Goal: Task Accomplishment & Management: Use online tool/utility

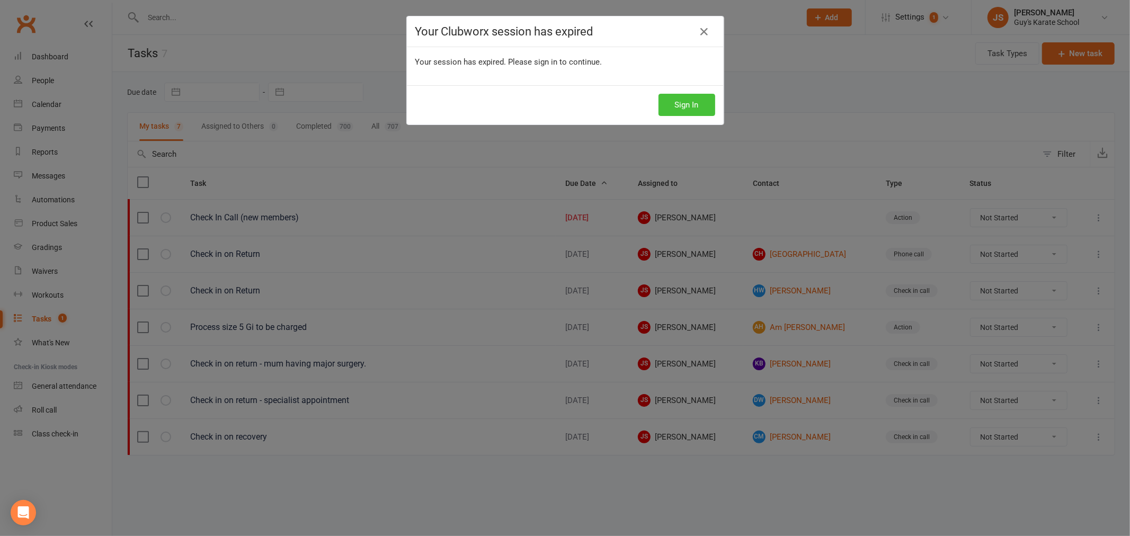
click at [668, 108] on button "Sign In" at bounding box center [686, 105] width 57 height 22
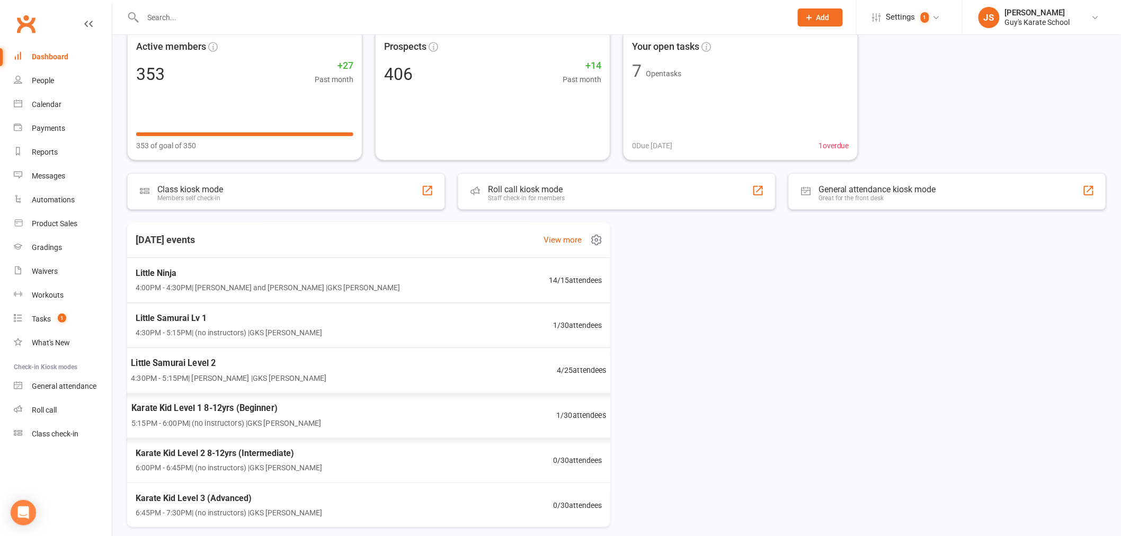
scroll to position [105, 0]
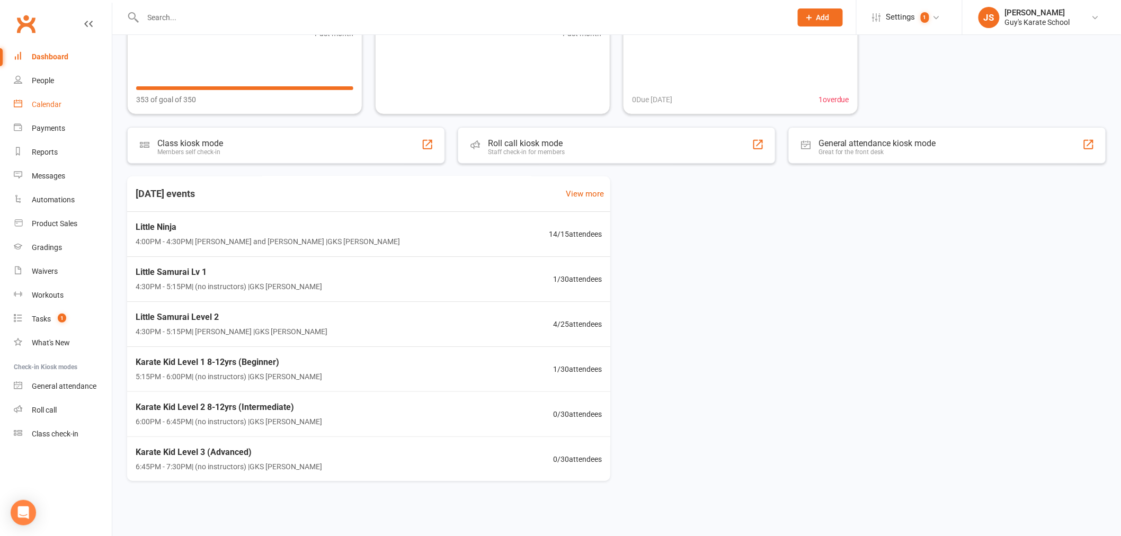
click at [44, 104] on div "Calendar" at bounding box center [47, 104] width 30 height 8
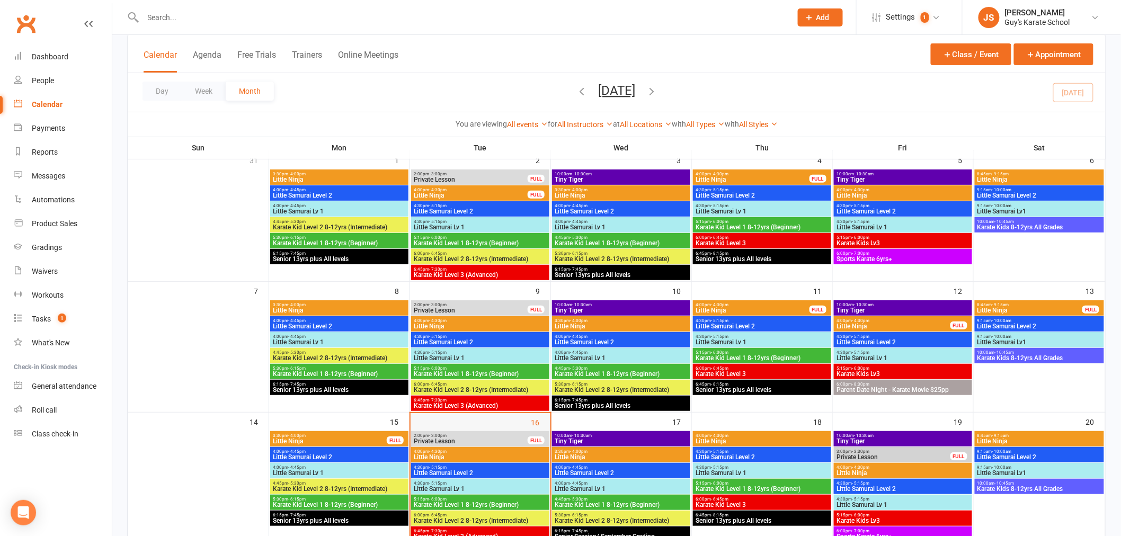
scroll to position [235, 0]
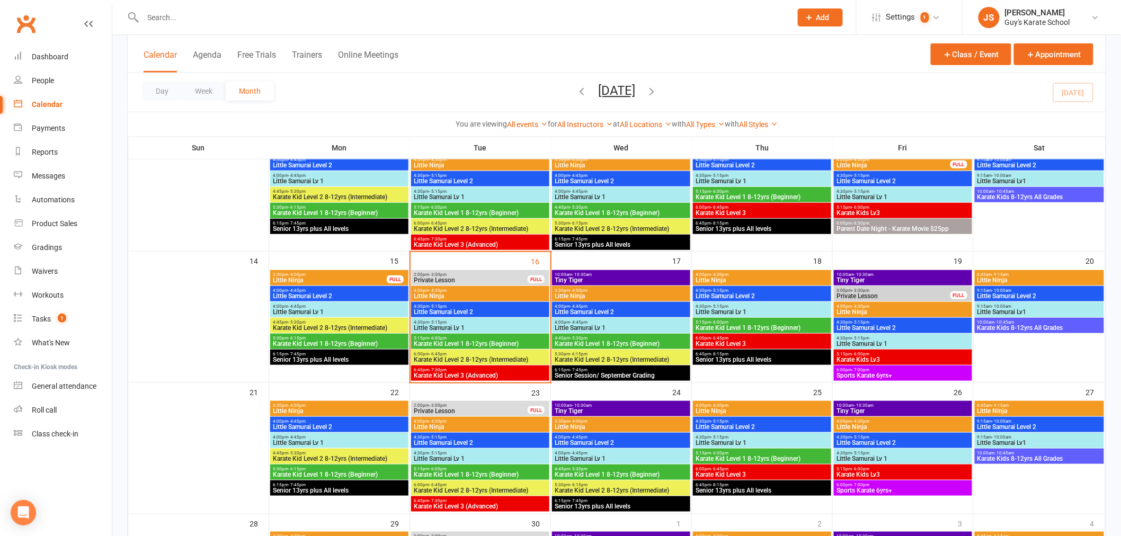
click at [472, 320] on span "4:30pm - 5:15pm" at bounding box center [480, 322] width 134 height 5
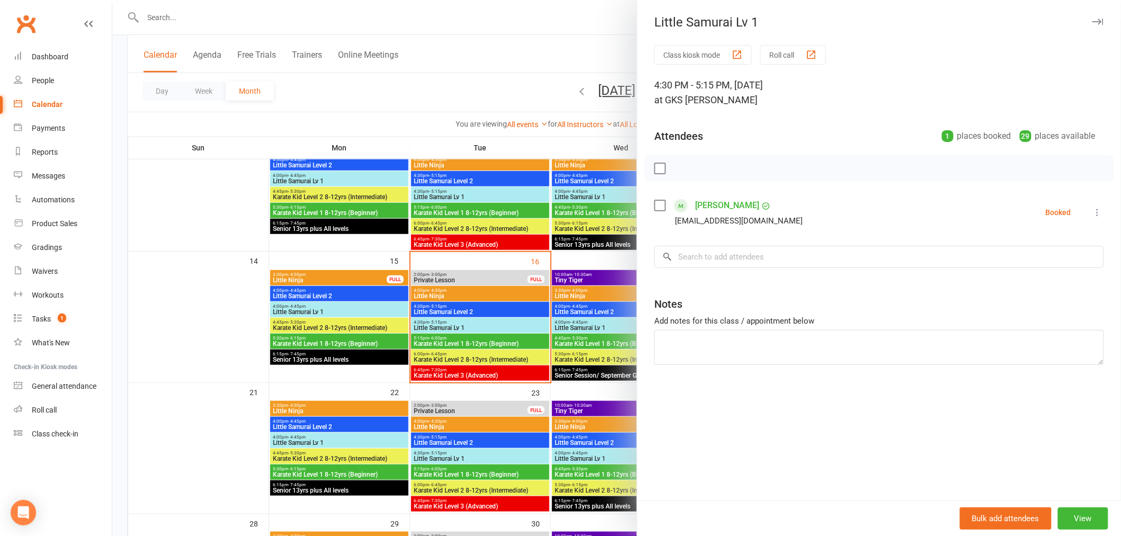
click at [1092, 210] on icon at bounding box center [1097, 212] width 11 height 11
click at [1036, 255] on link "Remove" at bounding box center [1046, 254] width 114 height 21
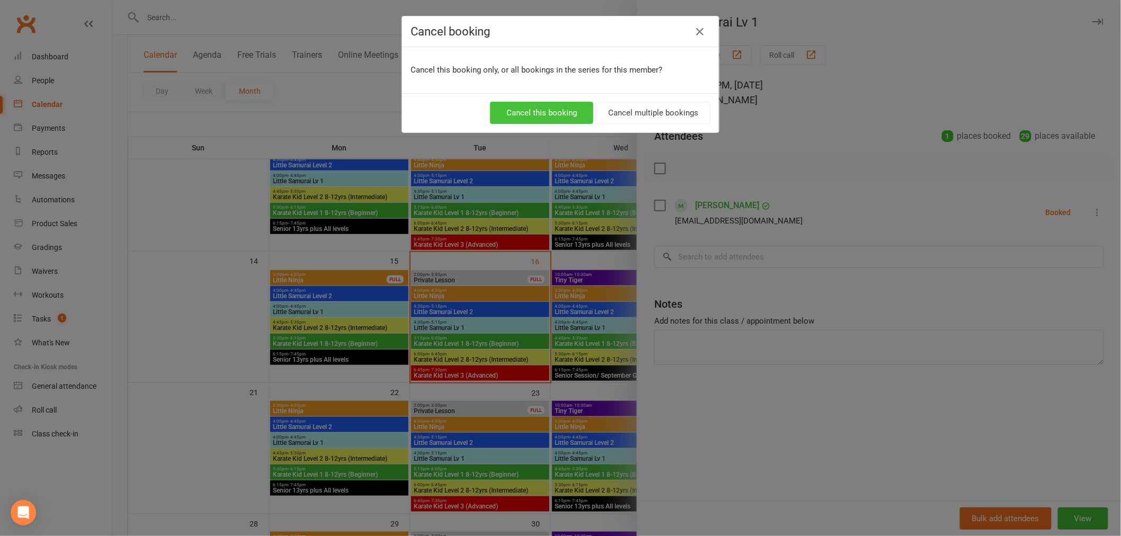
click at [560, 104] on button "Cancel this booking" at bounding box center [541, 113] width 103 height 22
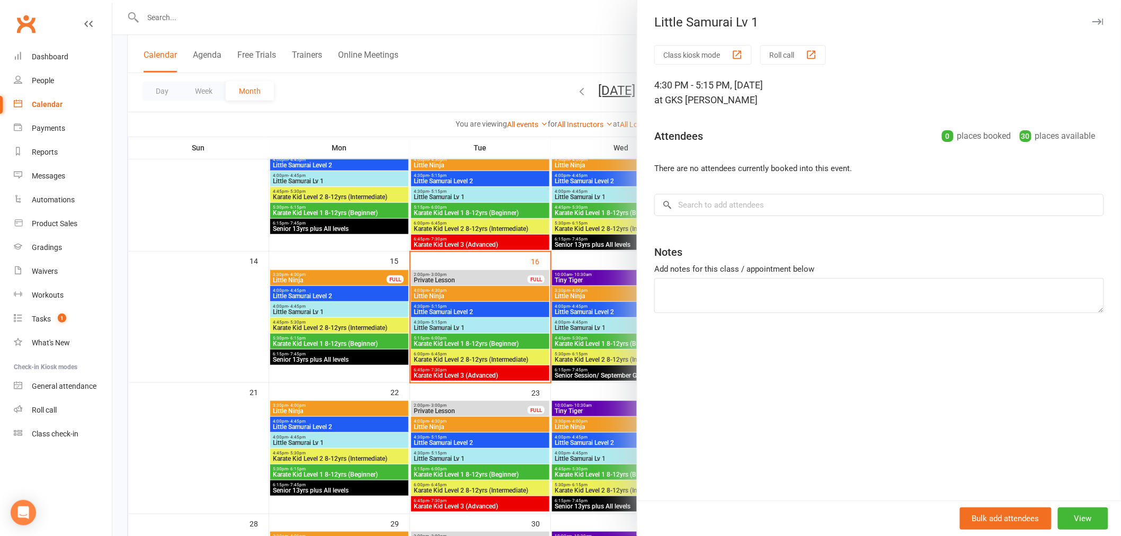
click at [462, 343] on div at bounding box center [616, 268] width 1008 height 536
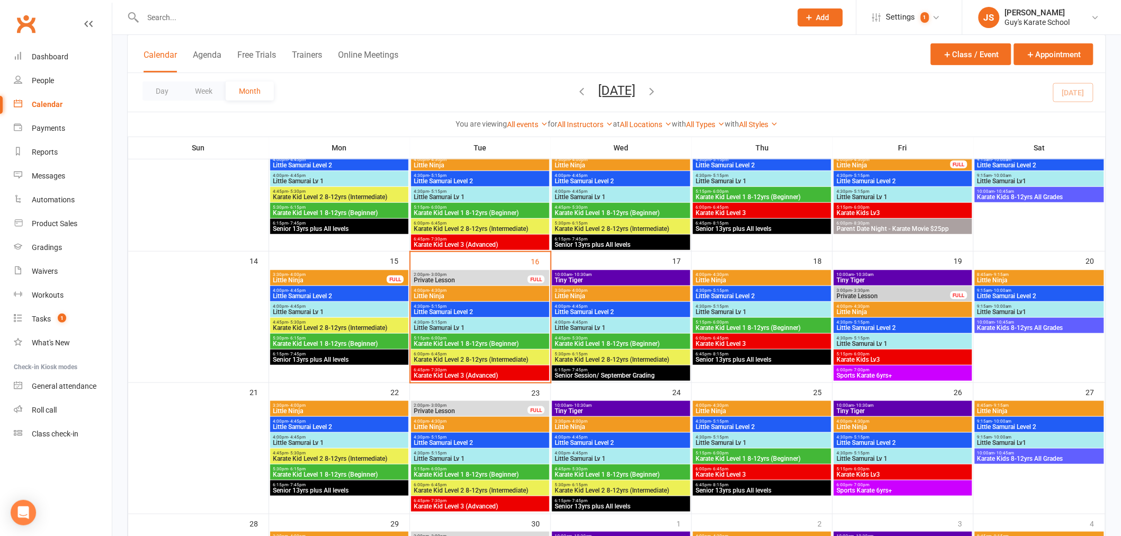
click at [462, 343] on span "Karate Kid Level 1 8-12yrs (Beginner)" at bounding box center [480, 344] width 134 height 6
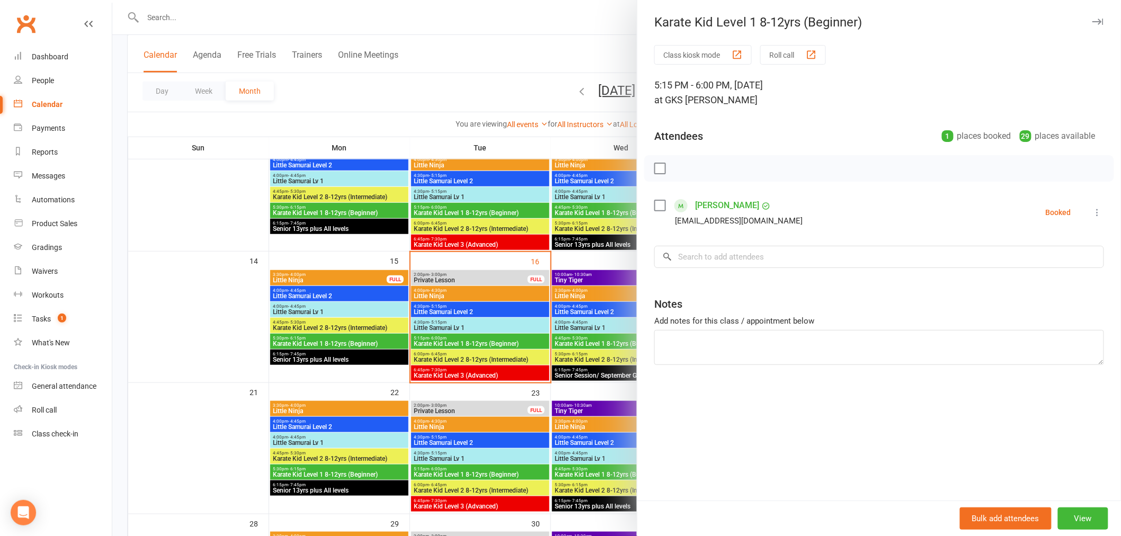
click at [1080, 210] on li "Tanner Wilson Danj2k@hotmail.com Booked More info Remove Check in Mark absent S…" at bounding box center [879, 212] width 450 height 31
click at [1092, 212] on icon at bounding box center [1097, 212] width 11 height 11
click at [1019, 262] on link "Remove" at bounding box center [1046, 254] width 114 height 21
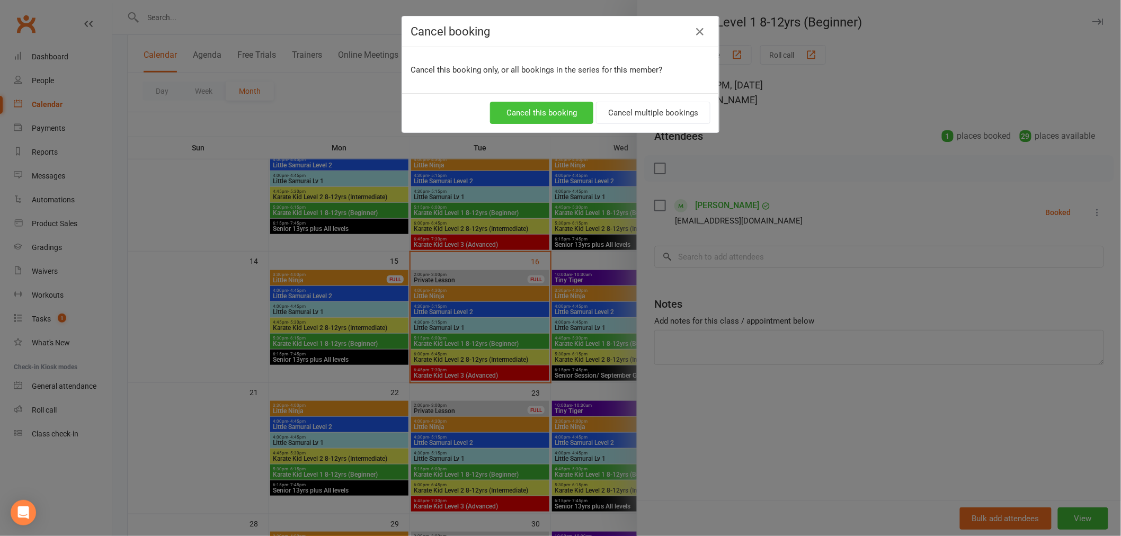
click at [544, 105] on button "Cancel this booking" at bounding box center [541, 113] width 103 height 22
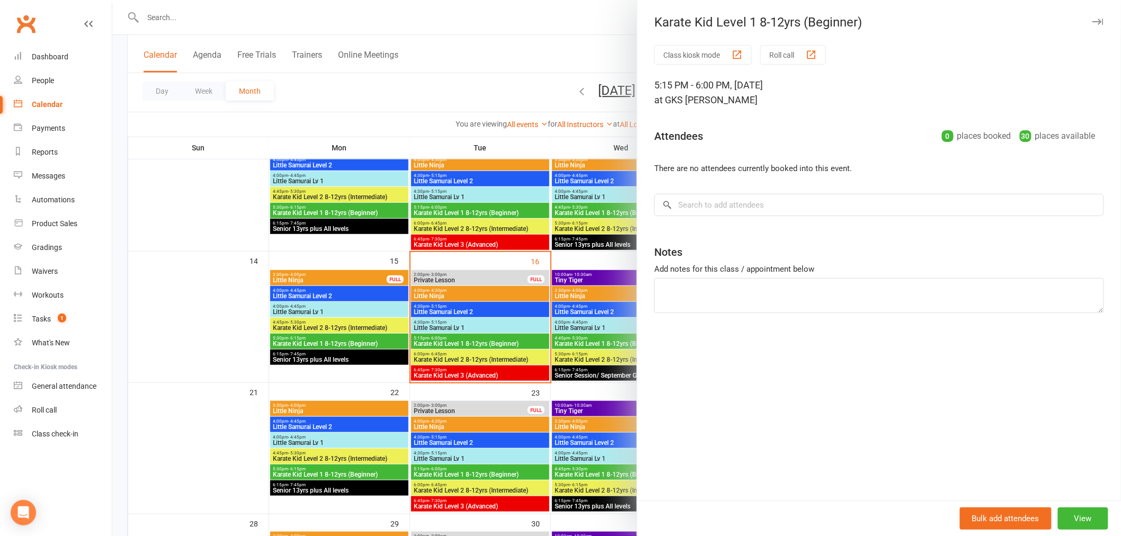
click at [522, 294] on div at bounding box center [616, 268] width 1008 height 536
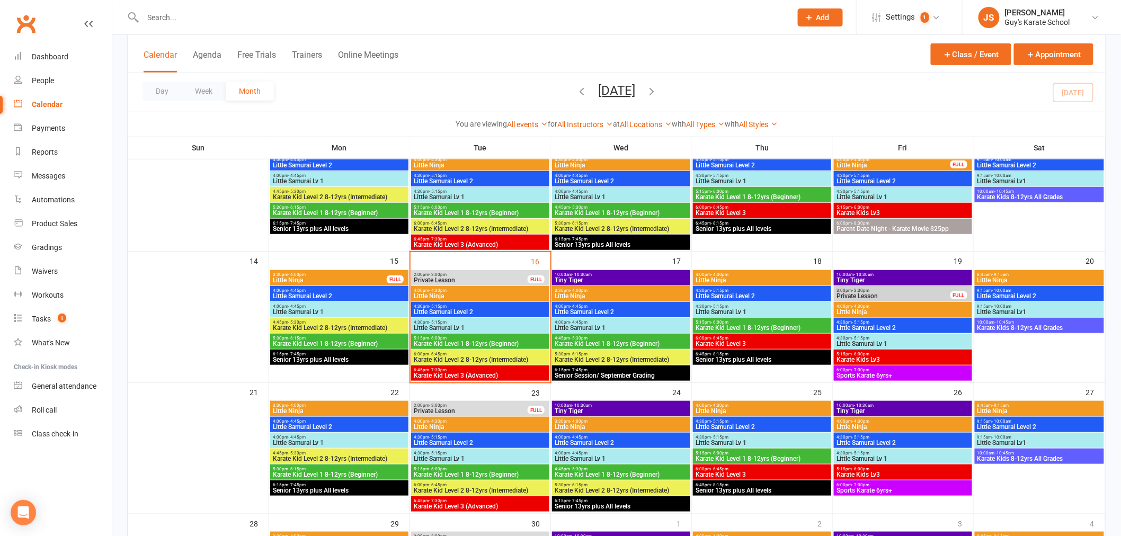
click at [511, 293] on span "Little Ninja" at bounding box center [480, 296] width 134 height 6
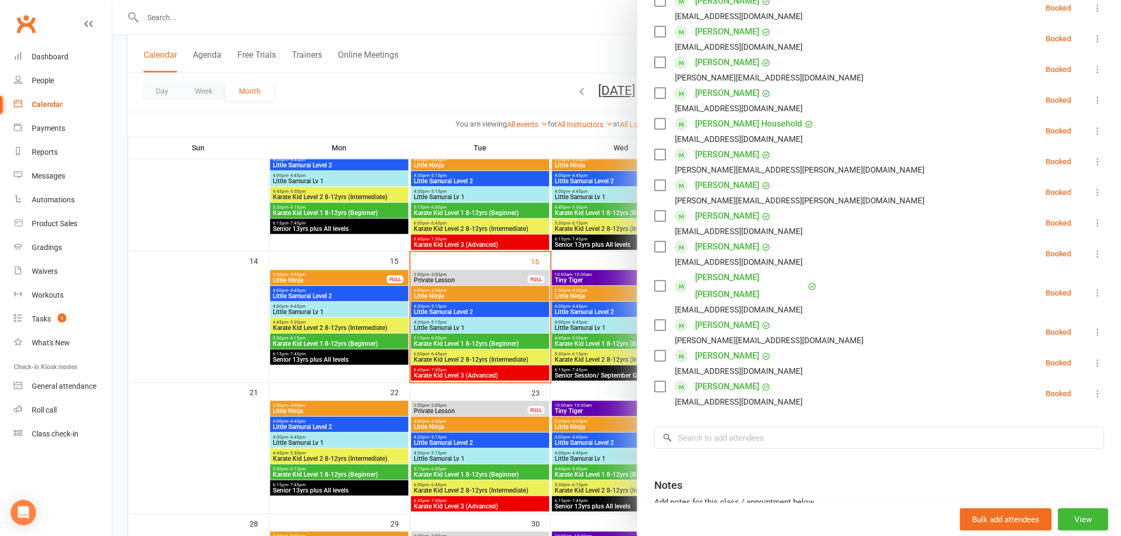
click at [457, 312] on div at bounding box center [616, 268] width 1008 height 536
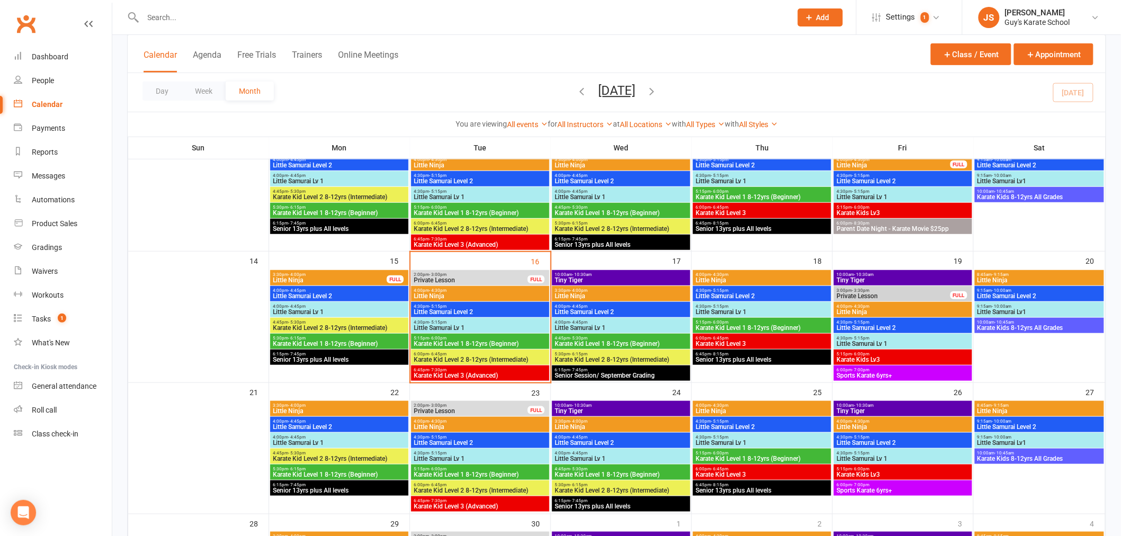
click at [457, 312] on span "Little Samurai Level 2" at bounding box center [480, 312] width 134 height 6
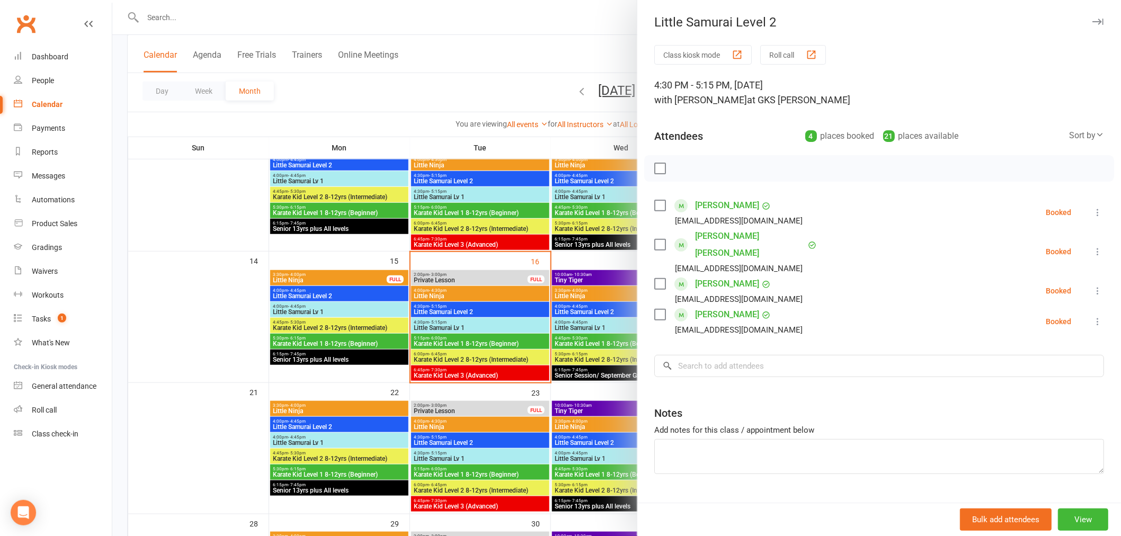
click at [463, 330] on div at bounding box center [616, 268] width 1008 height 536
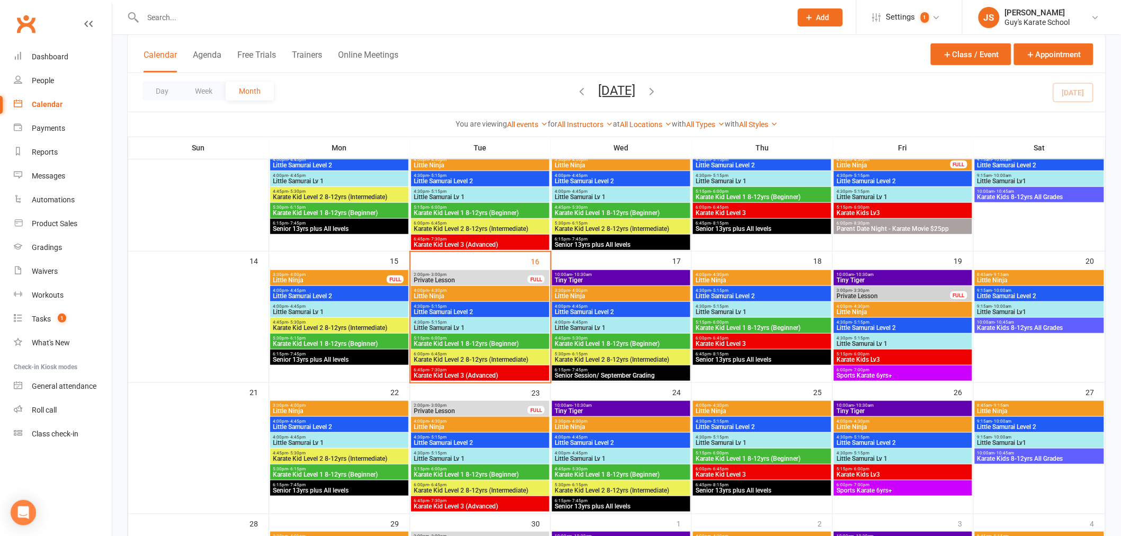
click at [487, 323] on span "4:30pm - 5:15pm" at bounding box center [480, 322] width 134 height 5
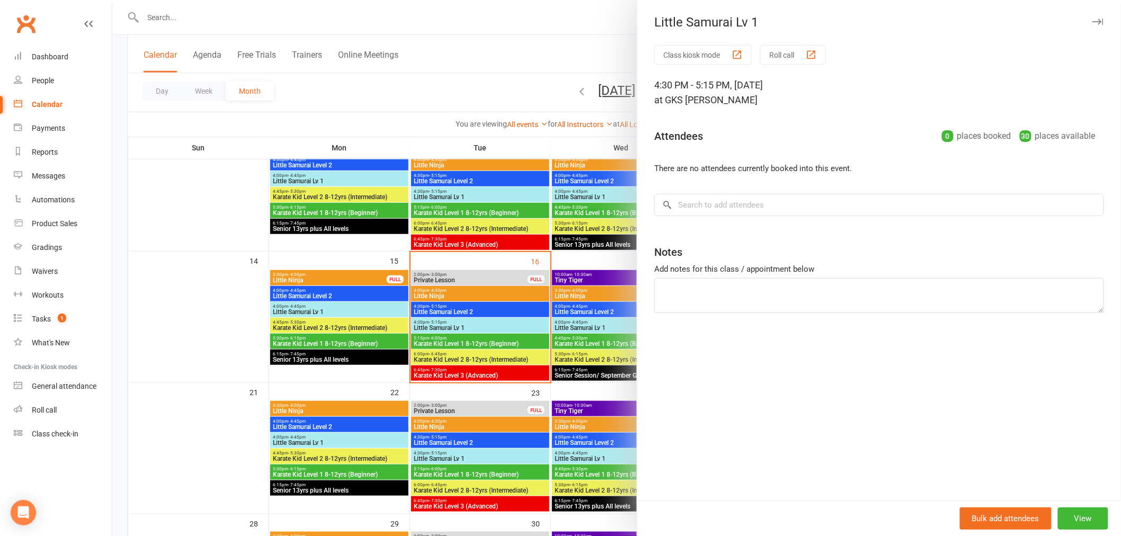
click at [473, 347] on div at bounding box center [616, 268] width 1008 height 536
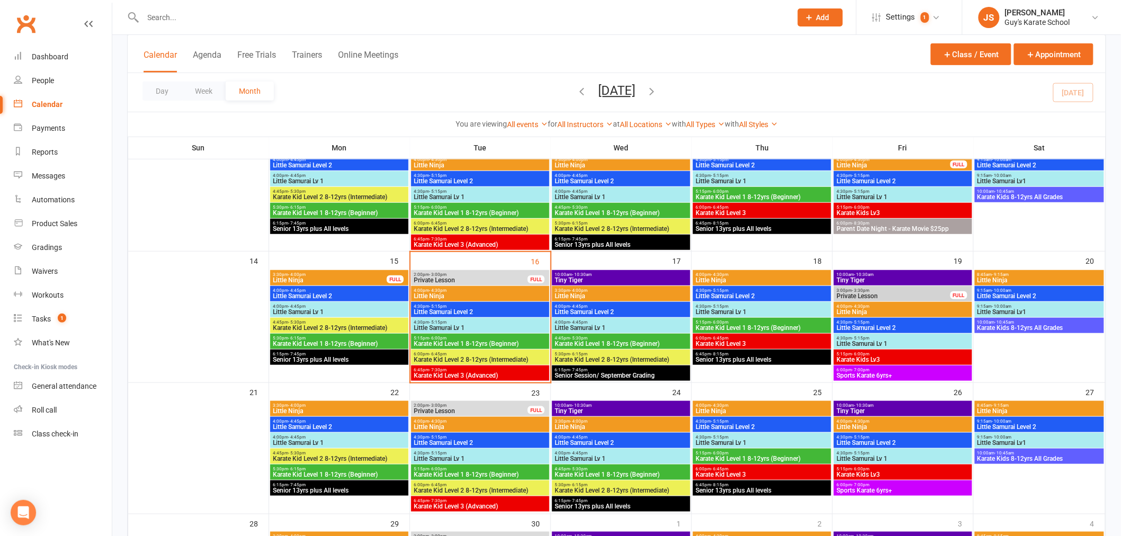
click at [473, 339] on span "5:15pm - 6:00pm" at bounding box center [480, 338] width 134 height 5
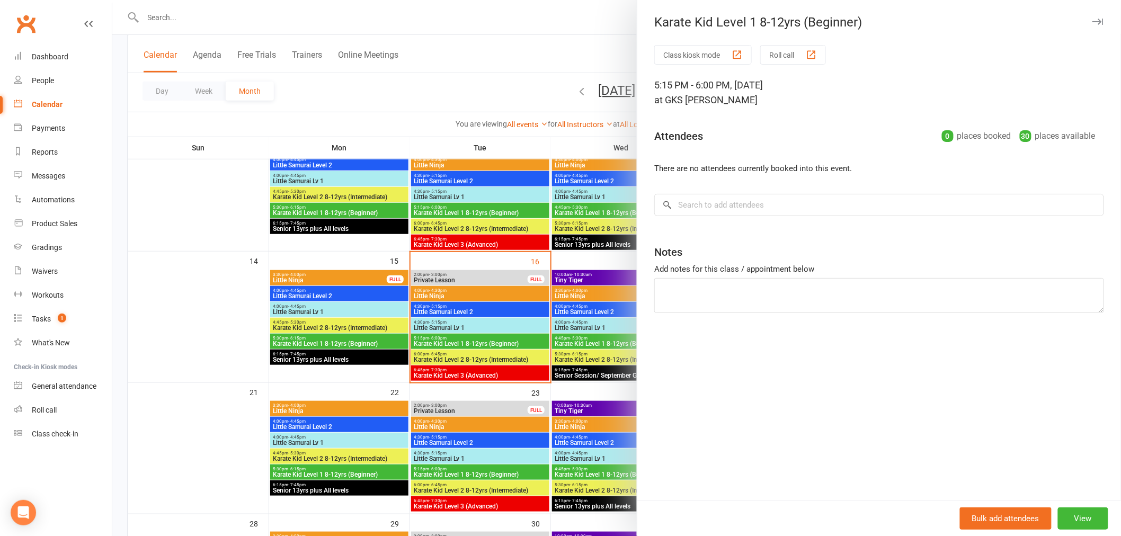
click at [44, 104] on div "Calendar" at bounding box center [47, 104] width 31 height 8
click at [462, 293] on div at bounding box center [616, 268] width 1008 height 536
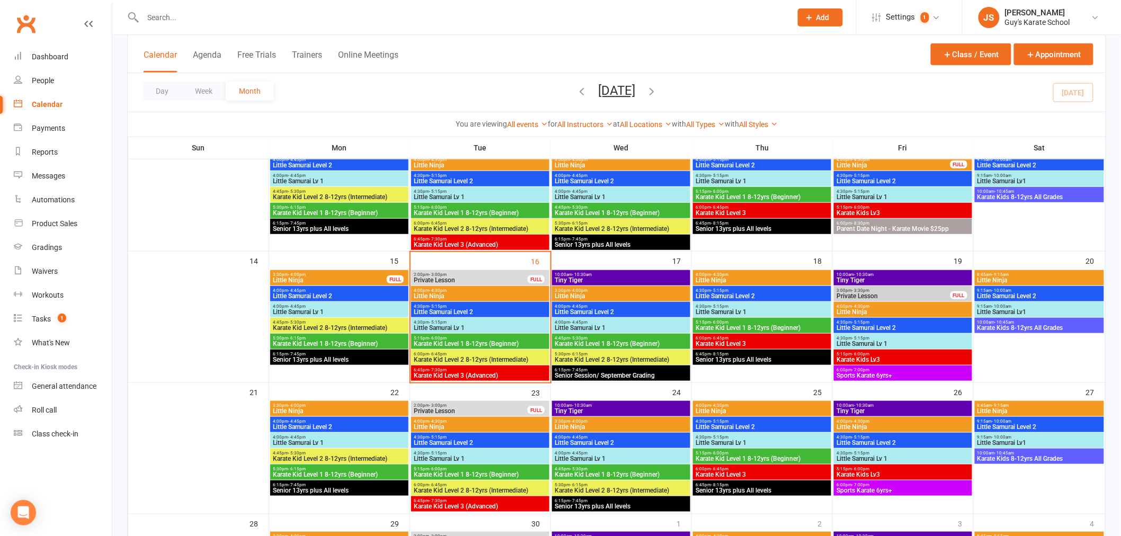
click at [464, 295] on span "Little Ninja" at bounding box center [480, 296] width 134 height 6
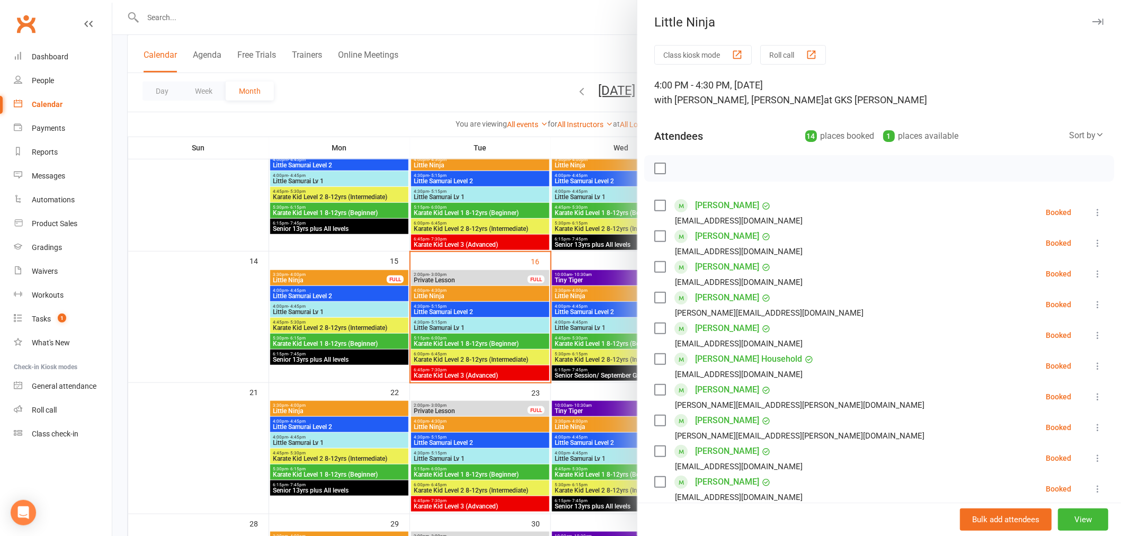
click at [470, 311] on div at bounding box center [616, 268] width 1008 height 536
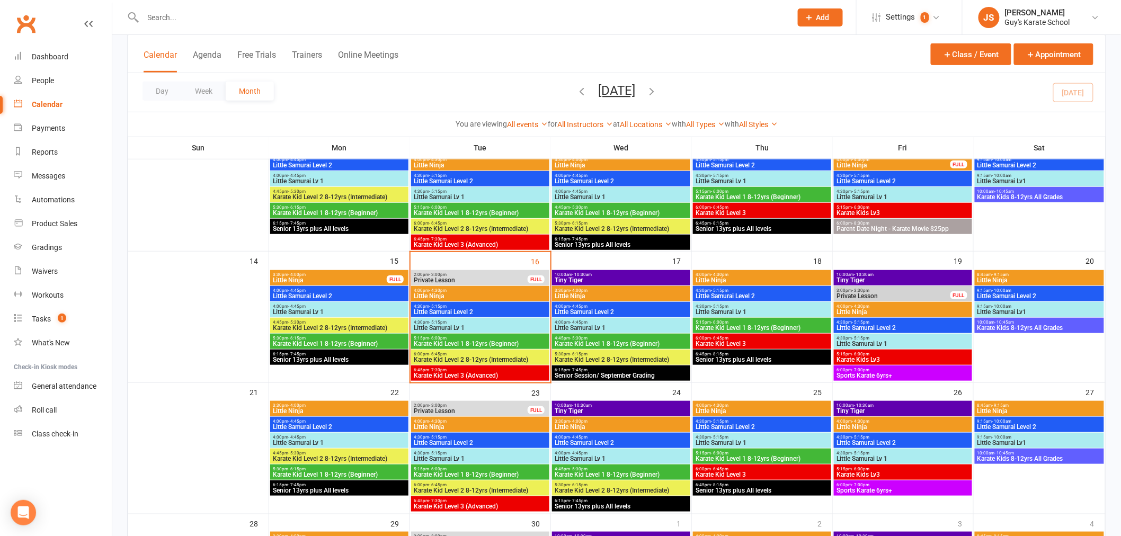
click at [463, 328] on span "Little Samurai Lv 1" at bounding box center [480, 328] width 134 height 6
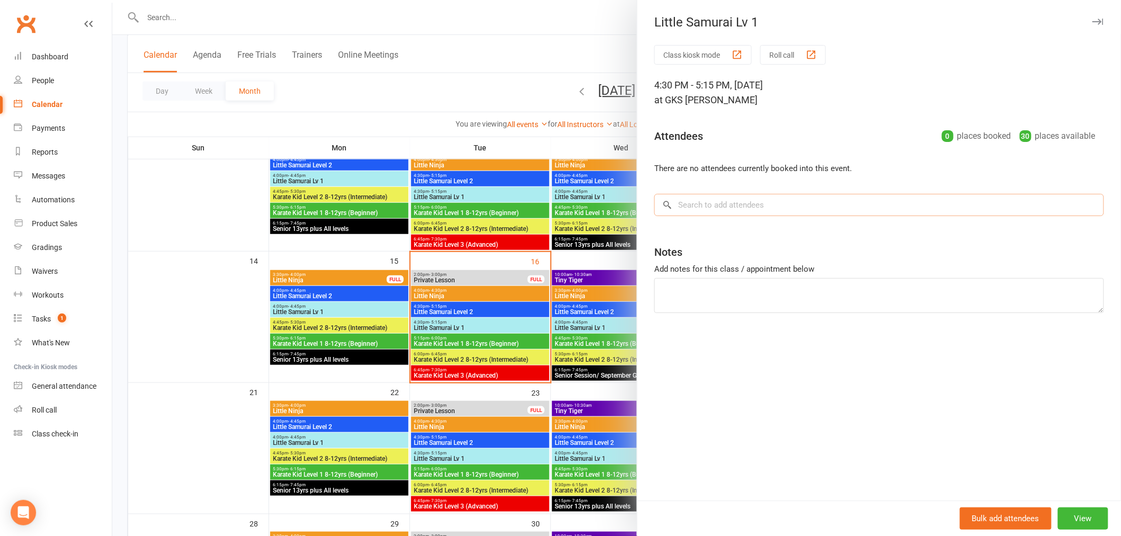
click at [718, 213] on input "search" at bounding box center [879, 205] width 450 height 22
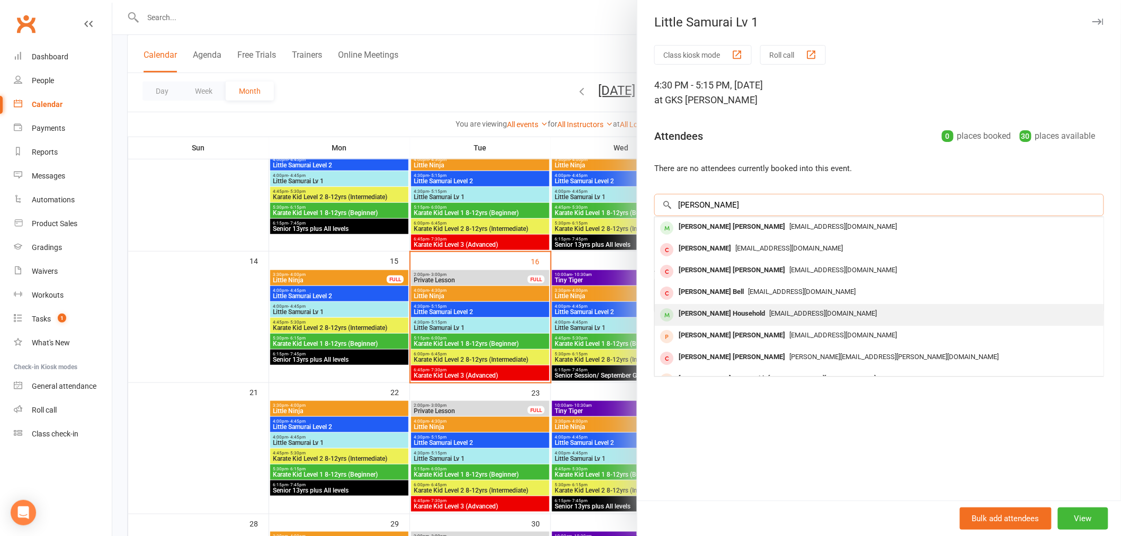
type input "archer"
click at [769, 316] on span "[EMAIL_ADDRESS][DOMAIN_NAME]" at bounding box center [823, 313] width 108 height 8
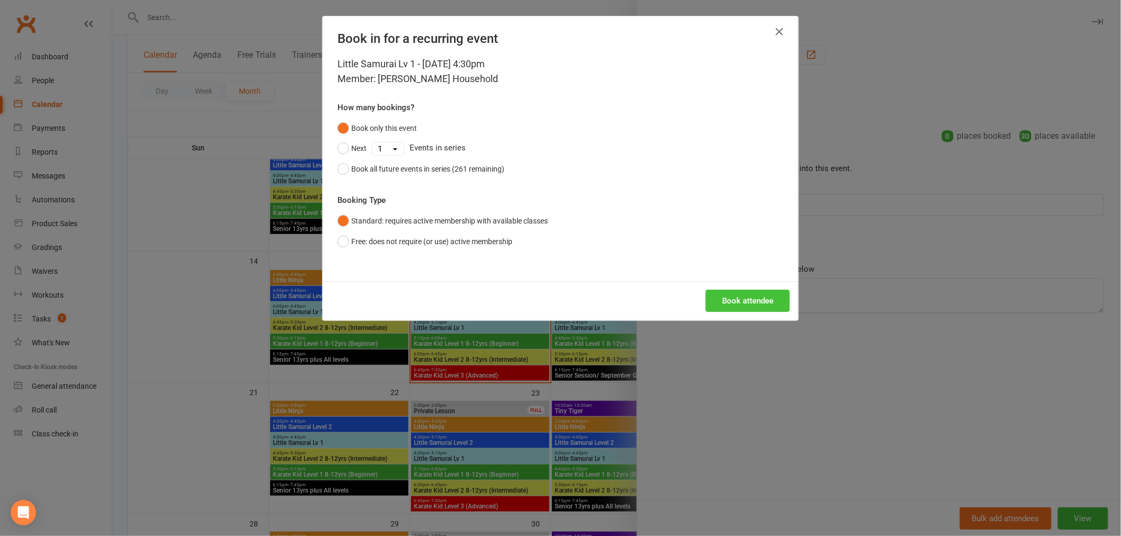
click at [741, 308] on button "Book attendee" at bounding box center [747, 301] width 84 height 22
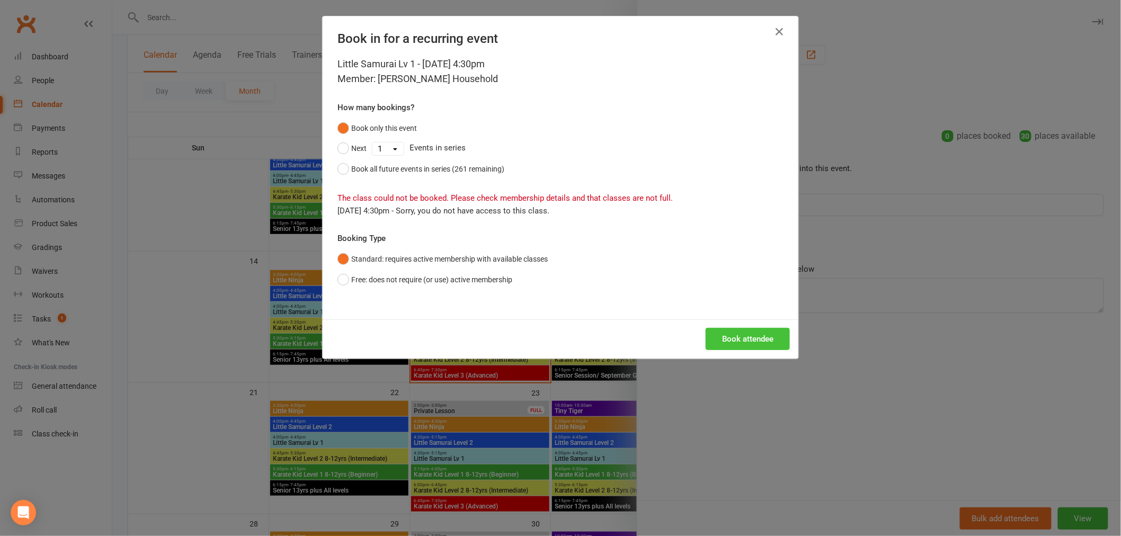
click at [721, 336] on button "Book attendee" at bounding box center [747, 339] width 84 height 22
click at [341, 277] on button "Free: does not require (or use) active membership" at bounding box center [424, 280] width 175 height 20
click at [749, 337] on button "Book attendee" at bounding box center [747, 339] width 84 height 22
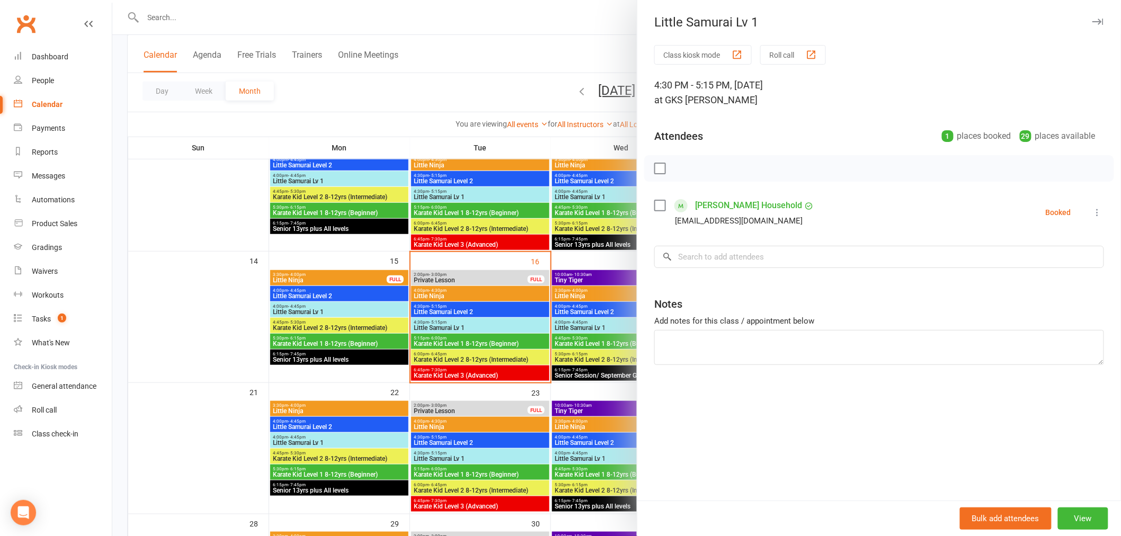
click at [446, 296] on div at bounding box center [616, 268] width 1008 height 536
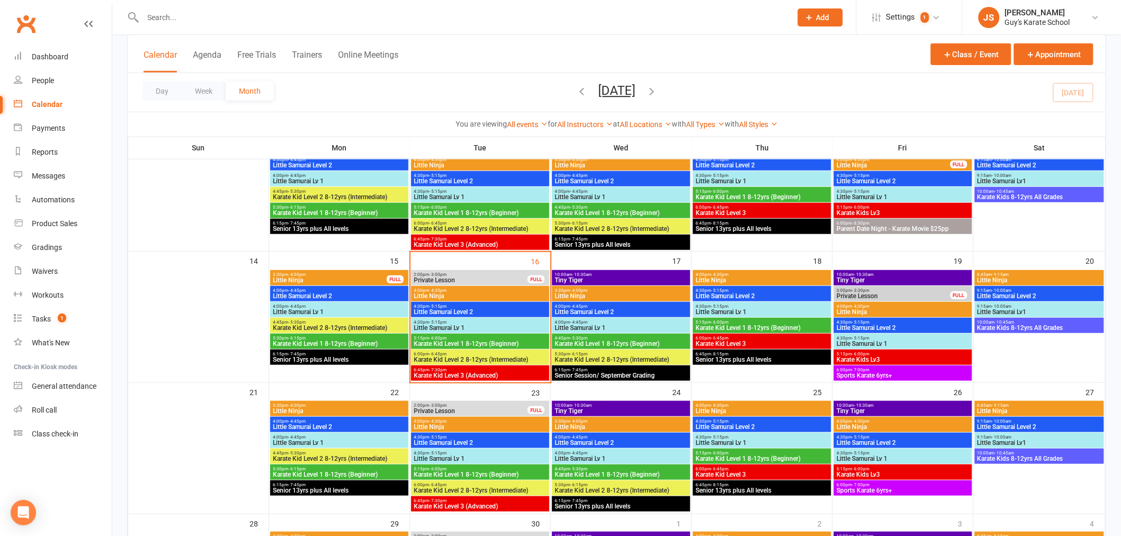
click at [447, 294] on span "Little Ninja" at bounding box center [480, 296] width 134 height 6
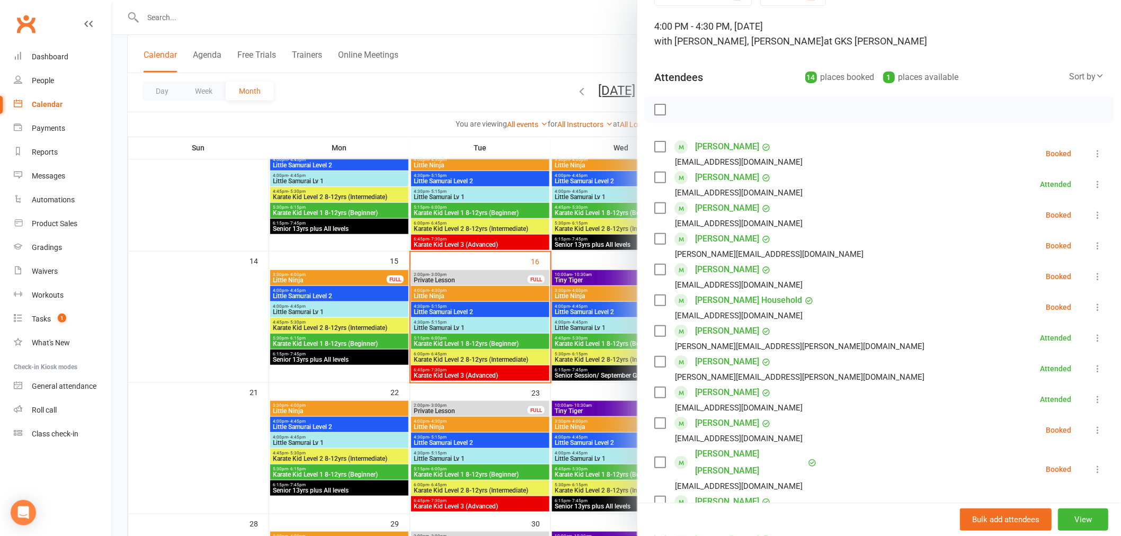
scroll to position [118, 0]
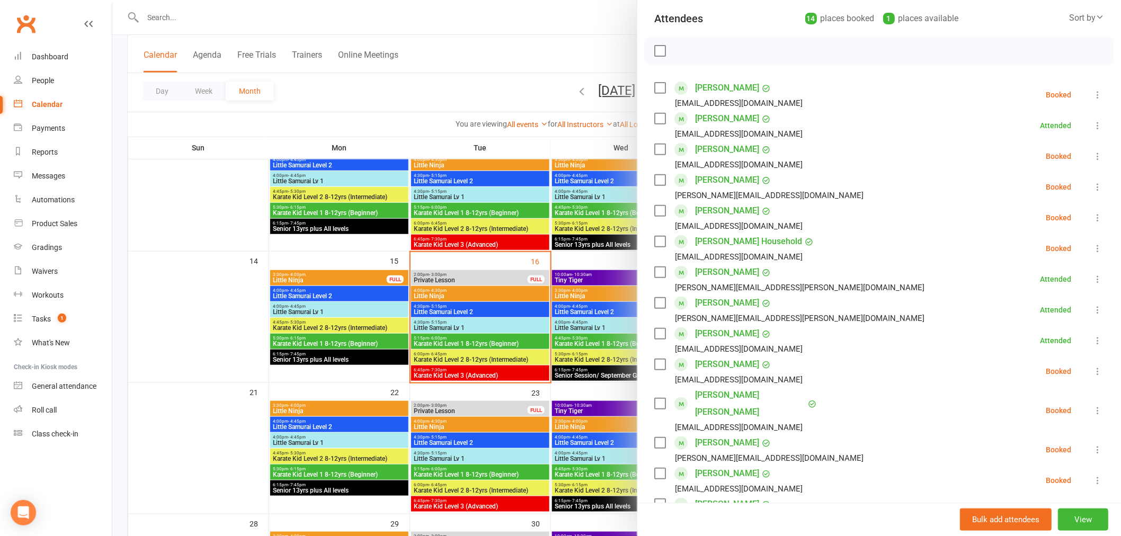
click at [1092, 250] on icon at bounding box center [1097, 248] width 11 height 11
click at [1039, 284] on link "Remove" at bounding box center [1046, 290] width 114 height 21
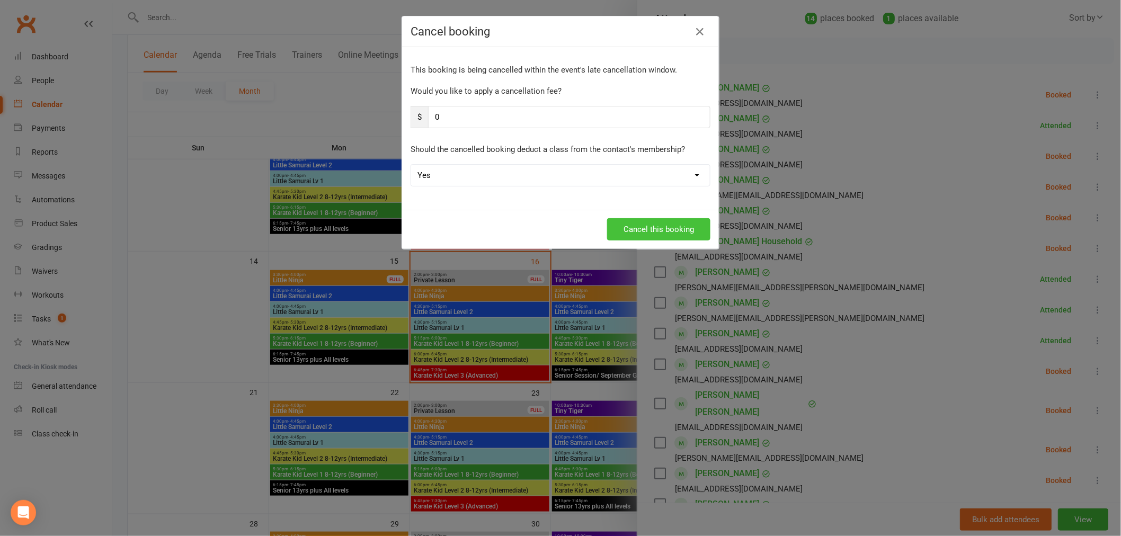
click at [653, 226] on button "Cancel this booking" at bounding box center [658, 229] width 103 height 22
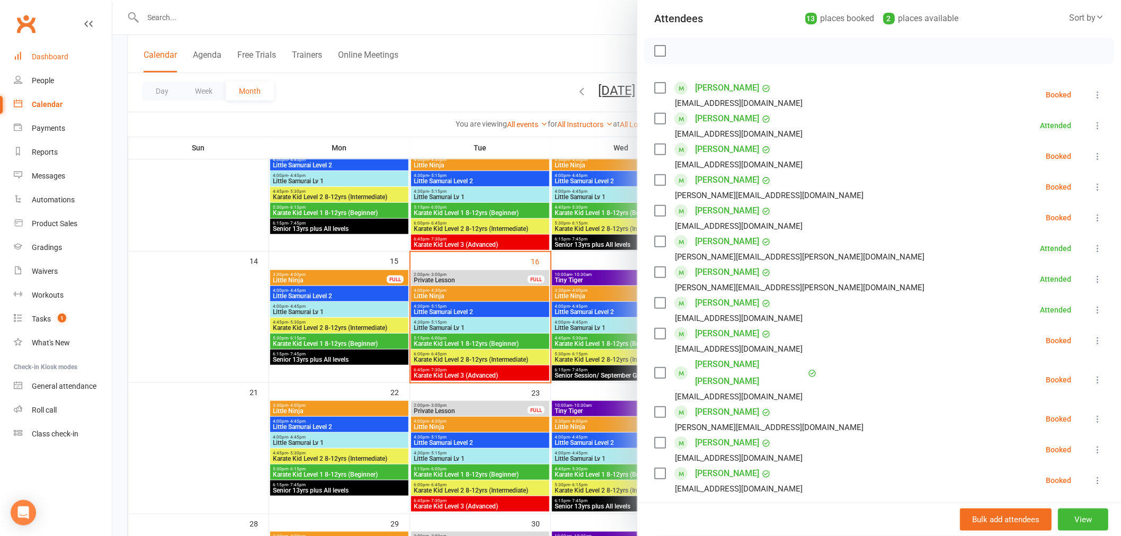
click at [76, 66] on link "Dashboard" at bounding box center [63, 57] width 98 height 24
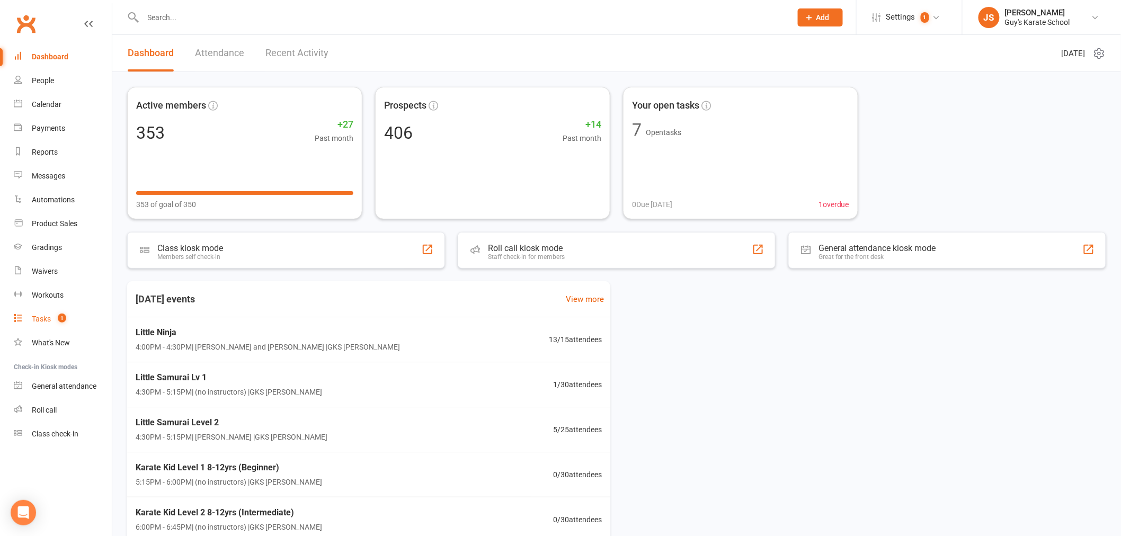
click at [64, 319] on span "1" at bounding box center [62, 318] width 8 height 9
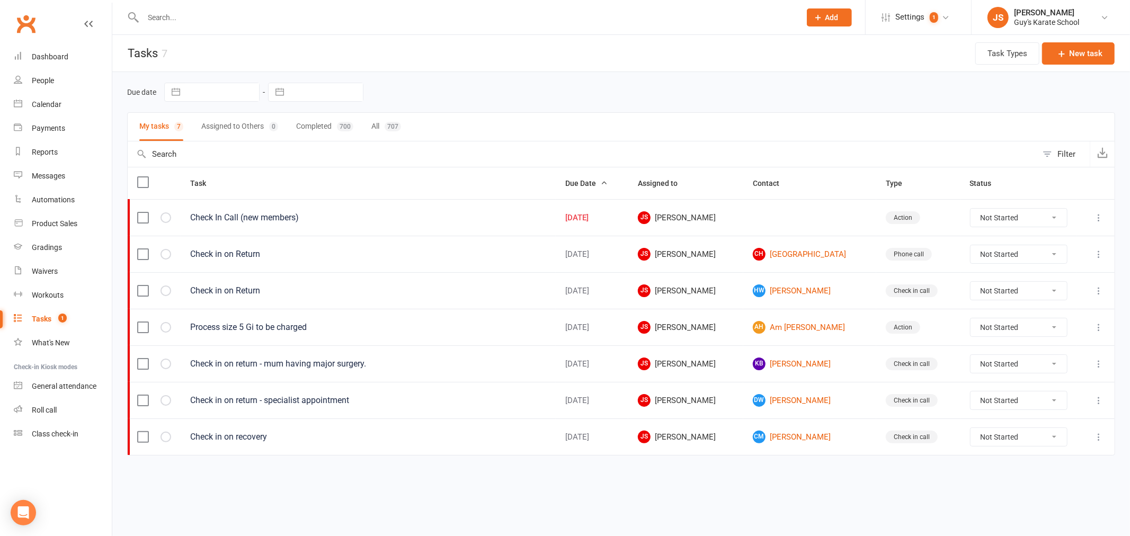
click at [160, 23] on input "text" at bounding box center [466, 17] width 653 height 15
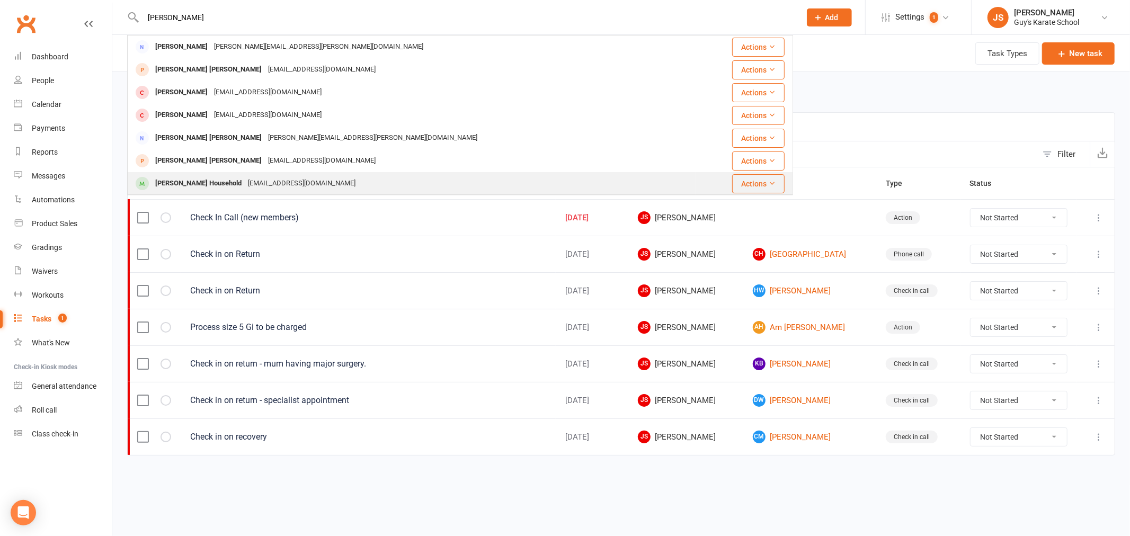
type input "cooper"
click at [245, 178] on div "[EMAIL_ADDRESS][DOMAIN_NAME]" at bounding box center [302, 183] width 114 height 15
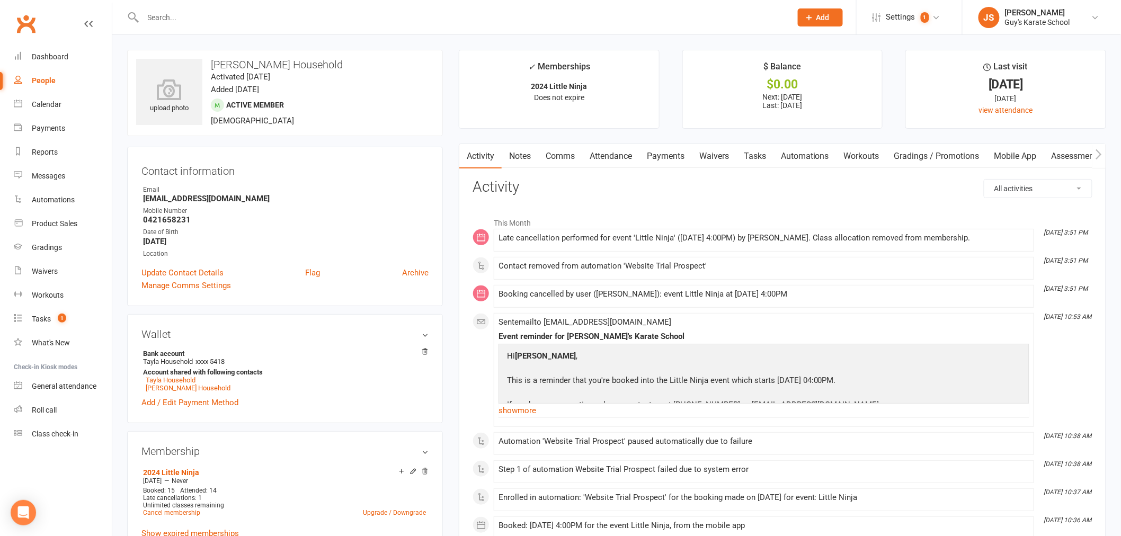
click at [509, 159] on link "Notes" at bounding box center [520, 156] width 37 height 24
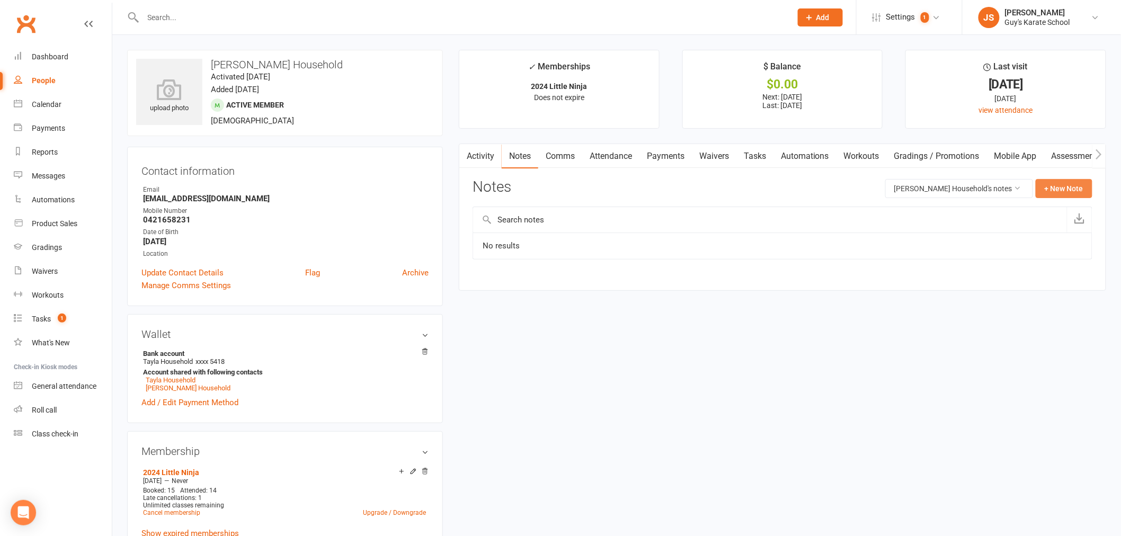
click at [1063, 184] on button "+ New Note" at bounding box center [1063, 188] width 57 height 19
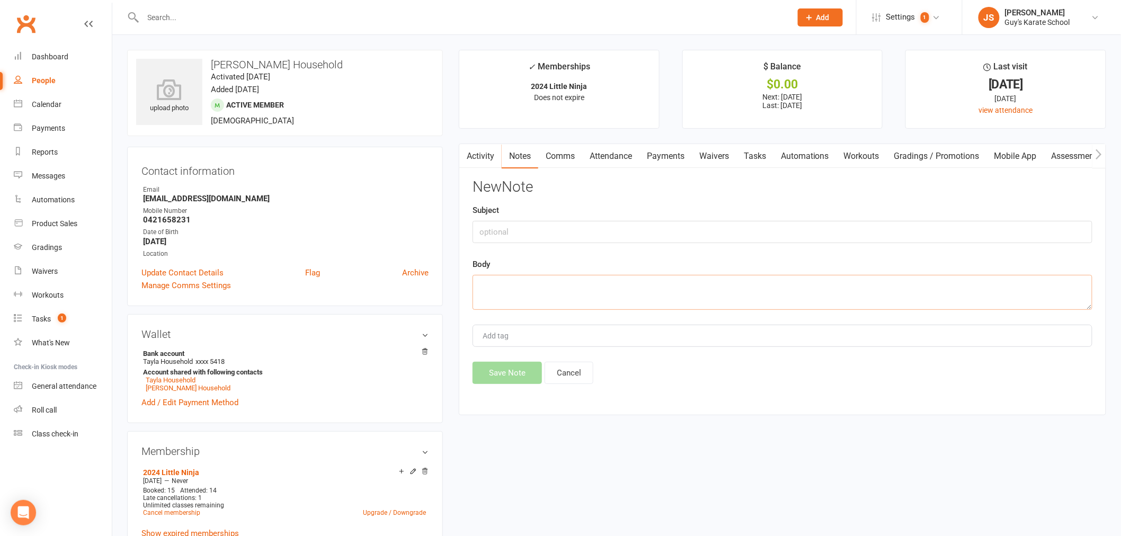
click at [626, 279] on textarea at bounding box center [782, 292] width 620 height 35
paste textarea "​You​ Good afternoon, I’d like to unenroll Cooper Household from the Little Nin…"
type textarea "​You​ Good afternoon, I’d like to unenroll Cooper Household from the Little Nin…"
click at [570, 229] on input "text" at bounding box center [782, 232] width 620 height 22
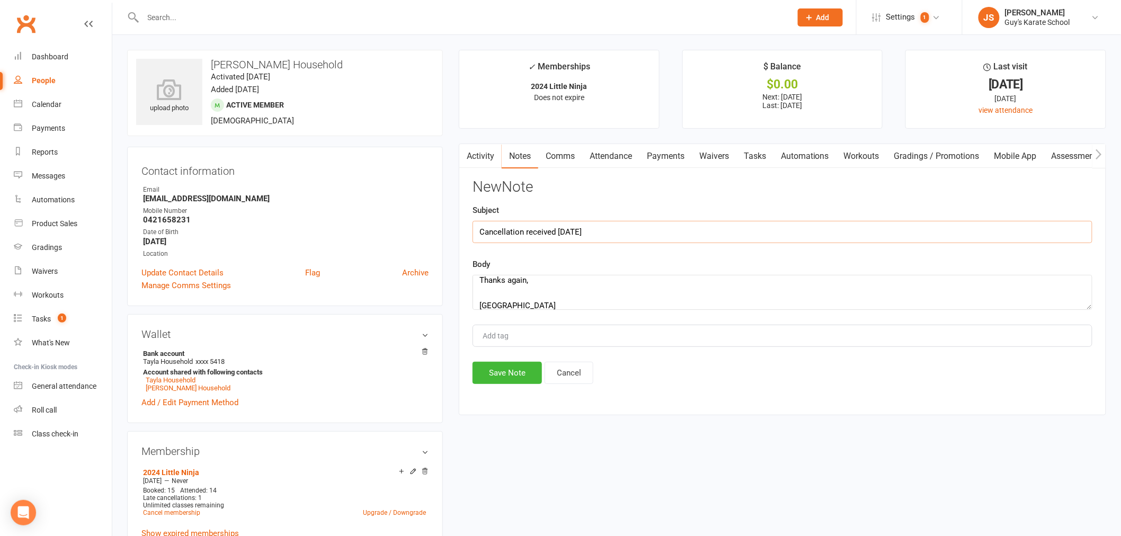
type input "Cancellation received [DATE]"
click at [569, 337] on div "Add tag" at bounding box center [782, 336] width 620 height 22
type input "[PERSON_NAME]"
click at [523, 373] on button "Save Note" at bounding box center [506, 373] width 69 height 22
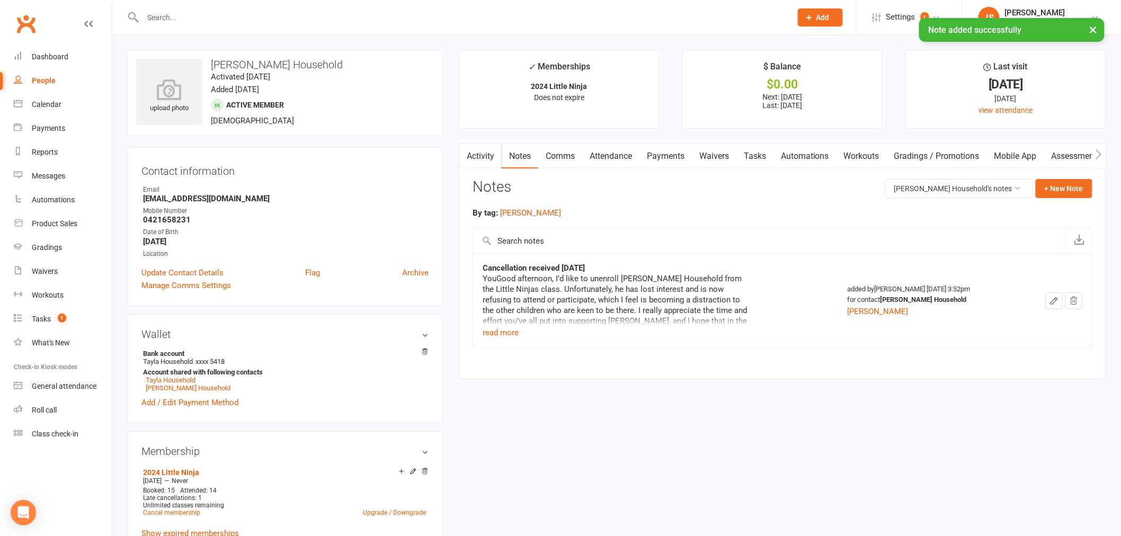
click at [1051, 301] on icon "button" at bounding box center [1054, 301] width 10 height 10
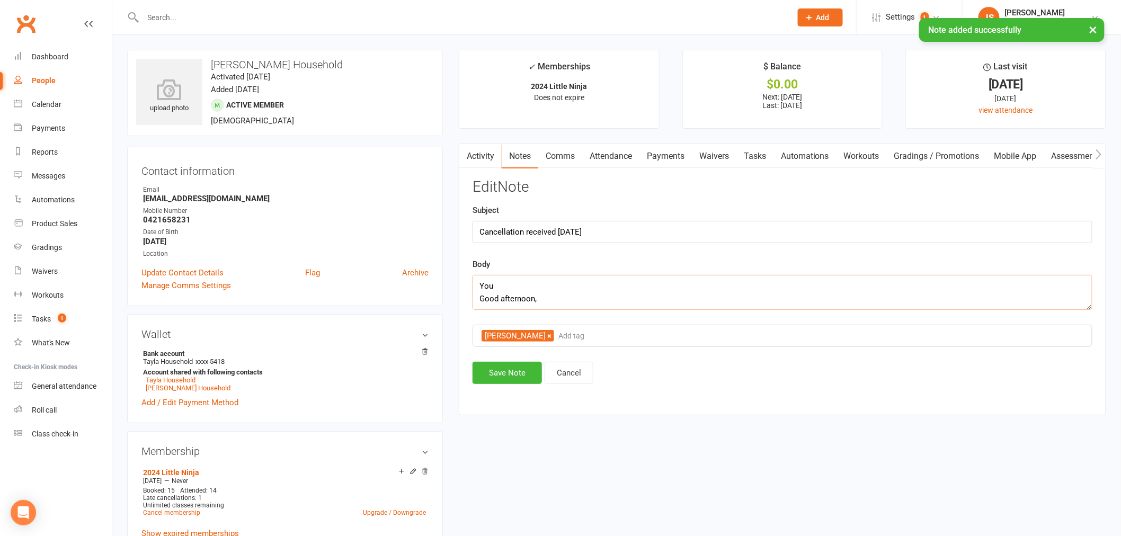
drag, startPoint x: 523, startPoint y: 284, endPoint x: 440, endPoint y: 283, distance: 83.2
click at [481, 300] on textarea "Good afternoon, I’d like to unenroll Cooper Household from the Little Ninjas cl…" at bounding box center [782, 292] width 620 height 35
type textarea "Good afternoon, I’d like to unenroll Cooper Household from the Little Ninjas cl…"
click at [504, 372] on button "Save Note" at bounding box center [506, 373] width 69 height 22
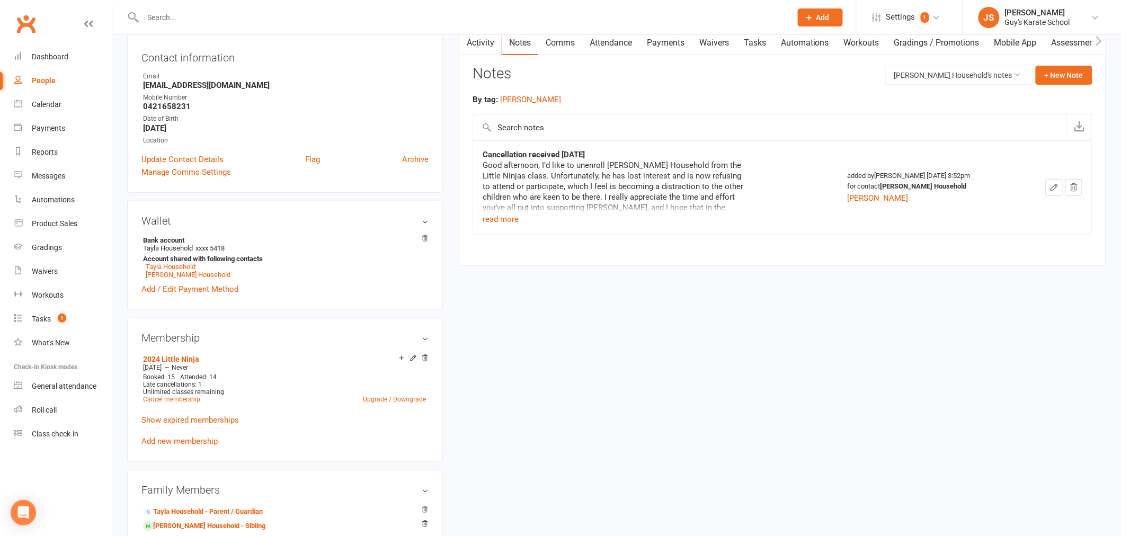
scroll to position [118, 0]
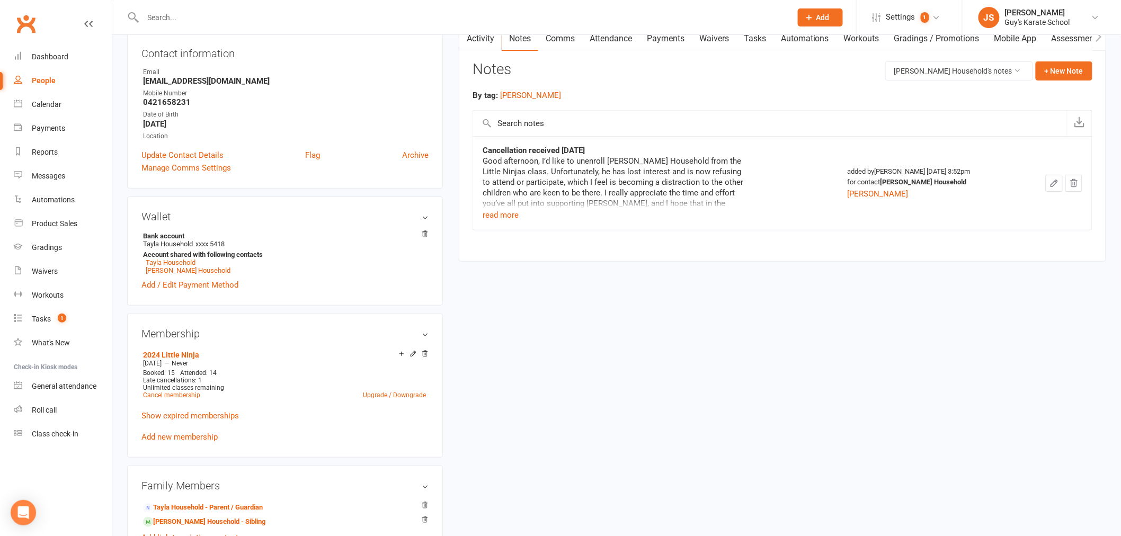
click at [233, 13] on input "text" at bounding box center [462, 17] width 644 height 15
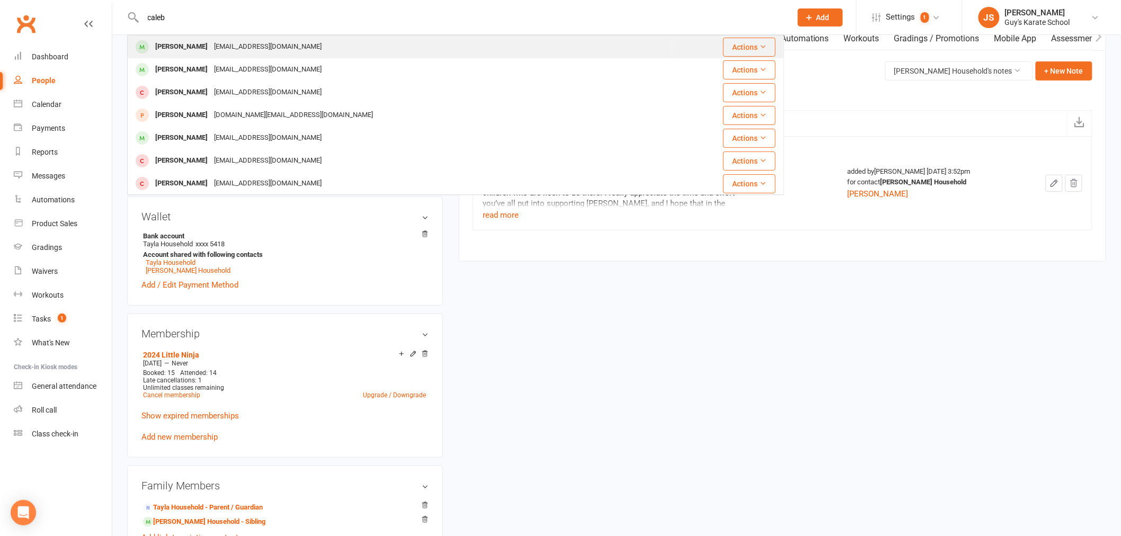
type input "caleb"
click at [220, 48] on div "[EMAIL_ADDRESS][DOMAIN_NAME]" at bounding box center [268, 46] width 114 height 15
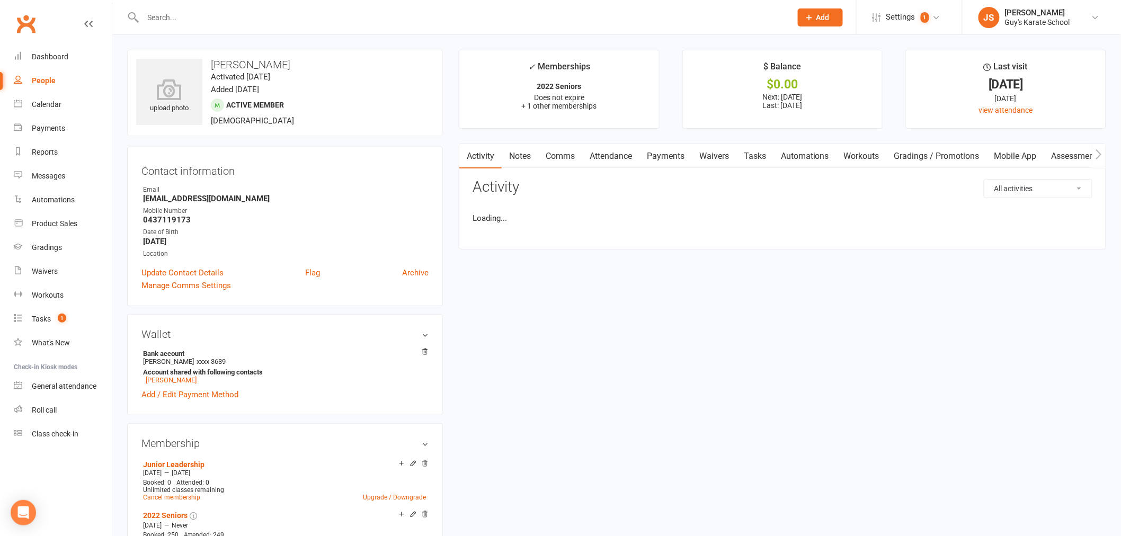
click at [179, 19] on input "text" at bounding box center [462, 17] width 644 height 15
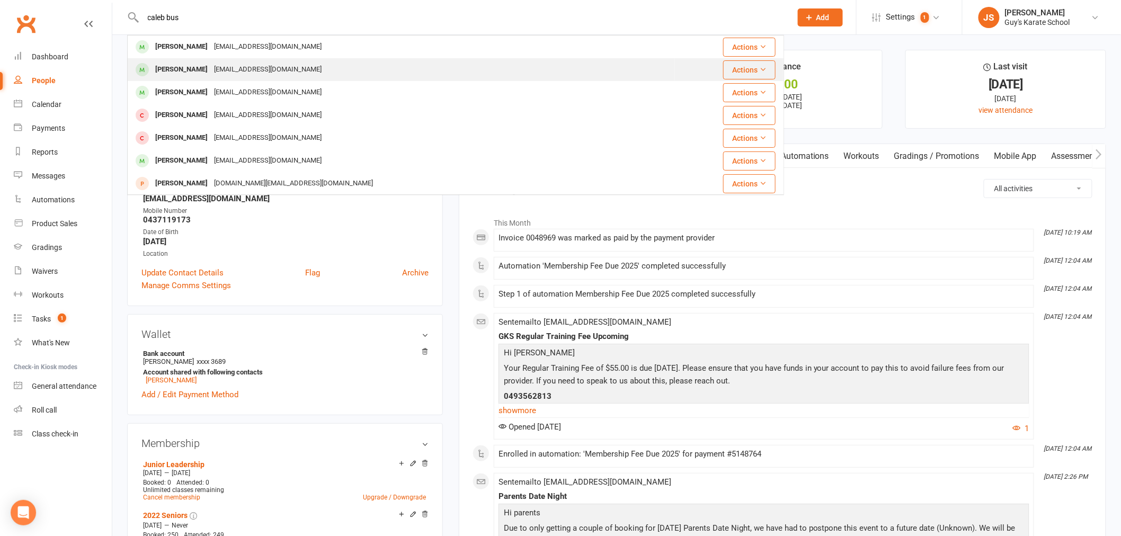
type input "caleb bus"
click at [213, 70] on div "[EMAIL_ADDRESS][DOMAIN_NAME]" at bounding box center [268, 69] width 114 height 15
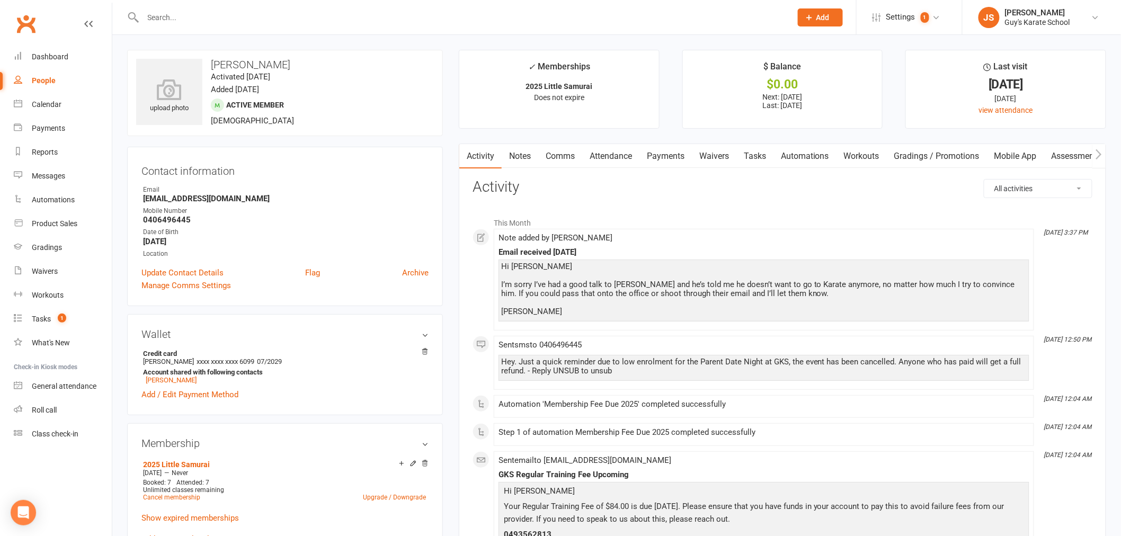
click at [265, 17] on input "text" at bounding box center [462, 17] width 644 height 15
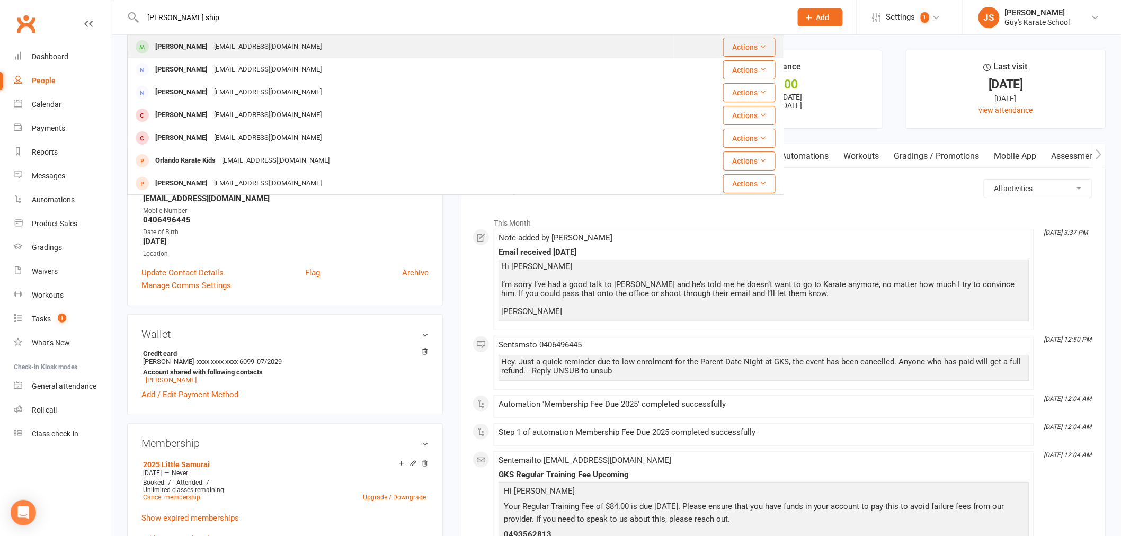
type input "landon ship"
click at [262, 46] on div "Cautney87@gmail.com" at bounding box center [268, 46] width 114 height 15
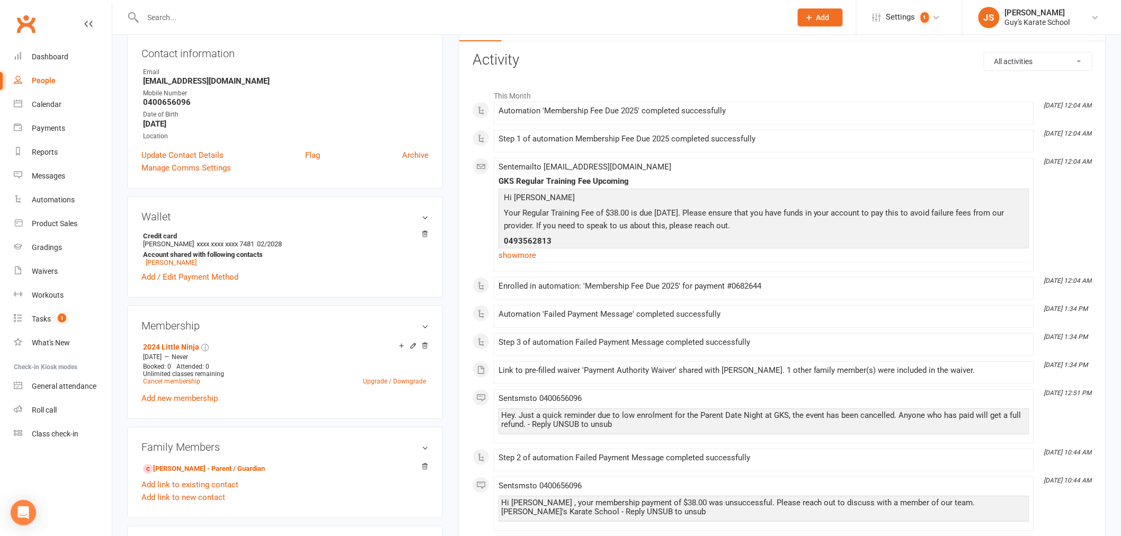
scroll to position [59, 0]
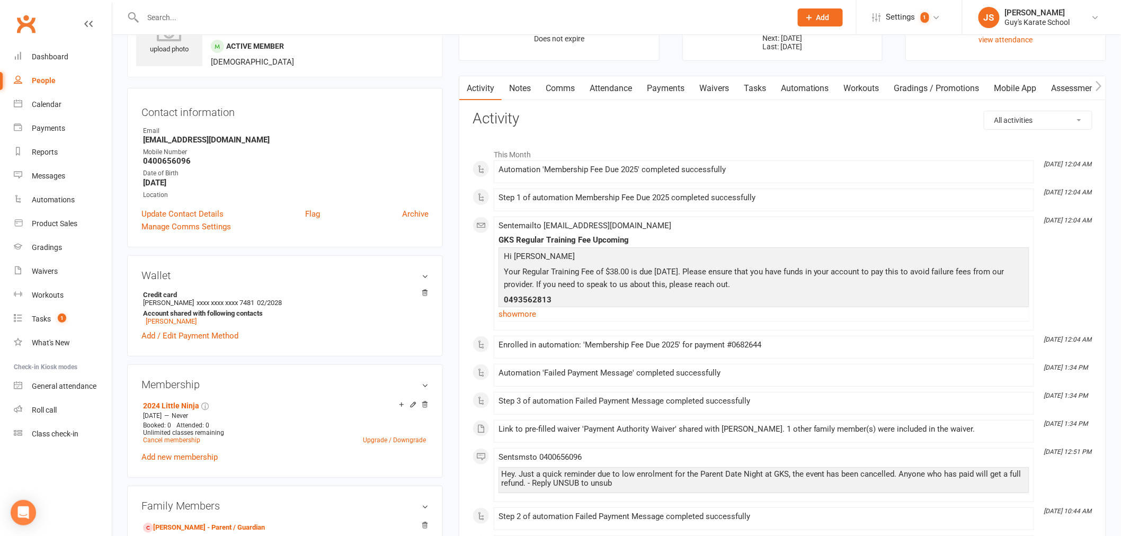
click at [530, 89] on link "Notes" at bounding box center [520, 88] width 37 height 24
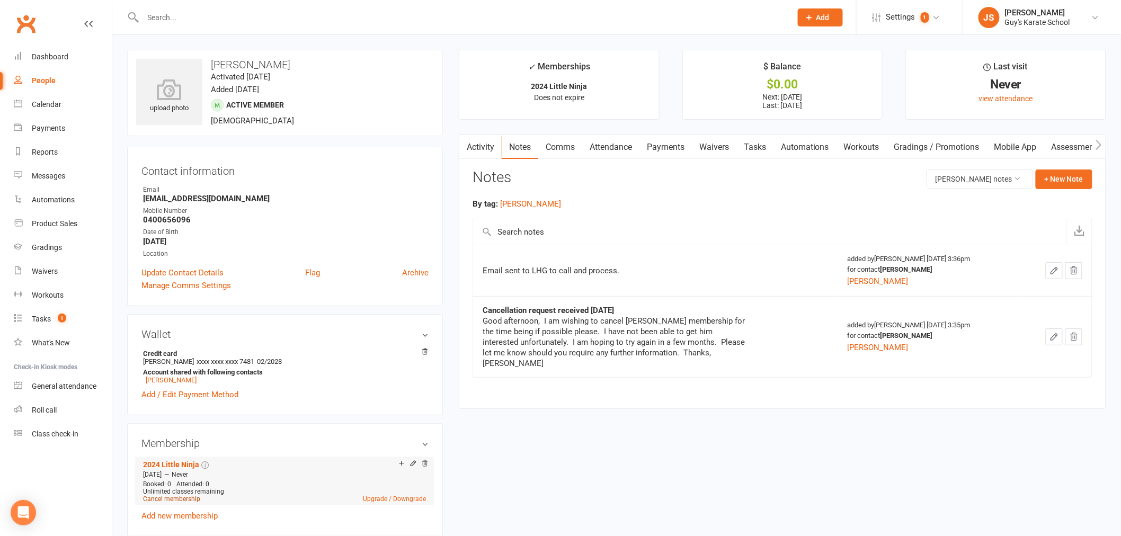
click at [166, 500] on link "Cancel membership" at bounding box center [171, 498] width 57 height 7
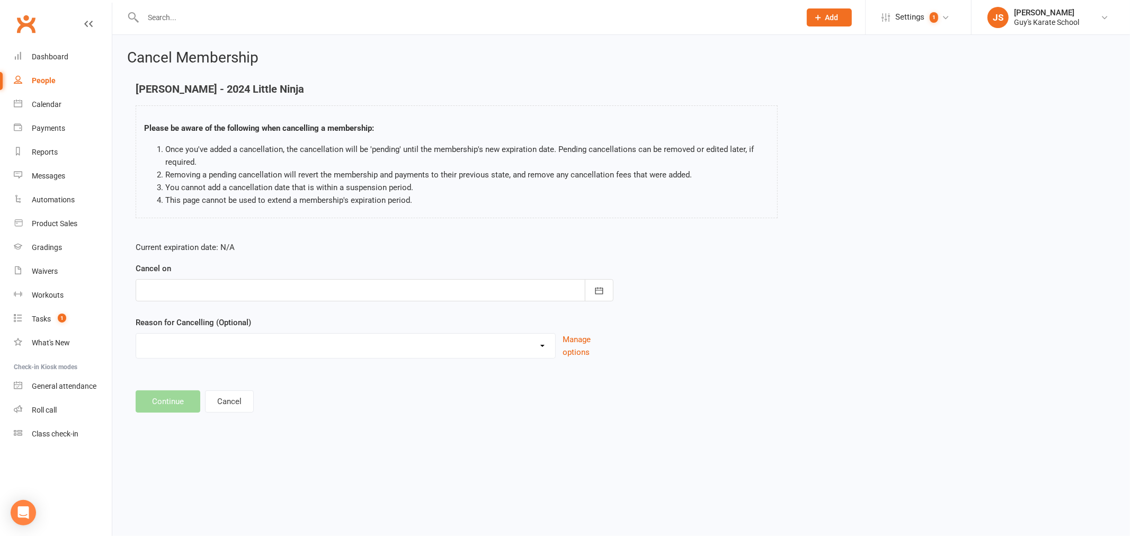
click at [184, 294] on div at bounding box center [375, 290] width 478 height 22
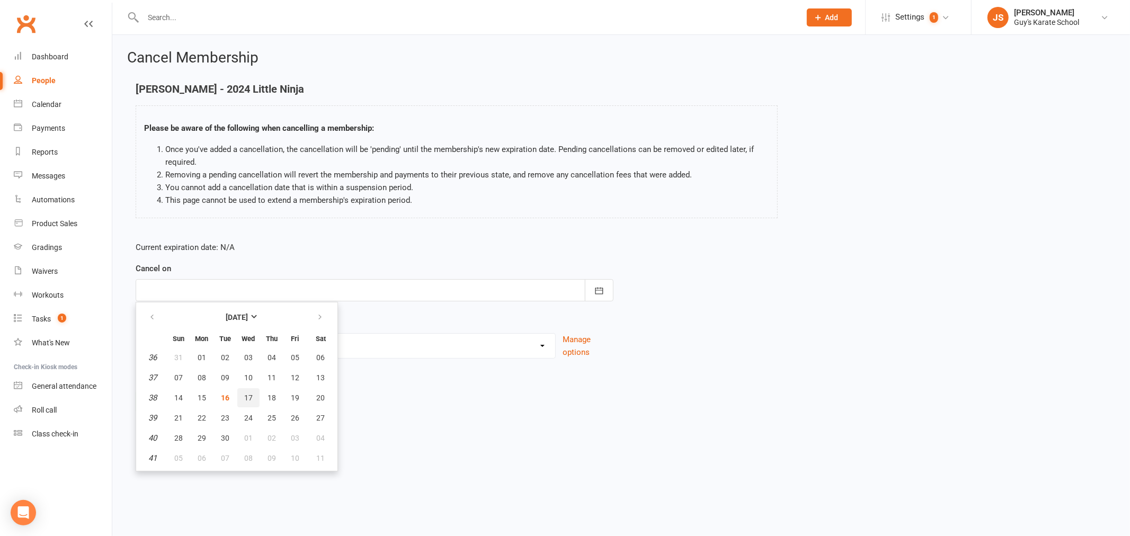
click at [245, 396] on span "17" at bounding box center [248, 397] width 8 height 8
type input "[DATE]"
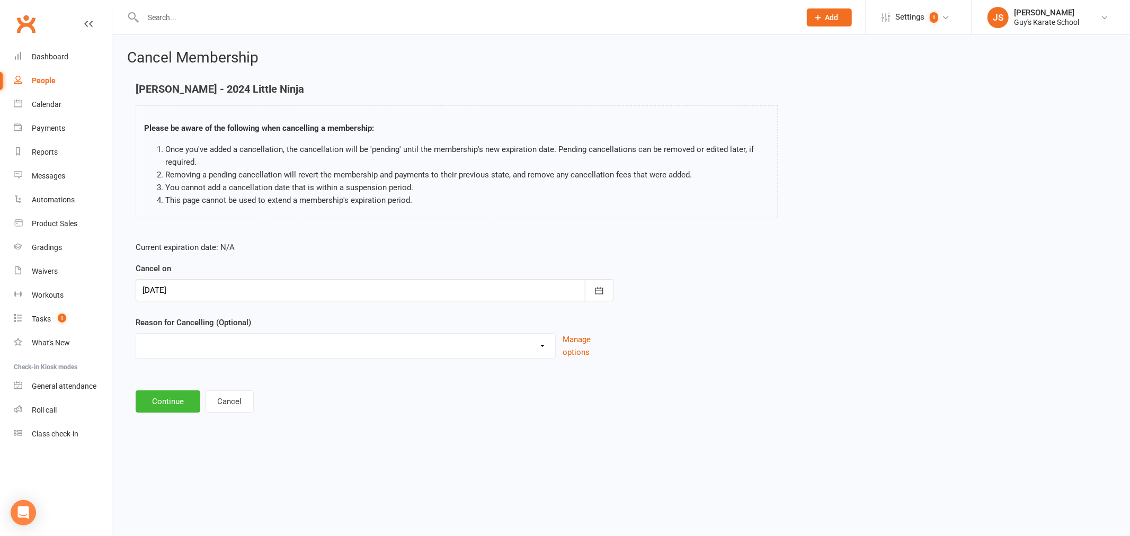
click at [173, 353] on select "Did not enjoy it Financial Problems Holiday Illness Injury Lost Interest Moving…" at bounding box center [345, 344] width 419 height 21
select select "5"
click at [136, 334] on select "Did not enjoy it Financial Problems Holiday Illness Injury Lost Interest Moving…" at bounding box center [345, 344] width 419 height 21
click at [166, 402] on button "Continue" at bounding box center [168, 401] width 65 height 22
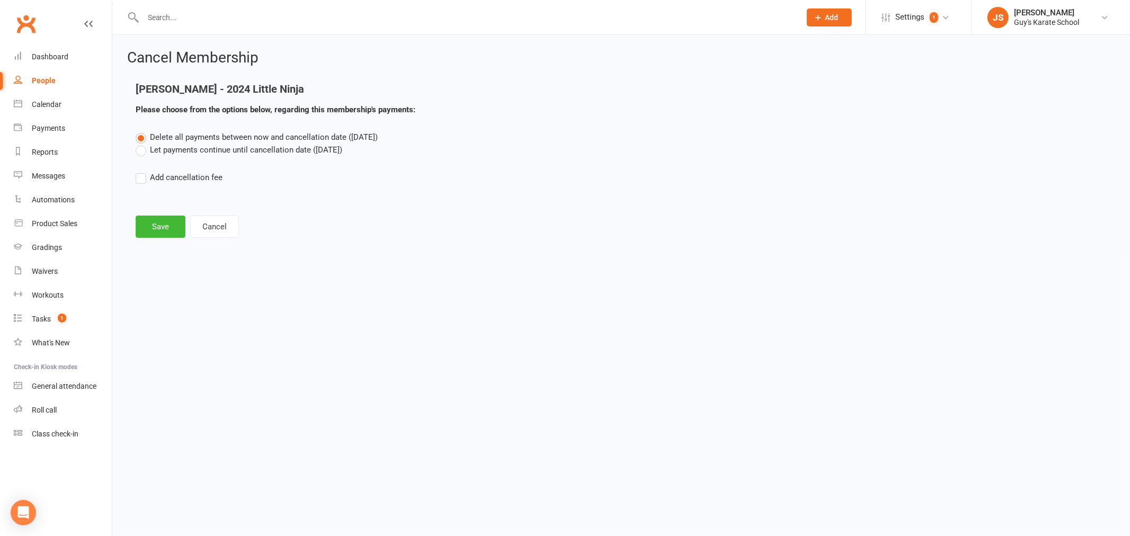
click at [196, 150] on label "Let payments continue until cancellation date (Sep 17, 2025)" at bounding box center [239, 150] width 207 height 13
click at [142, 144] on input "Let payments continue until cancellation date (Sep 17, 2025)" at bounding box center [139, 144] width 7 height 0
click at [159, 225] on button "Save" at bounding box center [161, 227] width 50 height 22
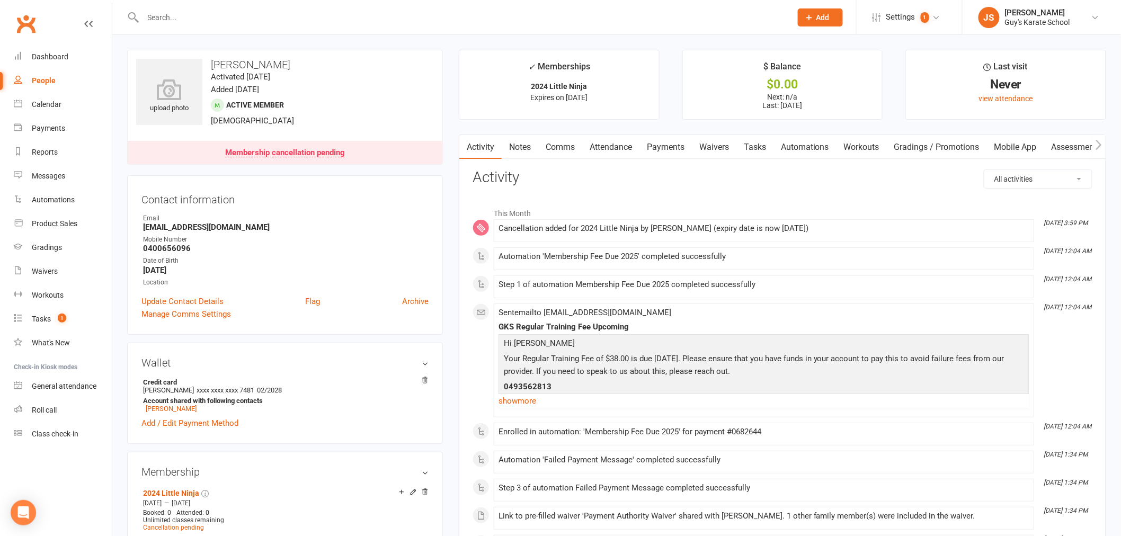
click at [673, 147] on link "Payments" at bounding box center [665, 147] width 52 height 24
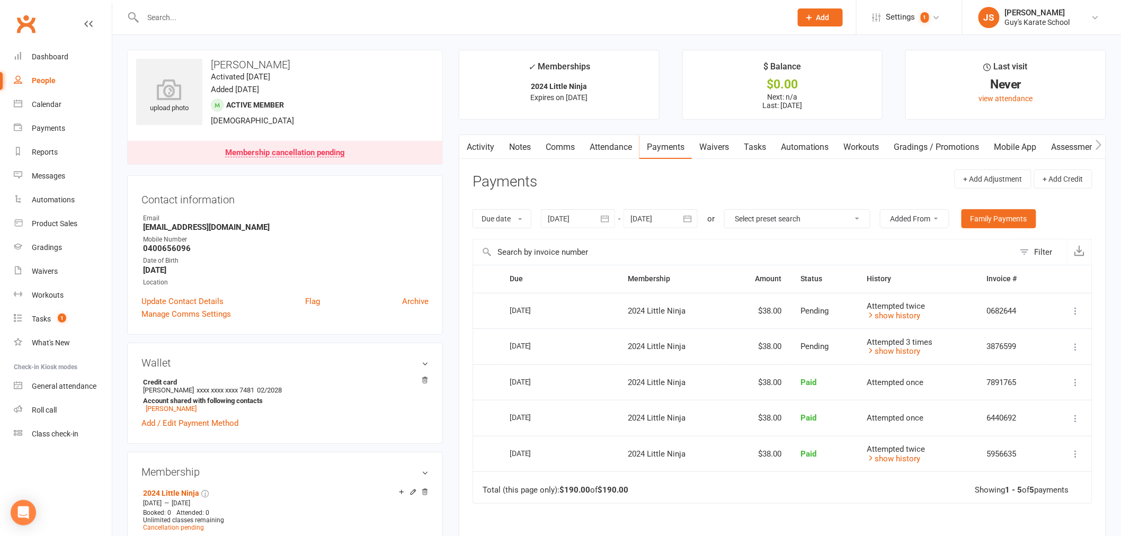
click at [572, 147] on link "Comms" at bounding box center [560, 147] width 44 height 24
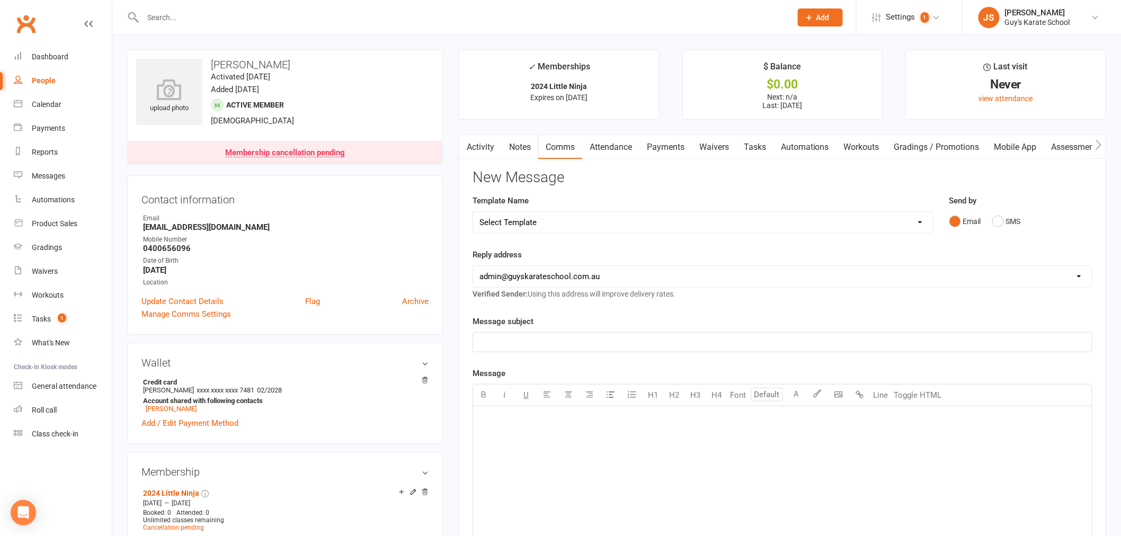
click at [515, 220] on select "Select Template [Email] Membership Cancelation Confirmation [Email] Membership …" at bounding box center [703, 222] width 460 height 21
select select "0"
click at [473, 212] on select "Select Template [Email] Membership Cancelation Confirmation [Email] Membership …" at bounding box center [703, 222] width 460 height 21
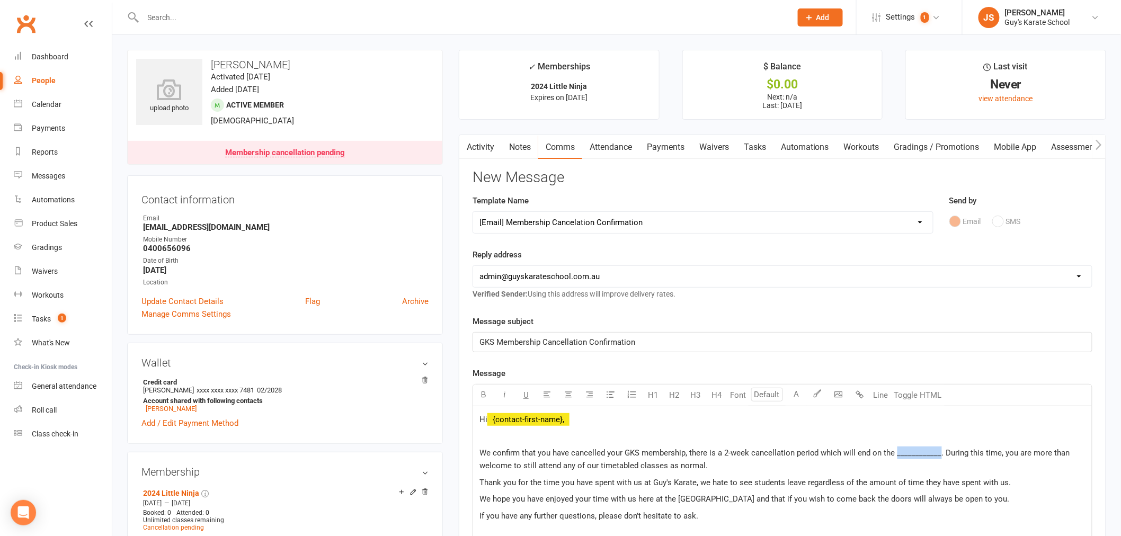
drag, startPoint x: 896, startPoint y: 452, endPoint x: 937, endPoint y: 454, distance: 41.9
click at [937, 454] on span "We confirm that you have cancelled your GKS membership, there is a 2-week cance…" at bounding box center [775, 459] width 593 height 22
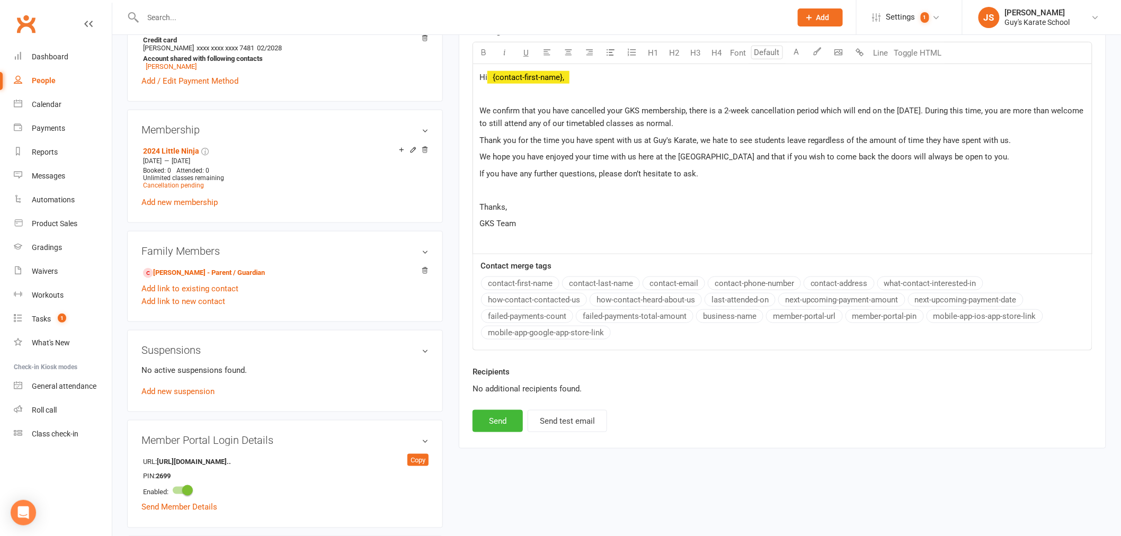
scroll to position [353, 0]
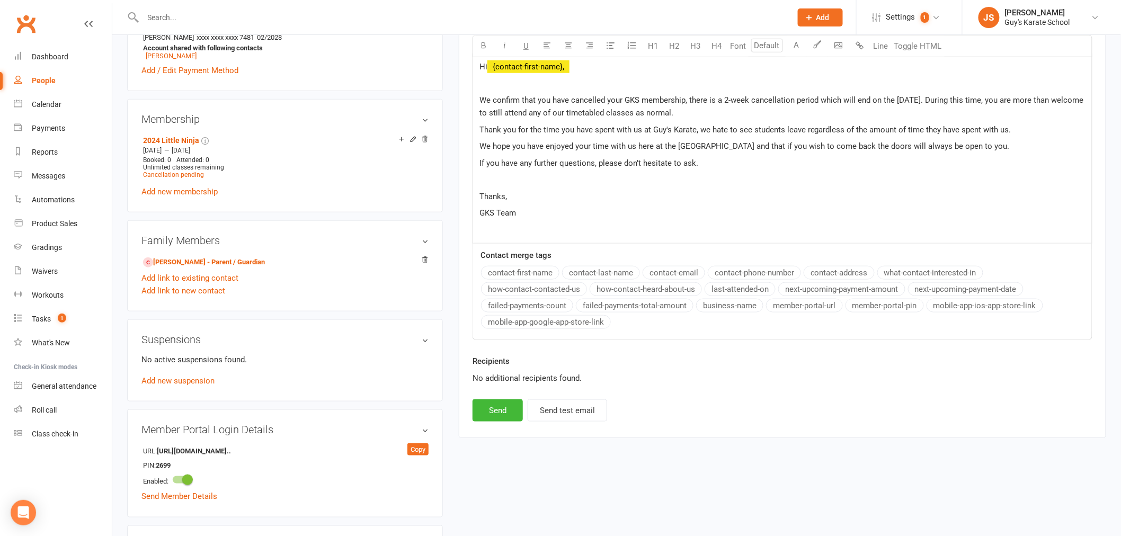
drag, startPoint x: 942, startPoint y: 101, endPoint x: 976, endPoint y: 113, distance: 36.5
click at [976, 113] on p "We confirm that you have cancelled your GKS membership, there is a 2-week cance…" at bounding box center [782, 106] width 606 height 25
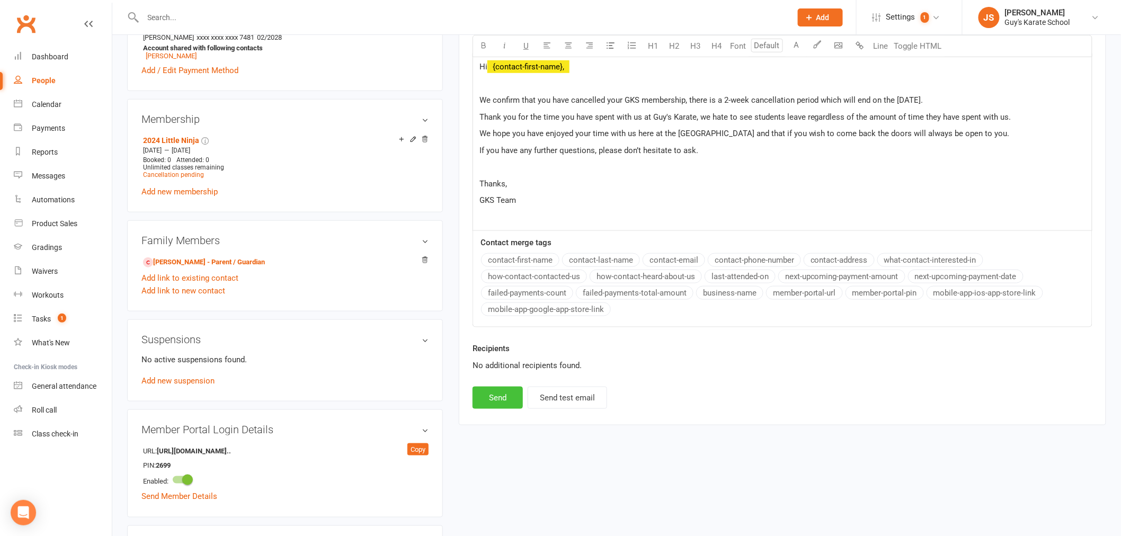
click at [498, 399] on button "Send" at bounding box center [497, 398] width 50 height 22
select select
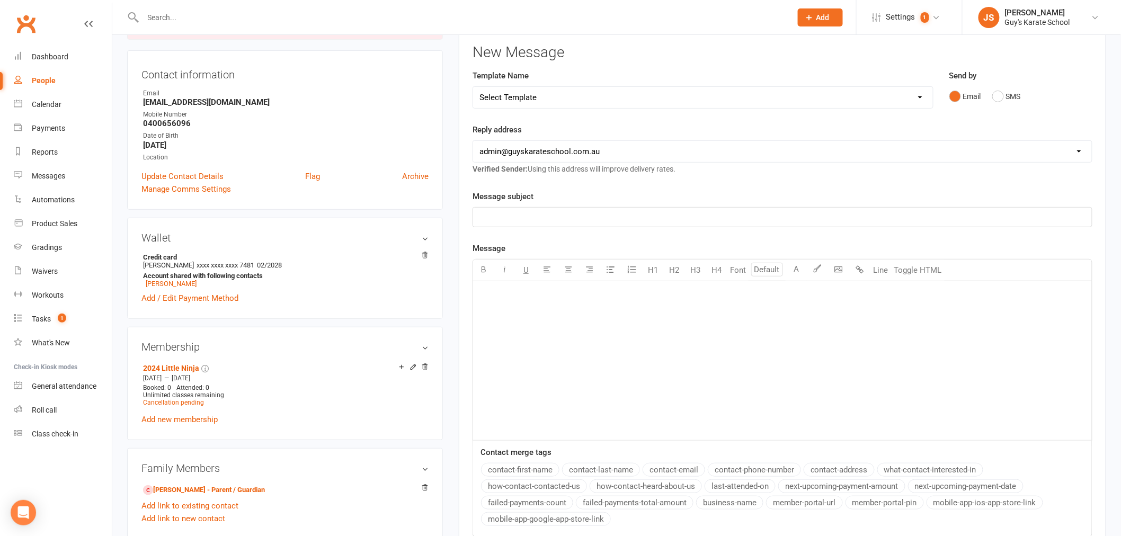
scroll to position [0, 0]
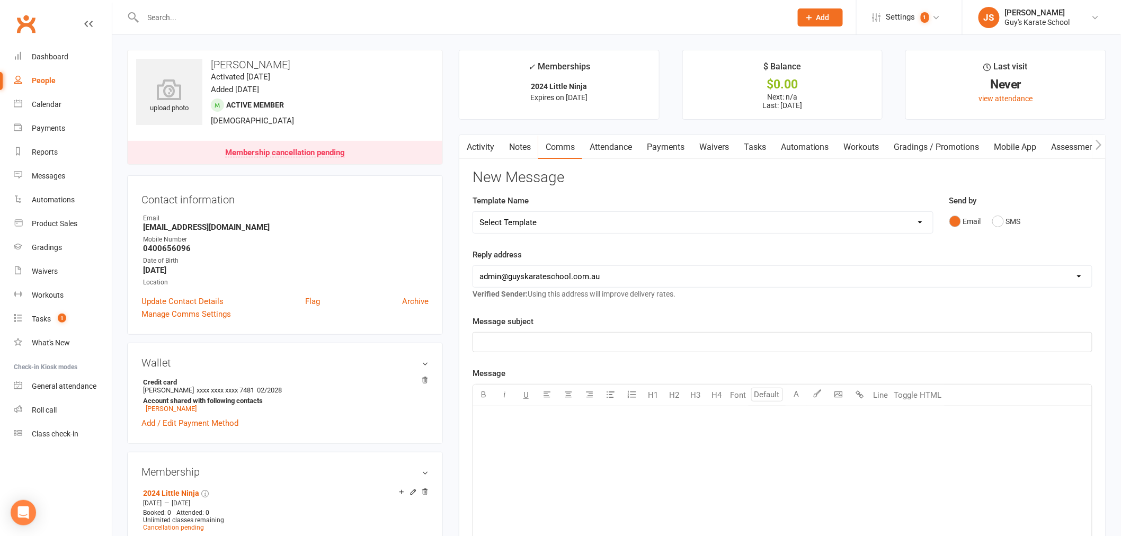
click at [526, 145] on link "Notes" at bounding box center [520, 147] width 37 height 24
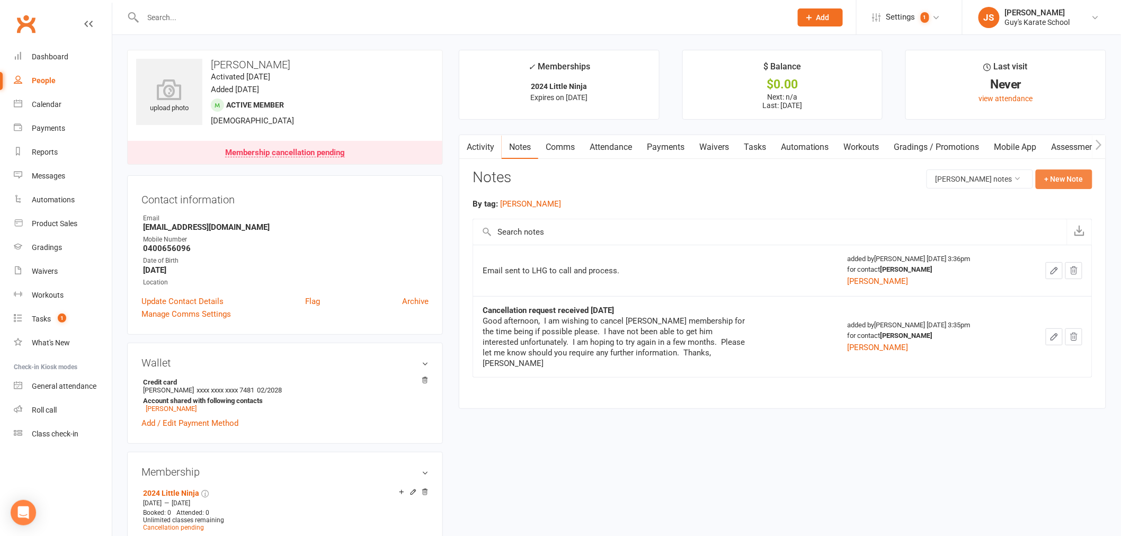
click at [1058, 177] on button "+ New Note" at bounding box center [1063, 178] width 57 height 19
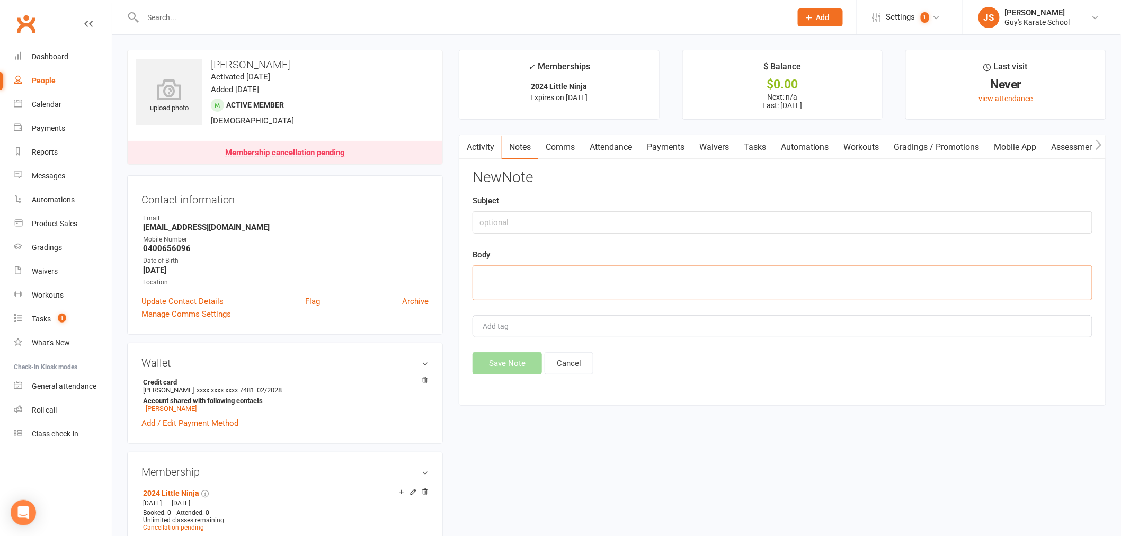
click at [542, 274] on textarea at bounding box center [782, 282] width 620 height 35
type textarea "Cancelled as of tomorrow, LHG no call as didn't see email."
click at [594, 328] on div "Add tag" at bounding box center [782, 326] width 620 height 22
type input "[PERSON_NAME]"
click at [719, 271] on textarea "Cancelled as of tomorrow, LHG no call as didn't see email." at bounding box center [782, 282] width 620 height 35
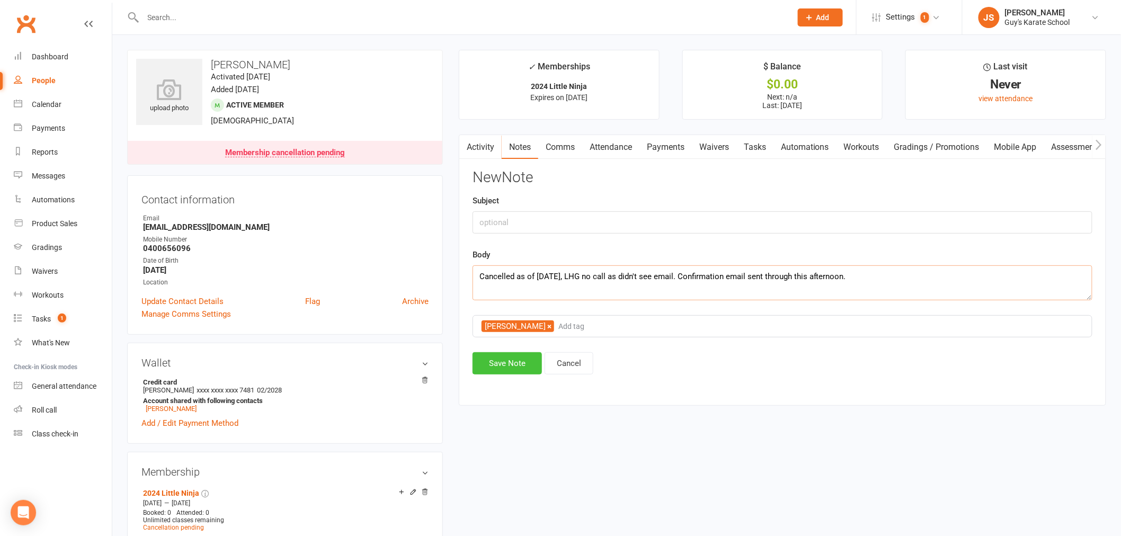
type textarea "Cancelled as of tomorrow, LHG no call as didn't see email. Confirmation email s…"
click at [513, 362] on button "Save Note" at bounding box center [506, 363] width 69 height 22
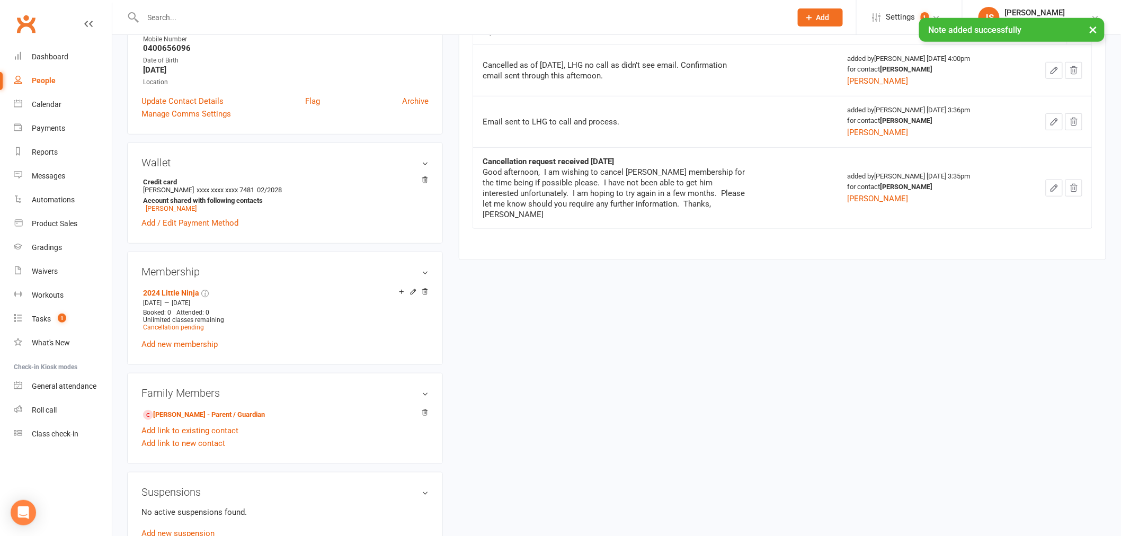
scroll to position [235, 0]
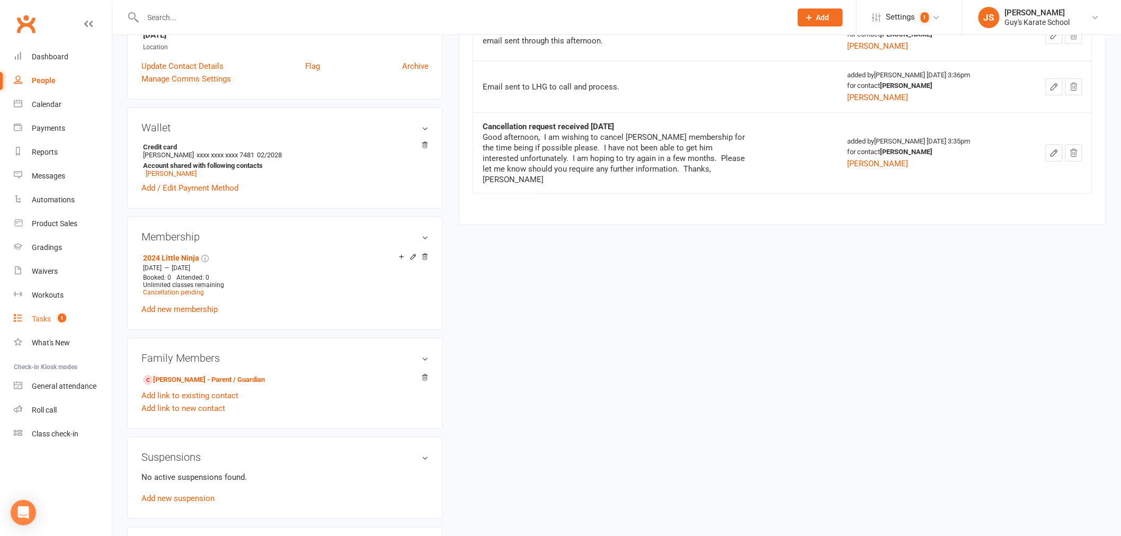
click at [48, 318] on div "Tasks" at bounding box center [41, 319] width 19 height 8
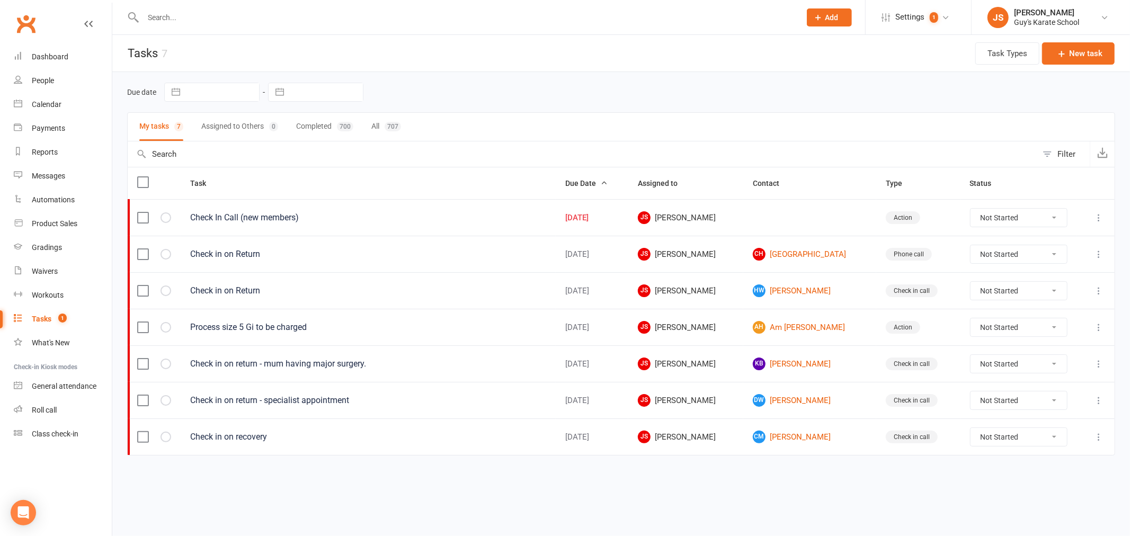
click at [183, 16] on input "text" at bounding box center [466, 17] width 653 height 15
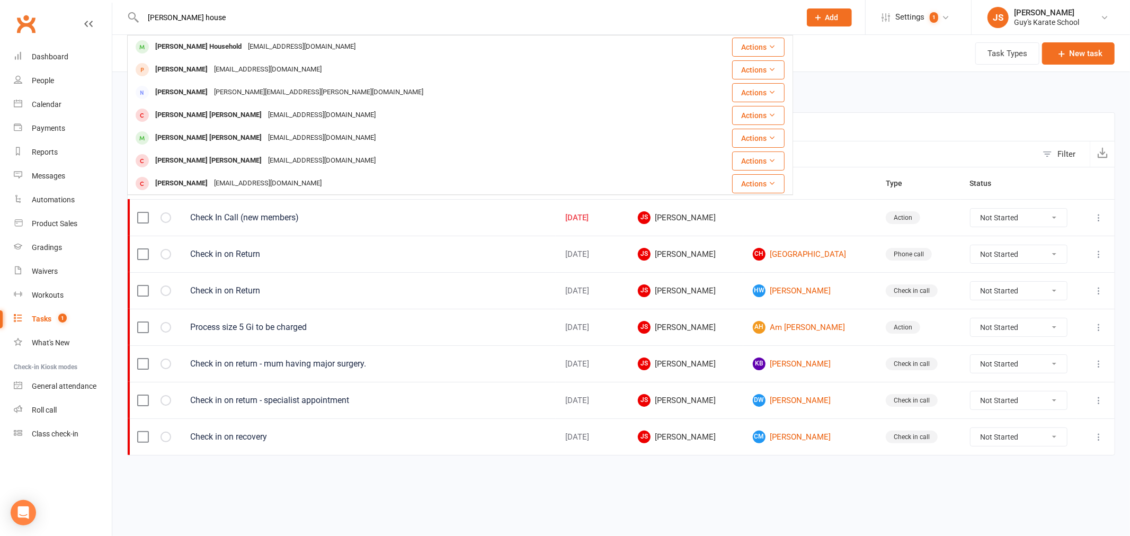
type input "cooper house"
click at [245, 51] on div "[EMAIL_ADDRESS][DOMAIN_NAME]" at bounding box center [302, 46] width 114 height 15
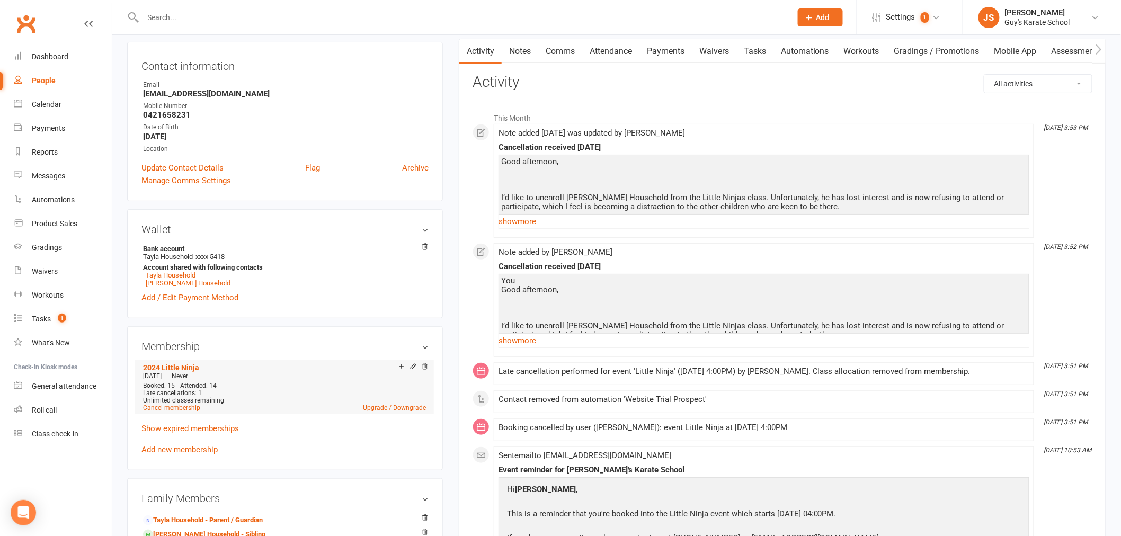
scroll to position [118, 0]
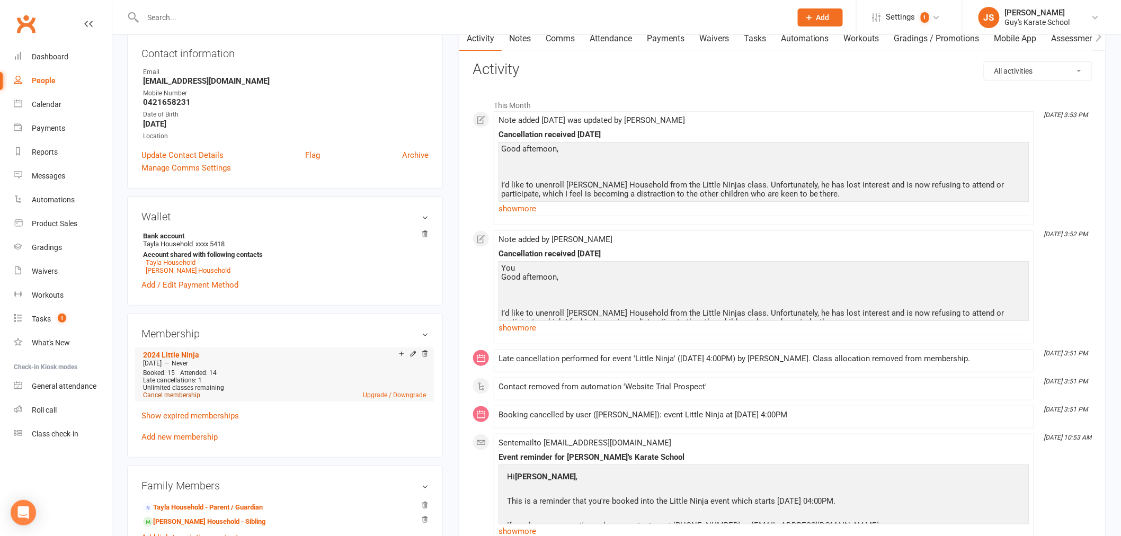
click at [173, 396] on link "Cancel membership" at bounding box center [171, 394] width 57 height 7
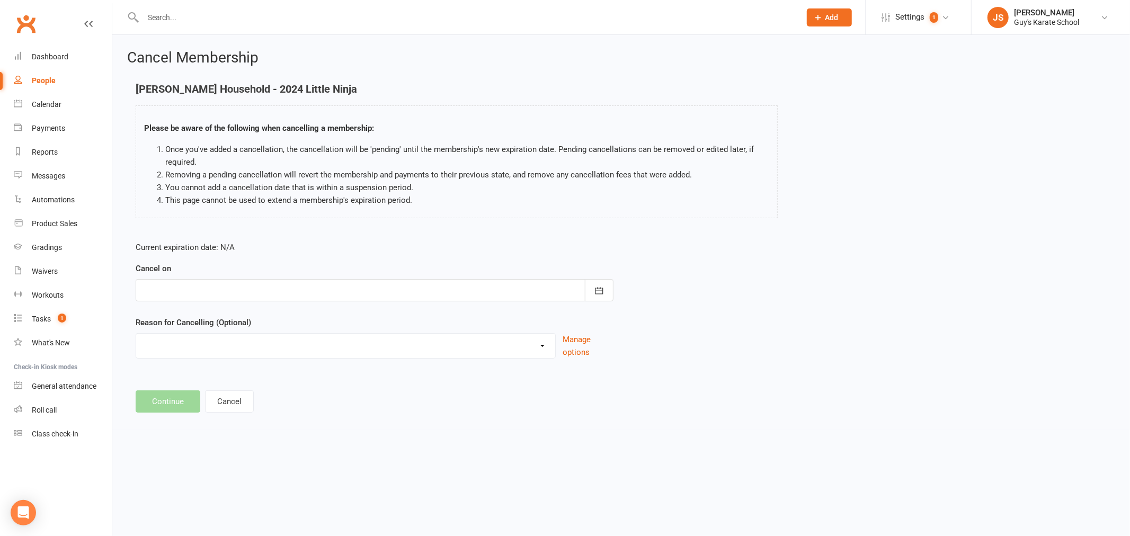
click at [190, 274] on div "Cancel on September 2025 Sun Mon Tue Wed Thu Fri Sat 36 31 01 02 03 04 05 06 37…" at bounding box center [375, 281] width 478 height 39
click at [186, 286] on div at bounding box center [375, 290] width 478 height 22
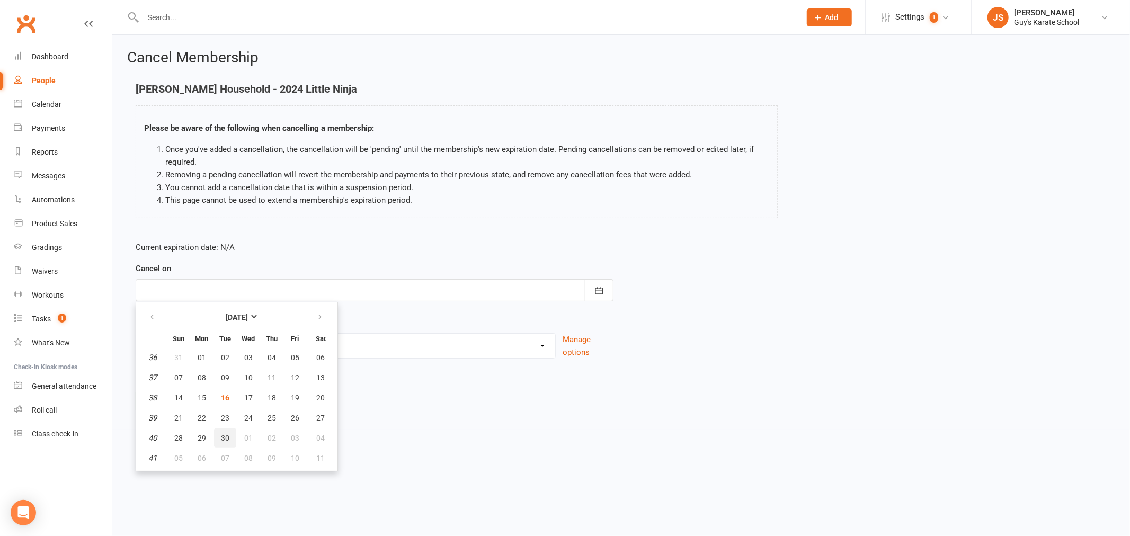
click at [222, 434] on span "30" at bounding box center [225, 438] width 8 height 8
type input "30 Sep 2025"
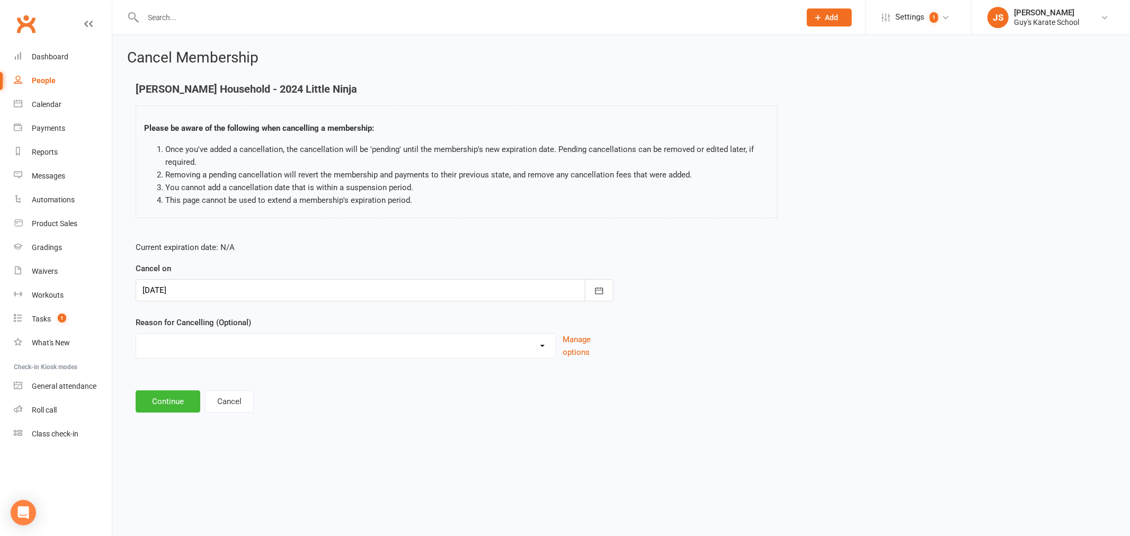
click at [185, 334] on select "Did not enjoy it Financial Problems Holiday Illness Injury Lost Interest Moving…" at bounding box center [345, 344] width 419 height 21
select select "5"
click at [136, 334] on select "Did not enjoy it Financial Problems Holiday Illness Injury Lost Interest Moving…" at bounding box center [345, 344] width 419 height 21
click at [174, 412] on button "Continue" at bounding box center [168, 401] width 65 height 22
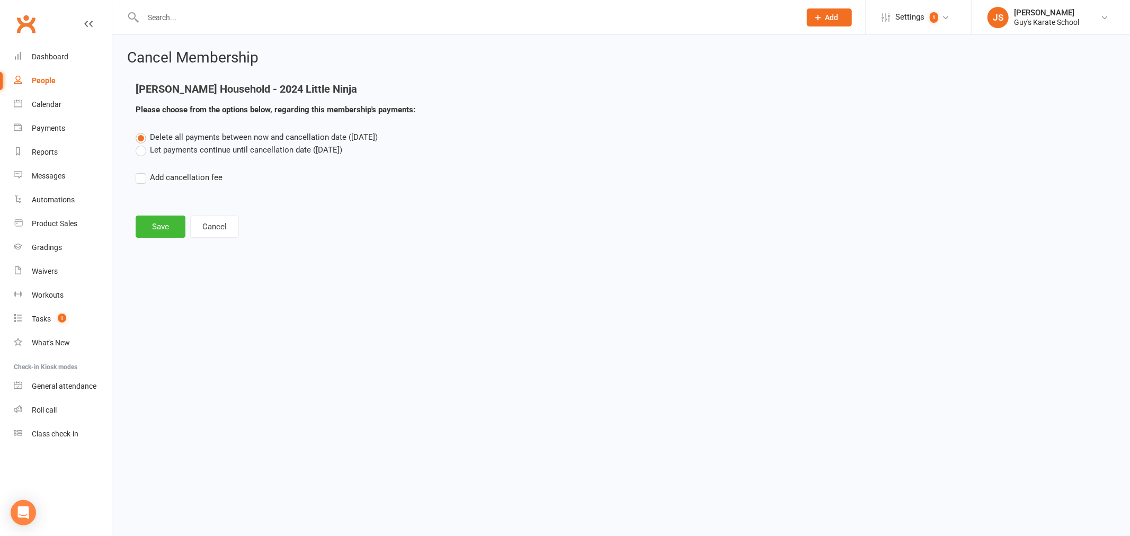
click at [246, 155] on label "Let payments continue until cancellation date (Sep 30, 2025)" at bounding box center [239, 150] width 207 height 13
click at [142, 144] on input "Let payments continue until cancellation date (Sep 30, 2025)" at bounding box center [139, 144] width 7 height 0
click at [172, 216] on button "Save" at bounding box center [161, 227] width 50 height 22
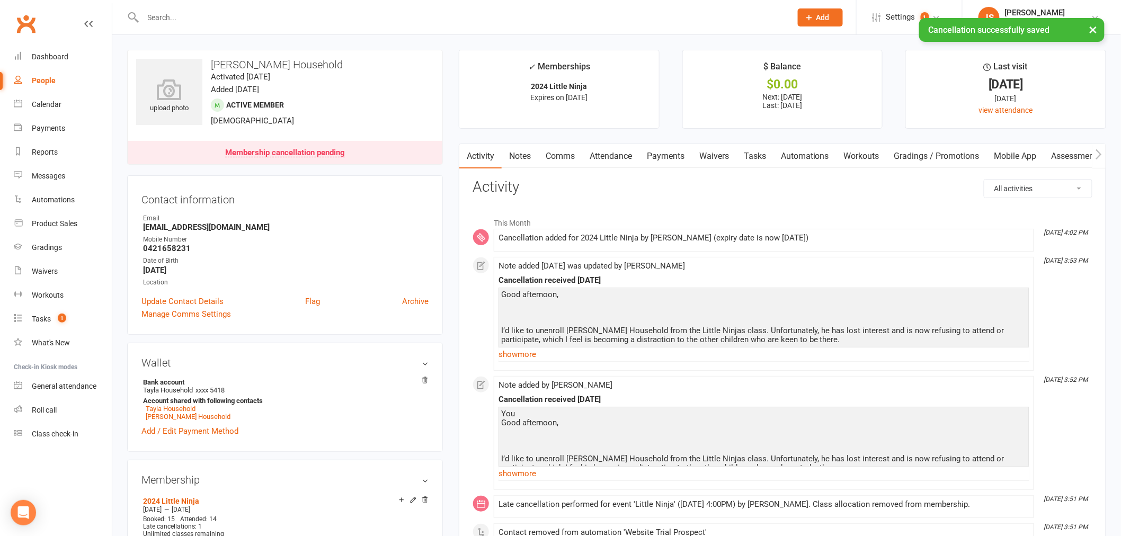
click at [568, 151] on link "Comms" at bounding box center [560, 156] width 44 height 24
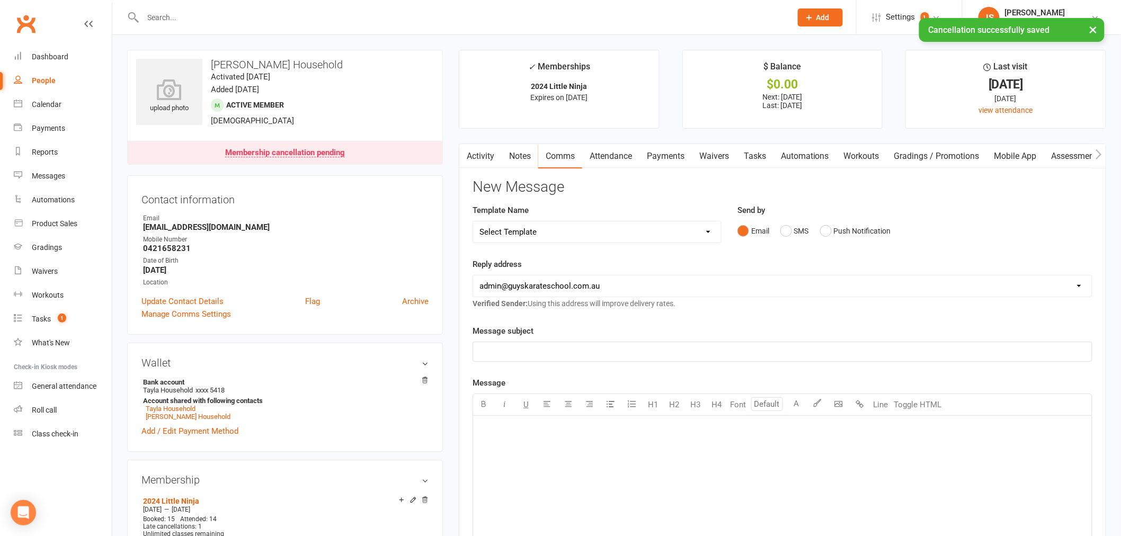
click at [576, 226] on select "Select Template [Email] Membership Cancelation Confirmation [Email] Membership …" at bounding box center [597, 231] width 248 height 21
select select "0"
click at [473, 221] on select "Select Template [Email] Membership Cancelation Confirmation [Email] Membership …" at bounding box center [597, 231] width 248 height 21
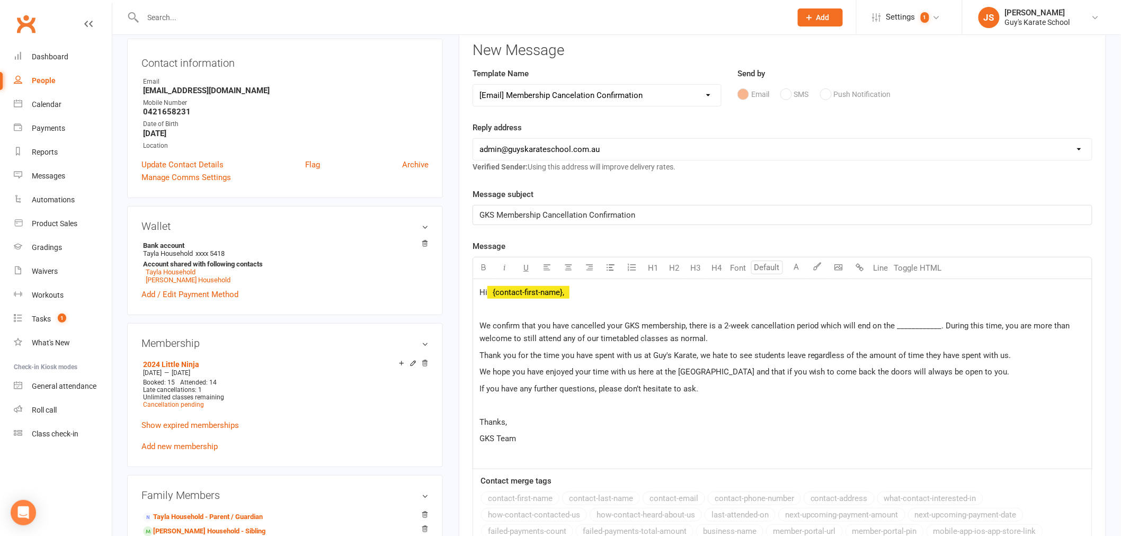
scroll to position [176, 0]
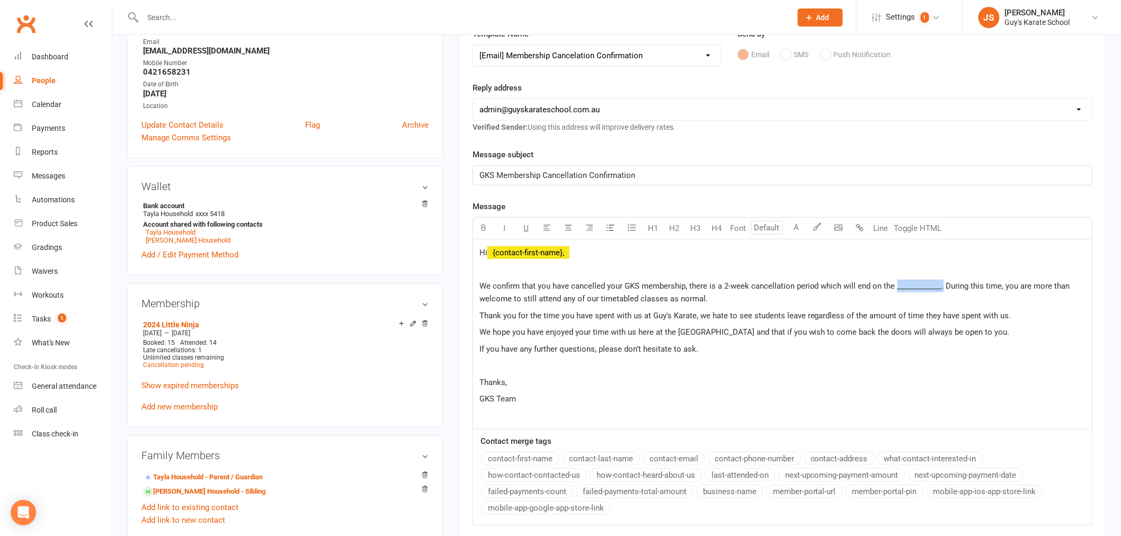
drag, startPoint x: 894, startPoint y: 288, endPoint x: 939, endPoint y: 289, distance: 45.0
click at [939, 289] on span "We confirm that you have cancelled your GKS membership, there is a 2-week cance…" at bounding box center [775, 292] width 593 height 22
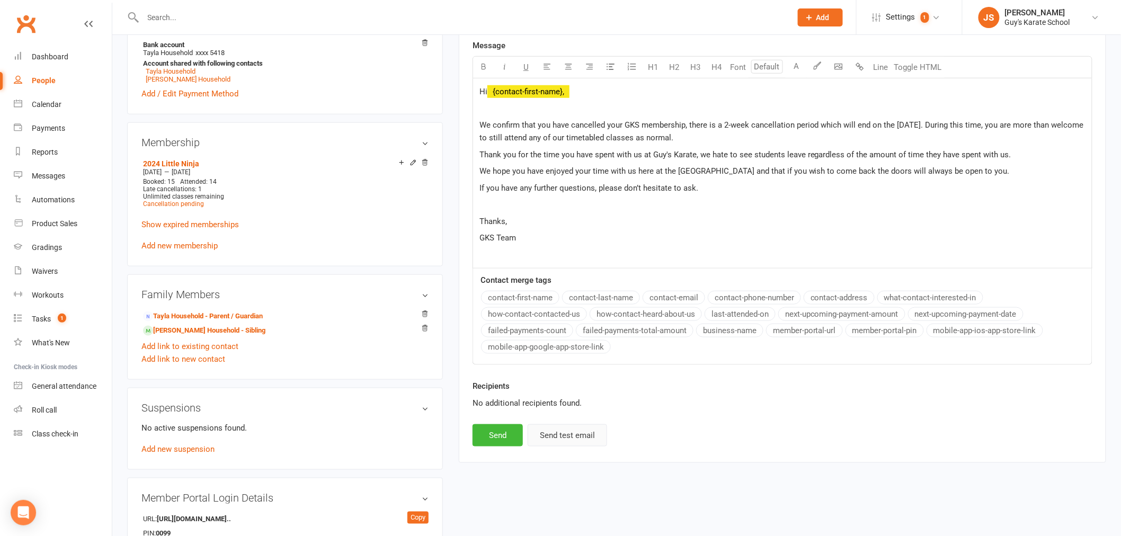
scroll to position [353, 0]
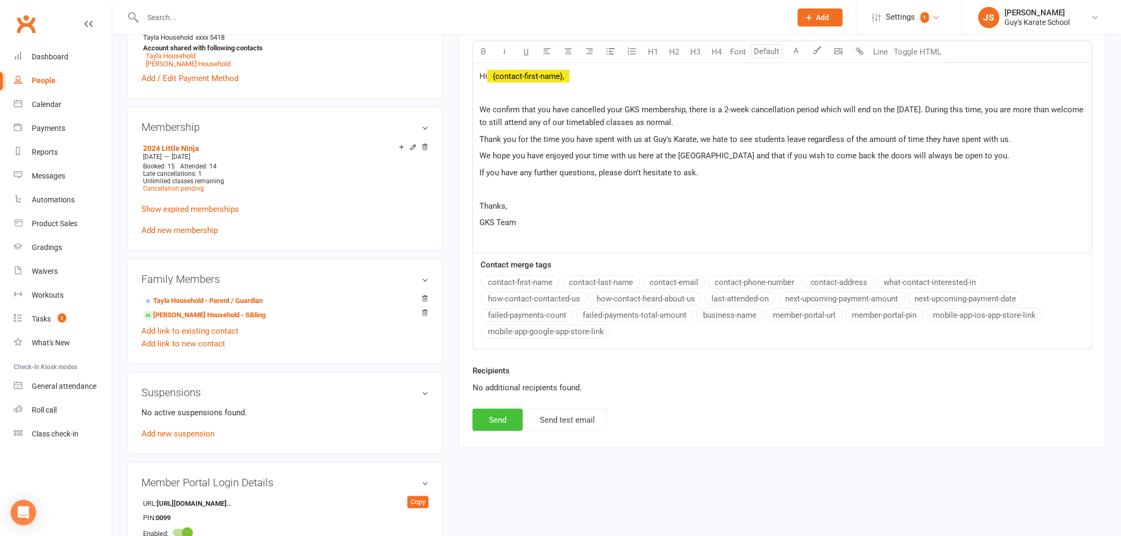
click at [509, 422] on button "Send" at bounding box center [497, 420] width 50 height 22
select select
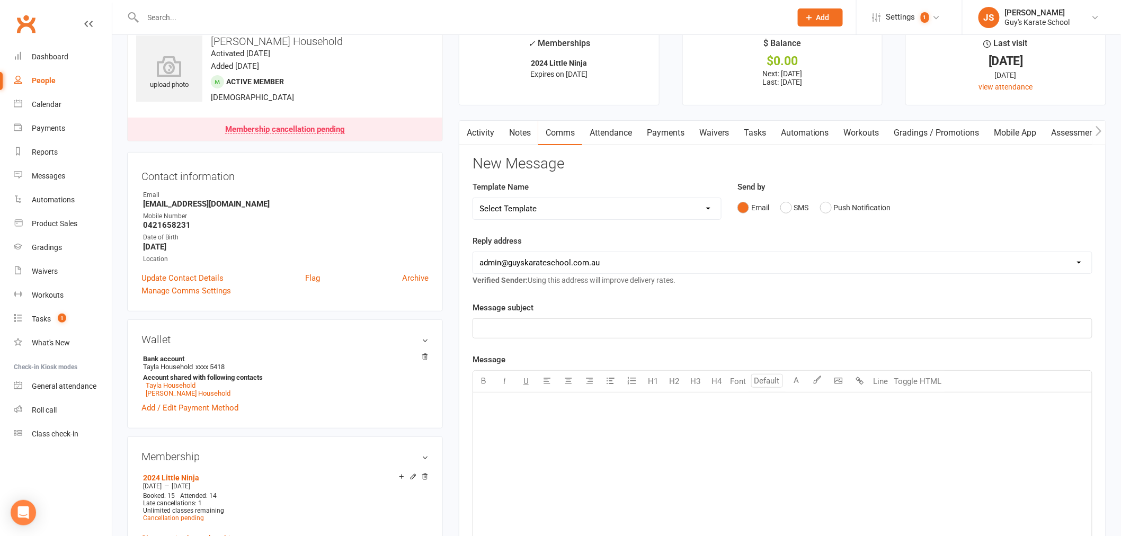
scroll to position [0, 0]
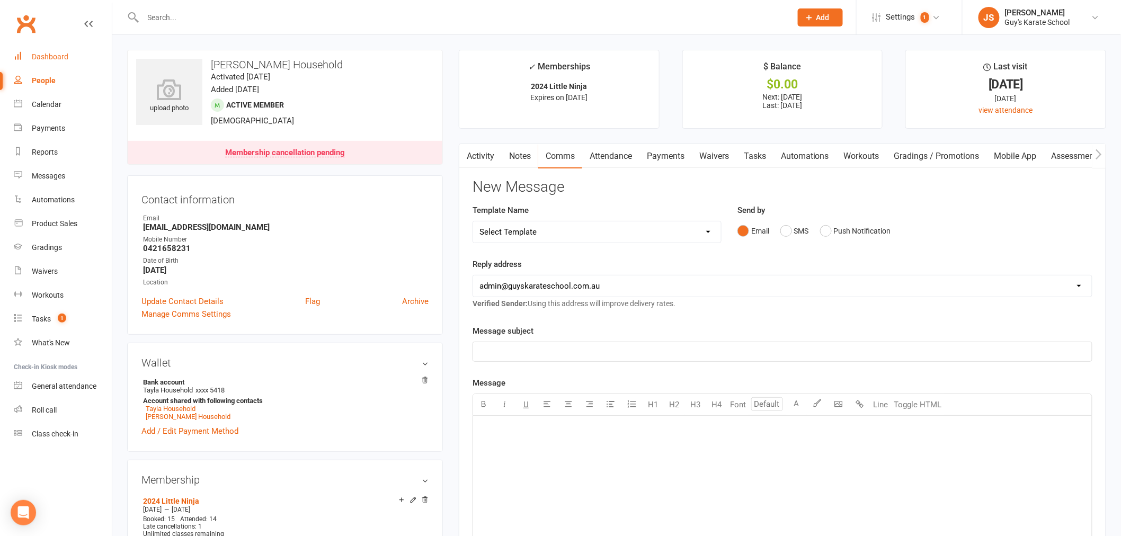
click at [56, 50] on link "Dashboard" at bounding box center [63, 57] width 98 height 24
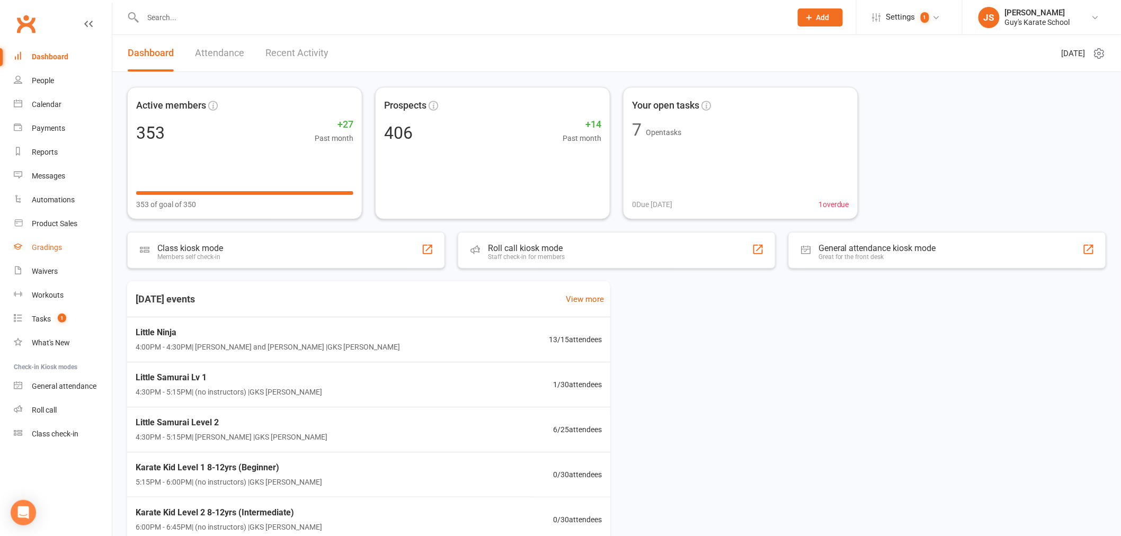
click at [65, 256] on link "Gradings" at bounding box center [63, 248] width 98 height 24
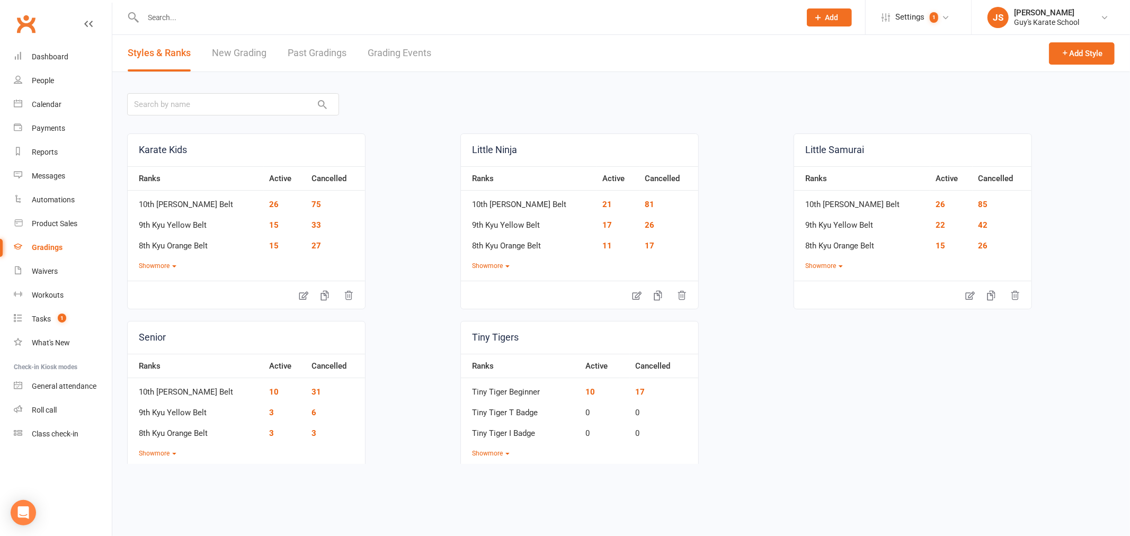
click at [402, 53] on link "Grading Events" at bounding box center [400, 53] width 64 height 37
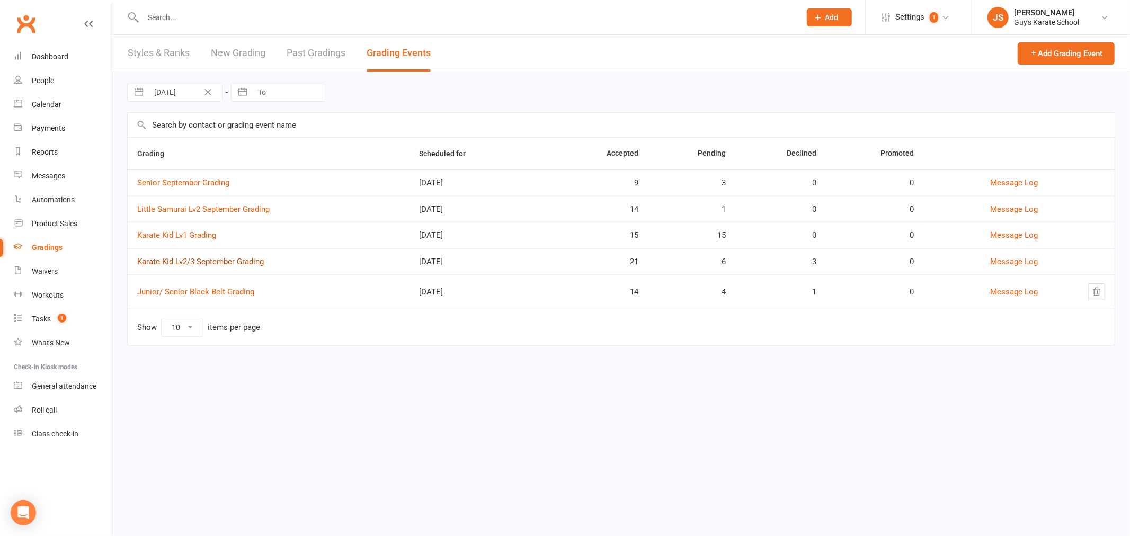
click at [188, 259] on link "Karate Kid Lv2/3 September Grading" at bounding box center [200, 262] width 127 height 10
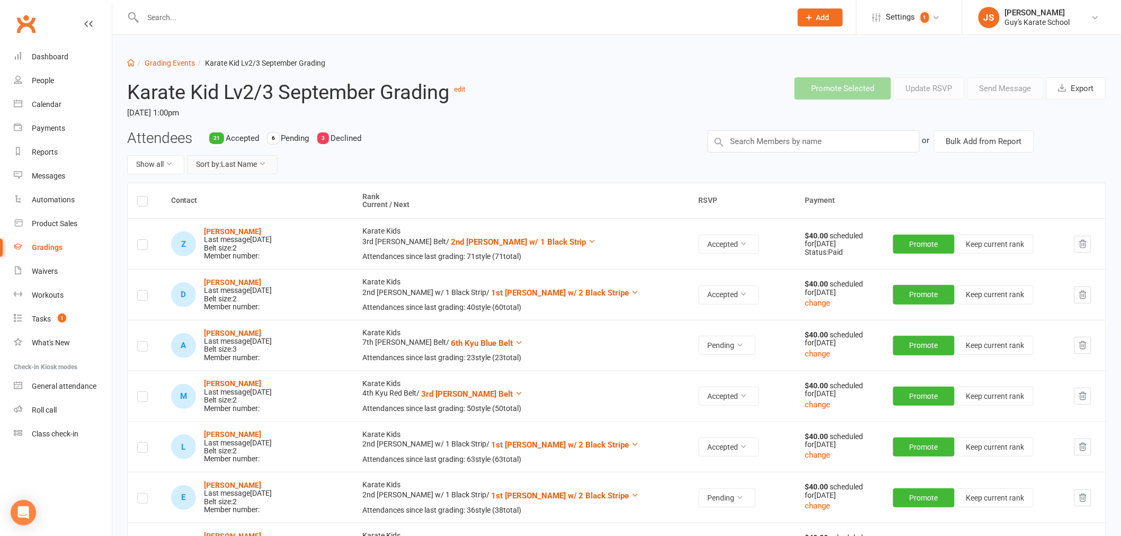
click at [238, 161] on button "Sort by: Last Name" at bounding box center [232, 164] width 91 height 19
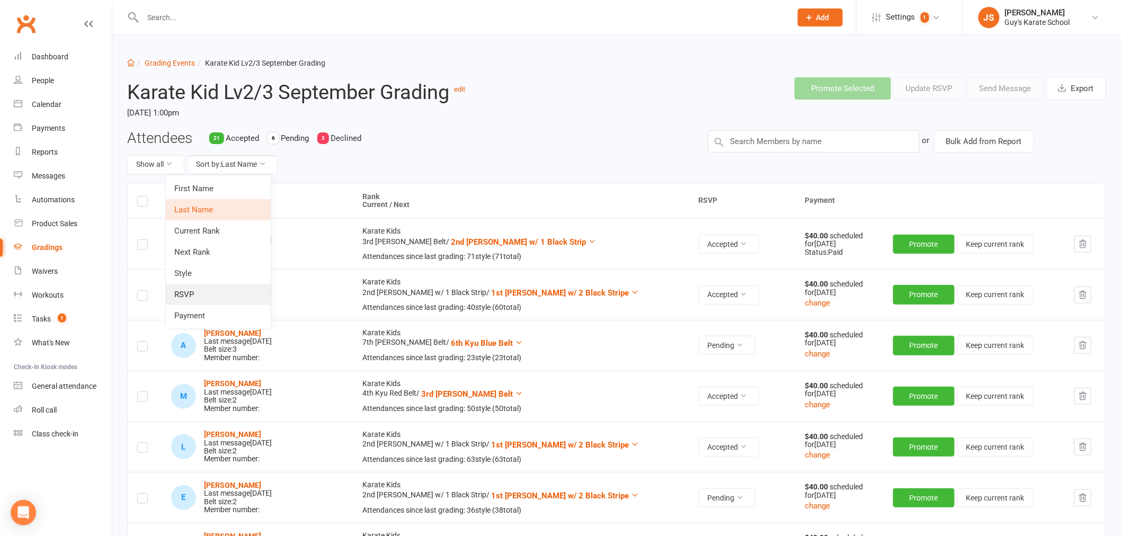
click at [230, 297] on link "RSVP" at bounding box center [218, 294] width 105 height 21
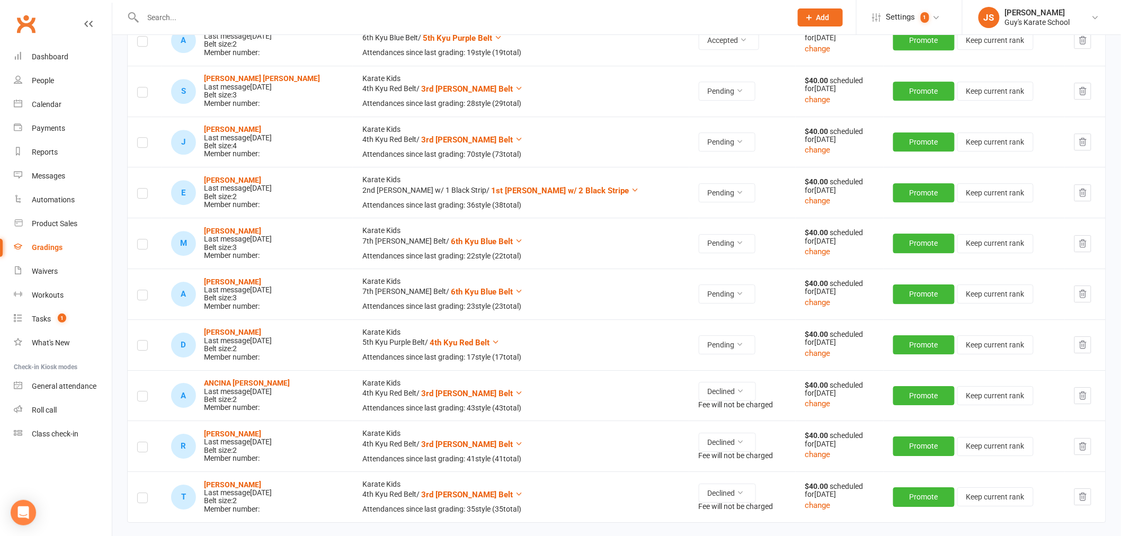
scroll to position [1236, 0]
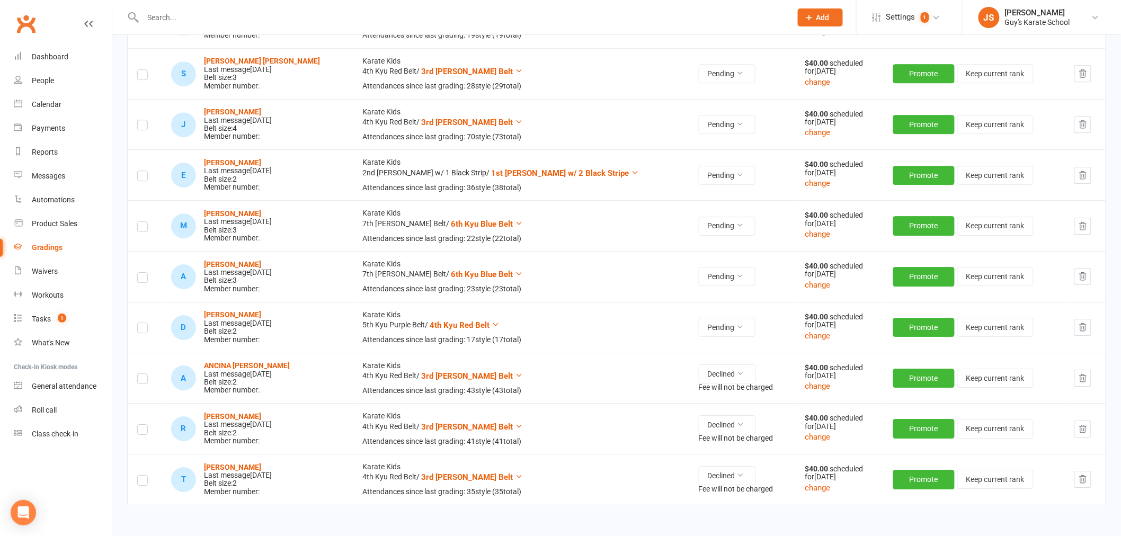
click at [139, 329] on label at bounding box center [142, 329] width 11 height 0
click at [139, 323] on input "checkbox" at bounding box center [142, 323] width 11 height 0
click at [139, 279] on label at bounding box center [142, 279] width 11 height 0
click at [139, 273] on input "checkbox" at bounding box center [142, 273] width 11 height 0
click at [145, 228] on label at bounding box center [142, 228] width 11 height 0
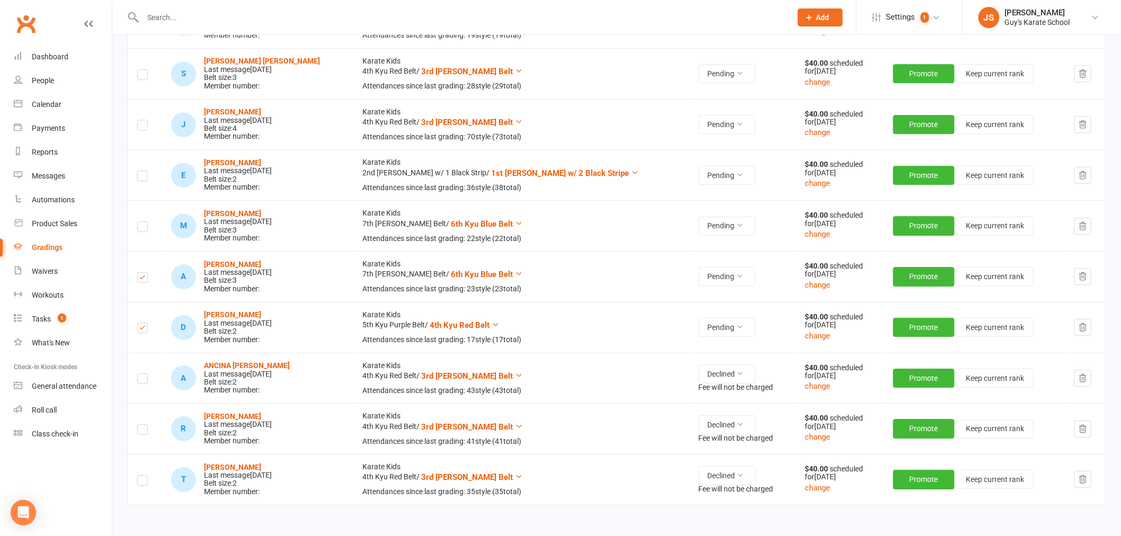
click at [145, 222] on input "checkbox" at bounding box center [142, 222] width 11 height 0
click at [146, 177] on label at bounding box center [142, 177] width 11 height 0
click at [146, 171] on input "checkbox" at bounding box center [142, 171] width 11 height 0
click at [138, 127] on label at bounding box center [142, 127] width 11 height 0
click at [138, 120] on input "checkbox" at bounding box center [142, 120] width 11 height 0
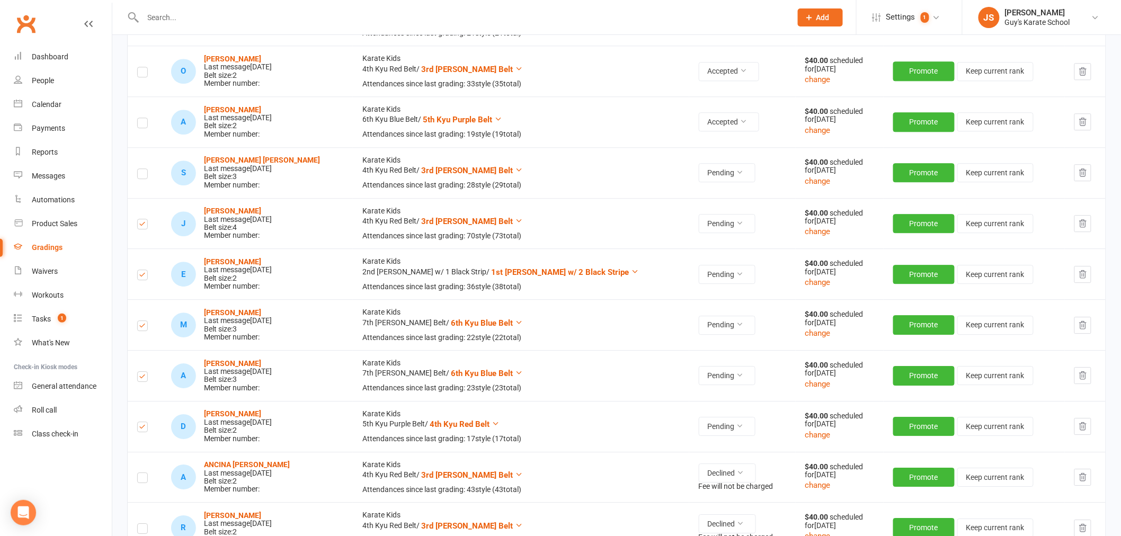
scroll to position [1118, 0]
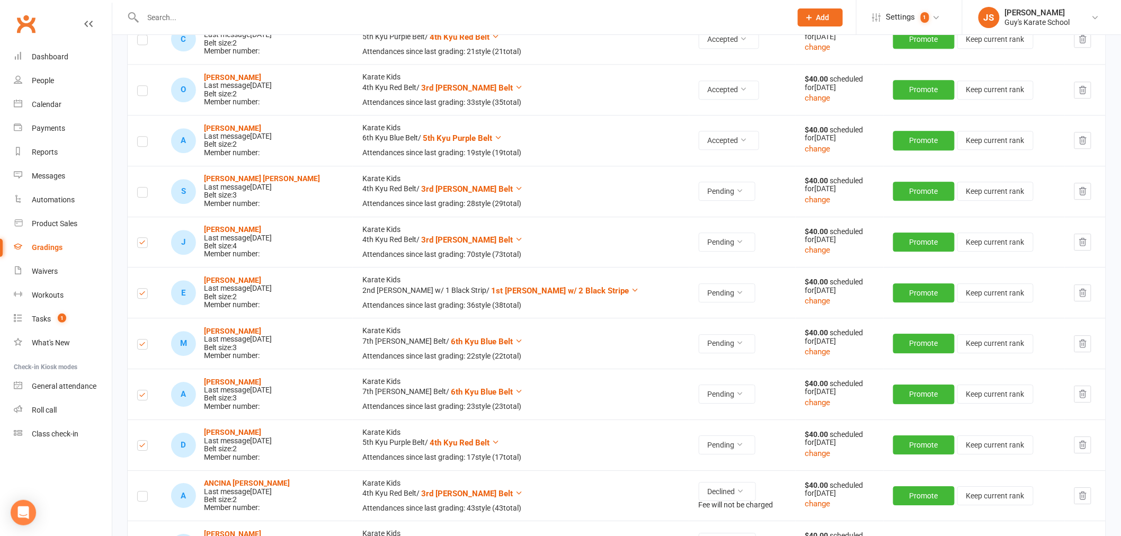
click at [141, 194] on label at bounding box center [142, 194] width 11 height 0
click at [141, 187] on input "checkbox" at bounding box center [142, 187] width 11 height 0
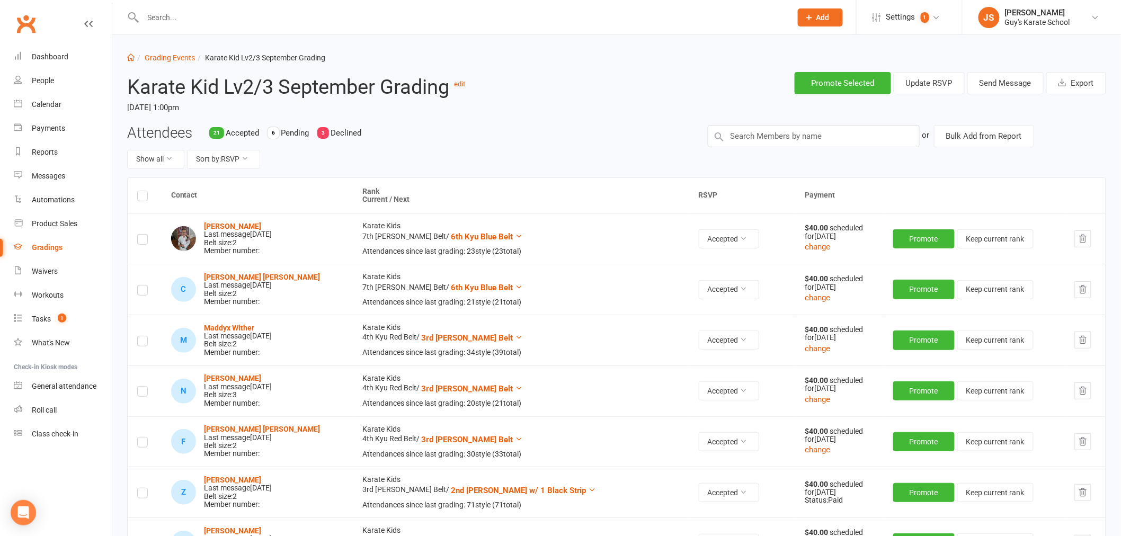
scroll to position [0, 0]
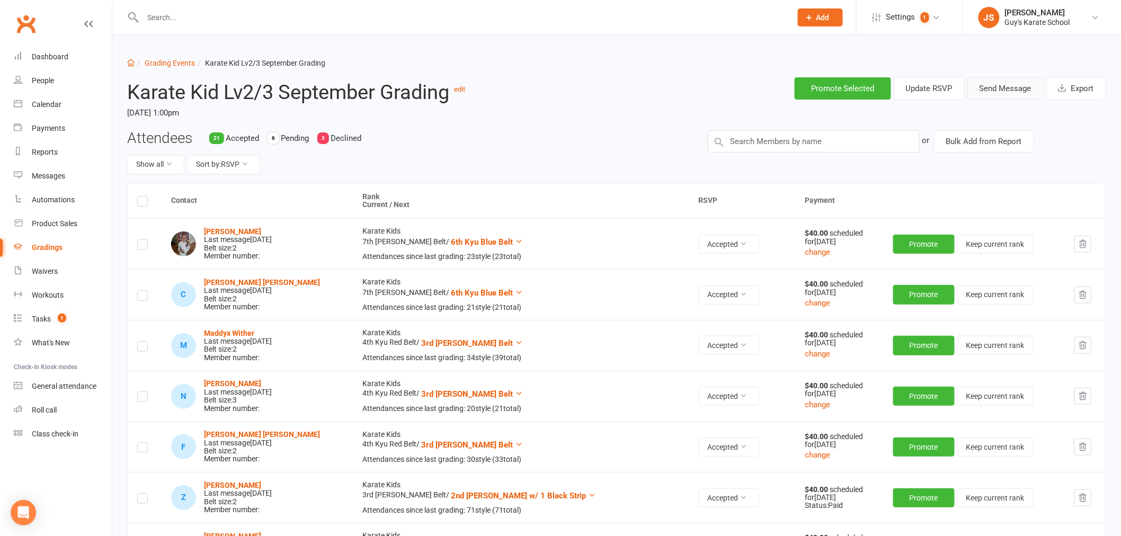
click at [1013, 93] on button "Send Message" at bounding box center [1005, 88] width 76 height 22
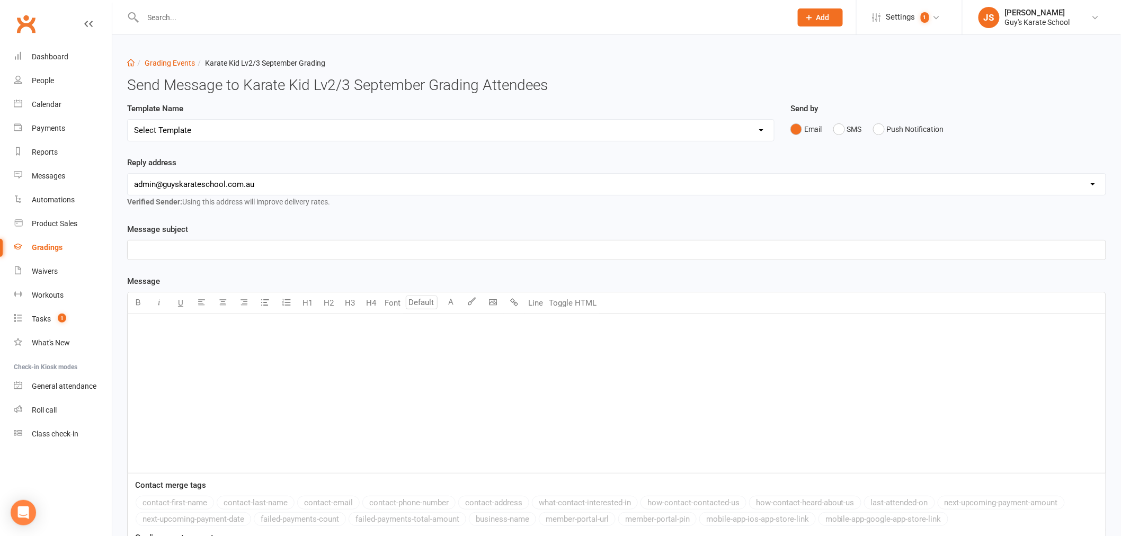
click at [181, 133] on select "Select Template [Email] Confirmation of Successful Grading [Email] Grading Even…" at bounding box center [451, 130] width 646 height 21
select select "1"
click at [128, 120] on select "Select Template [Email] Confirmation of Successful Grading [Email] Grading Even…" at bounding box center [451, 130] width 646 height 21
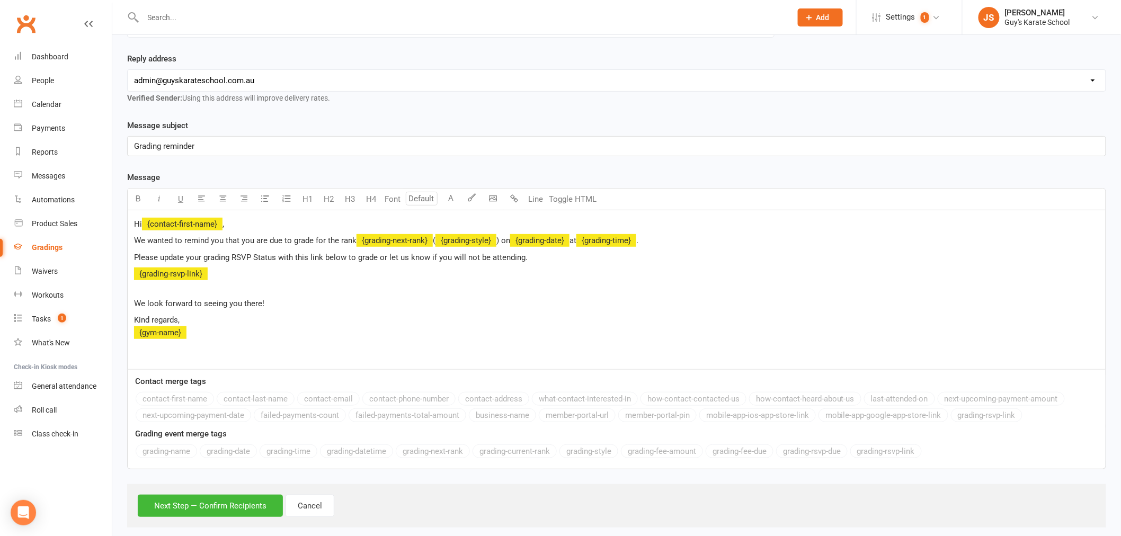
scroll to position [120, 0]
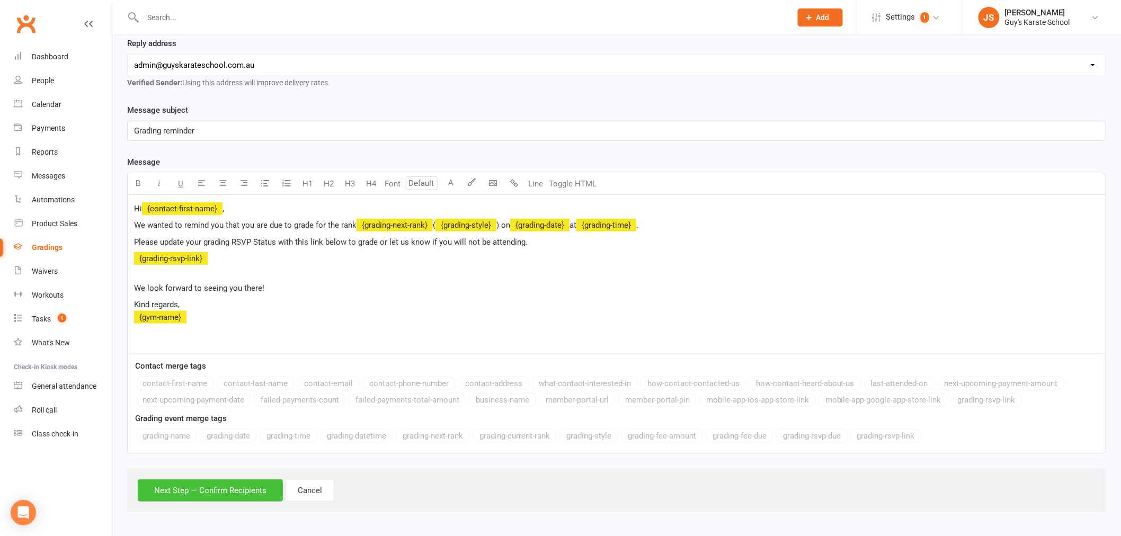
click at [204, 486] on button "Next Step — Confirm Recipients" at bounding box center [210, 490] width 145 height 22
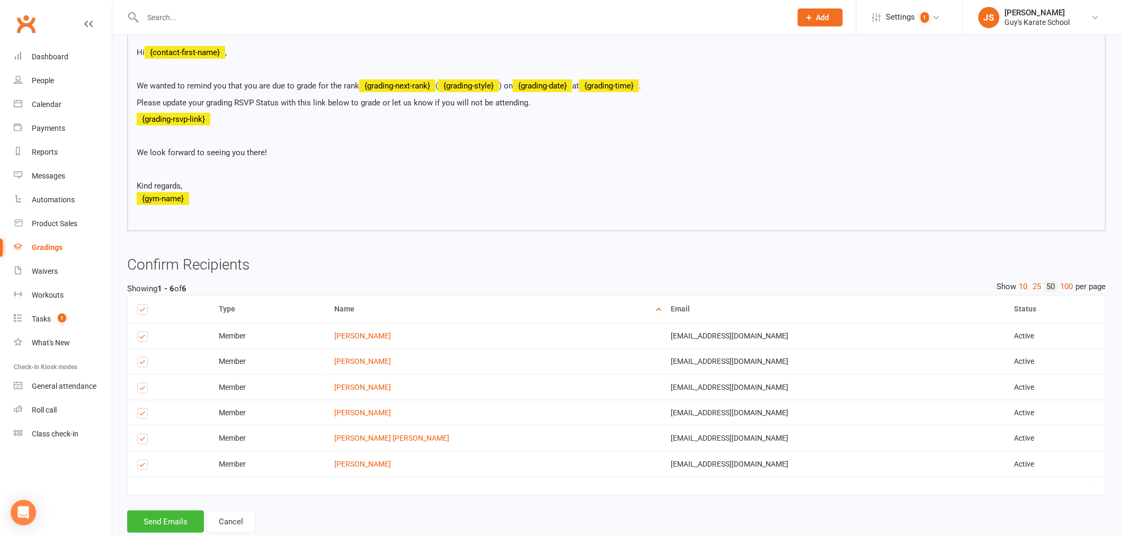
scroll to position [235, 0]
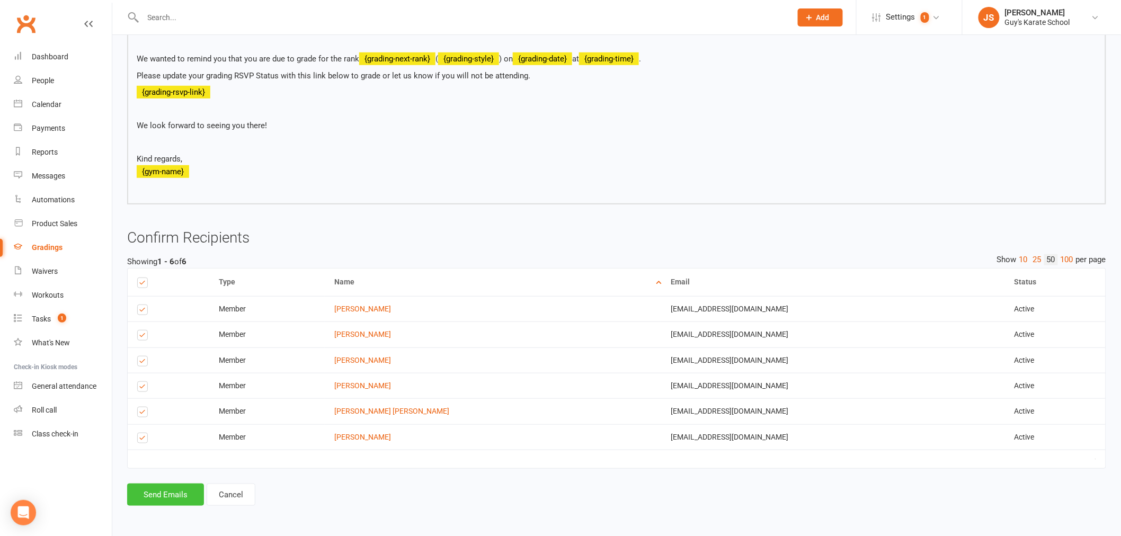
click at [175, 495] on button "Send Emails" at bounding box center [165, 495] width 77 height 22
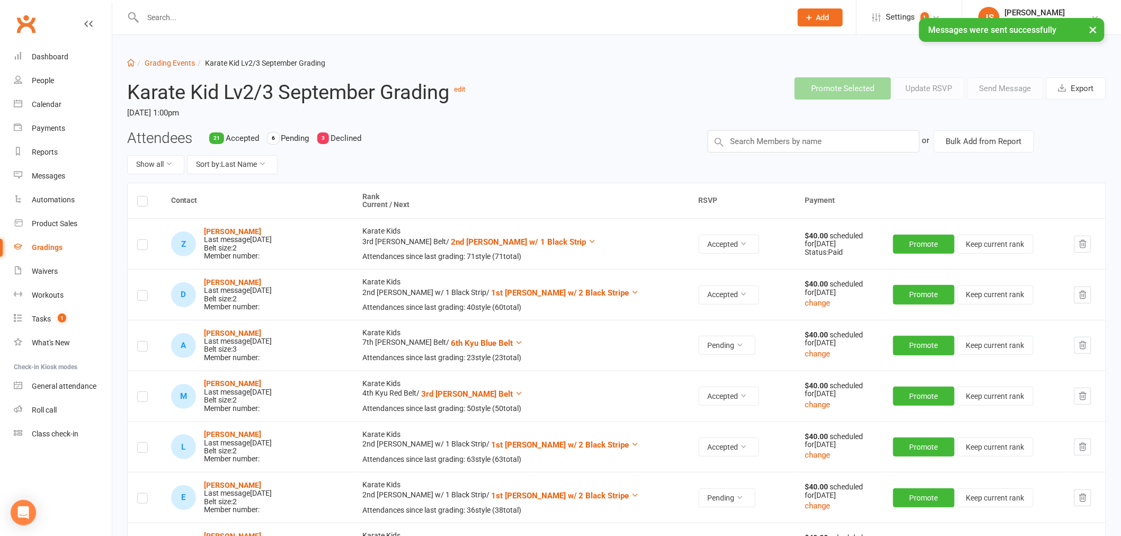
click at [157, 57] on li "Grading Events" at bounding box center [165, 63] width 60 height 12
click at [176, 62] on link "Grading Events" at bounding box center [170, 63] width 50 height 8
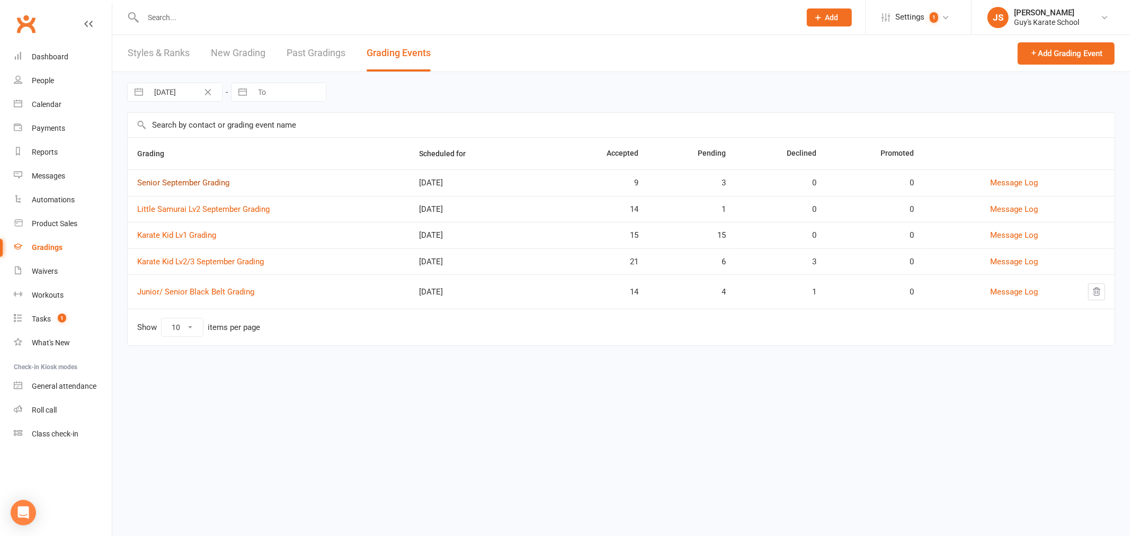
click at [199, 183] on link "Senior September Grading" at bounding box center [183, 183] width 92 height 10
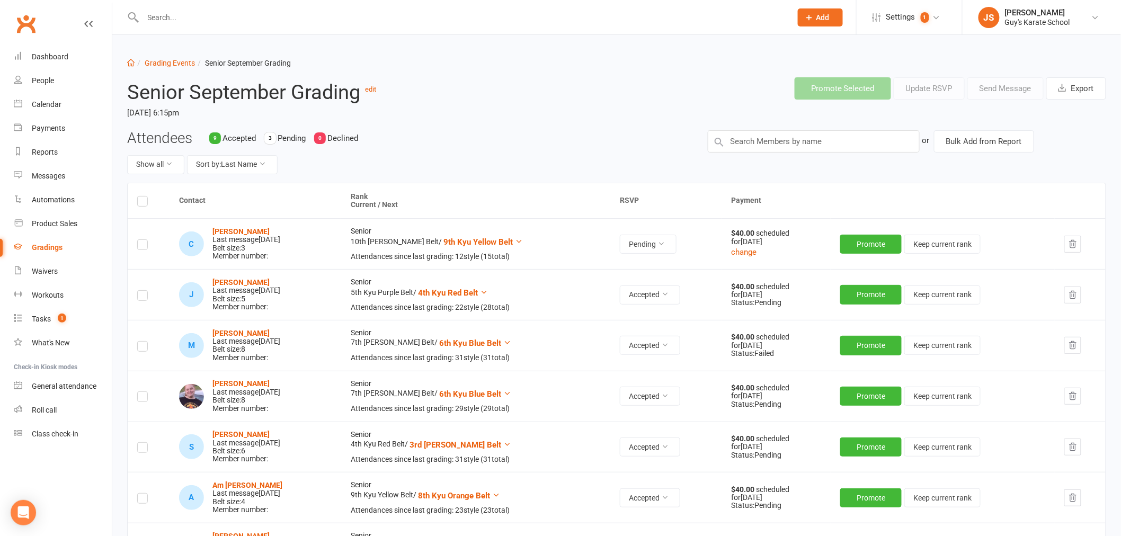
click at [145, 203] on label at bounding box center [142, 203] width 11 height 0
click at [145, 196] on input "checkbox" at bounding box center [142, 196] width 11 height 0
click at [994, 92] on button "Send Message" at bounding box center [1005, 88] width 76 height 22
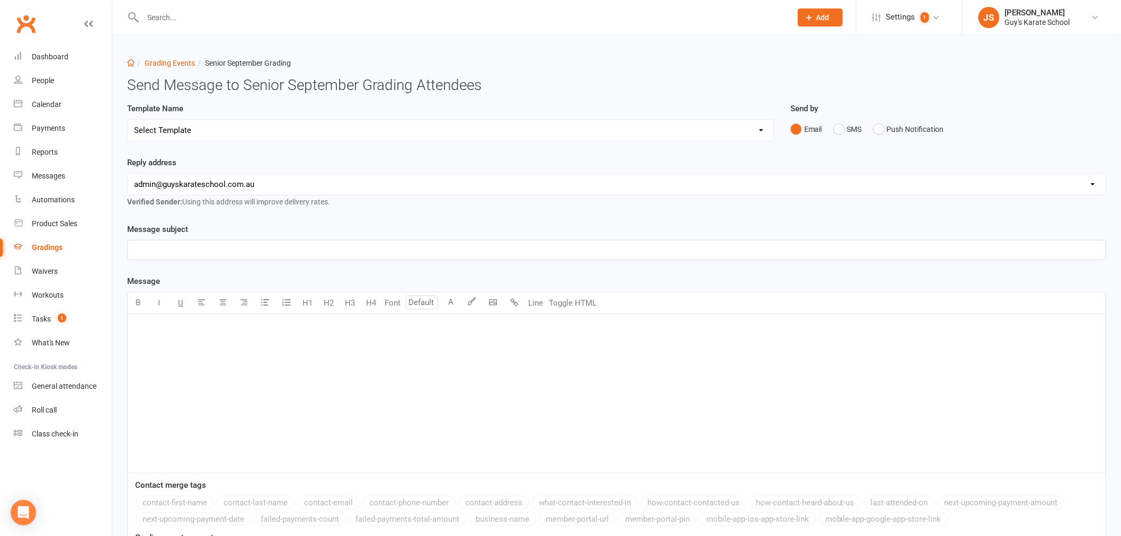
click at [270, 132] on select "Select Template [Email] Confirmation of Successful Grading [Email] Grading Even…" at bounding box center [451, 130] width 646 height 21
select select "1"
click at [128, 120] on select "Select Template [Email] Confirmation of Successful Grading [Email] Grading Even…" at bounding box center [451, 130] width 646 height 21
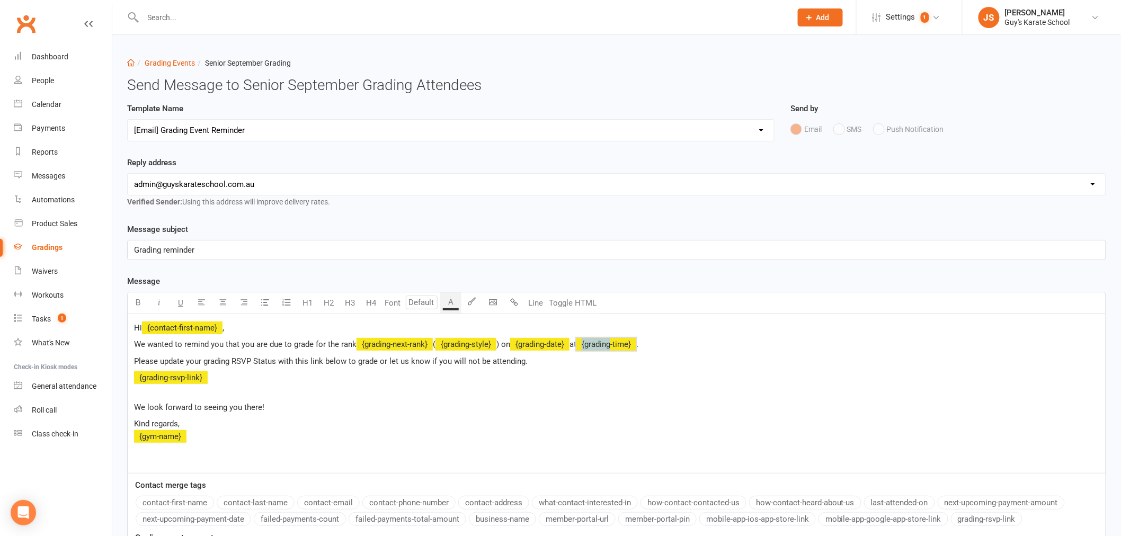
drag, startPoint x: 588, startPoint y: 344, endPoint x: 620, endPoint y: 344, distance: 31.8
click at [620, 344] on span "﻿ {grading-time}" at bounding box center [606, 344] width 60 height 10
drag, startPoint x: 654, startPoint y: 344, endPoint x: 636, endPoint y: 355, distance: 20.9
click at [588, 343] on p "We wanted to remind you that you are due to grade for the rank ﻿ {grading-next-…" at bounding box center [616, 344] width 965 height 13
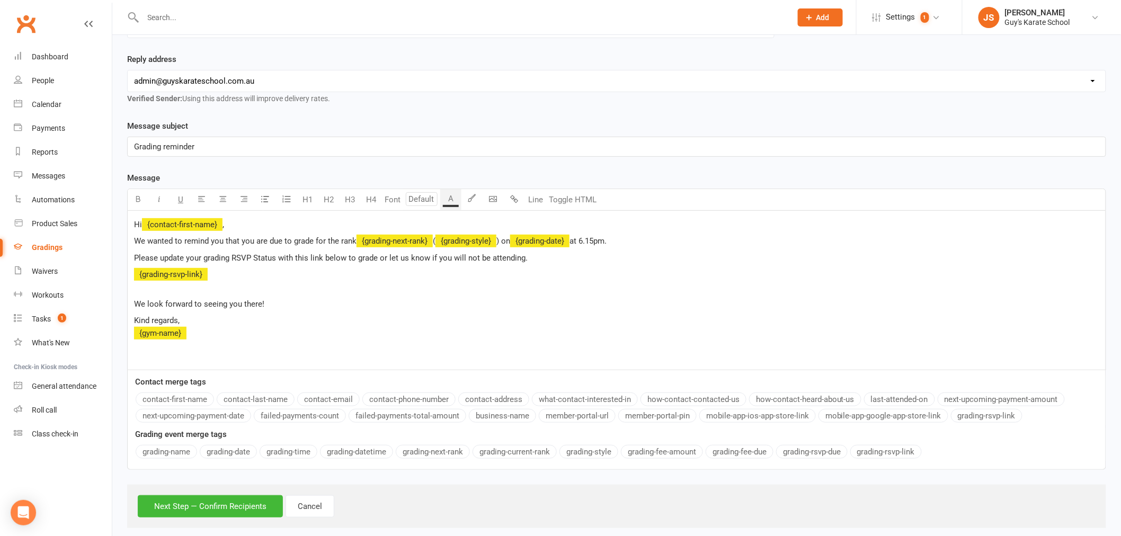
scroll to position [118, 0]
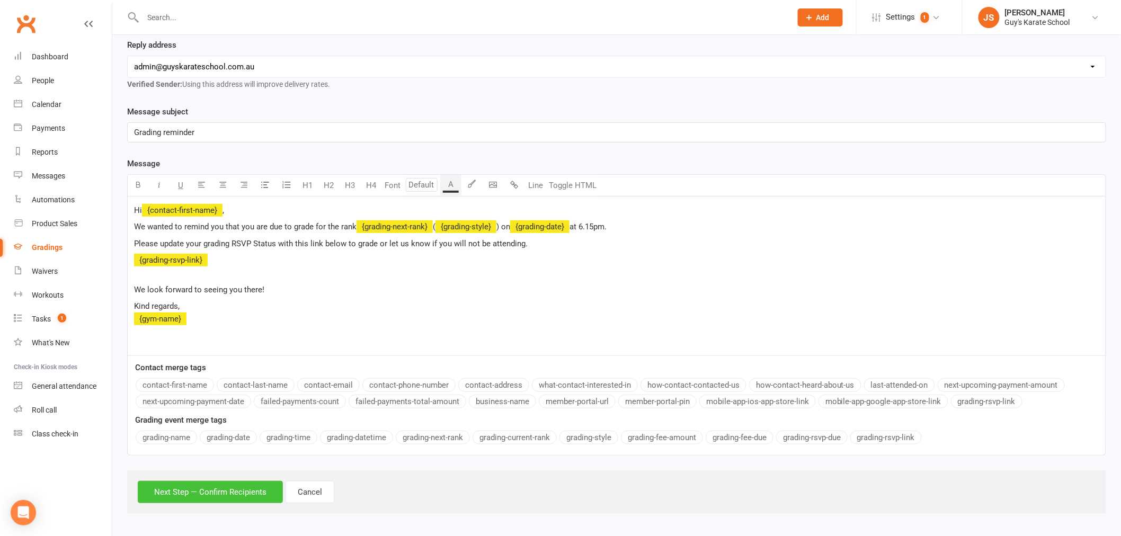
click at [220, 496] on button "Next Step — Confirm Recipients" at bounding box center [210, 492] width 145 height 22
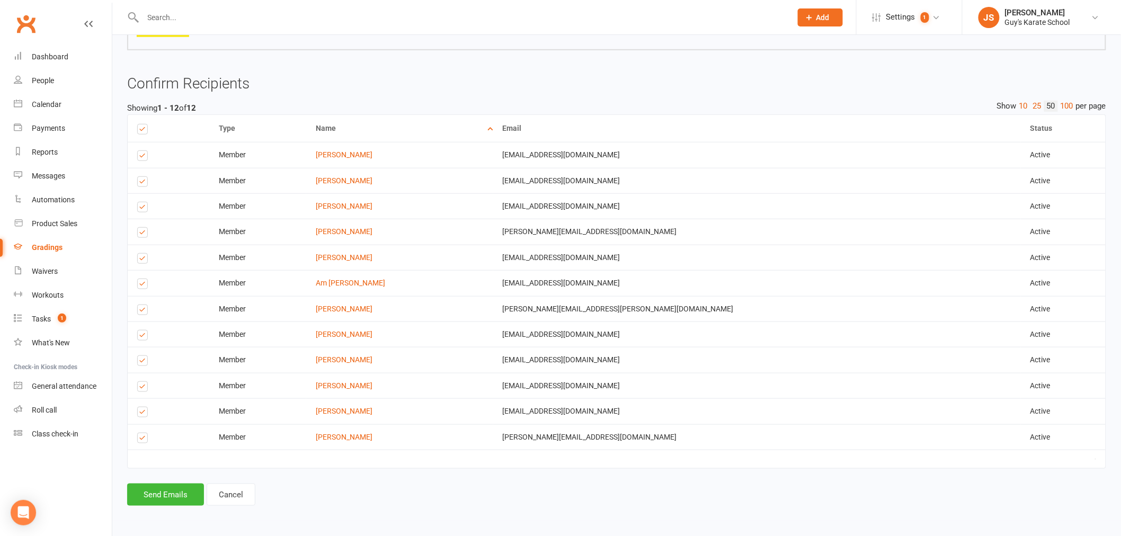
scroll to position [326, 0]
click at [172, 489] on button "Send Emails" at bounding box center [165, 495] width 77 height 22
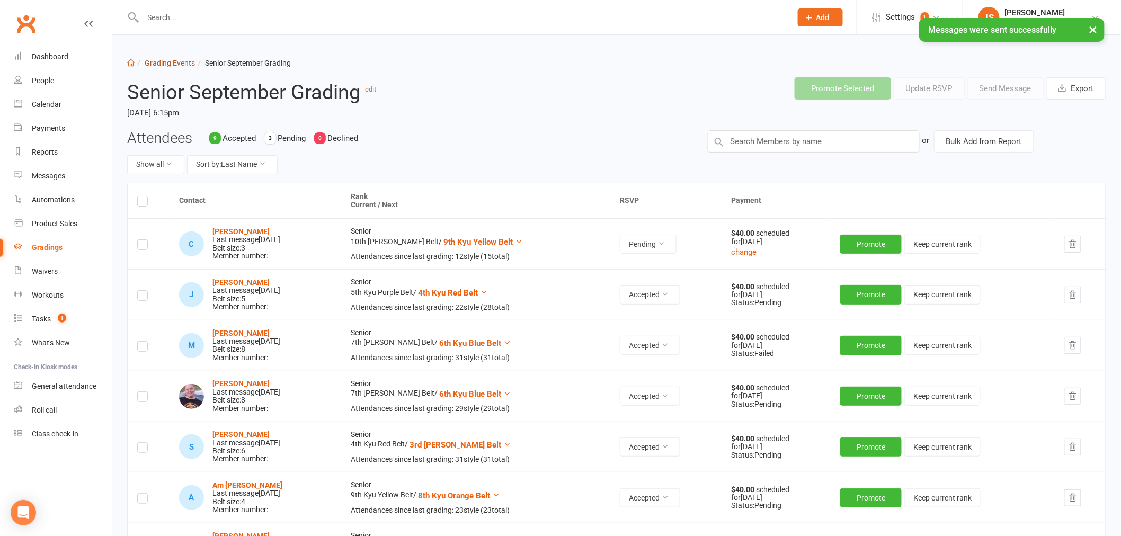
click at [170, 62] on link "Grading Events" at bounding box center [170, 63] width 50 height 8
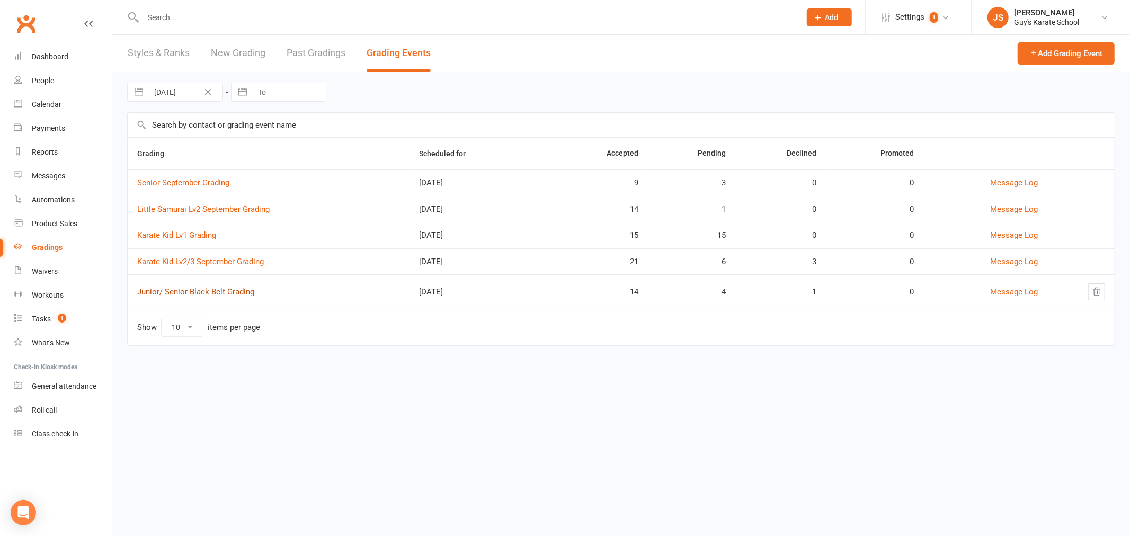
click at [203, 297] on link "Junior/ Senior Black Belt Grading" at bounding box center [195, 292] width 117 height 10
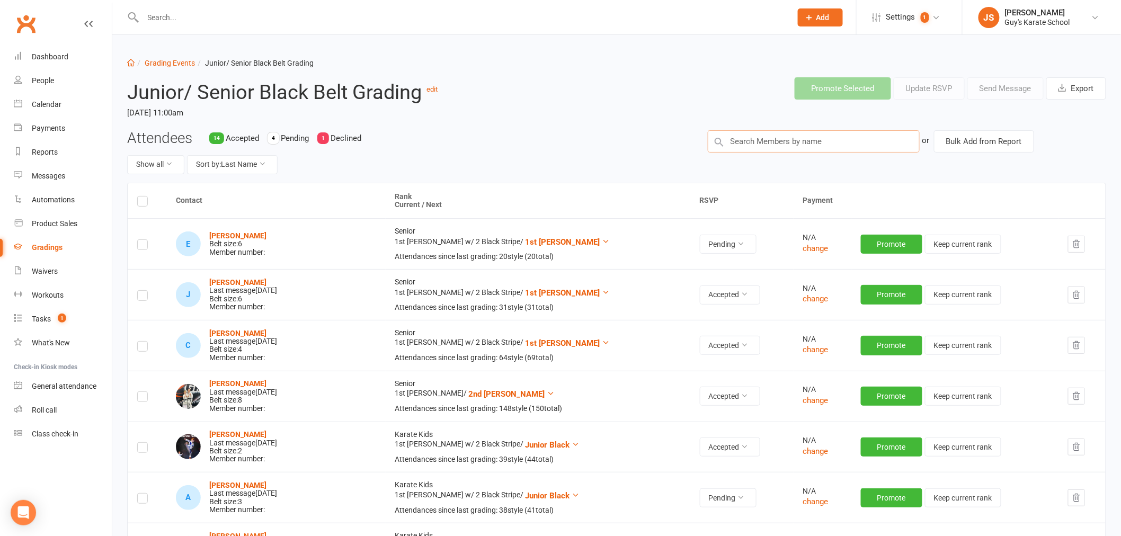
click at [855, 145] on input "text" at bounding box center [814, 141] width 212 height 22
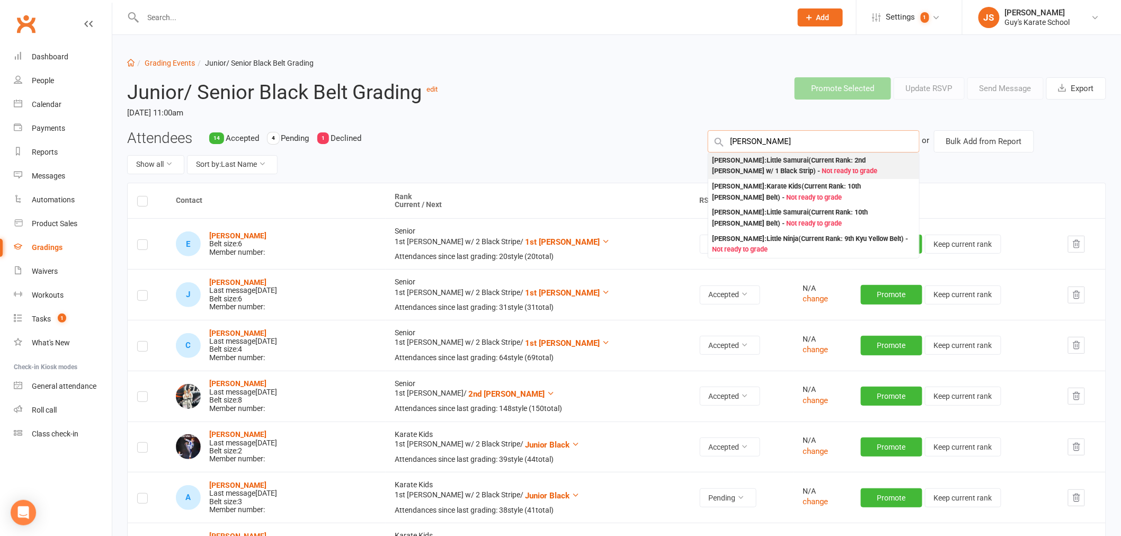
type input "bruno"
click at [826, 162] on div "Bruno Bernal rodas : Little Samurai (Current Rank: 2nd Kyu Brown w/ 1 Black Str…" at bounding box center [813, 166] width 202 height 22
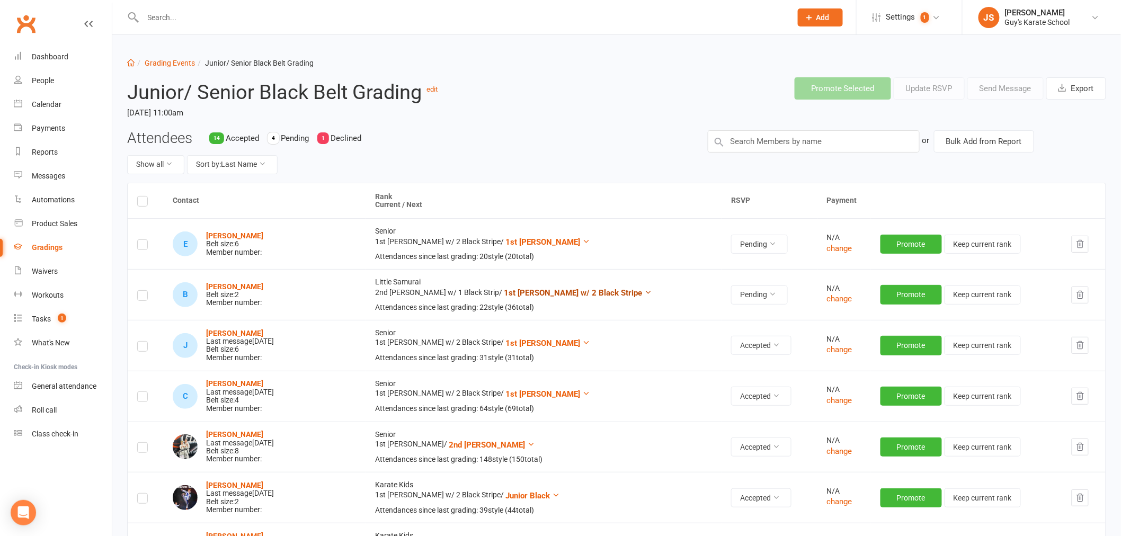
click at [549, 289] on span "1st [PERSON_NAME] w/ 2 Black Stripe" at bounding box center [573, 293] width 138 height 10
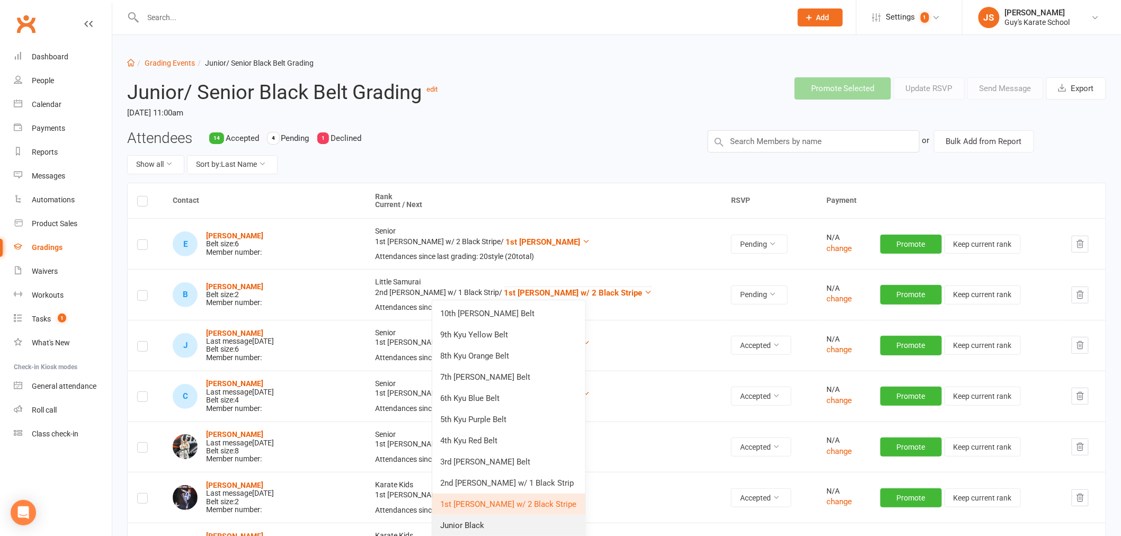
click at [528, 525] on link "Junior Black" at bounding box center [508, 525] width 153 height 21
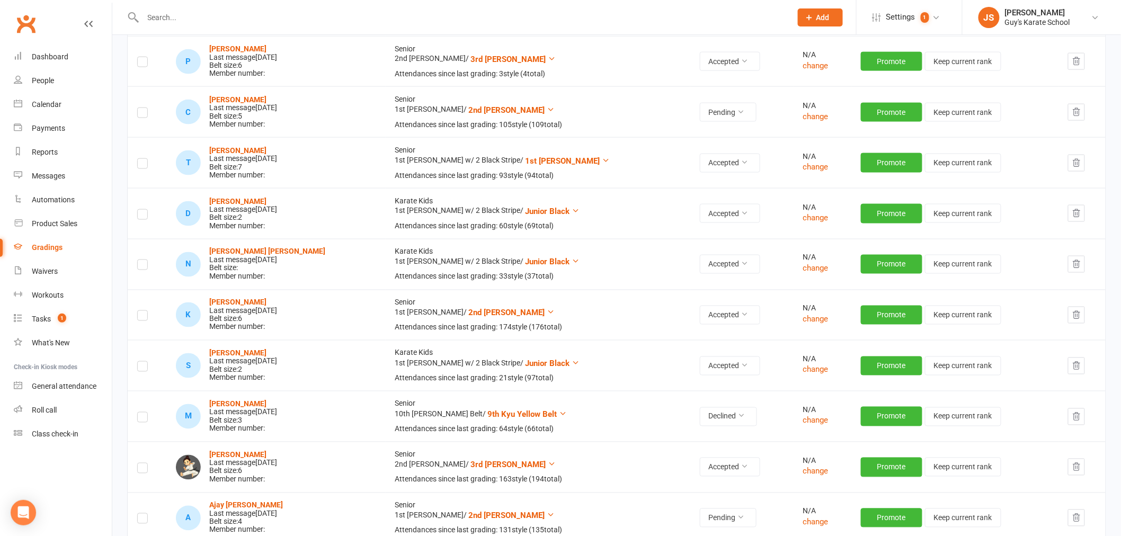
scroll to position [647, 0]
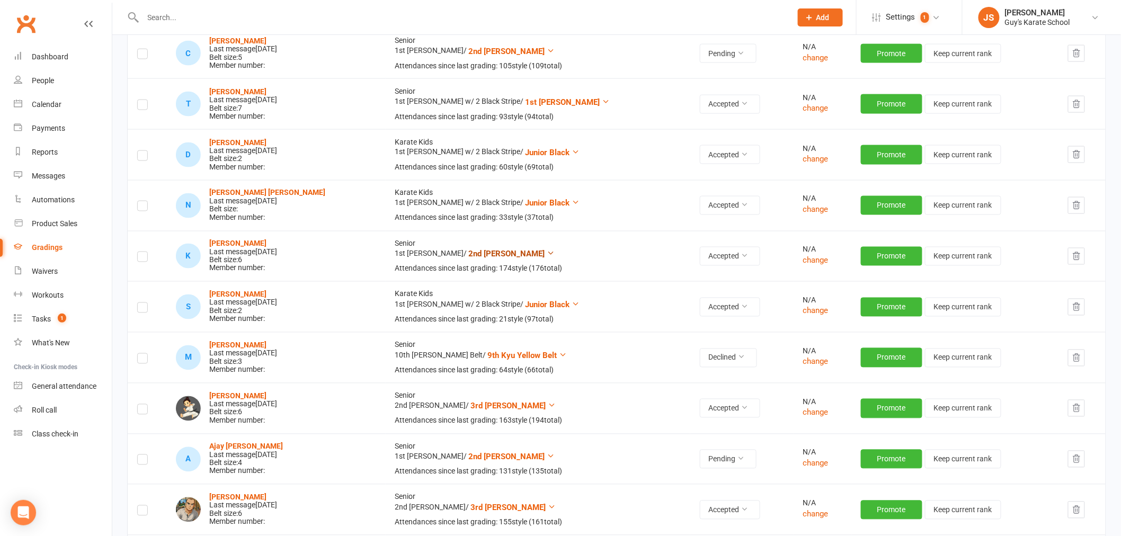
click at [472, 250] on span "2nd Dan Black" at bounding box center [507, 254] width 76 height 10
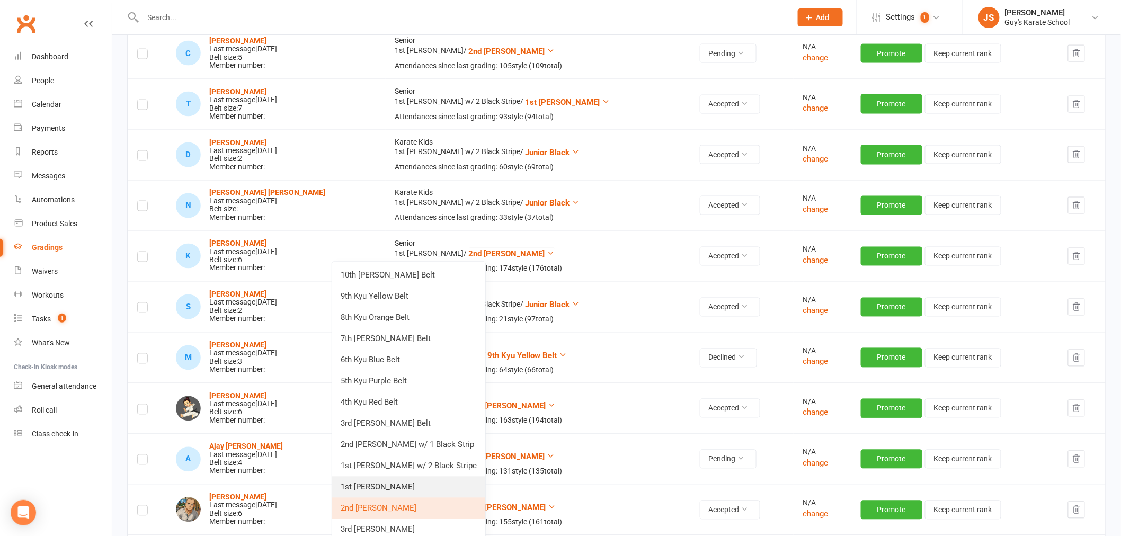
click at [421, 488] on link "1st Dan Black" at bounding box center [408, 487] width 153 height 21
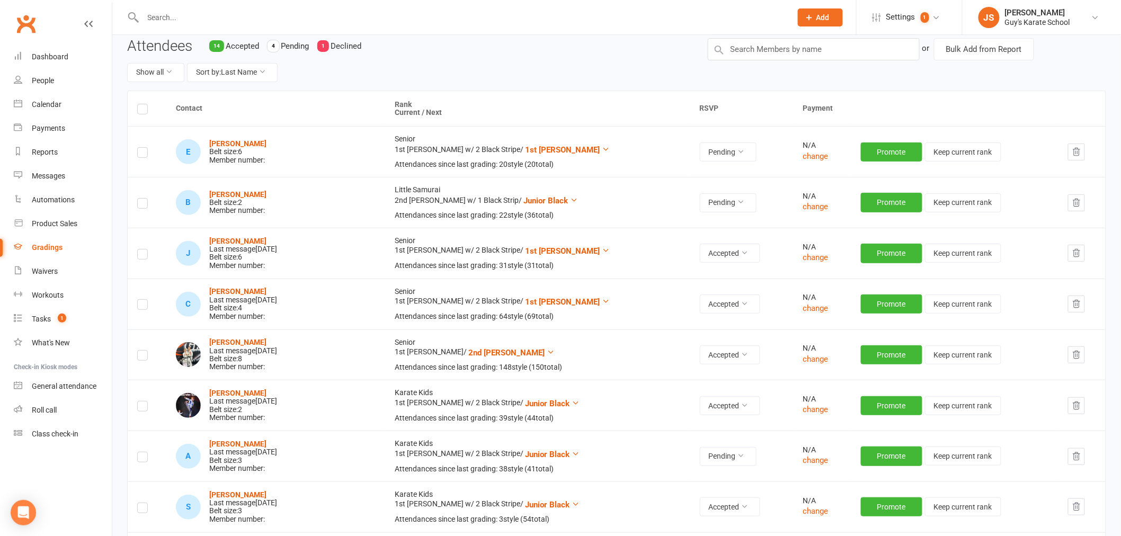
scroll to position [0, 0]
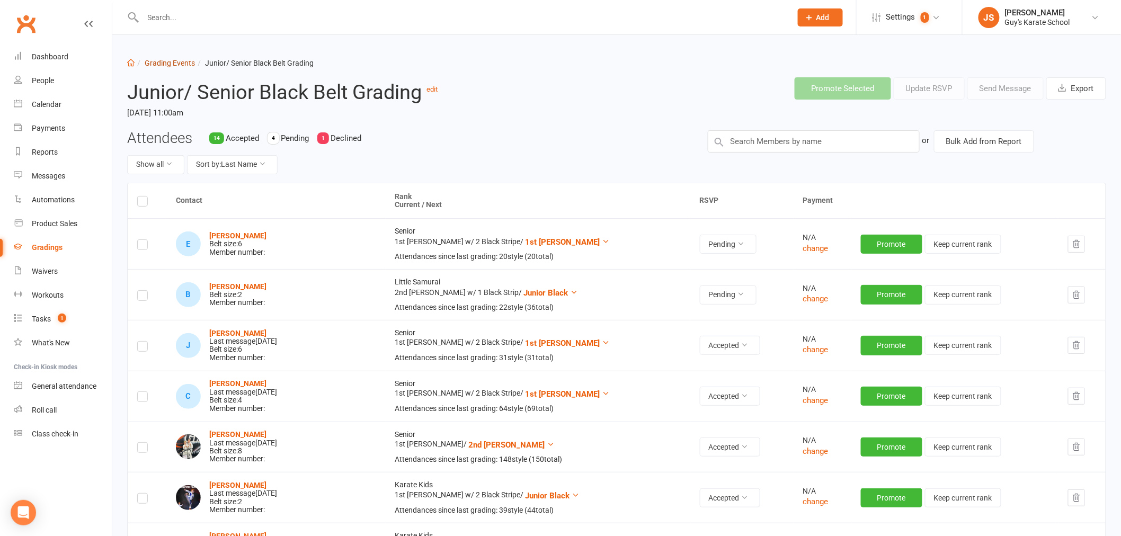
click at [173, 59] on link "Grading Events" at bounding box center [170, 63] width 50 height 8
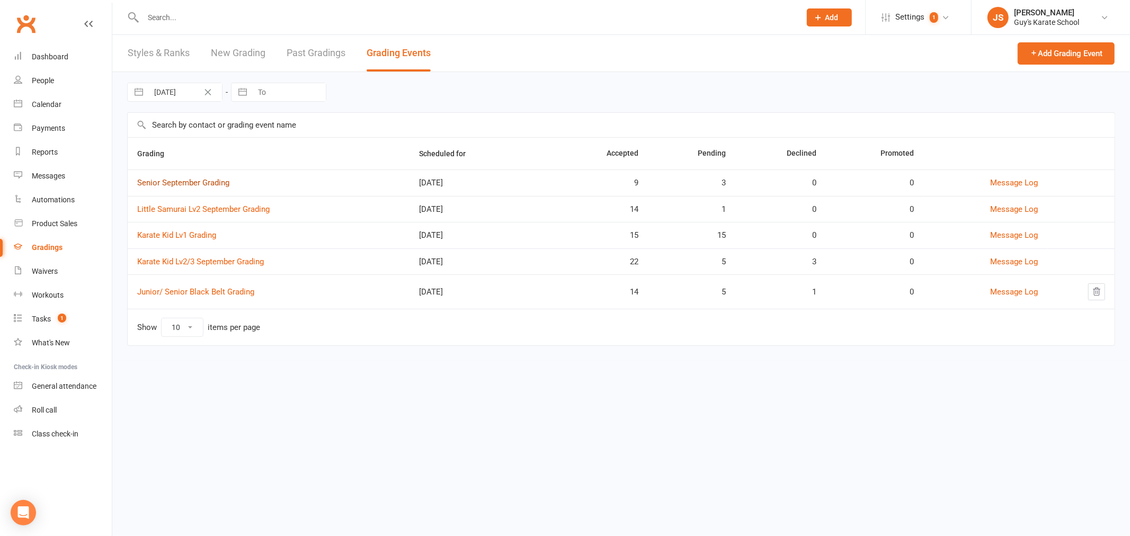
click at [212, 178] on link "Senior September Grading" at bounding box center [183, 183] width 92 height 10
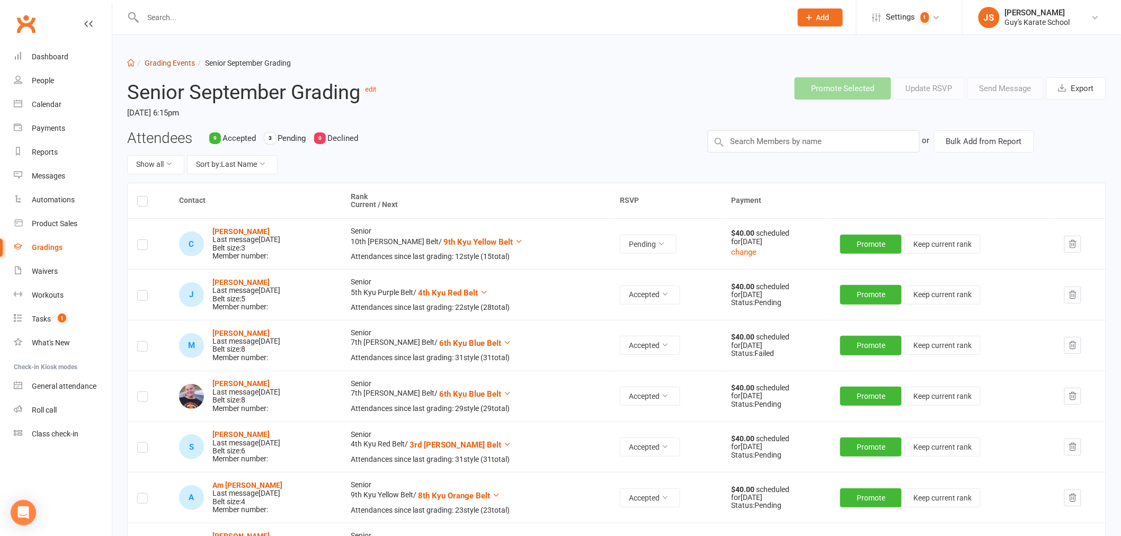
click at [163, 67] on link "Grading Events" at bounding box center [170, 63] width 50 height 8
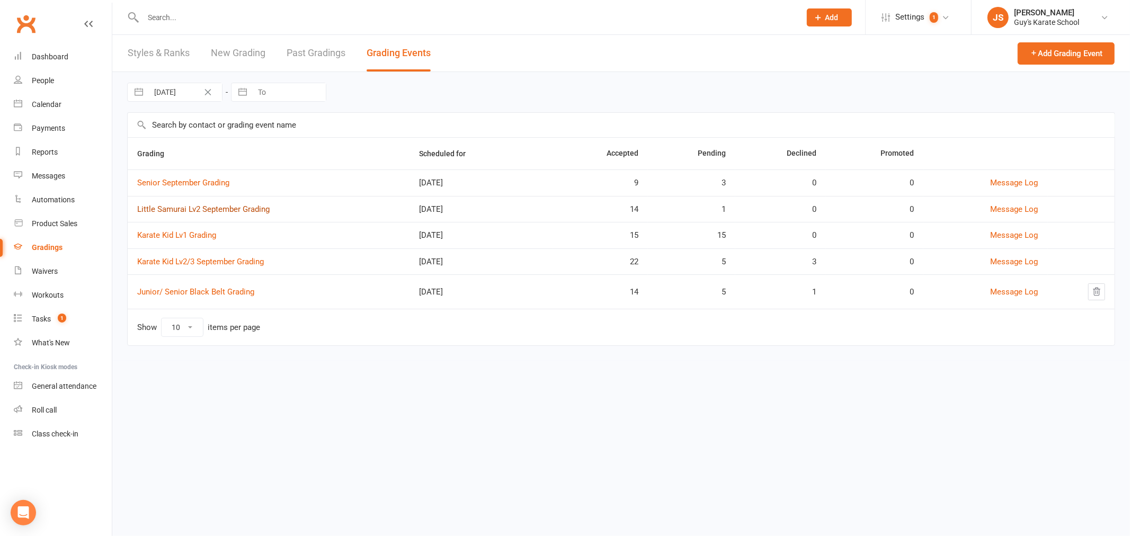
click at [189, 209] on link "Little Samurai Lv2 September Grading" at bounding box center [203, 209] width 132 height 10
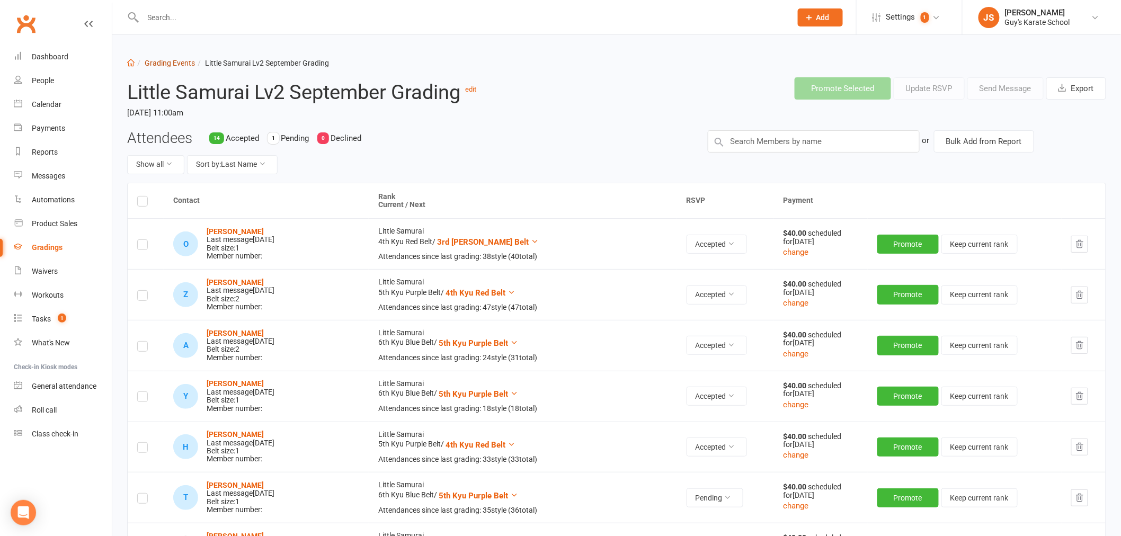
click at [163, 64] on link "Grading Events" at bounding box center [170, 63] width 50 height 8
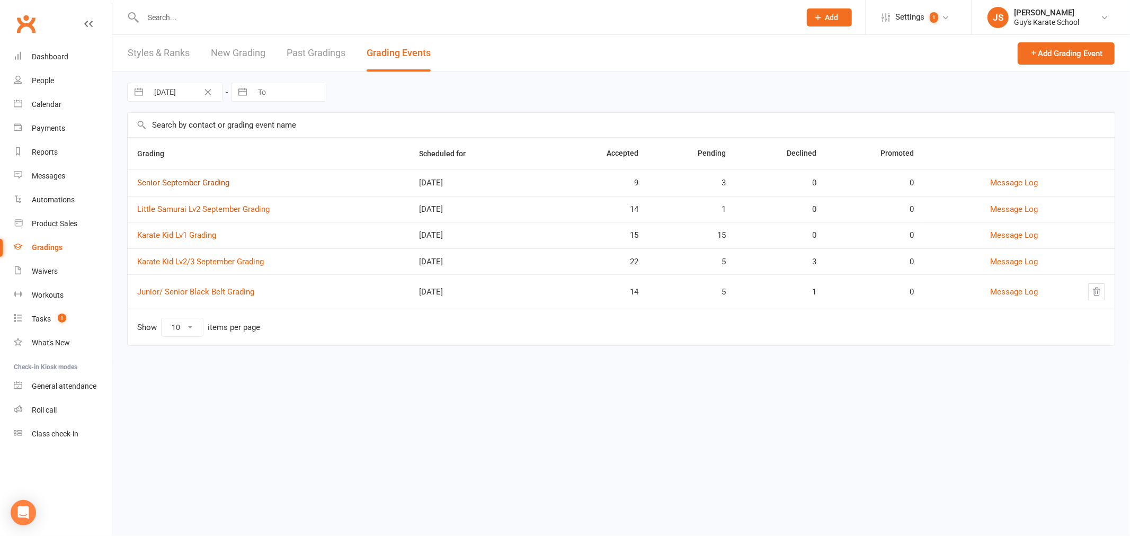
click at [202, 183] on link "Senior September Grading" at bounding box center [183, 183] width 92 height 10
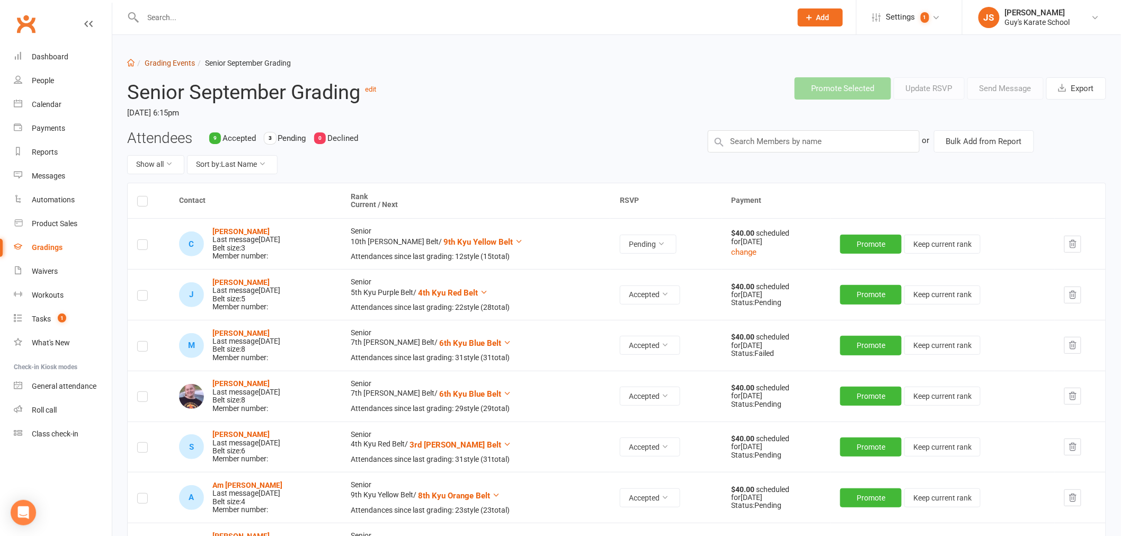
click at [168, 59] on link "Grading Events" at bounding box center [170, 63] width 50 height 8
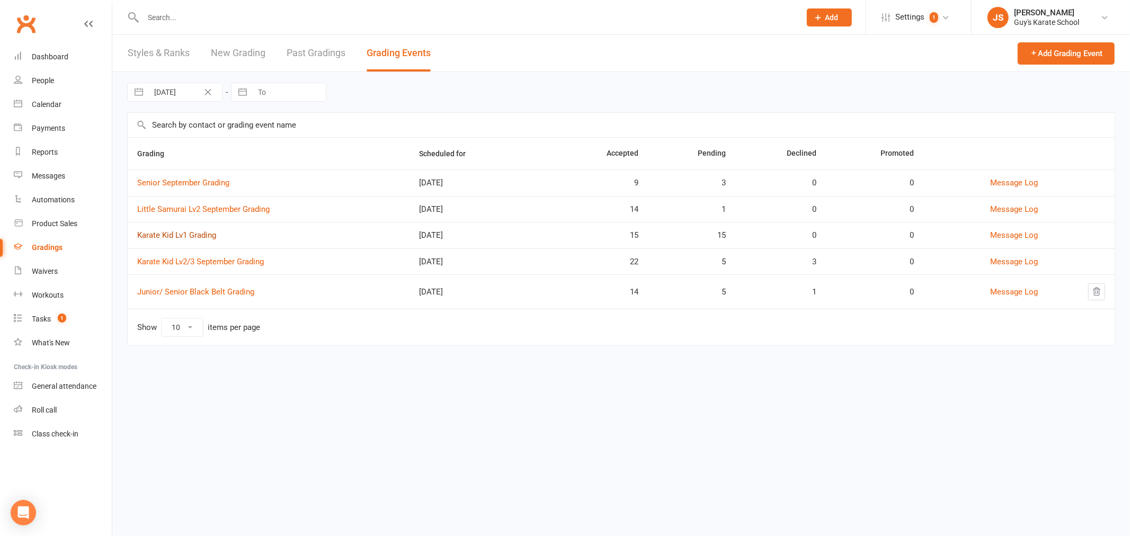
click at [193, 238] on link "Karate Kid Lv1 Grading" at bounding box center [176, 235] width 79 height 10
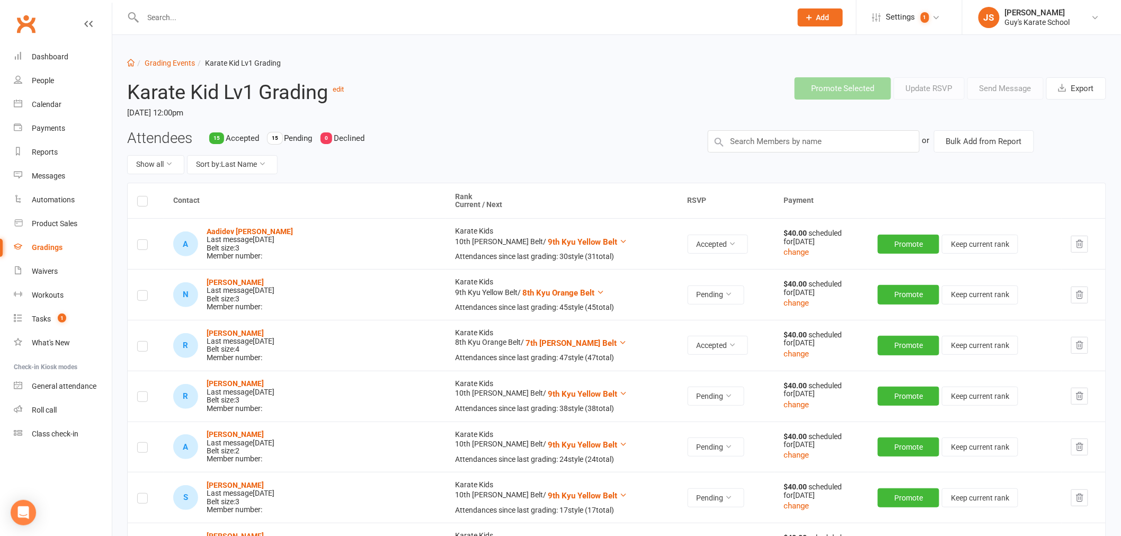
click at [144, 203] on label at bounding box center [142, 203] width 11 height 0
click at [144, 196] on input "checkbox" at bounding box center [142, 196] width 11 height 0
click at [141, 203] on label at bounding box center [142, 203] width 11 height 0
click at [141, 196] on input "checkbox" at bounding box center [142, 196] width 11 height 0
click at [265, 162] on icon at bounding box center [261, 163] width 7 height 7
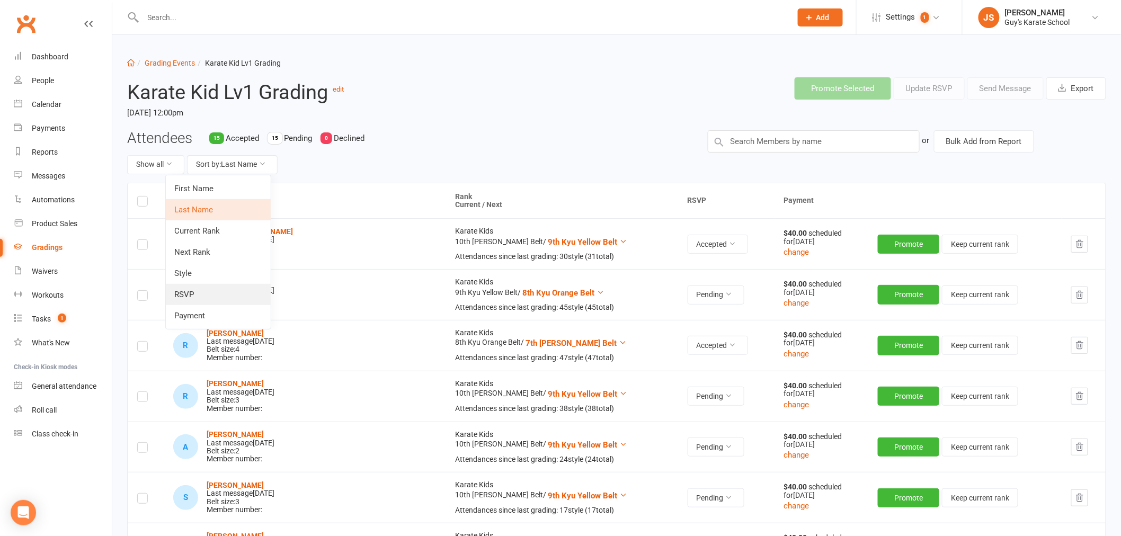
click at [208, 288] on link "RSVP" at bounding box center [218, 294] width 105 height 21
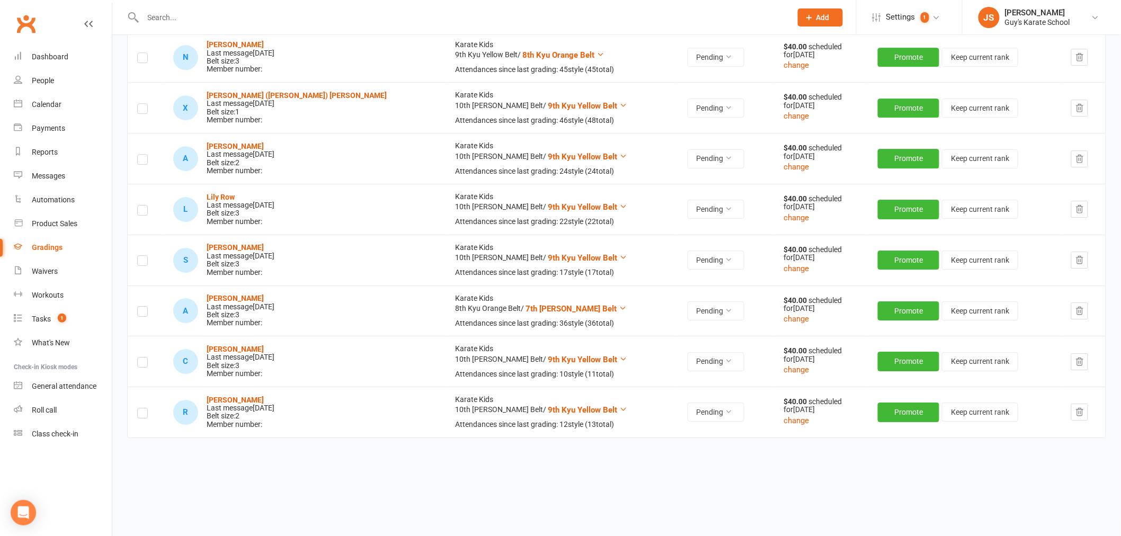
scroll to position [1304, 0]
click at [141, 415] on label at bounding box center [142, 415] width 11 height 0
click at [141, 408] on input "checkbox" at bounding box center [142, 408] width 11 height 0
click at [149, 363] on td at bounding box center [146, 361] width 36 height 51
click at [146, 364] on label at bounding box center [142, 364] width 11 height 0
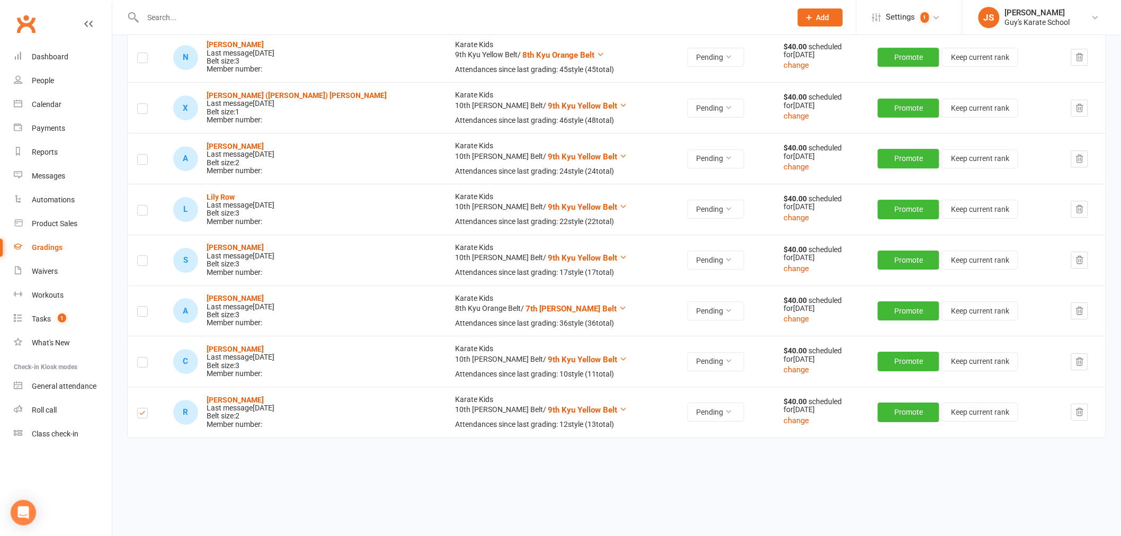
click at [146, 357] on input "checkbox" at bounding box center [142, 357] width 11 height 0
click at [140, 313] on label at bounding box center [142, 313] width 11 height 0
click at [140, 307] on input "checkbox" at bounding box center [142, 307] width 11 height 0
click at [143, 262] on label at bounding box center [142, 262] width 11 height 0
click at [143, 256] on input "checkbox" at bounding box center [142, 256] width 11 height 0
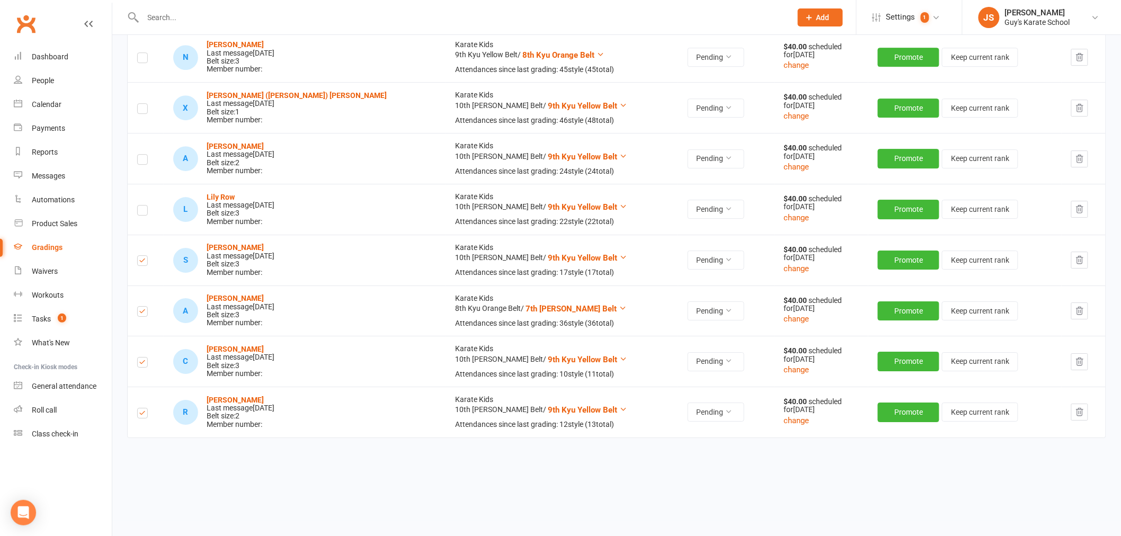
click at [147, 212] on label at bounding box center [142, 212] width 11 height 0
click at [147, 205] on input "checkbox" at bounding box center [142, 205] width 11 height 0
click at [145, 161] on label at bounding box center [142, 161] width 11 height 0
click at [145, 155] on input "checkbox" at bounding box center [142, 155] width 11 height 0
click at [145, 110] on label at bounding box center [142, 110] width 11 height 0
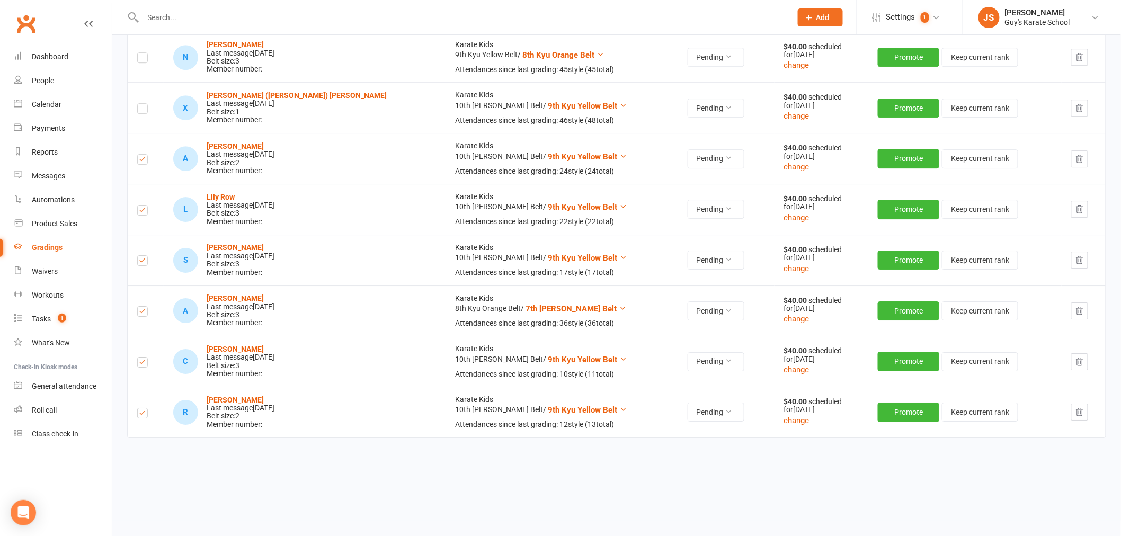
click at [145, 104] on input "checkbox" at bounding box center [142, 104] width 11 height 0
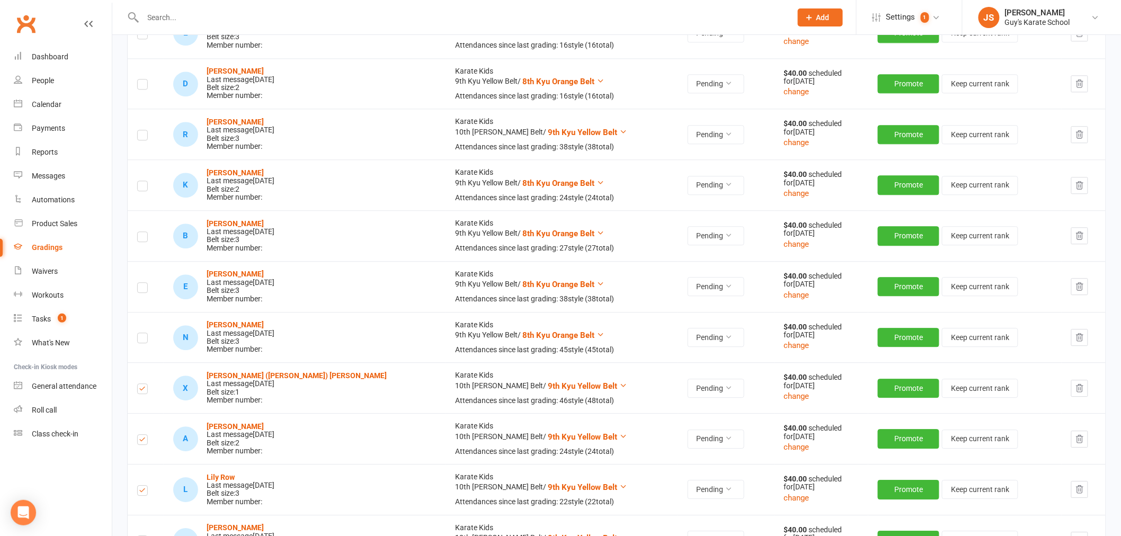
scroll to position [1009, 0]
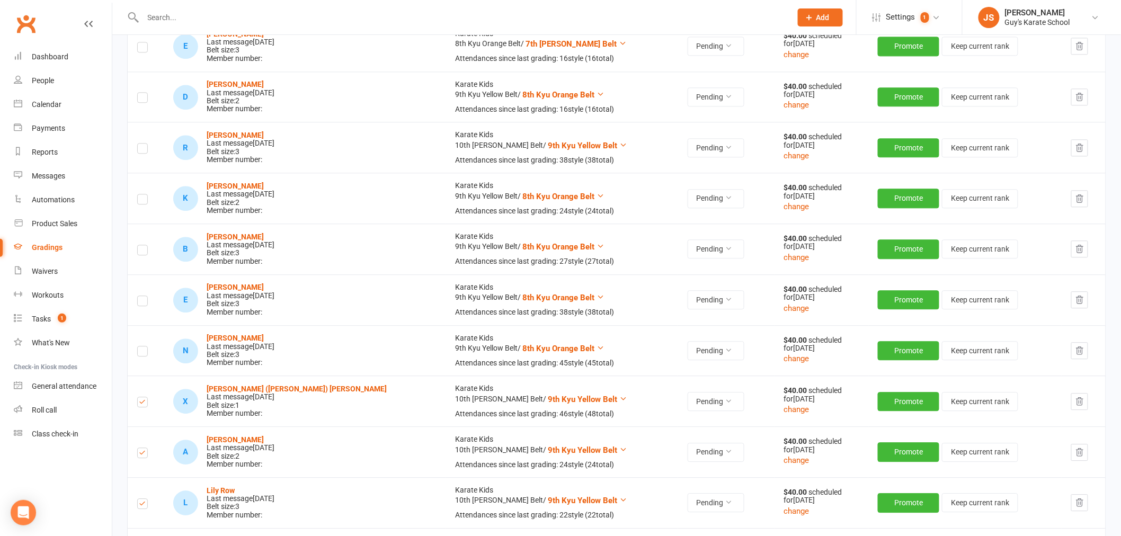
click at [145, 353] on label at bounding box center [142, 353] width 11 height 0
click at [145, 346] on input "checkbox" at bounding box center [142, 346] width 11 height 0
click at [139, 302] on label at bounding box center [142, 302] width 11 height 0
click at [139, 296] on input "checkbox" at bounding box center [142, 296] width 11 height 0
click at [140, 252] on label at bounding box center [142, 252] width 11 height 0
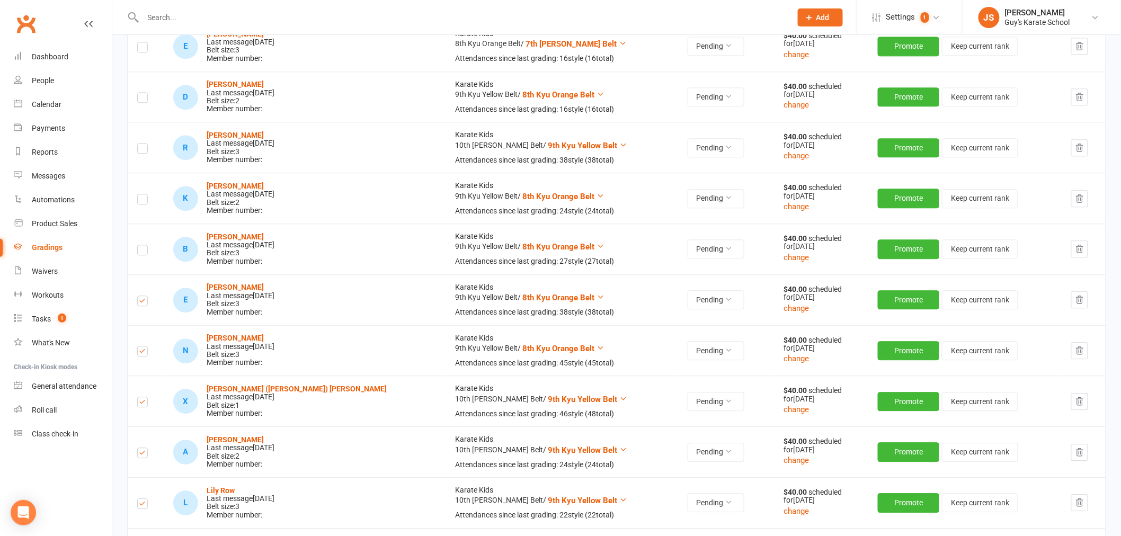
click at [140, 245] on input "checkbox" at bounding box center [142, 245] width 11 height 0
click at [140, 201] on label at bounding box center [142, 201] width 11 height 0
click at [140, 194] on input "checkbox" at bounding box center [142, 194] width 11 height 0
click at [149, 151] on td at bounding box center [146, 147] width 36 height 51
click at [145, 150] on label at bounding box center [142, 150] width 11 height 0
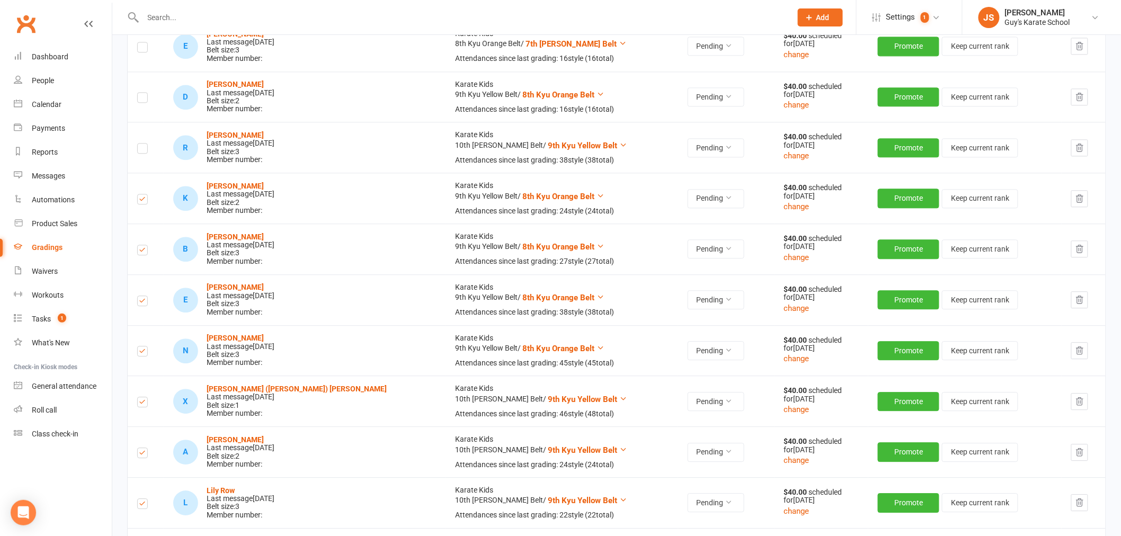
click at [145, 144] on input "checkbox" at bounding box center [142, 144] width 11 height 0
click at [144, 99] on label at bounding box center [142, 99] width 11 height 0
click at [144, 93] on input "checkbox" at bounding box center [142, 93] width 11 height 0
click at [145, 49] on label at bounding box center [142, 49] width 11 height 0
click at [145, 42] on input "checkbox" at bounding box center [142, 42] width 11 height 0
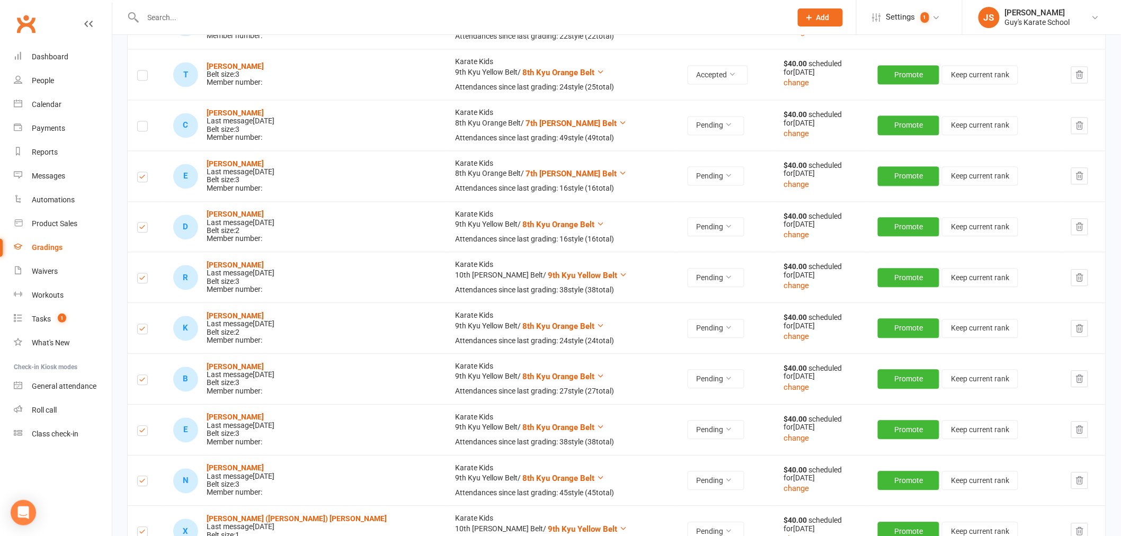
scroll to position [833, 0]
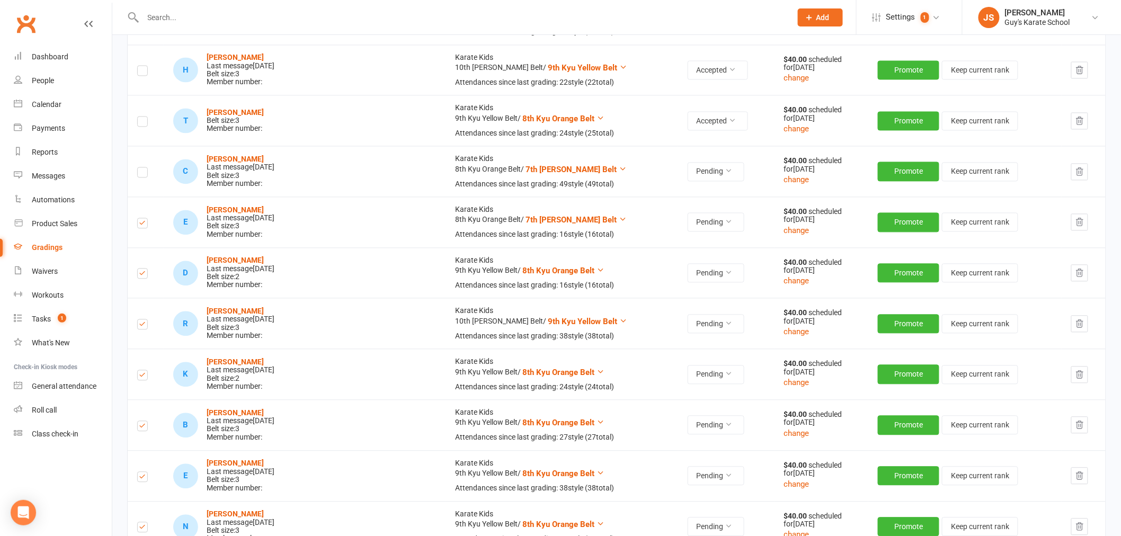
click at [148, 173] on td at bounding box center [146, 171] width 36 height 51
click at [143, 174] on label at bounding box center [142, 174] width 11 height 0
click at [143, 168] on input "checkbox" at bounding box center [142, 168] width 11 height 0
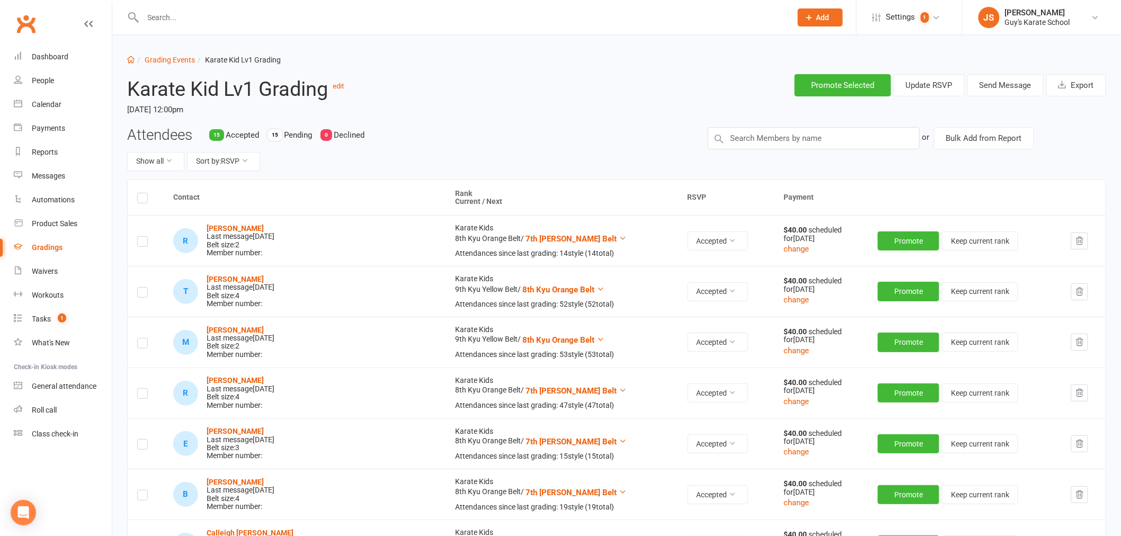
scroll to position [0, 0]
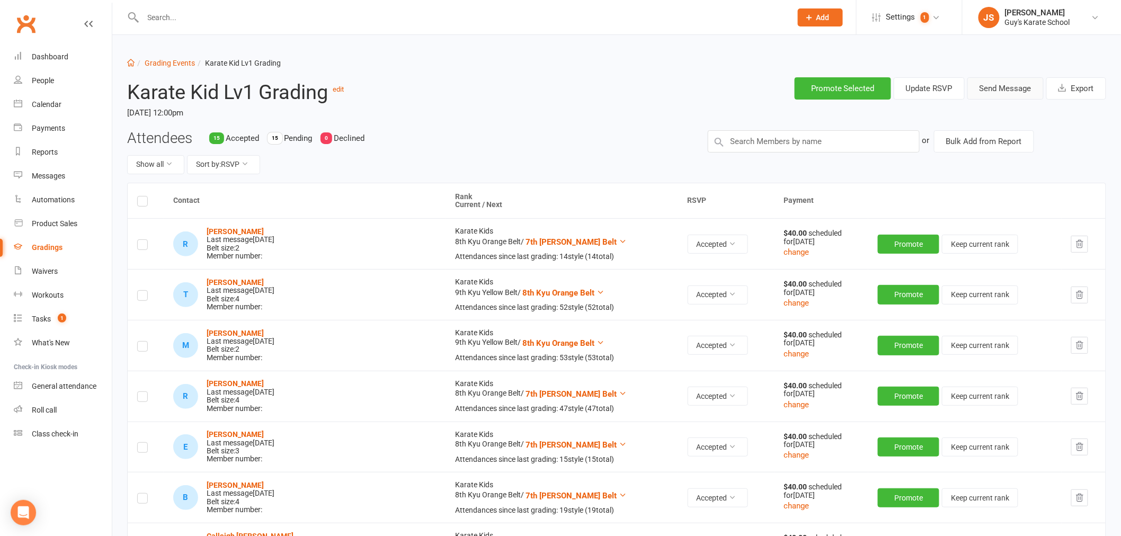
click at [981, 81] on button "Send Message" at bounding box center [1005, 88] width 76 height 22
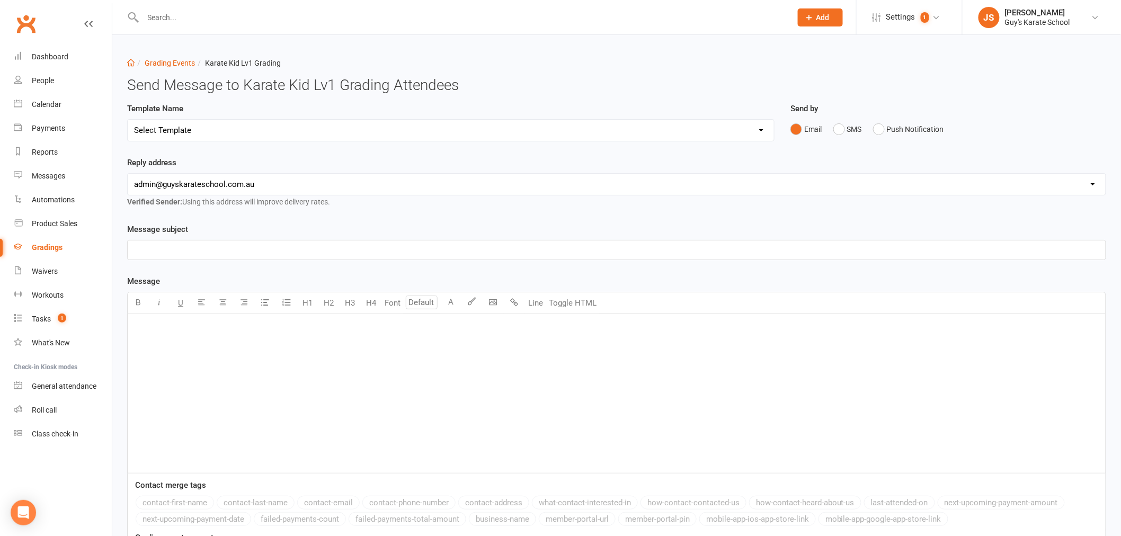
click at [289, 133] on select "Select Template [Email] Confirmation of Successful Grading [Email] Grading Even…" at bounding box center [451, 130] width 646 height 21
select select "1"
click at [128, 120] on select "Select Template [Email] Confirmation of Successful Grading [Email] Grading Even…" at bounding box center [451, 130] width 646 height 21
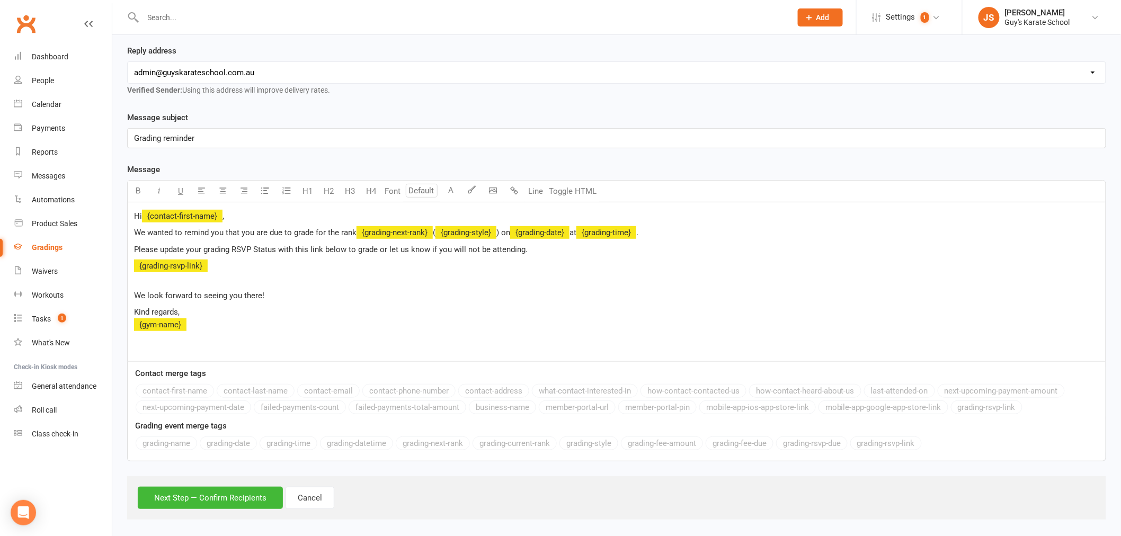
scroll to position [120, 0]
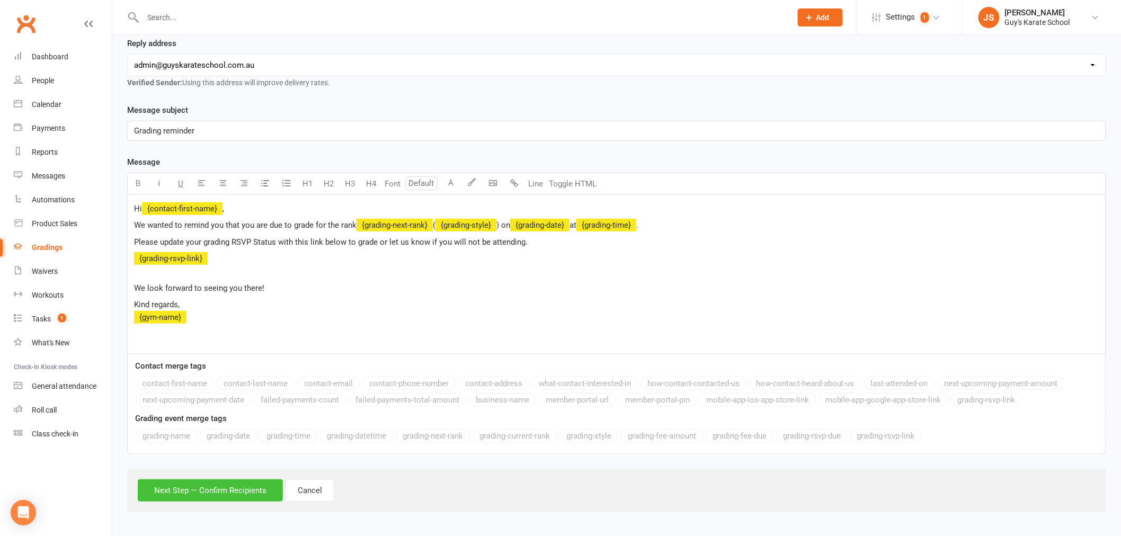
click at [231, 490] on button "Next Step — Confirm Recipients" at bounding box center [210, 490] width 145 height 22
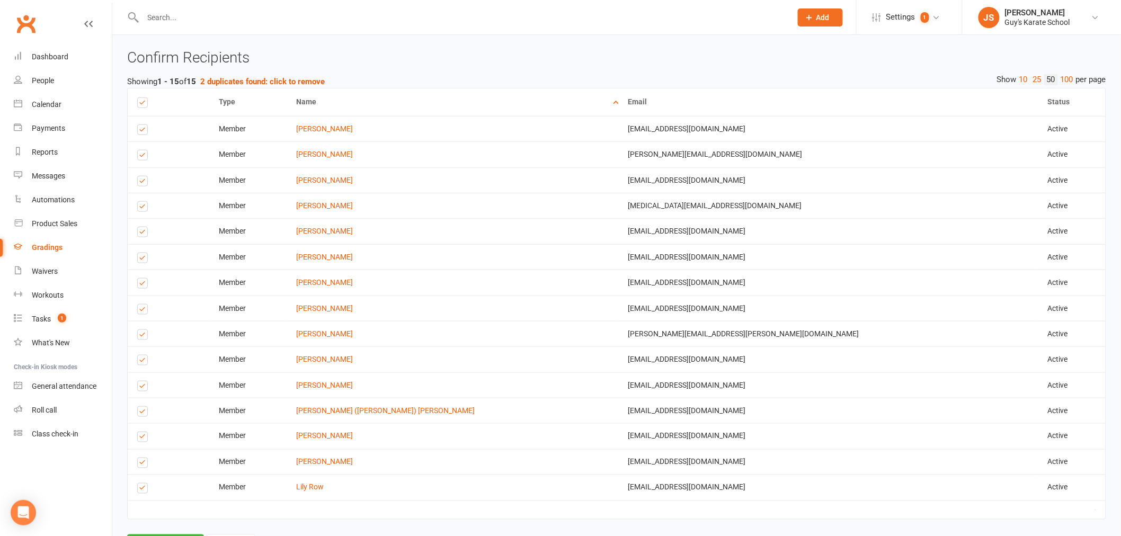
scroll to position [411, 0]
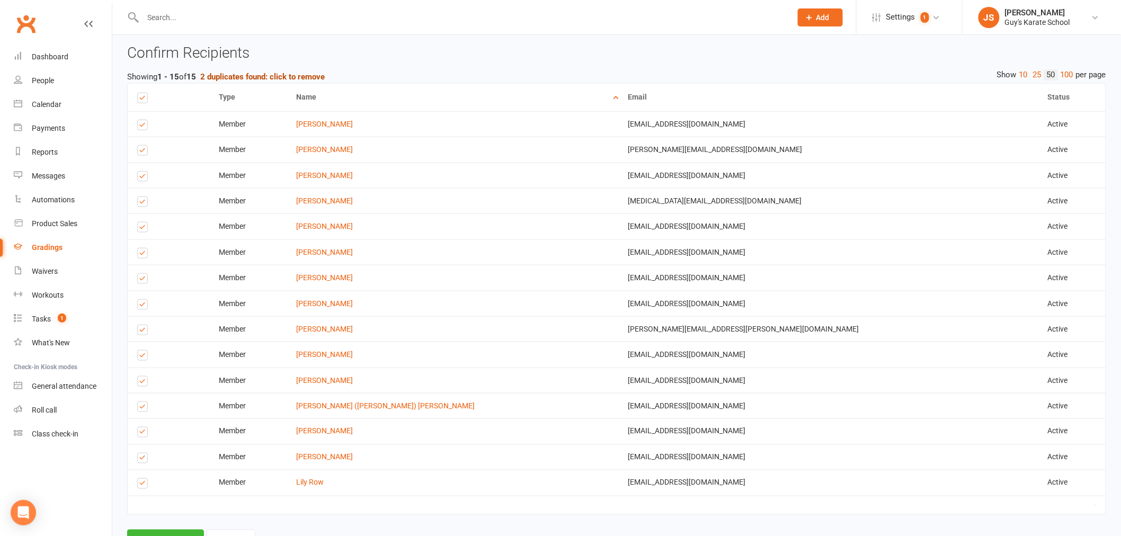
click at [324, 72] on strong "2 duplicates found: click to remove" at bounding box center [262, 77] width 124 height 10
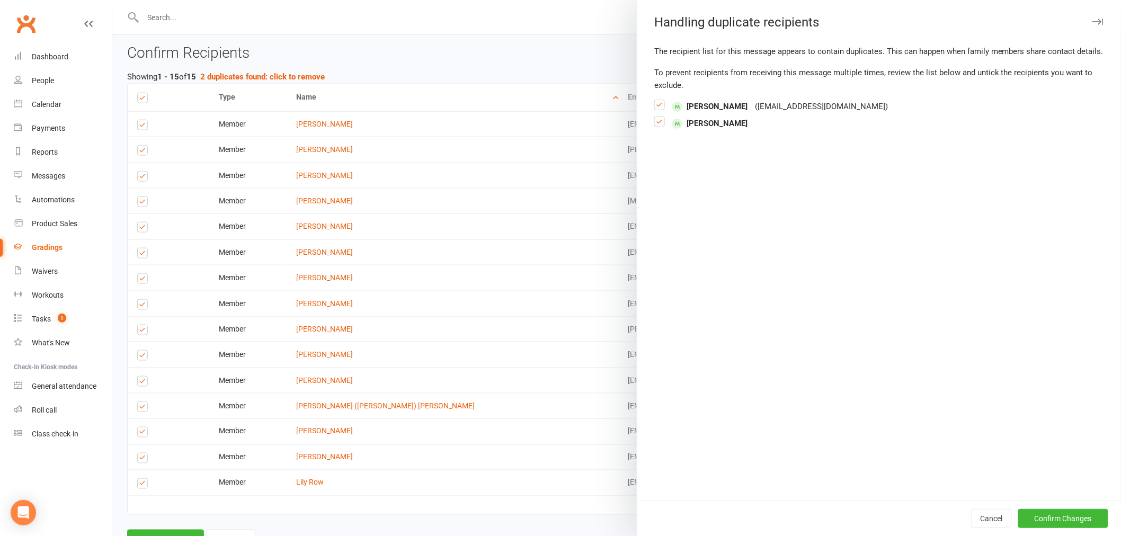
click at [699, 130] on span "[PERSON_NAME]" at bounding box center [709, 123] width 75 height 13
click at [654, 126] on label at bounding box center [659, 126] width 11 height 0
click at [654, 117] on input "checkbox" at bounding box center [659, 117] width 11 height 0
click at [1034, 511] on button "Confirm Changes" at bounding box center [1063, 518] width 90 height 19
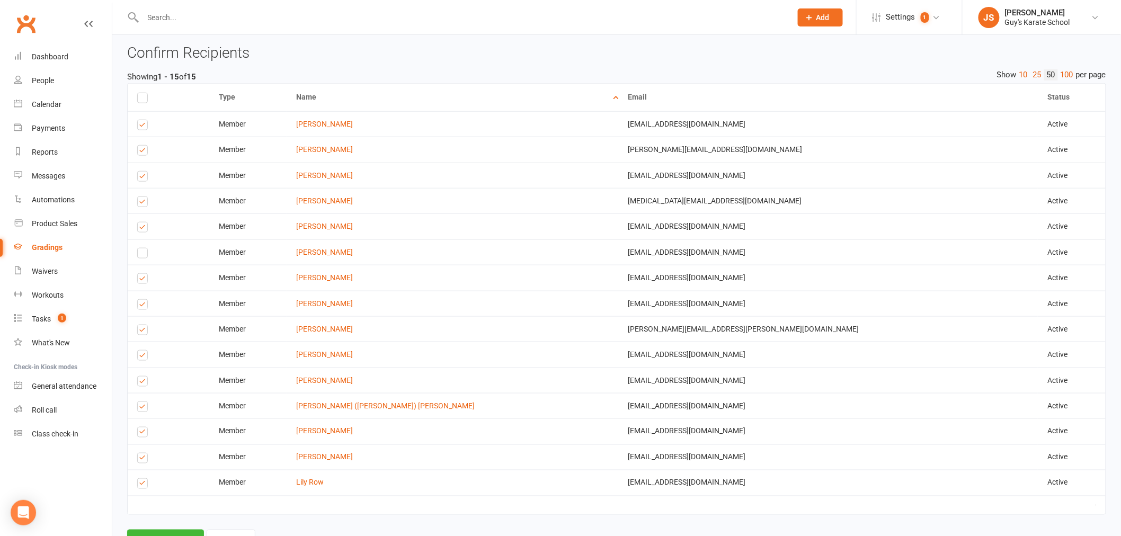
click at [144, 255] on label at bounding box center [144, 255] width 14 height 0
click at [144, 248] on input "checkbox" at bounding box center [140, 248] width 7 height 0
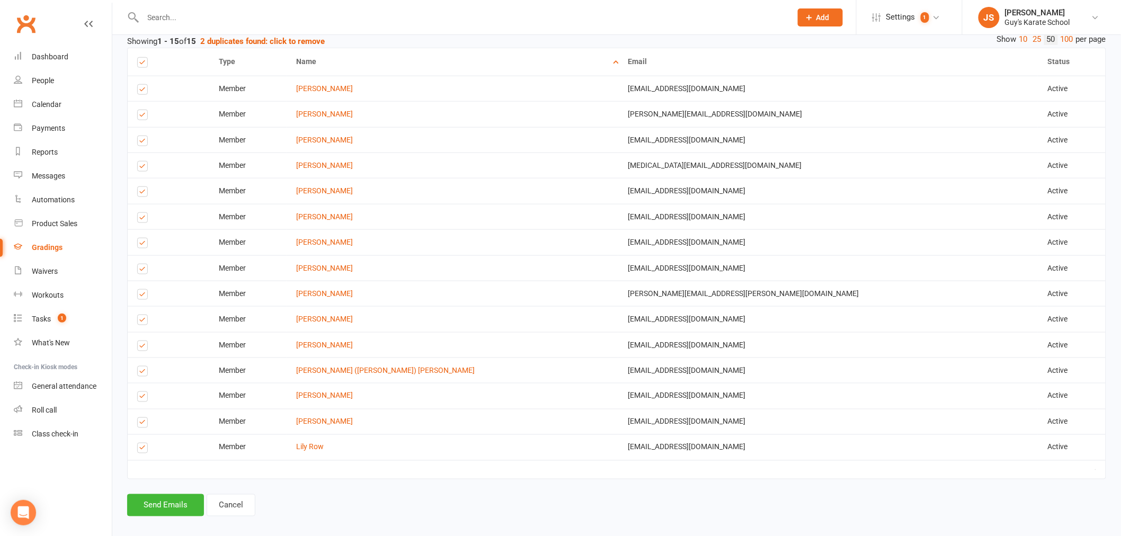
scroll to position [466, 0]
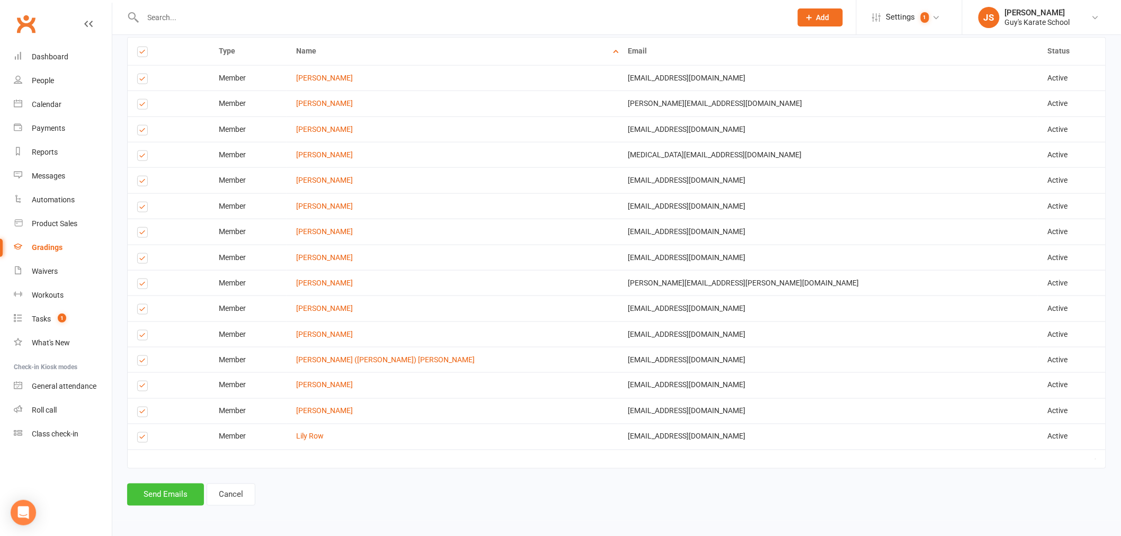
click at [181, 488] on button "Send Emails" at bounding box center [165, 495] width 77 height 22
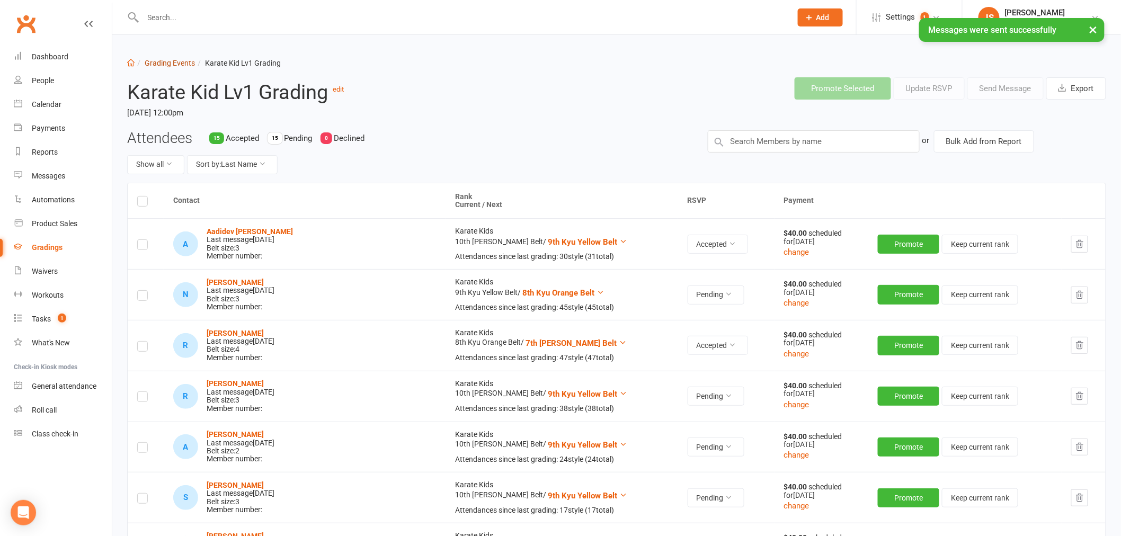
click at [145, 61] on link "Grading Events" at bounding box center [170, 63] width 50 height 8
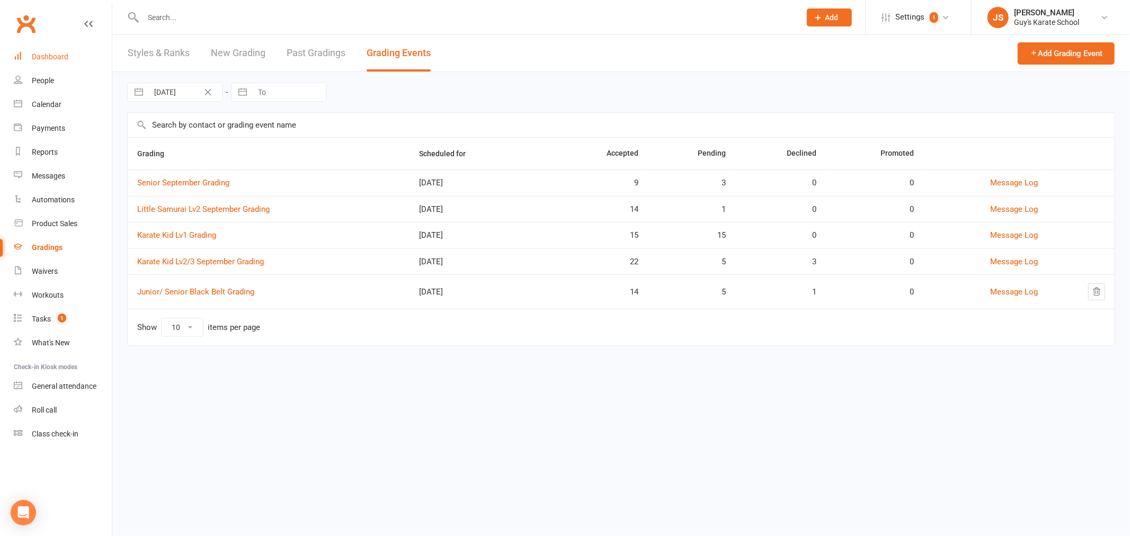
click at [67, 60] on div "Dashboard" at bounding box center [50, 56] width 37 height 8
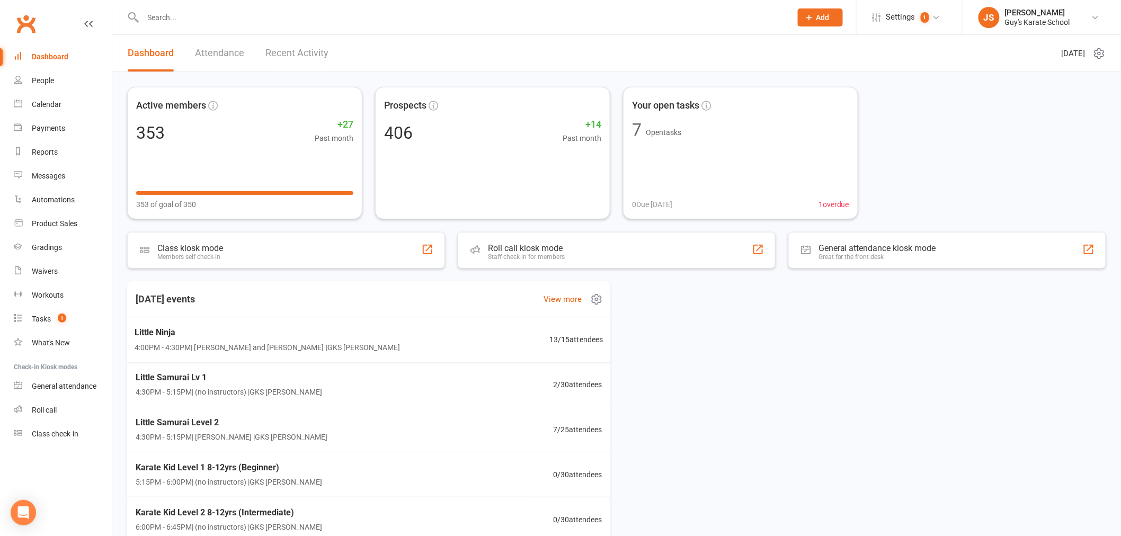
click at [220, 342] on span "4:00PM - 4:30PM | Lindsay Guy and Lachlan Guy | GKS Rutherford" at bounding box center [267, 347] width 265 height 12
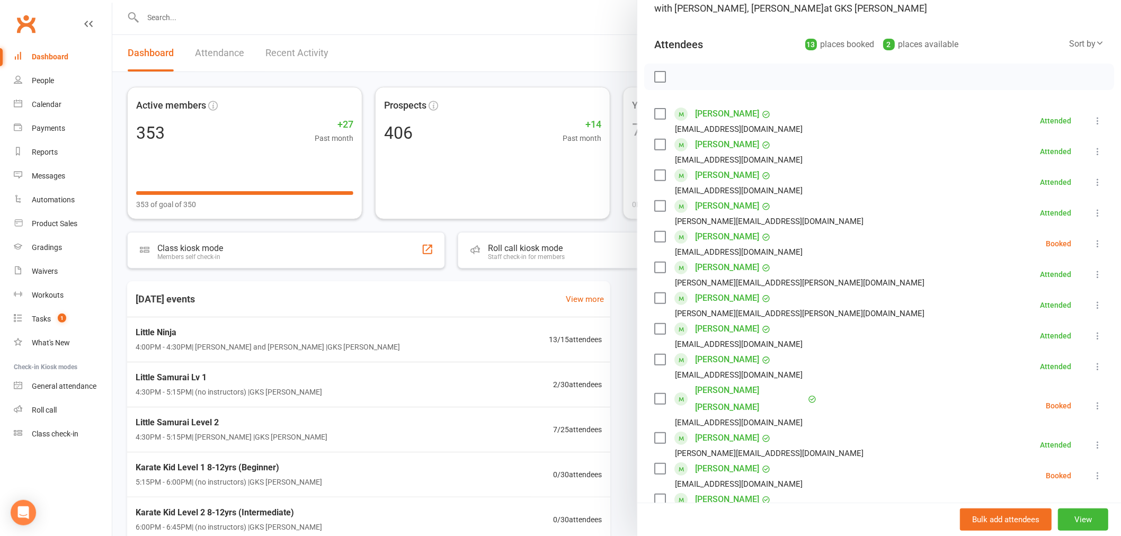
scroll to position [118, 0]
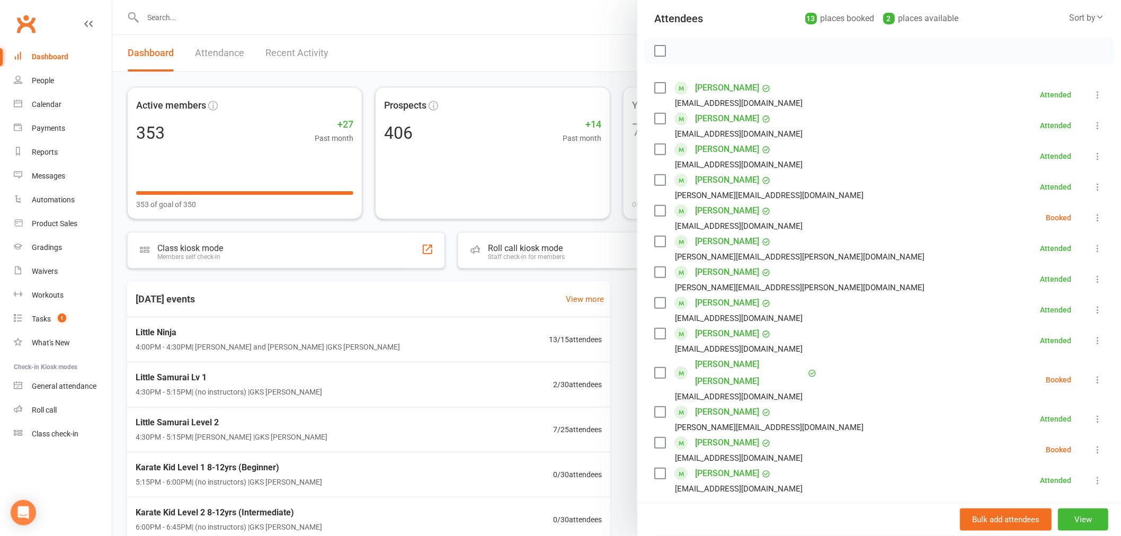
click at [1092, 444] on icon at bounding box center [1097, 449] width 11 height 11
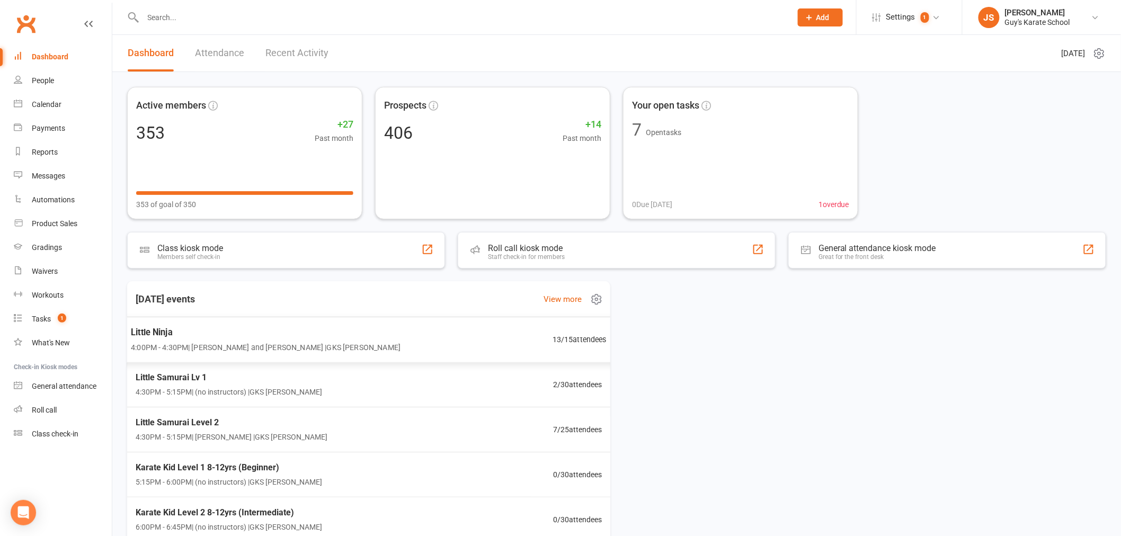
click at [471, 351] on div "Little Ninja 4:00PM - 4:30PM | Lindsay Guy and Lachlan Guy | GKS Rutherford 13 …" at bounding box center [369, 340] width 502 height 46
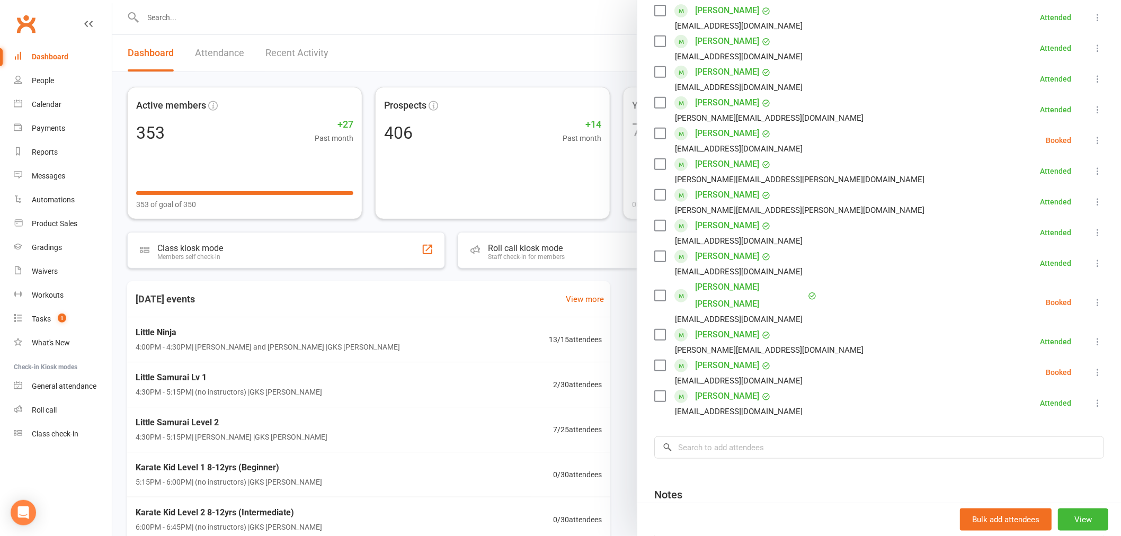
scroll to position [235, 0]
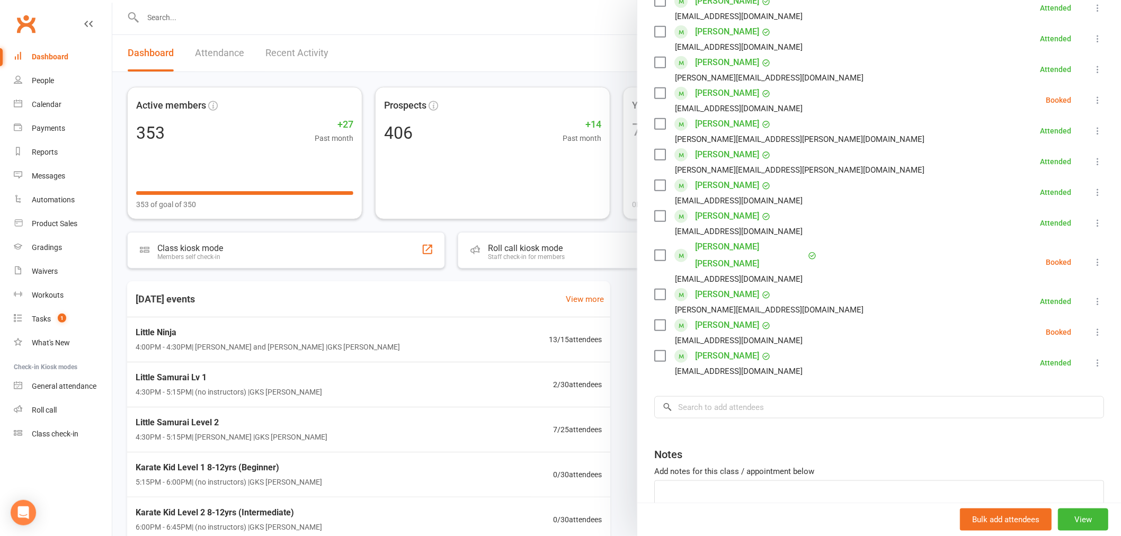
click at [1092, 327] on icon at bounding box center [1097, 332] width 11 height 11
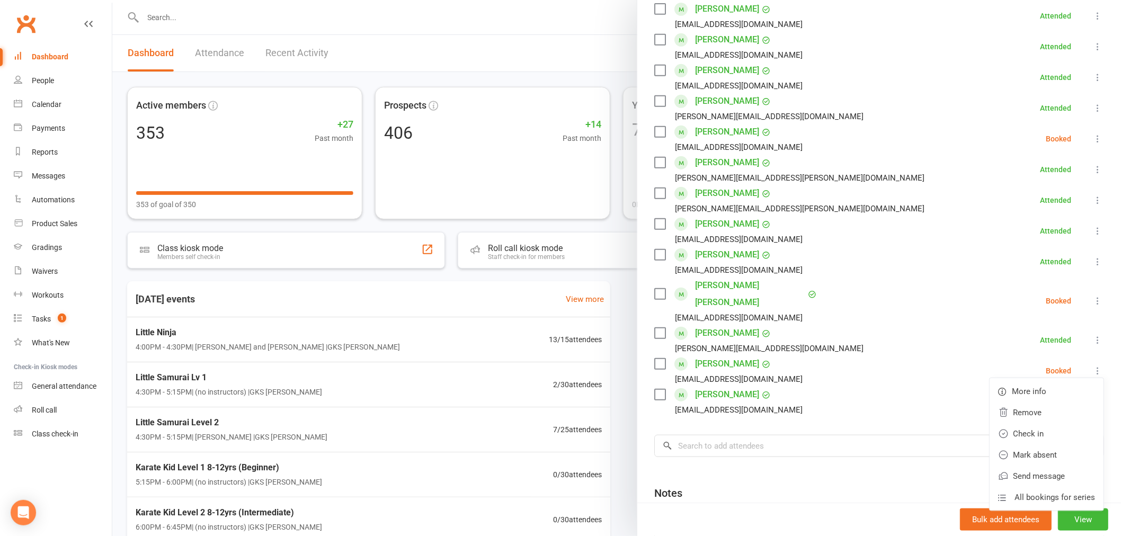
scroll to position [176, 0]
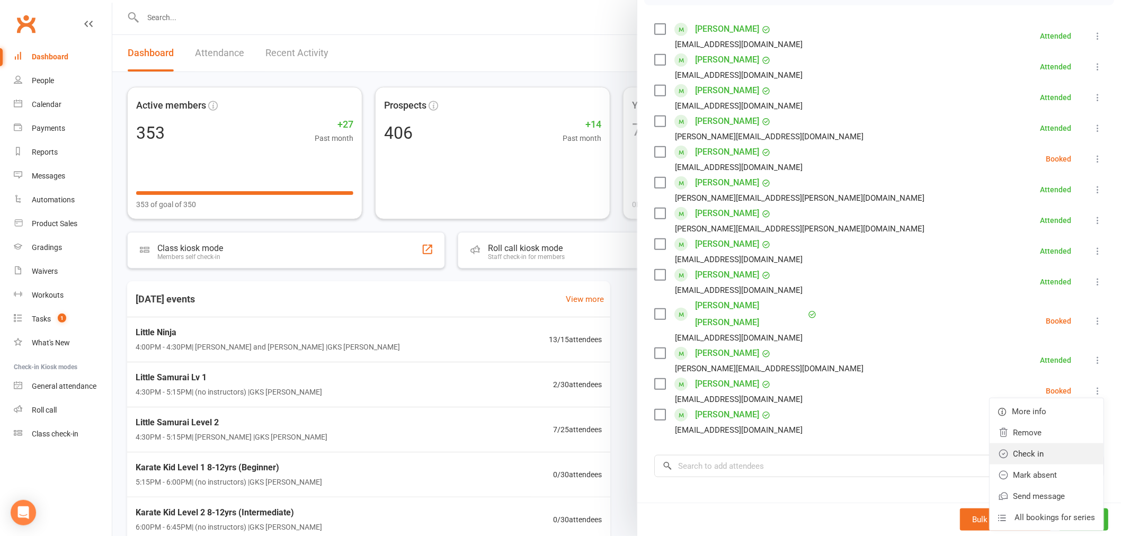
click at [1008, 443] on link "Check in" at bounding box center [1046, 453] width 114 height 21
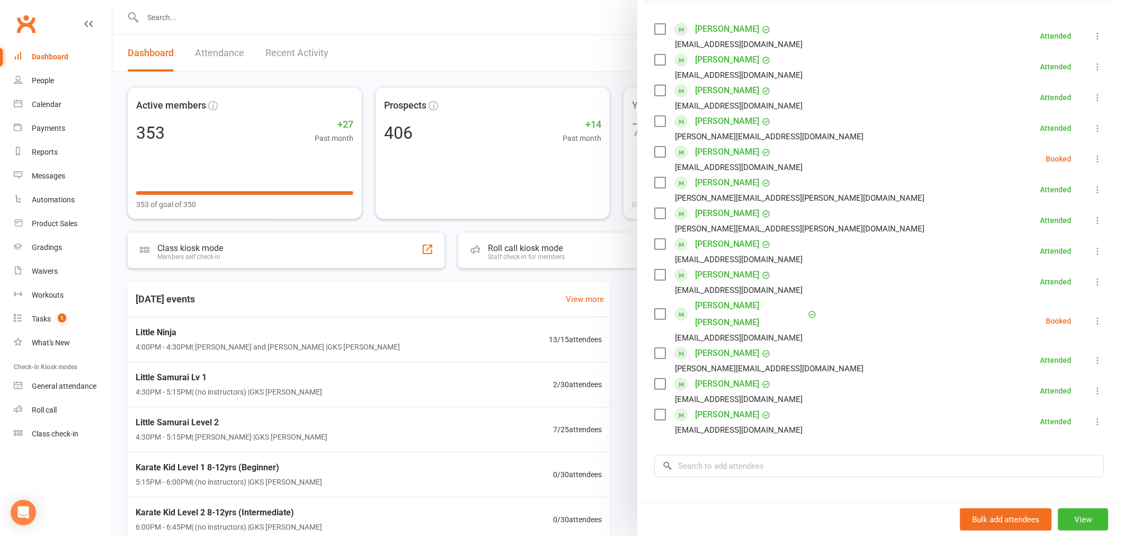
click at [1092, 316] on icon at bounding box center [1097, 321] width 11 height 11
click at [1054, 373] on link "Check in" at bounding box center [1046, 383] width 114 height 21
click at [1092, 156] on icon at bounding box center [1097, 159] width 11 height 11
click at [1025, 217] on link "Check in" at bounding box center [1046, 221] width 114 height 21
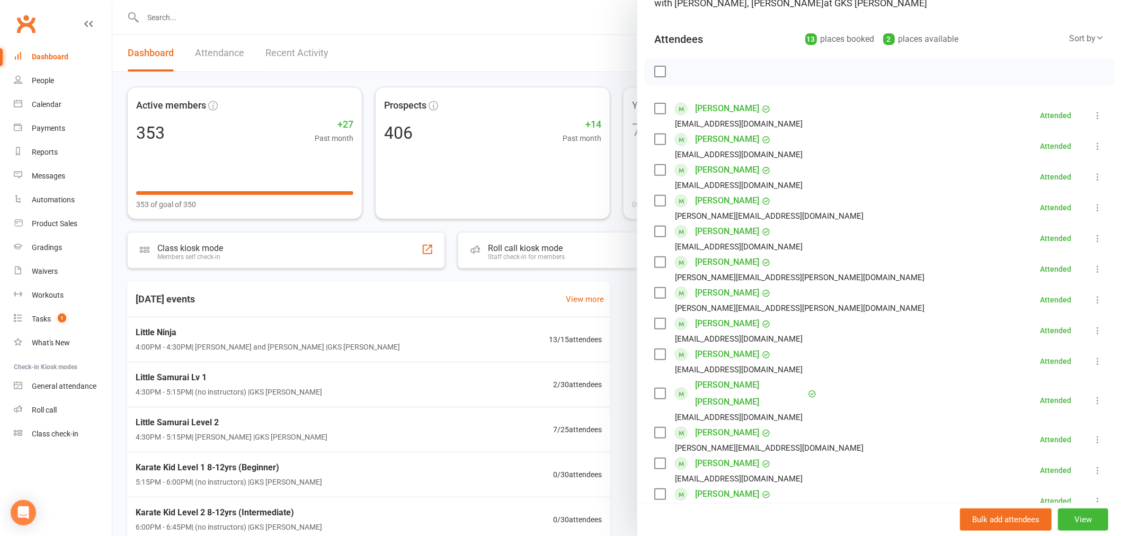
scroll to position [118, 0]
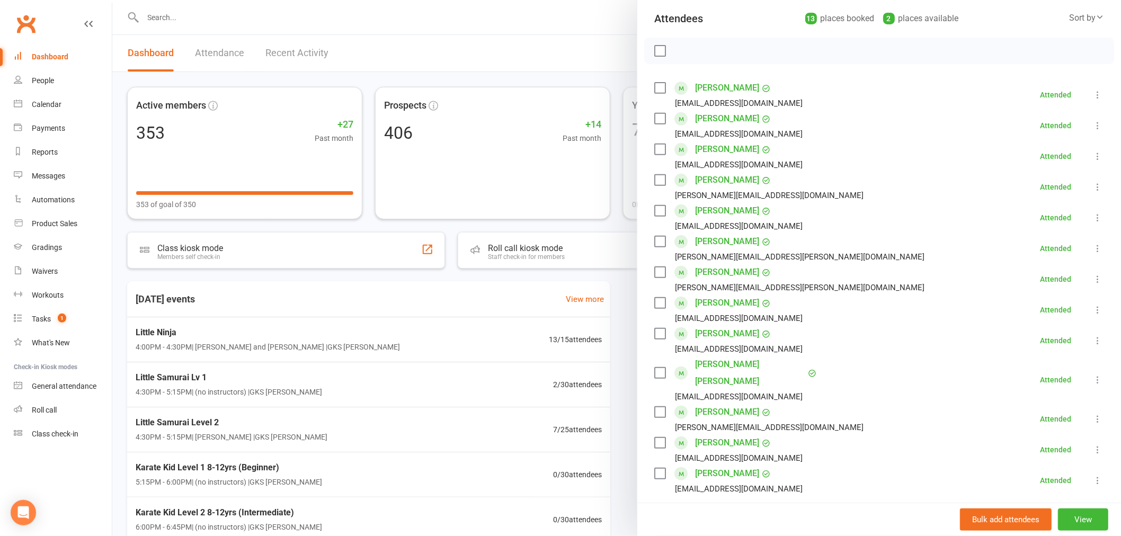
click at [316, 393] on div at bounding box center [616, 268] width 1008 height 536
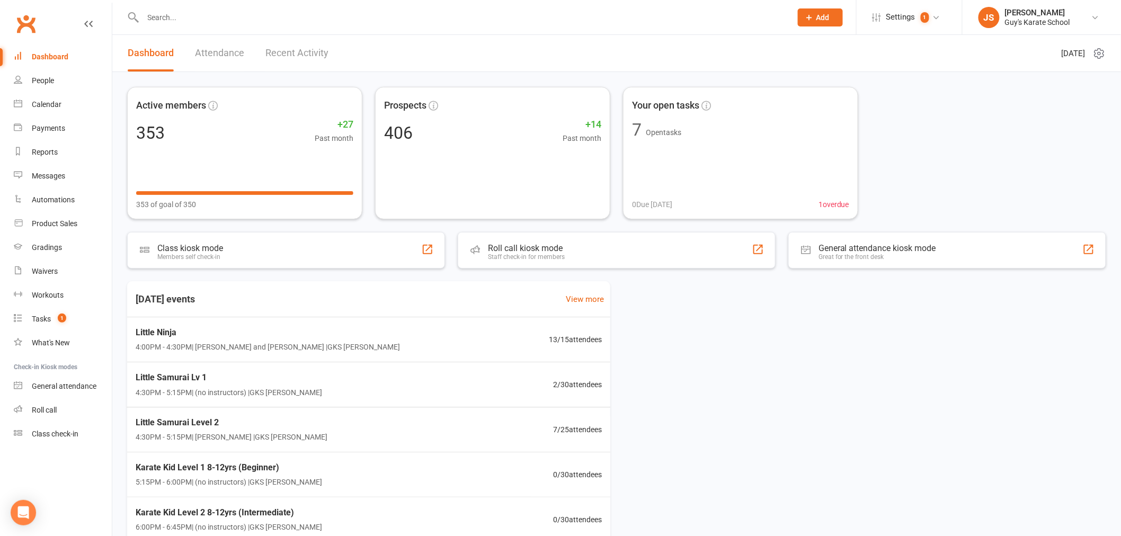
click at [324, 390] on div "Little Samurai Lv 1 4:30PM - 5:15PM | (no instructors) | GKS Rutherford 2 / 30 …" at bounding box center [368, 384] width 492 height 45
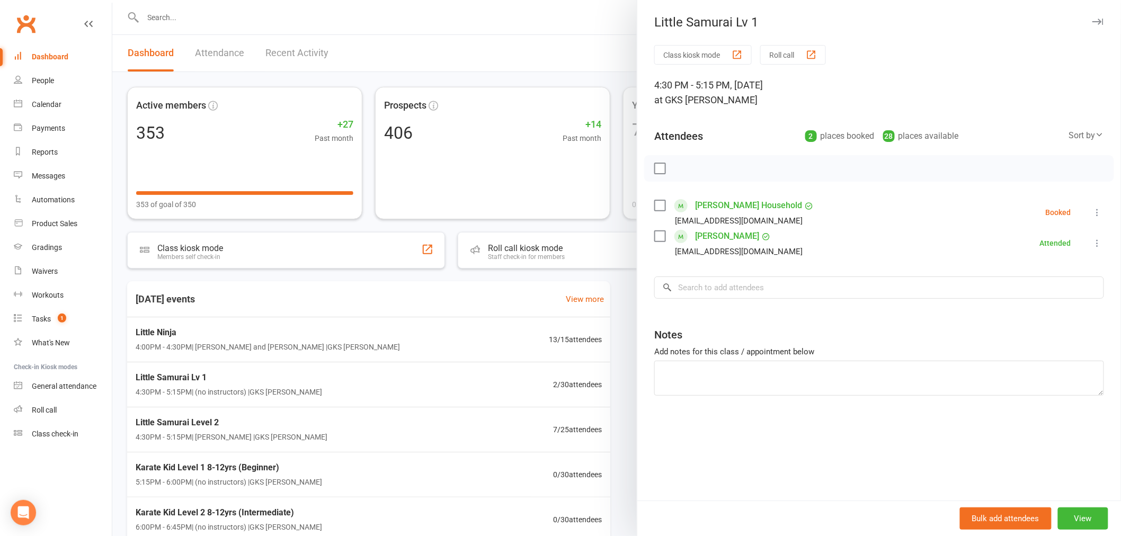
click at [780, 302] on div "Class kiosk mode Roll call 4:30 PM - 5:15 PM, Tuesday, September, 16, 2025 at G…" at bounding box center [879, 272] width 484 height 455
click at [782, 292] on input "search" at bounding box center [879, 287] width 450 height 22
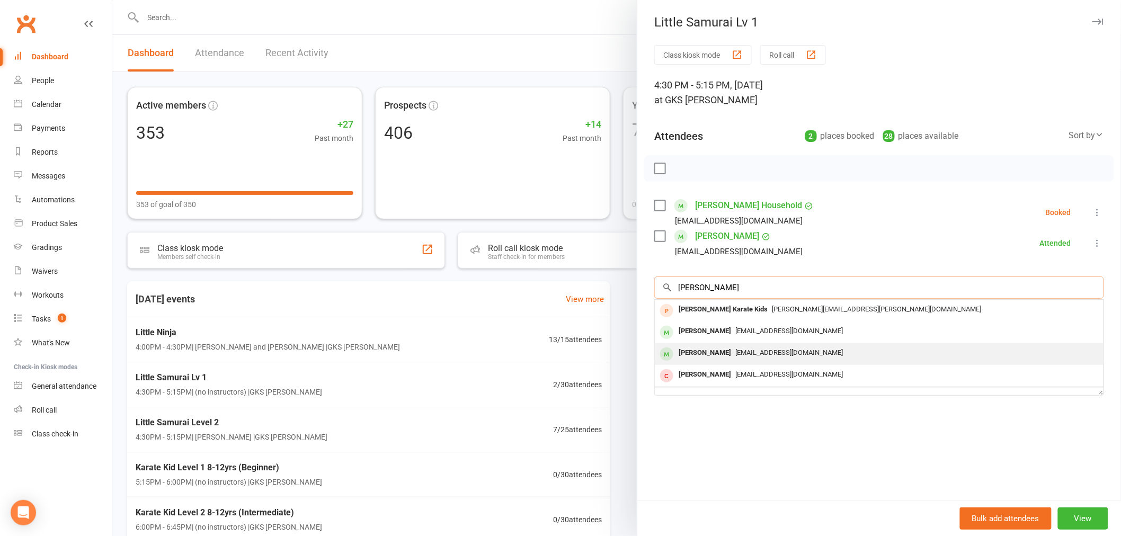
type input "elijah"
click at [746, 354] on span "[EMAIL_ADDRESS][DOMAIN_NAME]" at bounding box center [789, 352] width 108 height 8
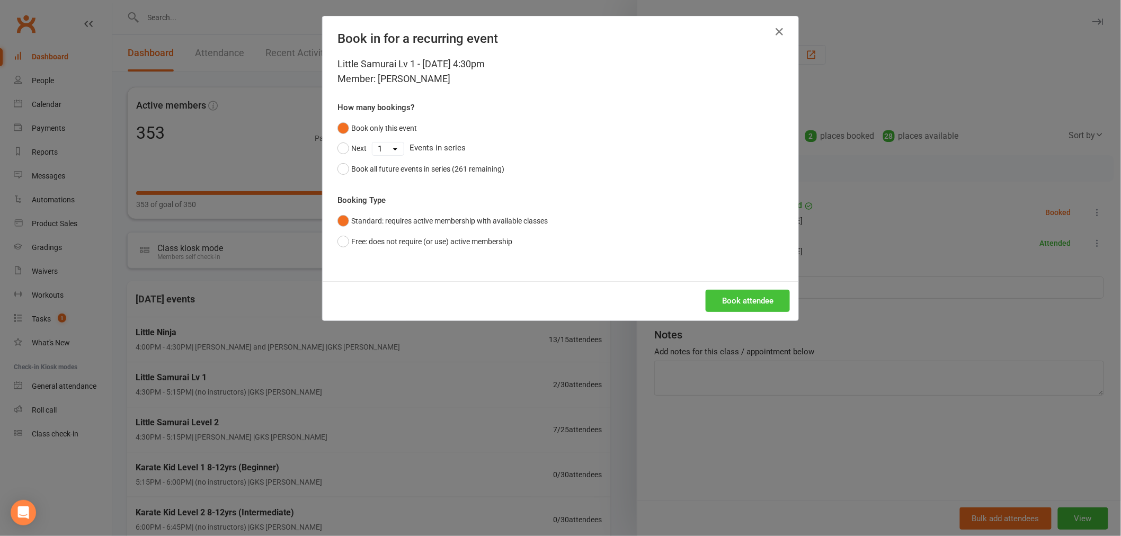
click at [724, 298] on button "Book attendee" at bounding box center [747, 301] width 84 height 22
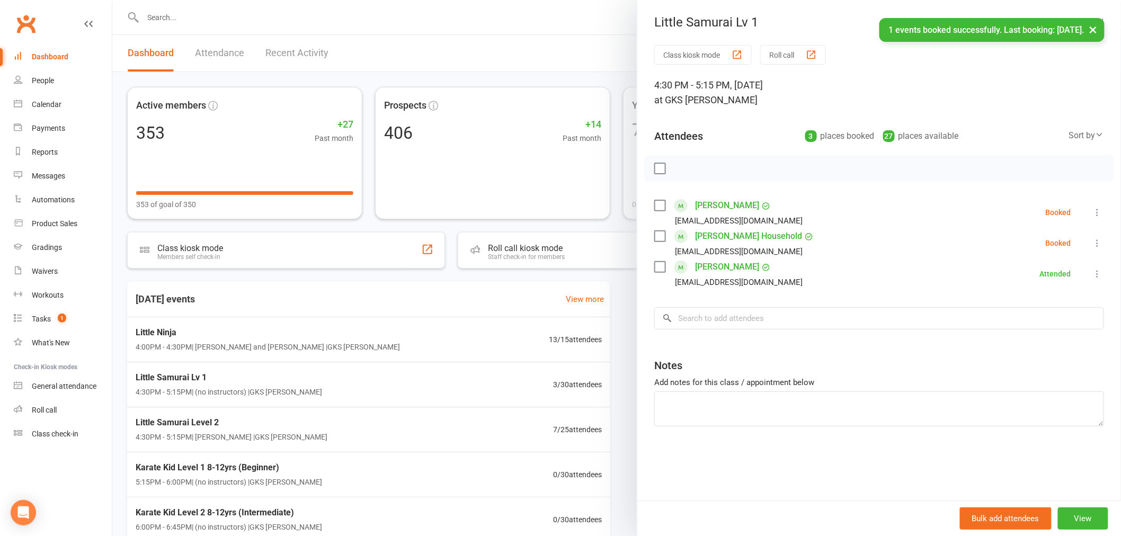
click at [1092, 213] on icon at bounding box center [1097, 212] width 11 height 11
click at [1044, 272] on link "Check in" at bounding box center [1046, 275] width 114 height 21
click at [285, 427] on div at bounding box center [616, 268] width 1008 height 536
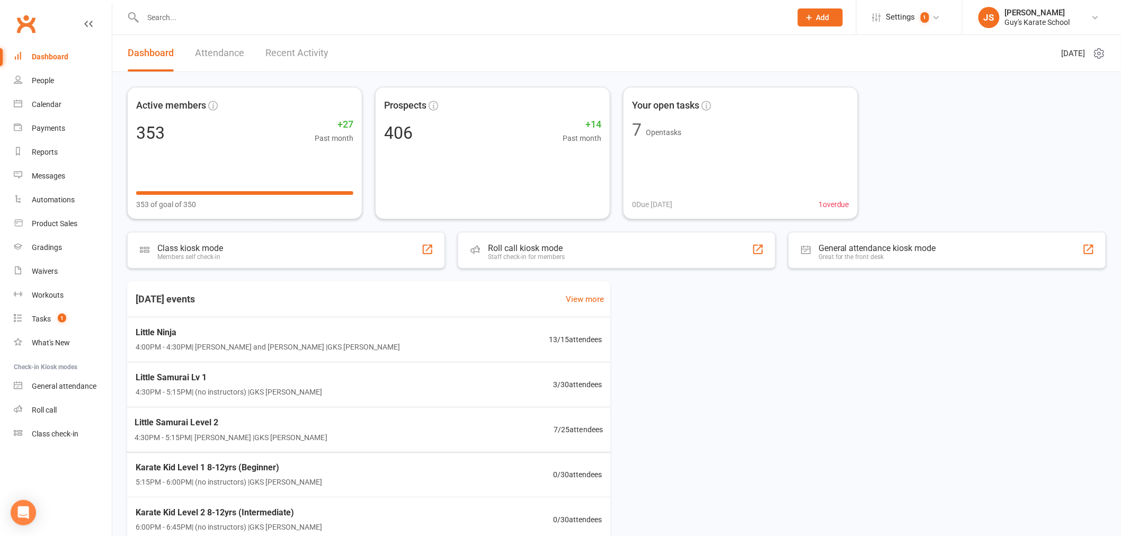
click at [248, 427] on span "Little Samurai Level 2" at bounding box center [231, 423] width 193 height 14
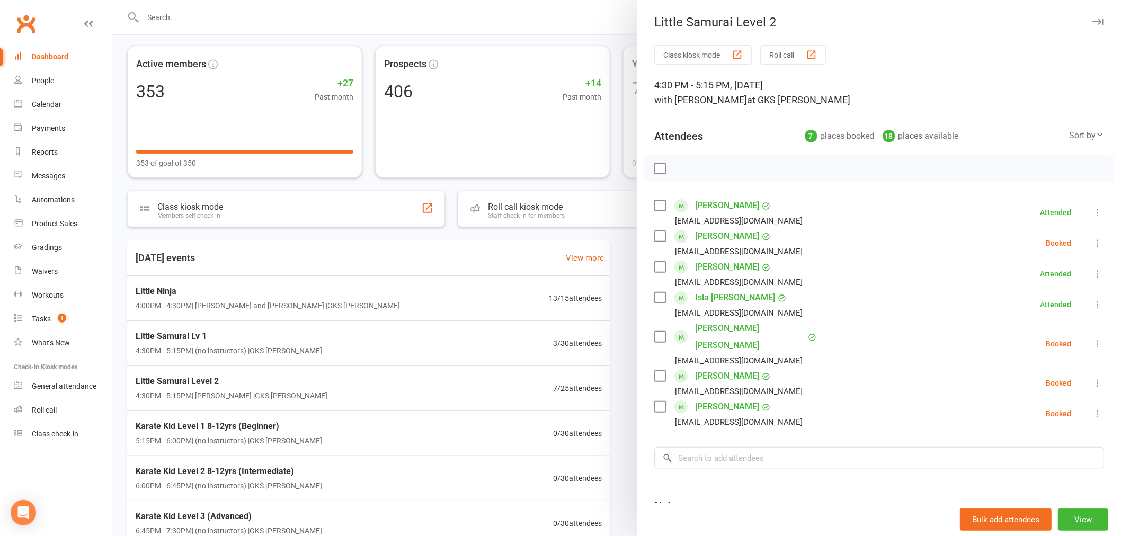
scroll to position [105, 0]
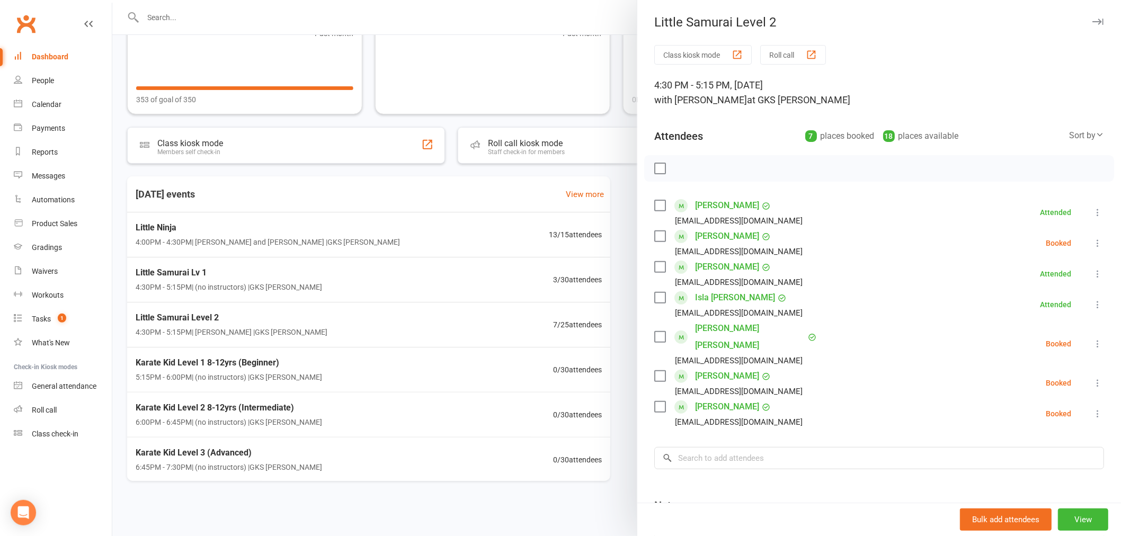
click at [52, 59] on div "Dashboard" at bounding box center [50, 56] width 37 height 8
click at [160, 16] on div at bounding box center [616, 268] width 1008 height 536
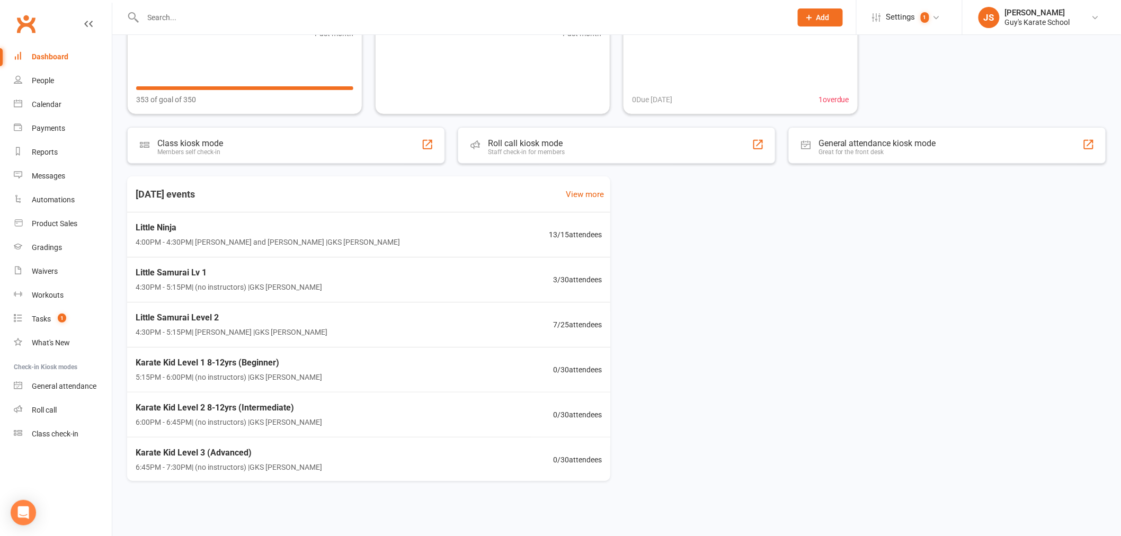
click at [166, 16] on input "text" at bounding box center [462, 17] width 644 height 15
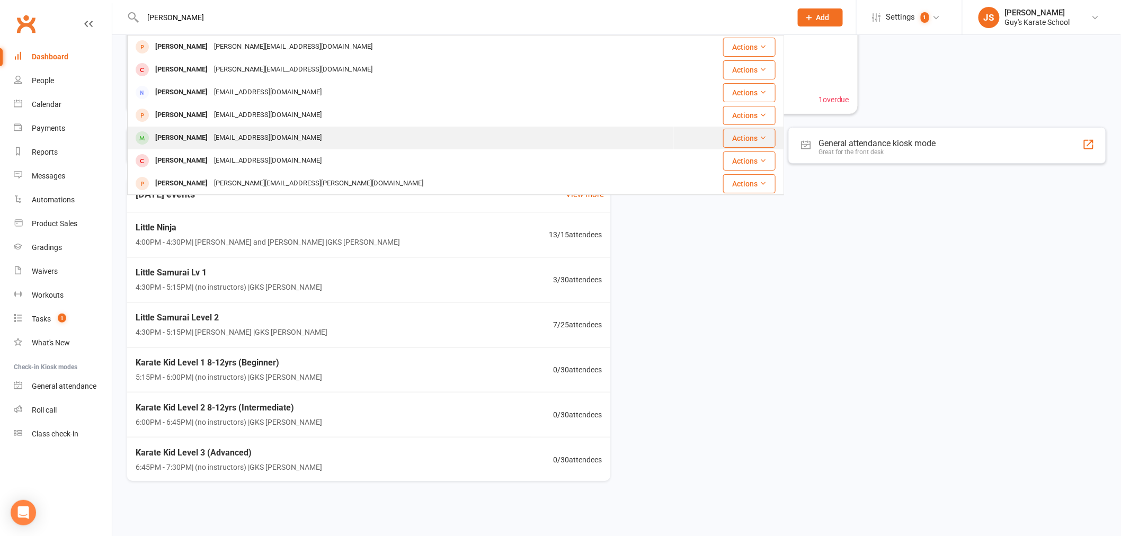
type input "leo"
click at [250, 143] on div "elise_e_1986@hotmail.com" at bounding box center [268, 137] width 114 height 15
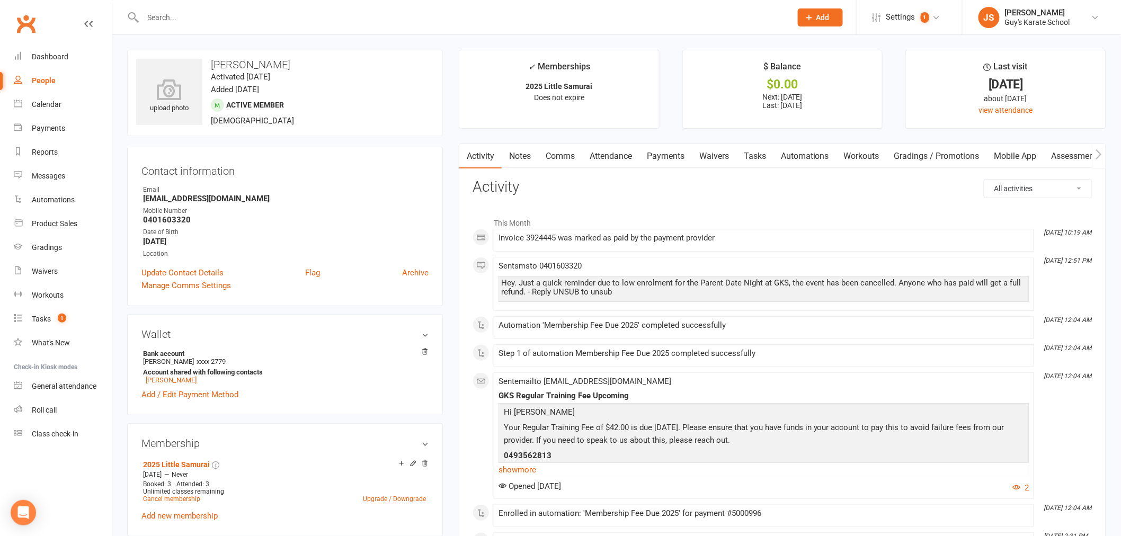
click at [185, 25] on div at bounding box center [455, 17] width 657 height 34
click at [187, 15] on input "text" at bounding box center [462, 17] width 644 height 15
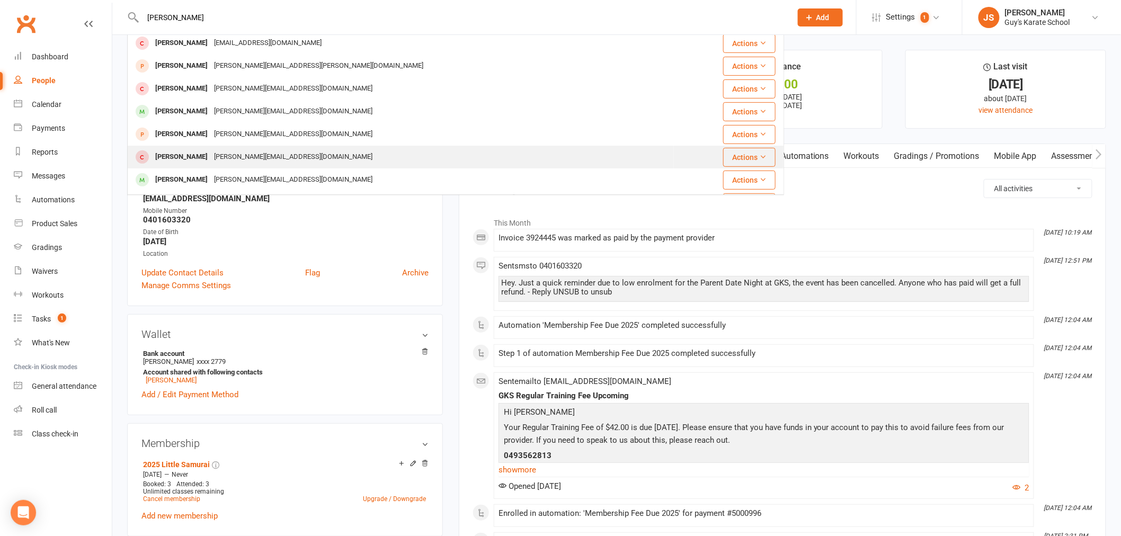
scroll to position [176, 0]
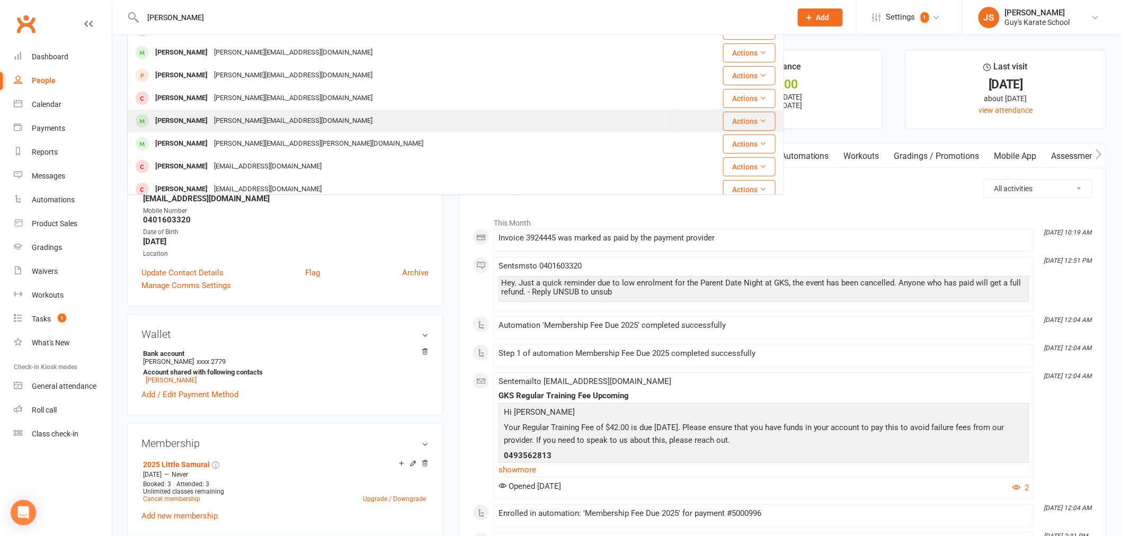
type input "leo"
click at [211, 118] on div "kate.longfellow19@gmail.com" at bounding box center [293, 120] width 165 height 15
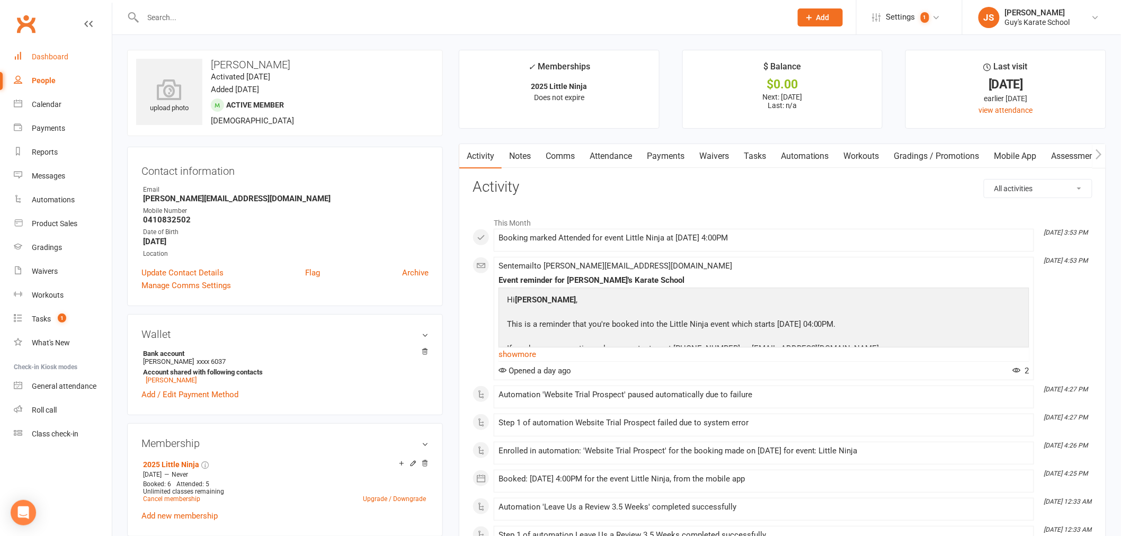
click at [67, 60] on link "Dashboard" at bounding box center [63, 57] width 98 height 24
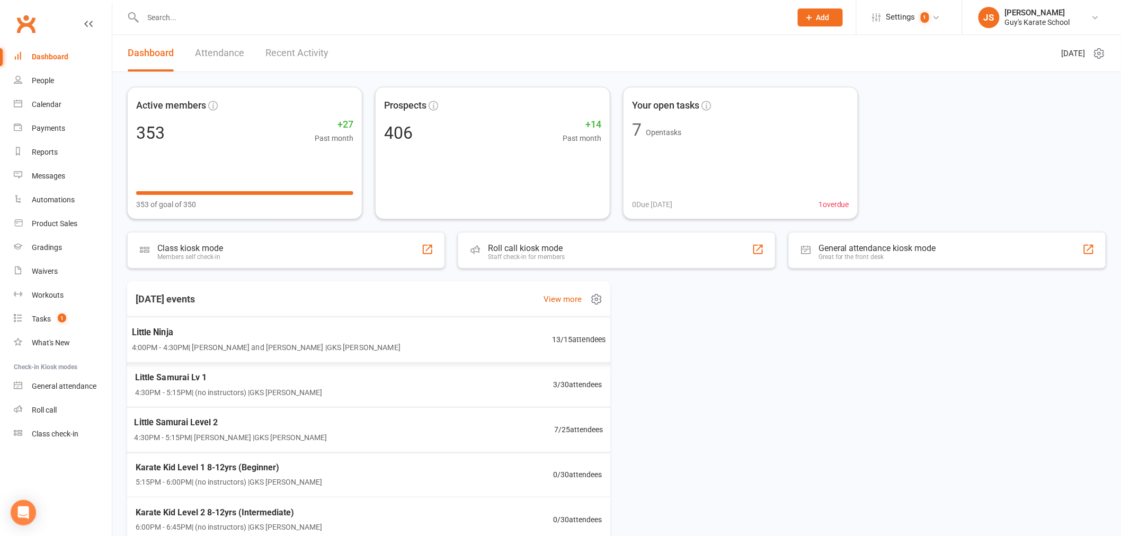
click at [334, 350] on span "4:00PM - 4:30PM | Lindsay Guy and Lachlan Guy | GKS Rutherford" at bounding box center [266, 347] width 268 height 12
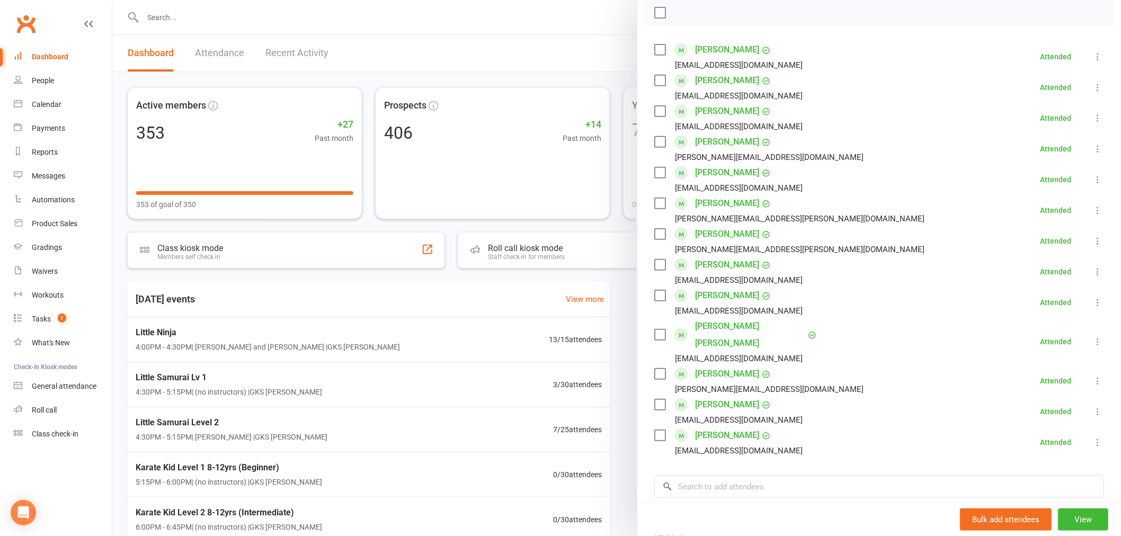
scroll to position [176, 0]
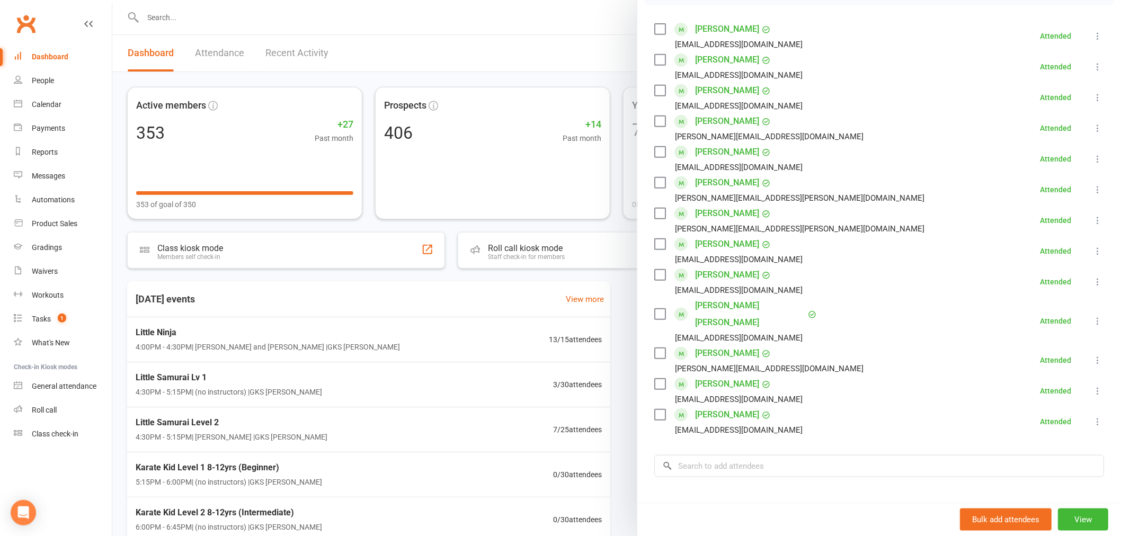
click at [1092, 386] on icon at bounding box center [1097, 391] width 11 height 11
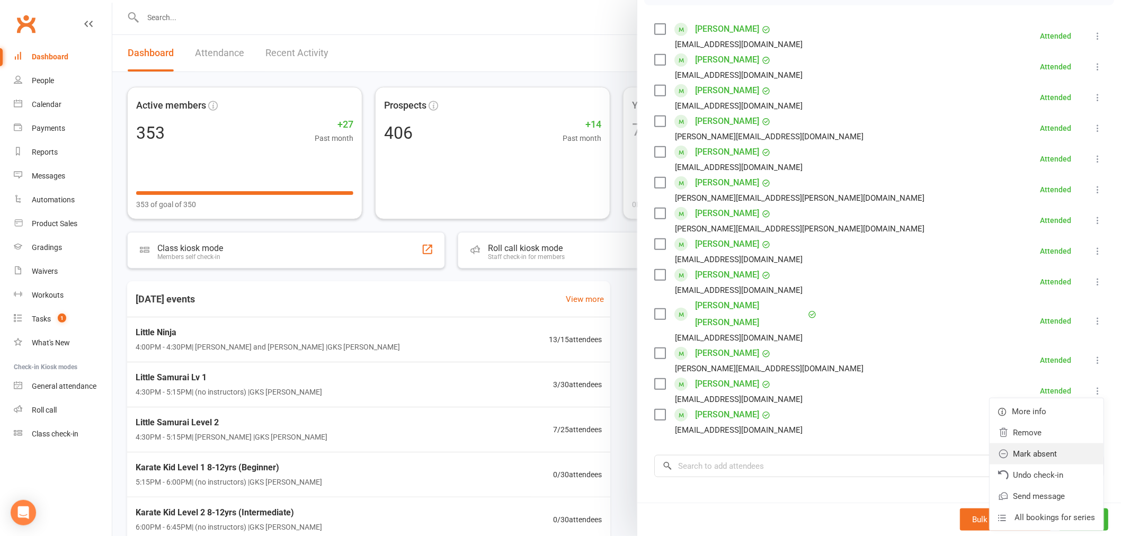
click at [1034, 443] on link "Mark absent" at bounding box center [1046, 453] width 114 height 21
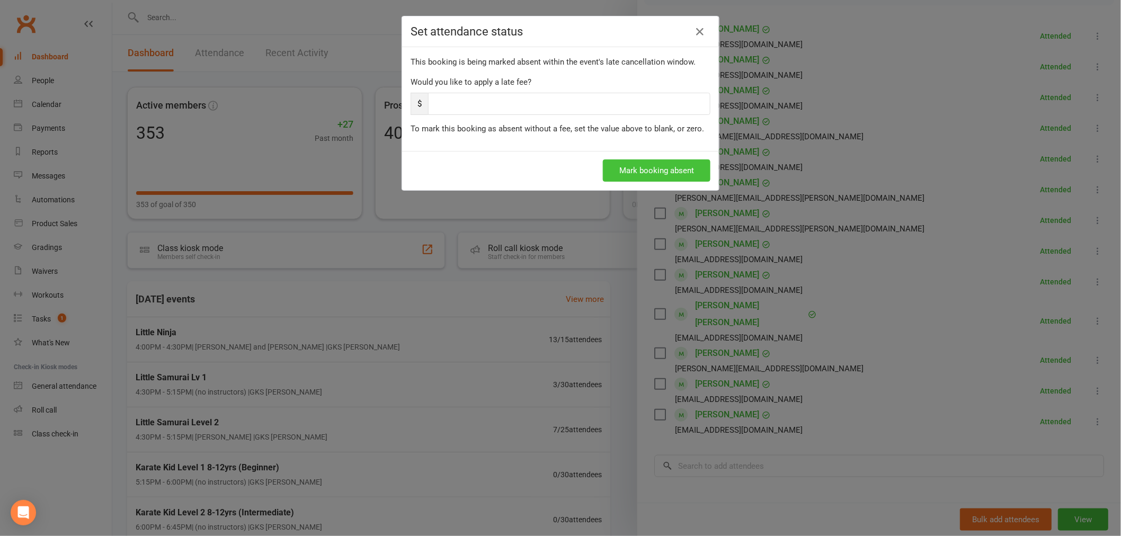
click at [643, 166] on button "Mark booking absent" at bounding box center [657, 170] width 108 height 22
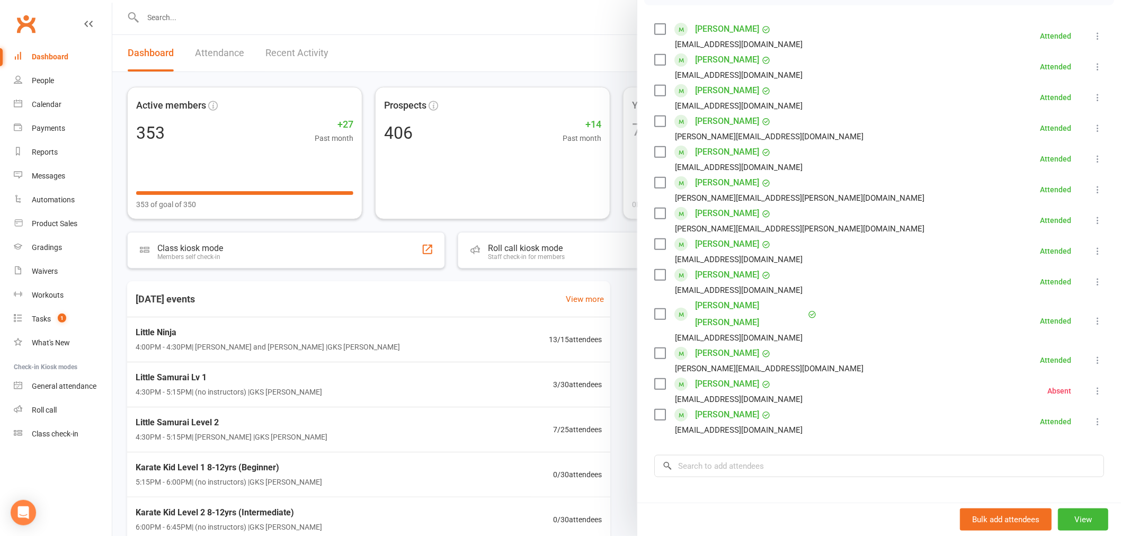
click at [1092, 386] on icon at bounding box center [1097, 391] width 11 height 11
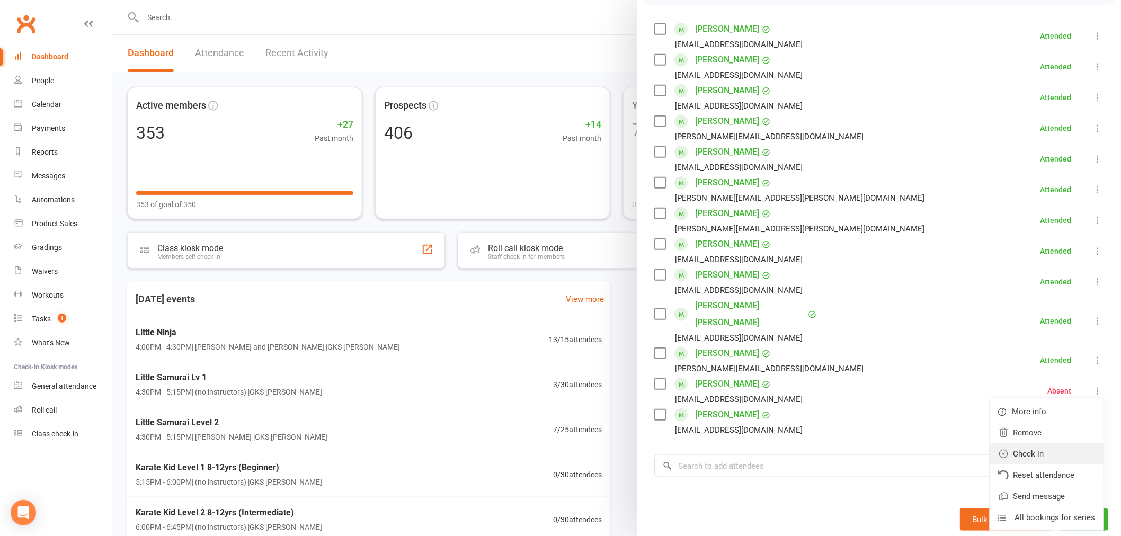
click at [1031, 443] on link "Check in" at bounding box center [1046, 453] width 114 height 21
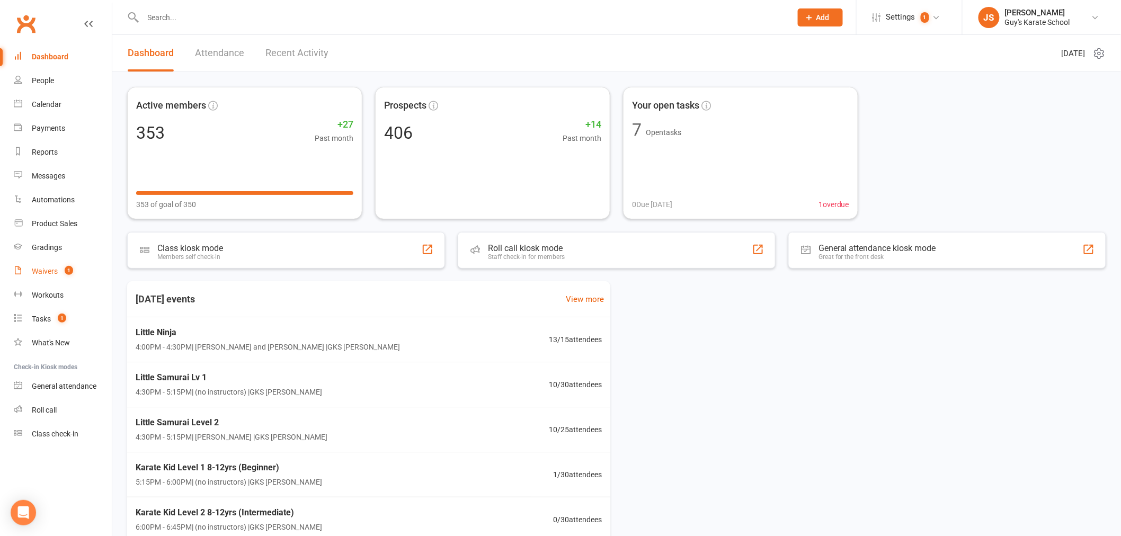
click at [43, 265] on link "Waivers 1" at bounding box center [63, 271] width 98 height 24
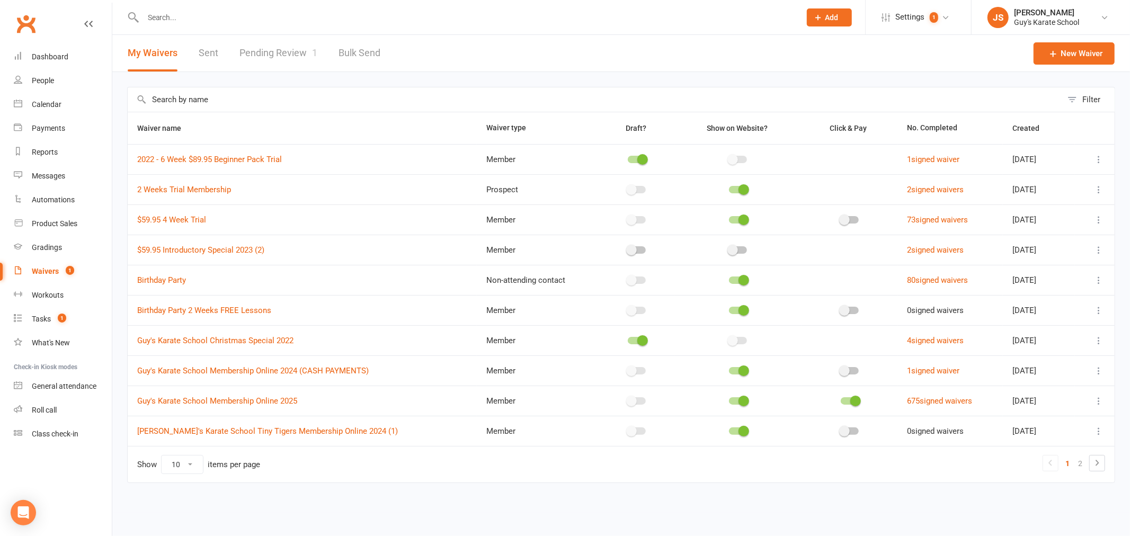
click at [285, 56] on link "Pending Review 1" at bounding box center [278, 53] width 78 height 37
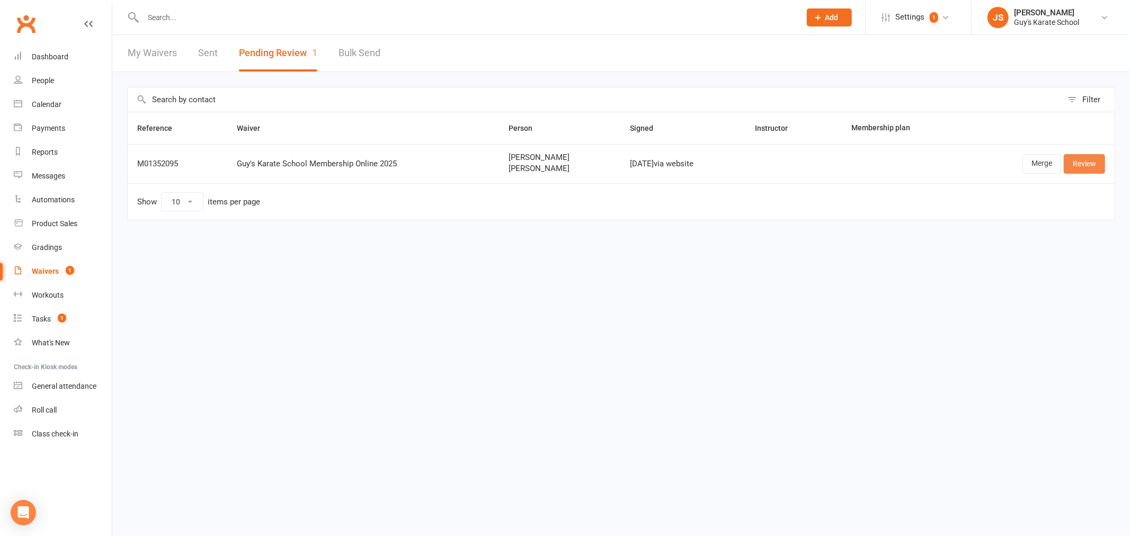
click at [1072, 161] on link "Review" at bounding box center [1083, 163] width 41 height 19
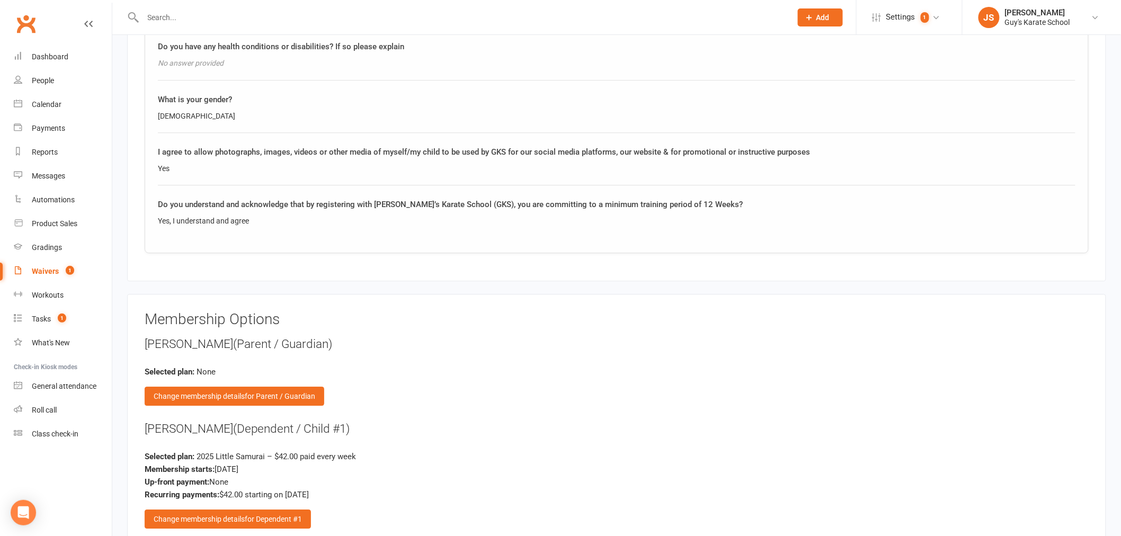
scroll to position [1177, 0]
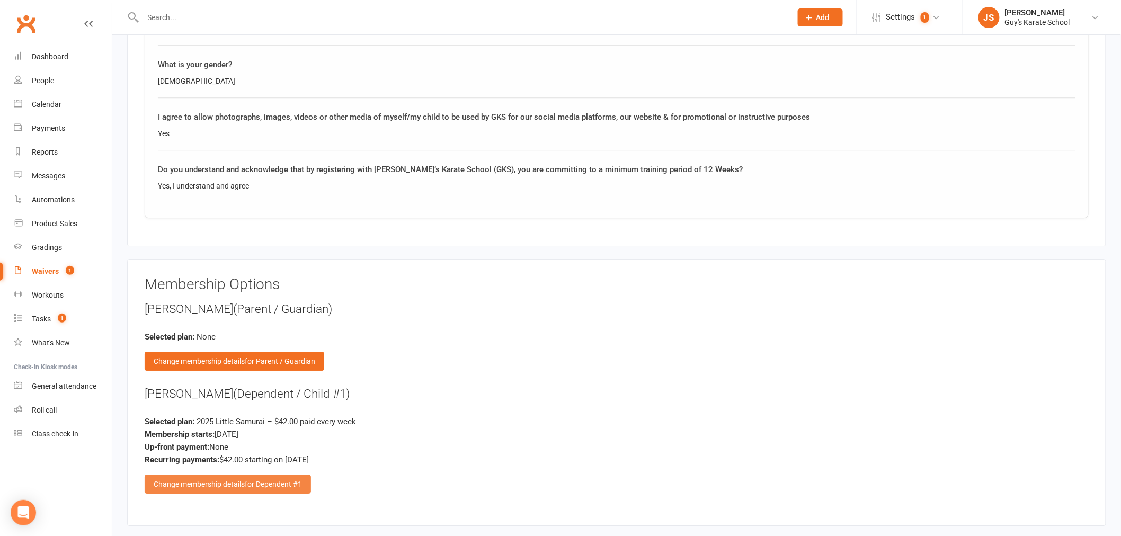
click at [246, 480] on span "for Dependent #1" at bounding box center [273, 484] width 57 height 8
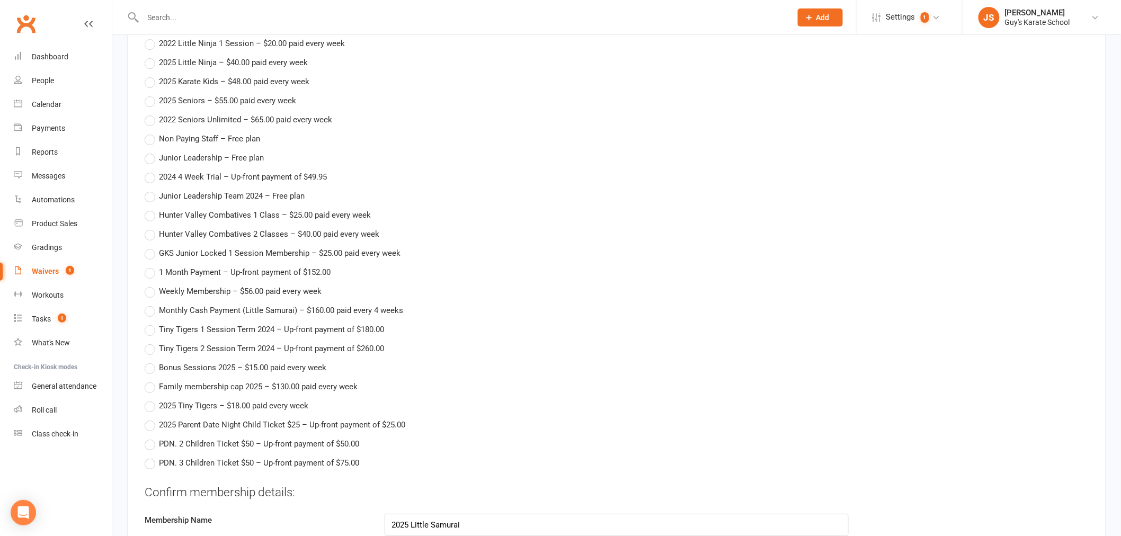
scroll to position [1824, 0]
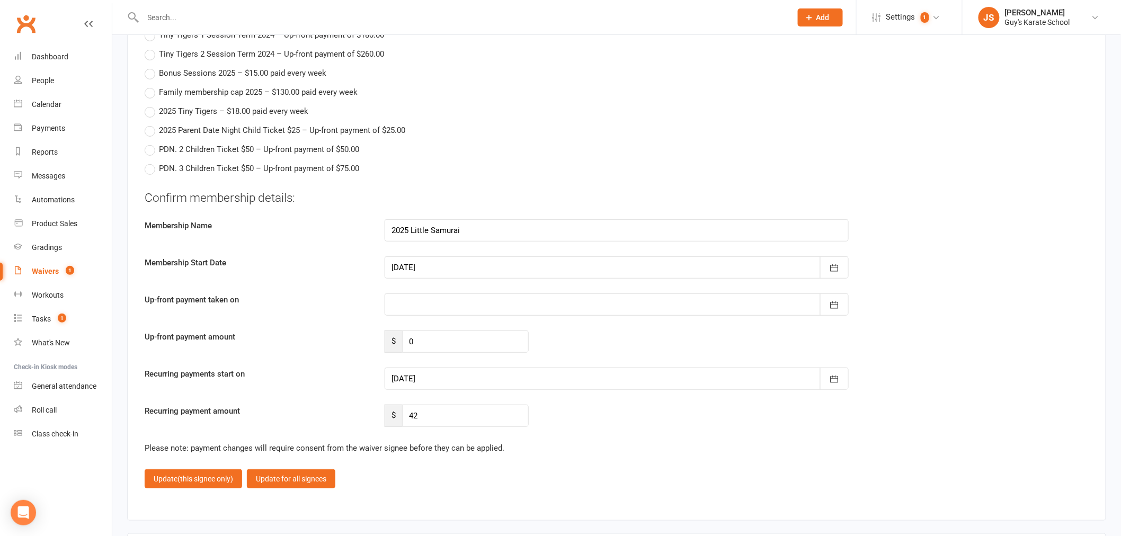
click at [405, 378] on div at bounding box center [616, 379] width 464 height 22
click at [454, 408] on button "06" at bounding box center [451, 416] width 22 height 19
type input "[DATE]"
click at [202, 481] on button "Update (this signee only)" at bounding box center [193, 478] width 97 height 19
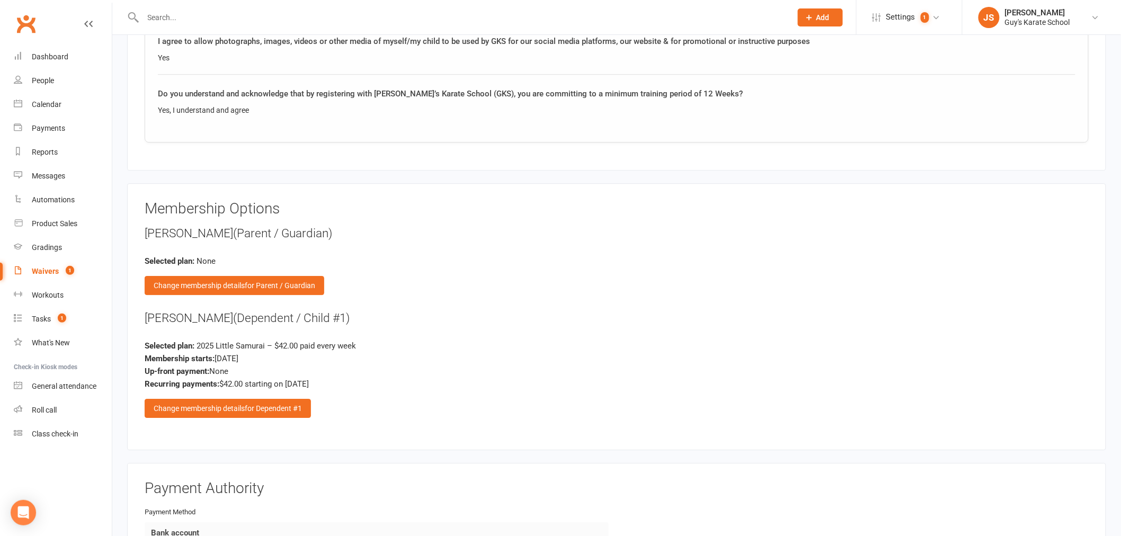
scroll to position [1606, 0]
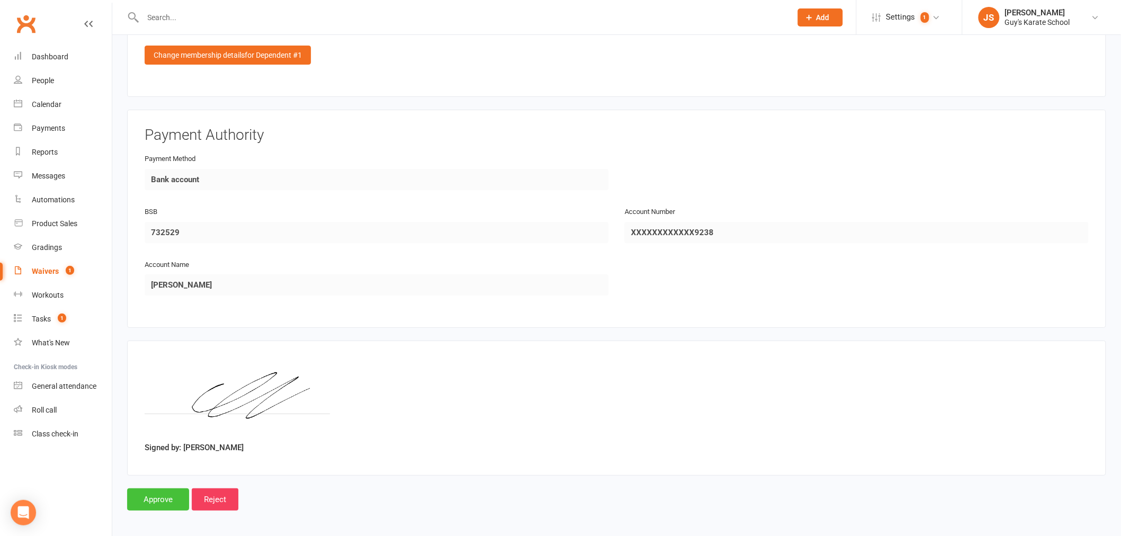
click at [135, 488] on input "Approve" at bounding box center [158, 499] width 62 height 22
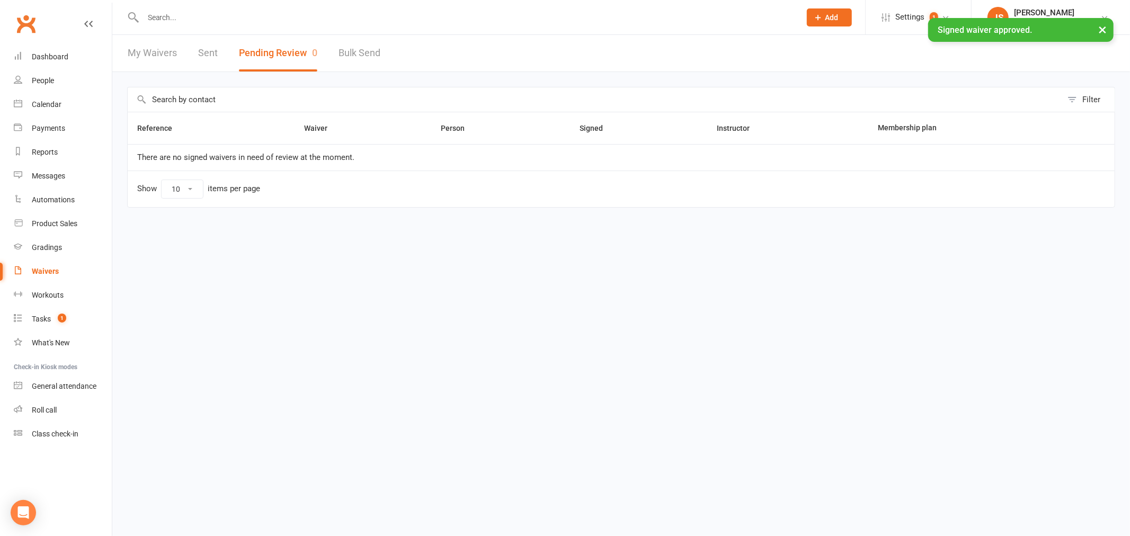
click at [183, 18] on div "× Signed waiver approved." at bounding box center [558, 18] width 1116 height 0
click at [164, 16] on input "text" at bounding box center [466, 17] width 653 height 15
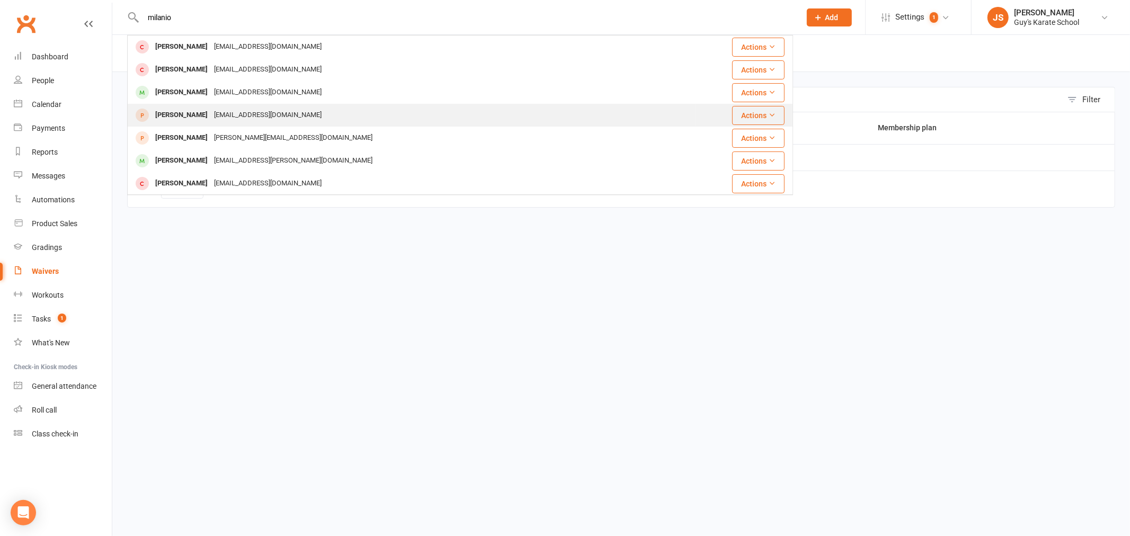
type input "milanio"
click at [223, 113] on div "olivia.saul93@gmail.com" at bounding box center [268, 115] width 114 height 15
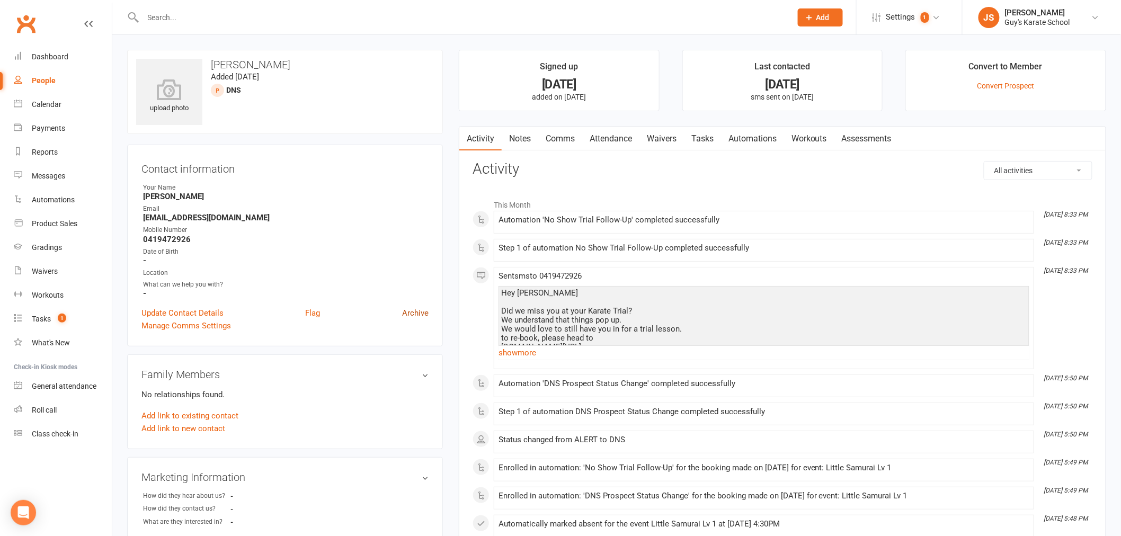
click at [423, 311] on link "Archive" at bounding box center [415, 313] width 26 height 13
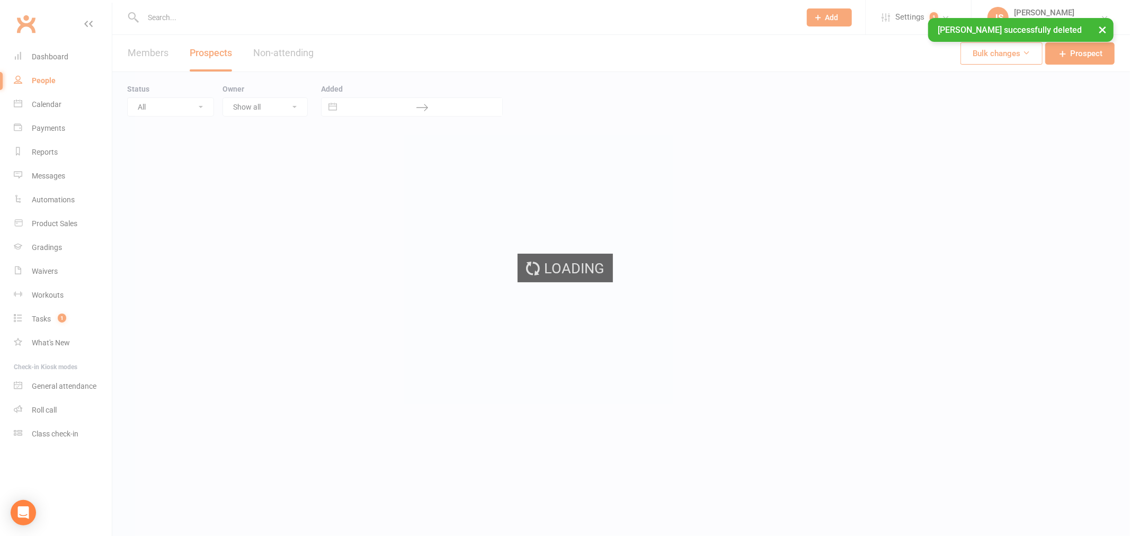
select select "50"
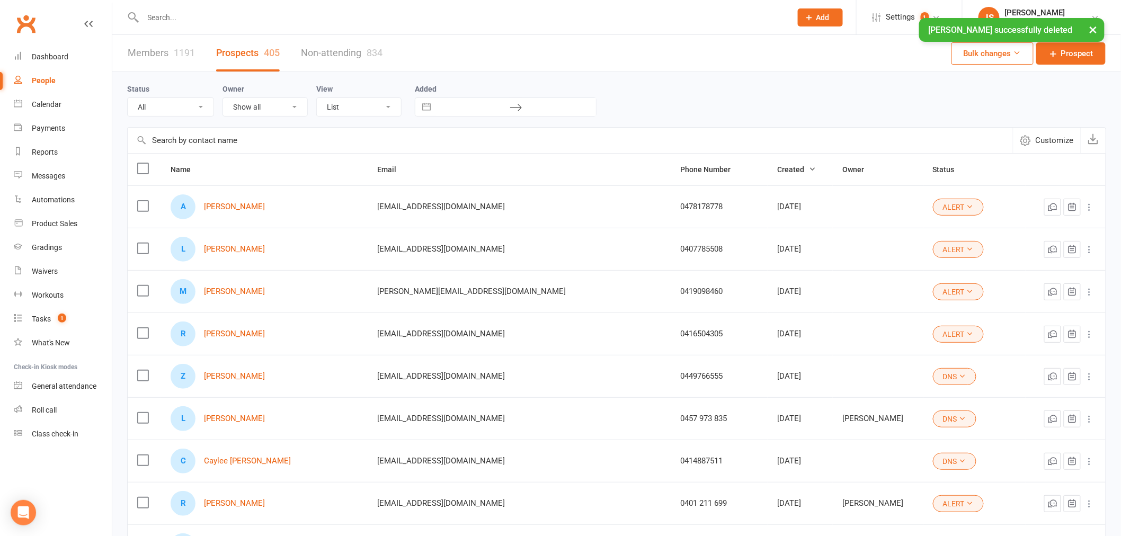
click at [167, 10] on input "text" at bounding box center [462, 17] width 644 height 15
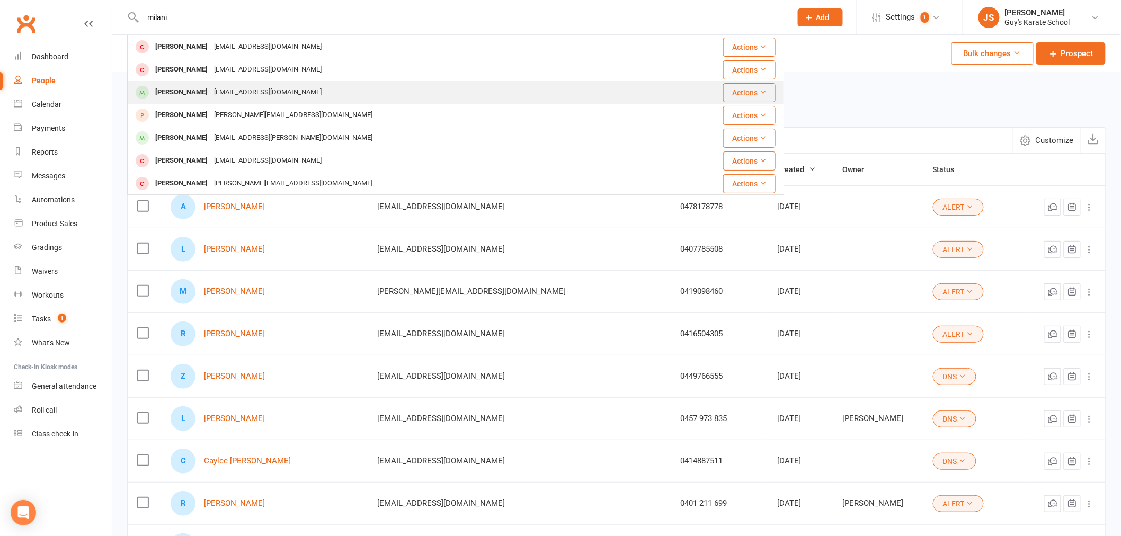
type input "milani"
click at [274, 94] on div "[EMAIL_ADDRESS][DOMAIN_NAME]" at bounding box center [268, 92] width 114 height 15
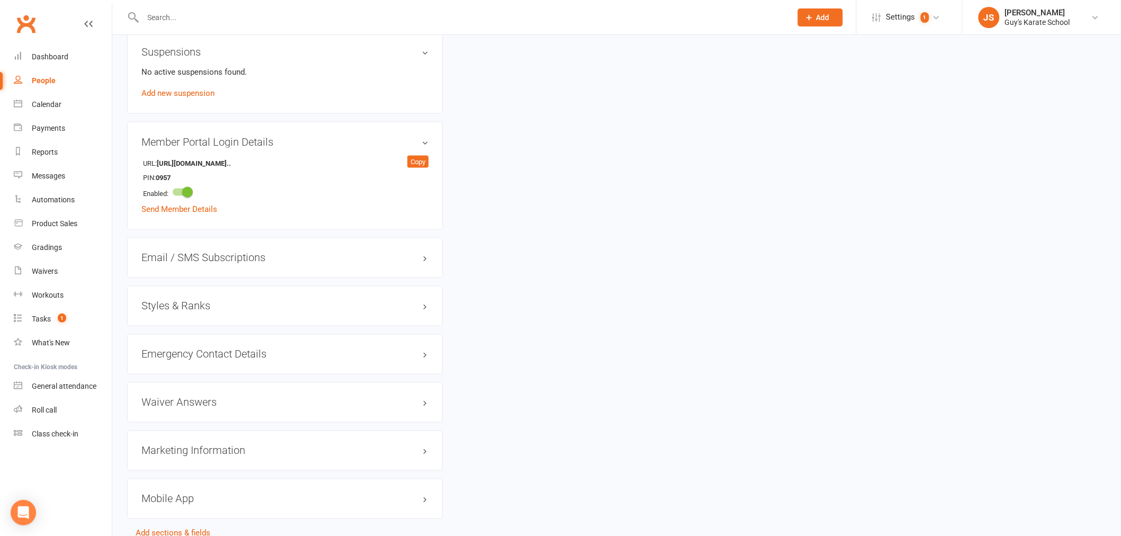
scroll to position [647, 0]
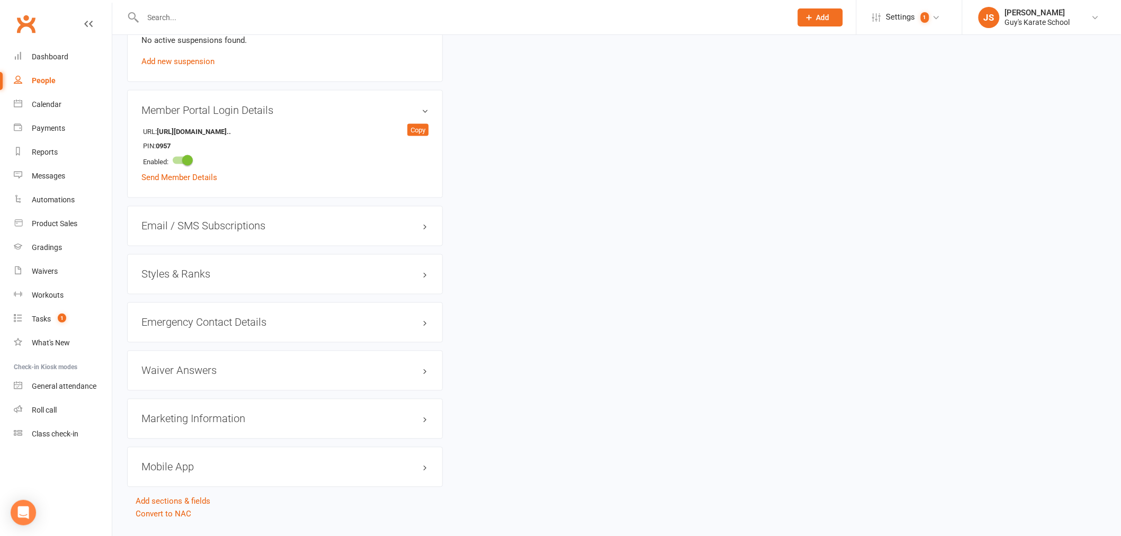
click at [199, 279] on h3 "Styles & Ranks" at bounding box center [284, 274] width 287 height 12
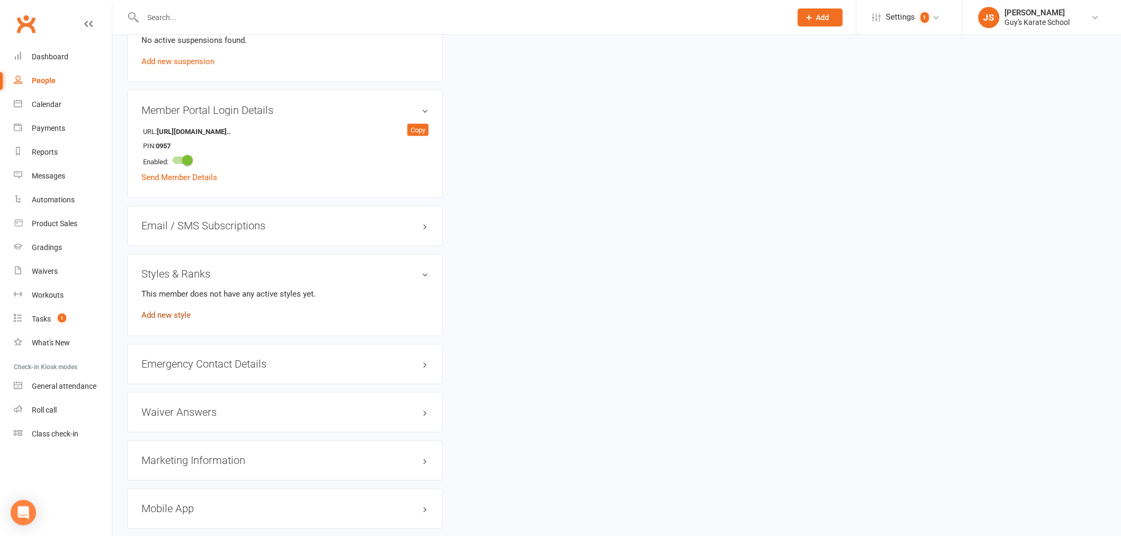
click at [180, 318] on link "Add new style" at bounding box center [165, 316] width 49 height 10
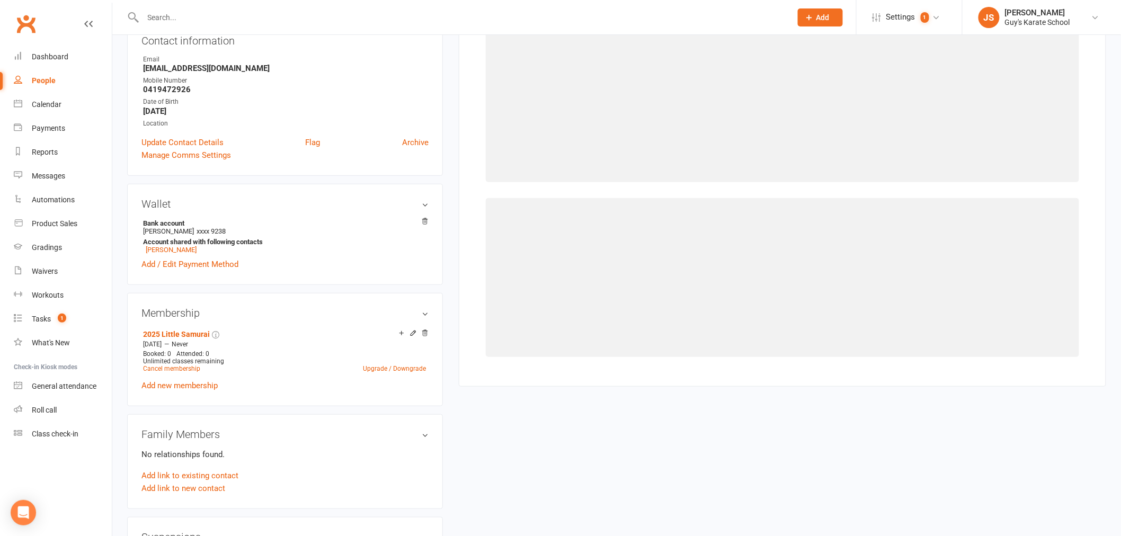
scroll to position [81, 0]
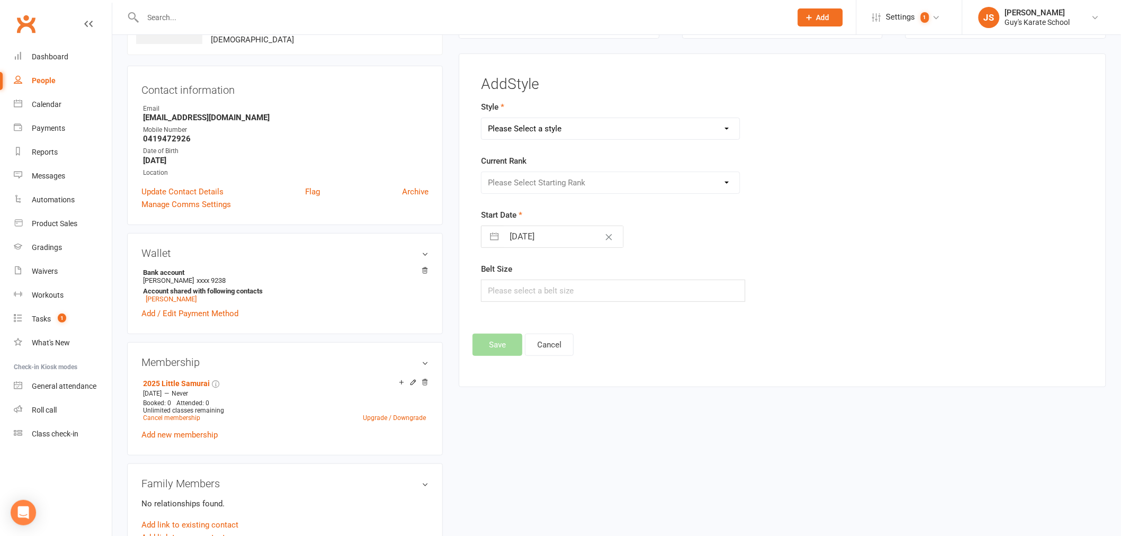
click at [589, 126] on select "Please Select a style Karate Kids Little Ninja Little Samurai Senior Tiny Tigers" at bounding box center [610, 128] width 258 height 21
select select "2333"
click at [481, 118] on select "Please Select a style Karate Kids Little Ninja Little Samurai Senior Tiny Tigers" at bounding box center [610, 128] width 258 height 21
click at [551, 183] on select "Please Select Starting Rank 10th Kyu White Belt 9th Kyu Yellow Belt 8th Kyu Ora…" at bounding box center [610, 182] width 258 height 21
select select "22947"
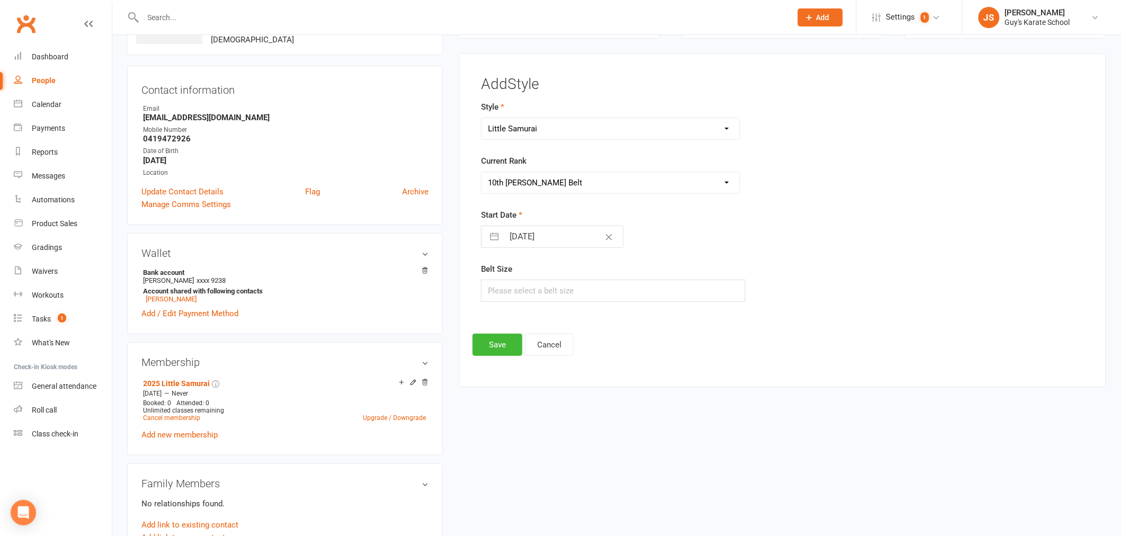
click at [481, 172] on select "Please Select Starting Rank 10th Kyu White Belt 9th Kyu Yellow Belt 8th Kyu Ora…" at bounding box center [610, 182] width 258 height 21
click at [542, 288] on input "text" at bounding box center [613, 291] width 264 height 22
type input "2"
click at [500, 345] on button "Save" at bounding box center [497, 345] width 50 height 22
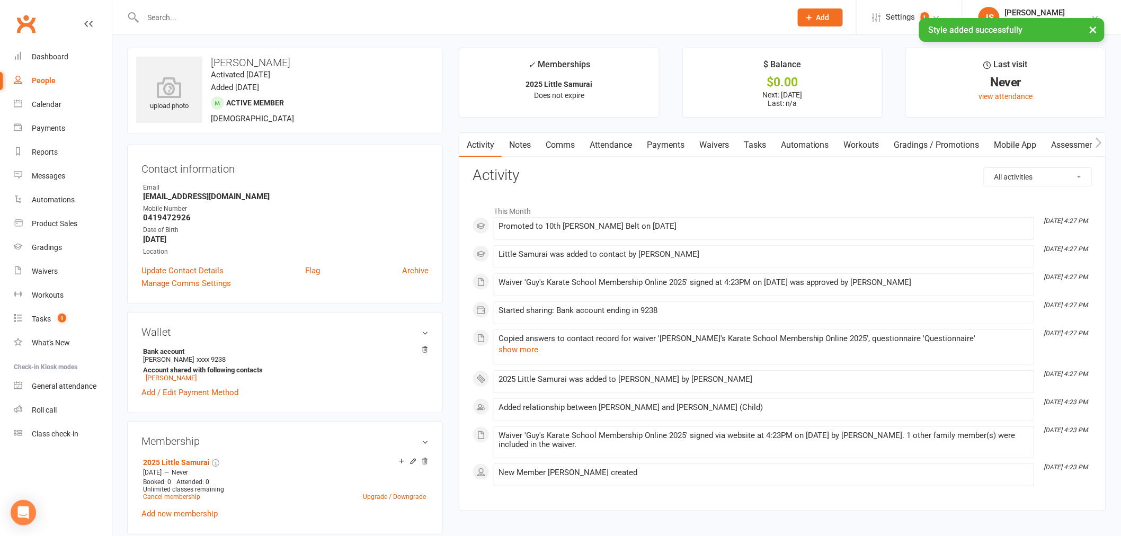
scroll to position [0, 0]
click at [61, 114] on link "Calendar" at bounding box center [63, 105] width 98 height 24
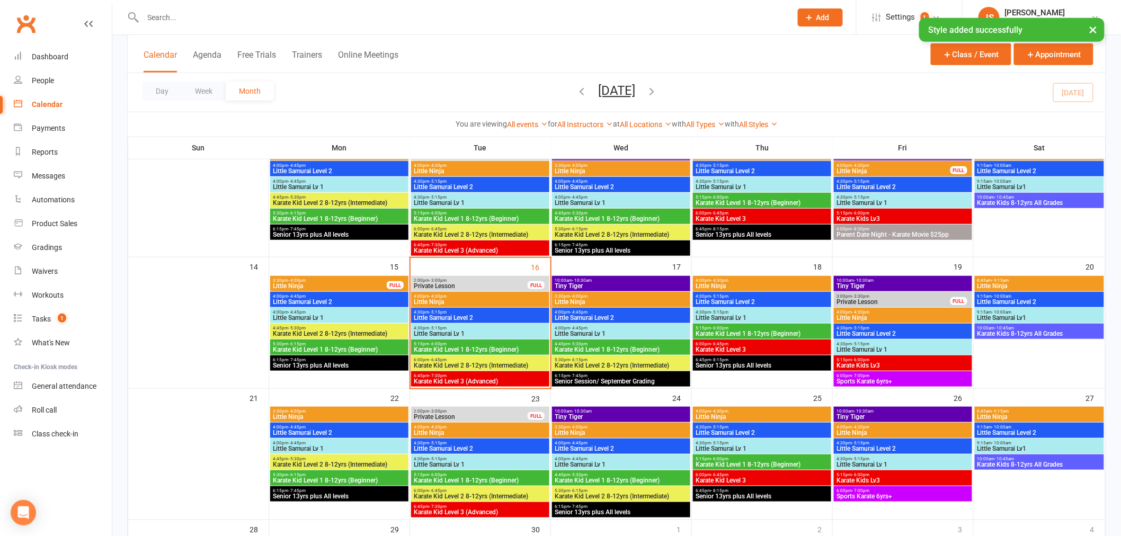
scroll to position [235, 0]
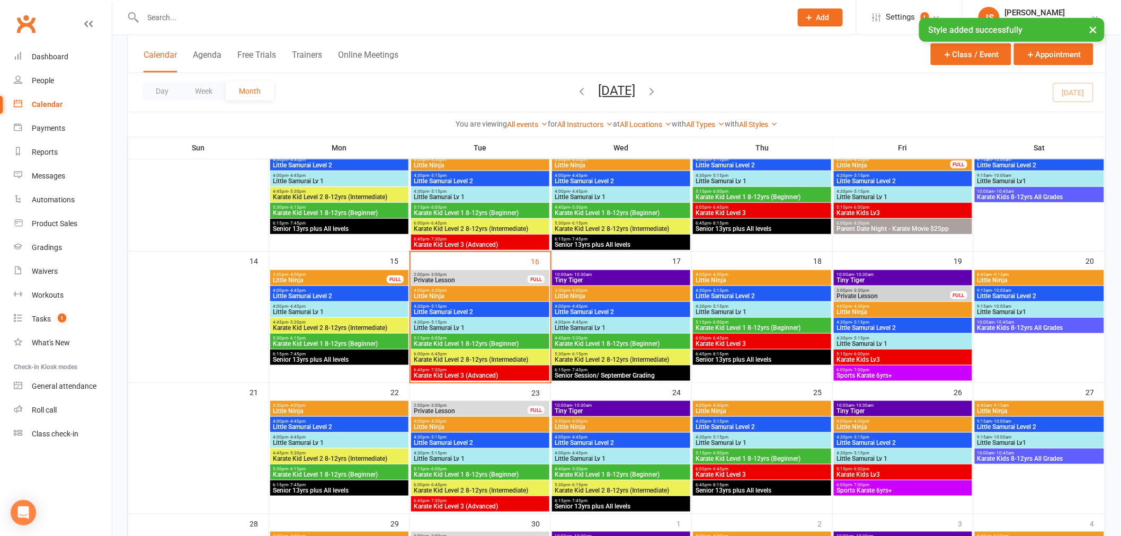
click at [475, 319] on div "4:30pm - 5:15pm Little Samurai Lv 1" at bounding box center [480, 325] width 138 height 15
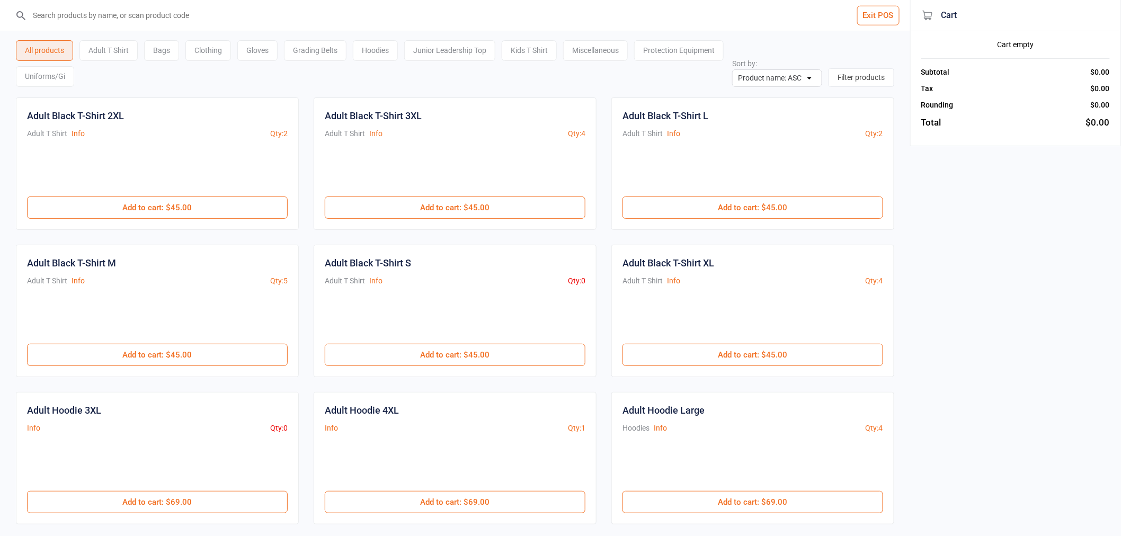
click at [74, 82] on div "Uniforms/Gi" at bounding box center [45, 76] width 58 height 21
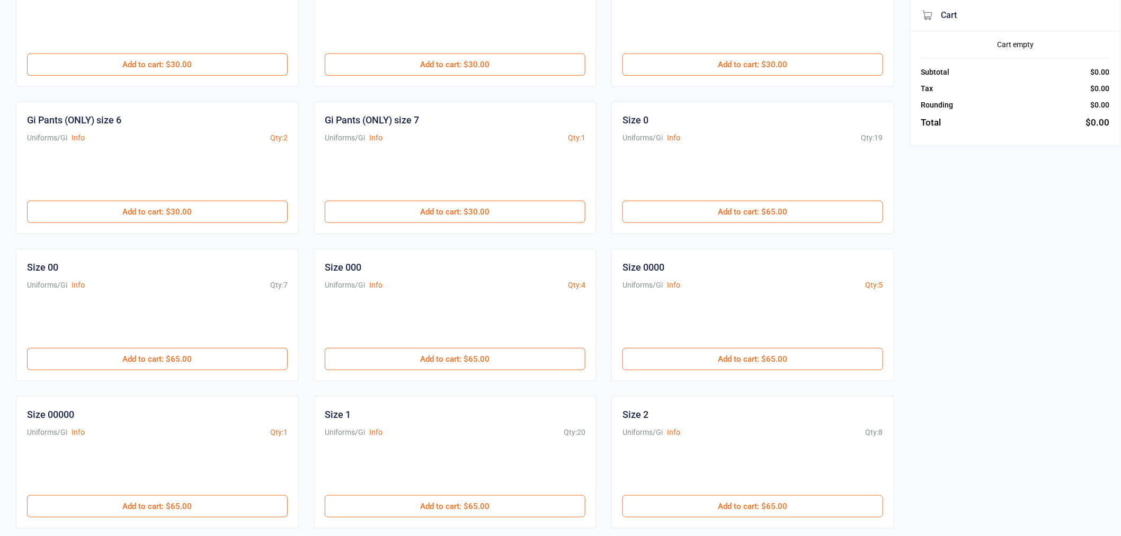
scroll to position [294, 0]
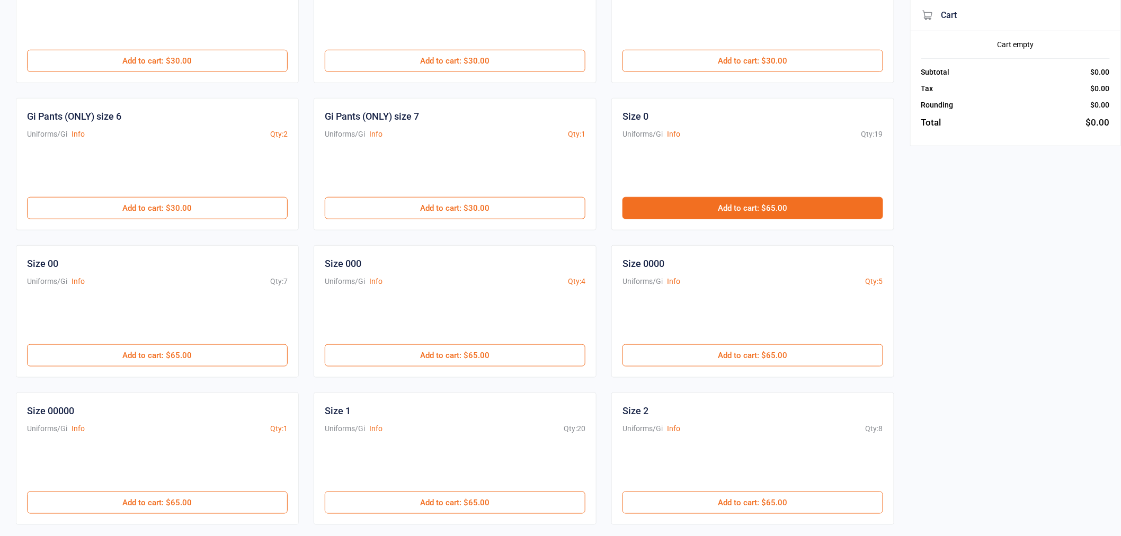
click at [641, 209] on button "Add to cart : $65.00" at bounding box center [752, 208] width 261 height 22
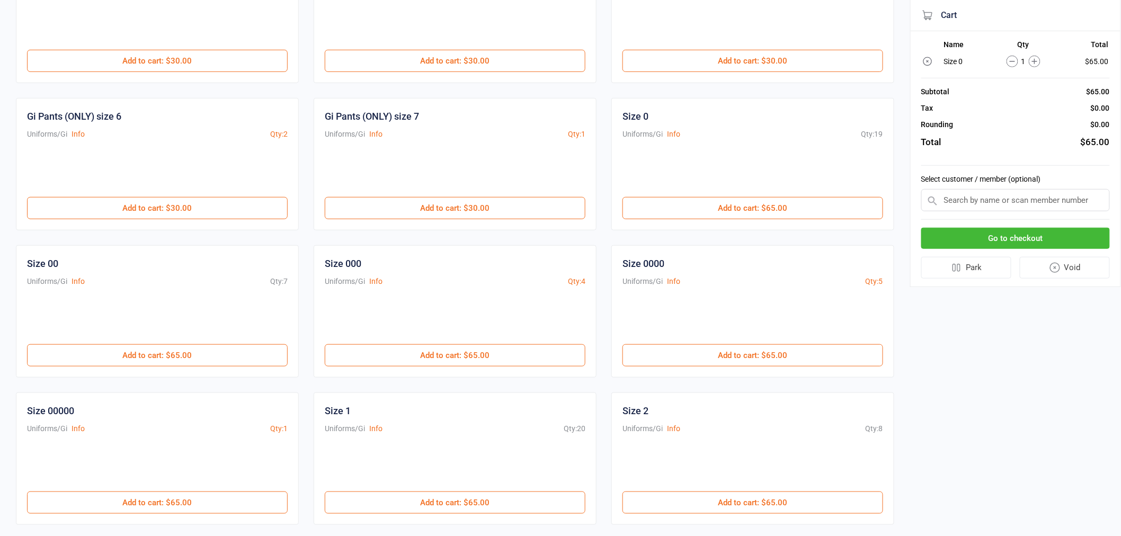
click at [1057, 207] on input "text" at bounding box center [1015, 200] width 189 height 22
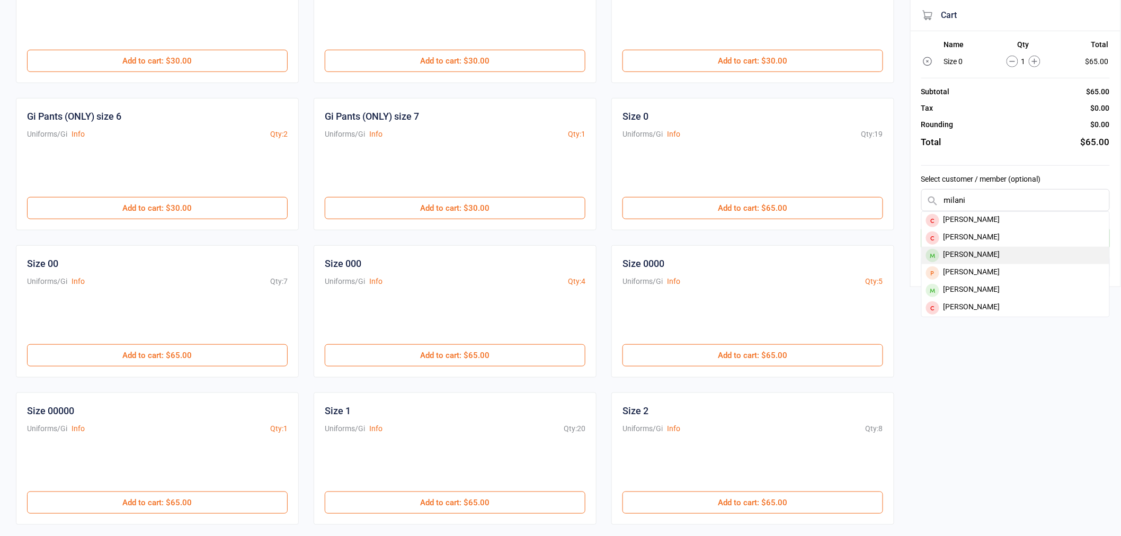
type input "milani"
click at [1027, 250] on div "[PERSON_NAME]" at bounding box center [1014, 255] width 187 height 17
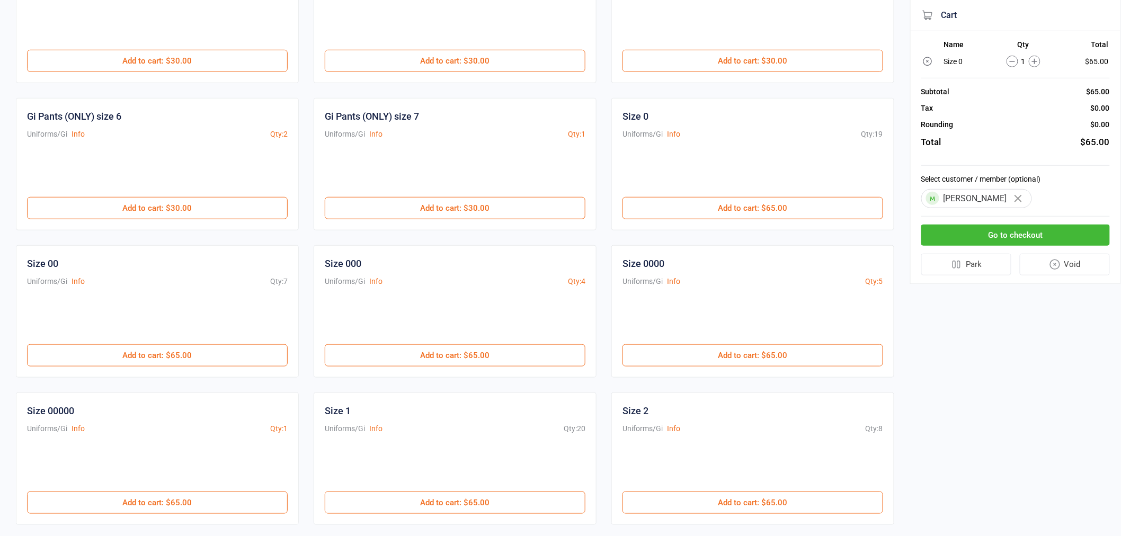
click at [992, 233] on button "Go to checkout" at bounding box center [1015, 236] width 189 height 22
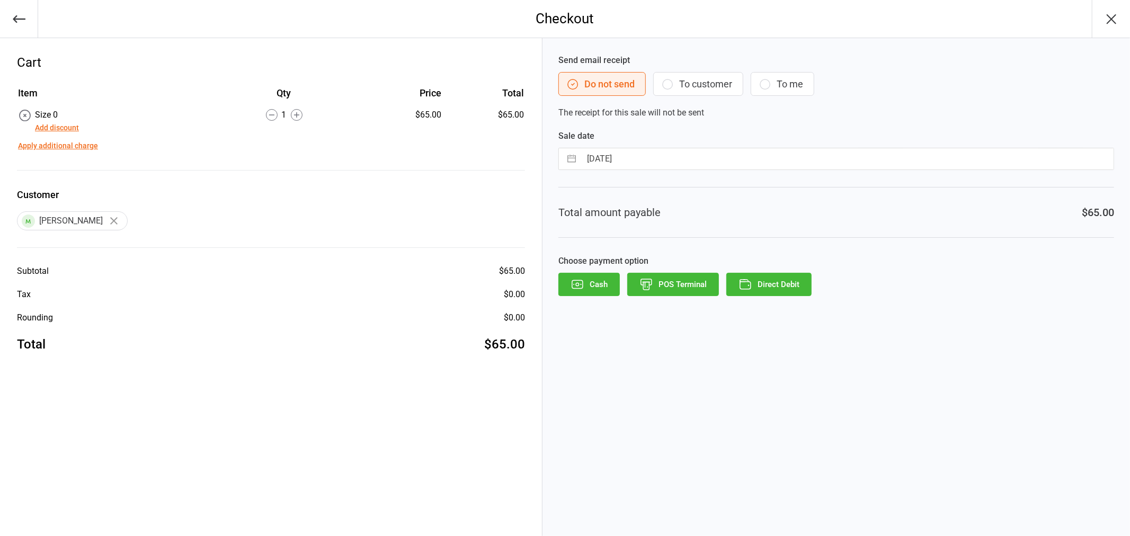
click at [699, 293] on button "POS Terminal" at bounding box center [673, 284] width 92 height 23
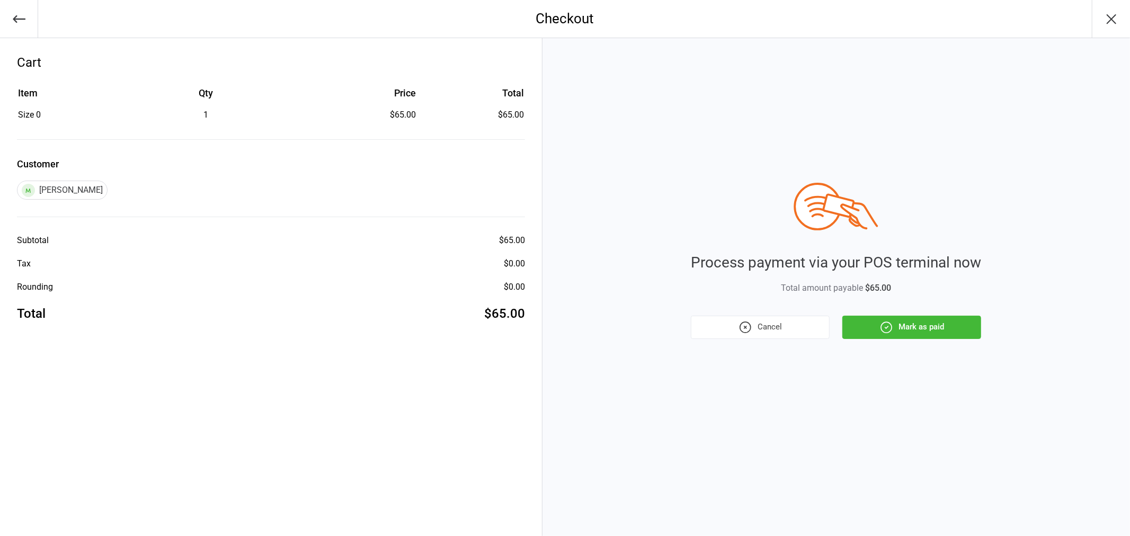
click at [873, 321] on button "Mark as paid" at bounding box center [911, 327] width 139 height 23
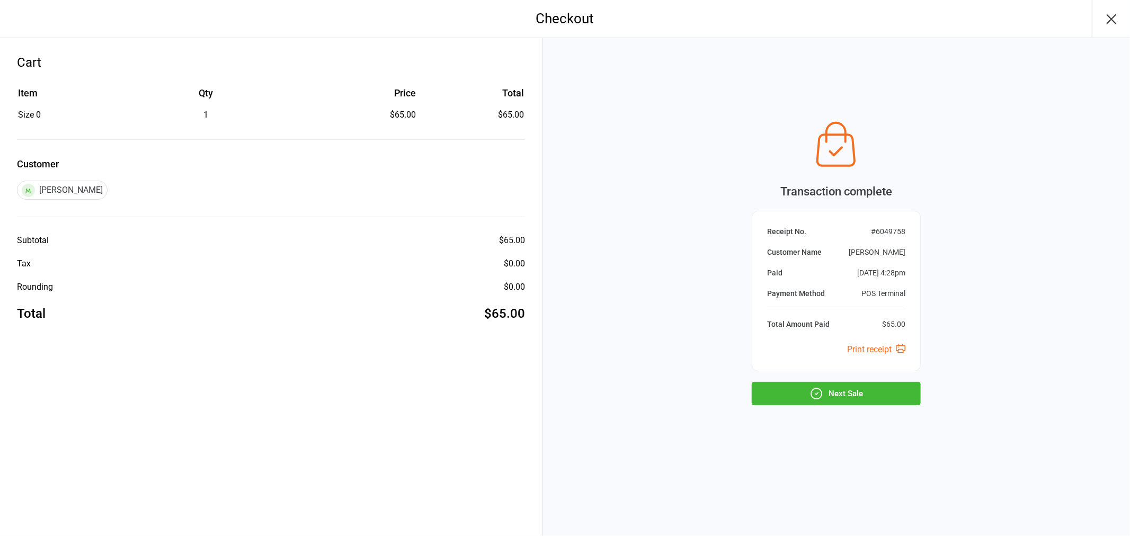
click at [869, 395] on button "Next Sale" at bounding box center [835, 393] width 169 height 23
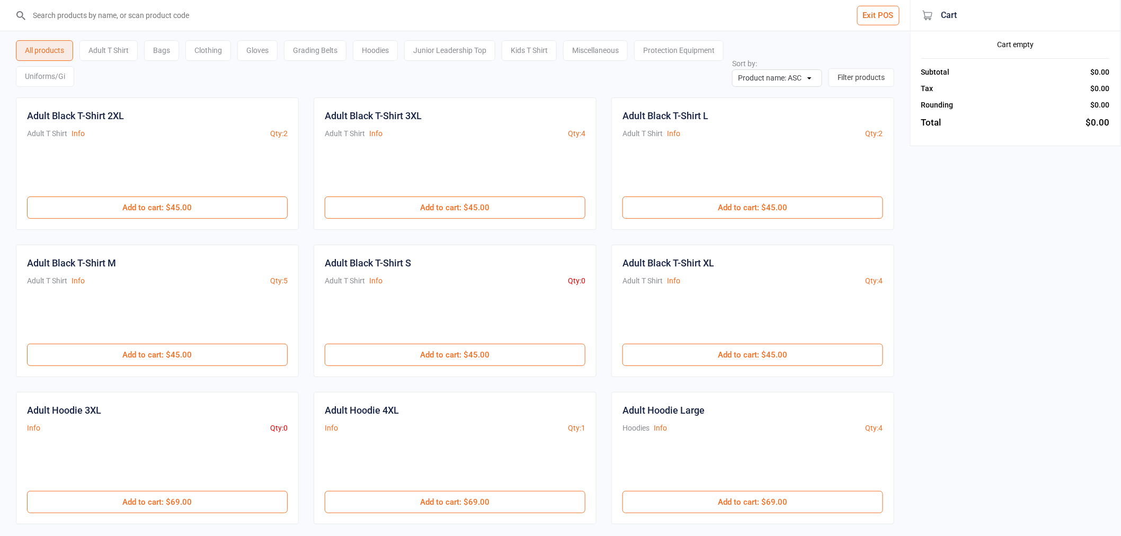
click at [865, 16] on button "Exit POS" at bounding box center [878, 16] width 42 height 20
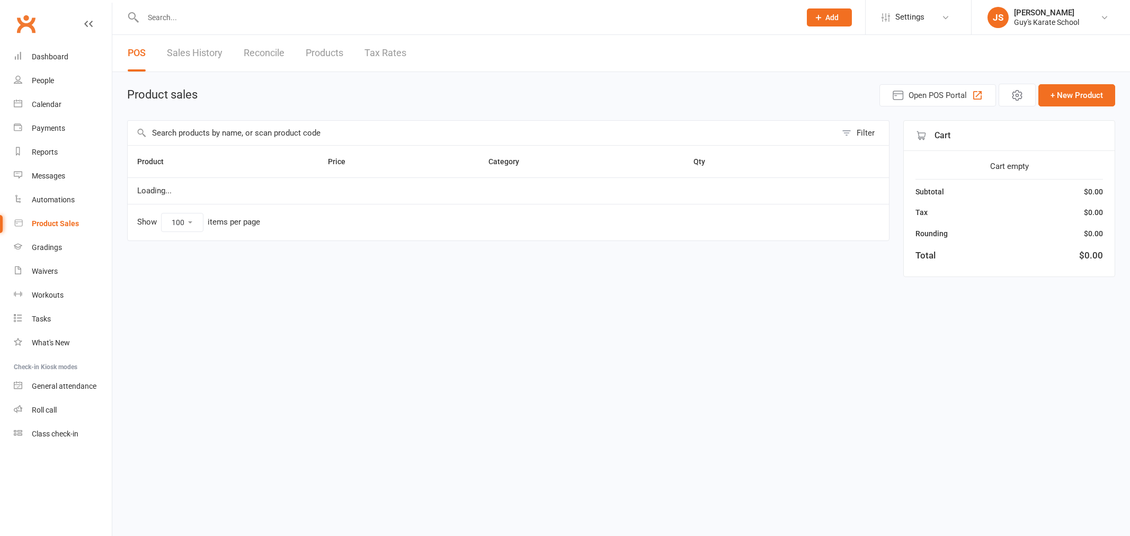
select select "100"
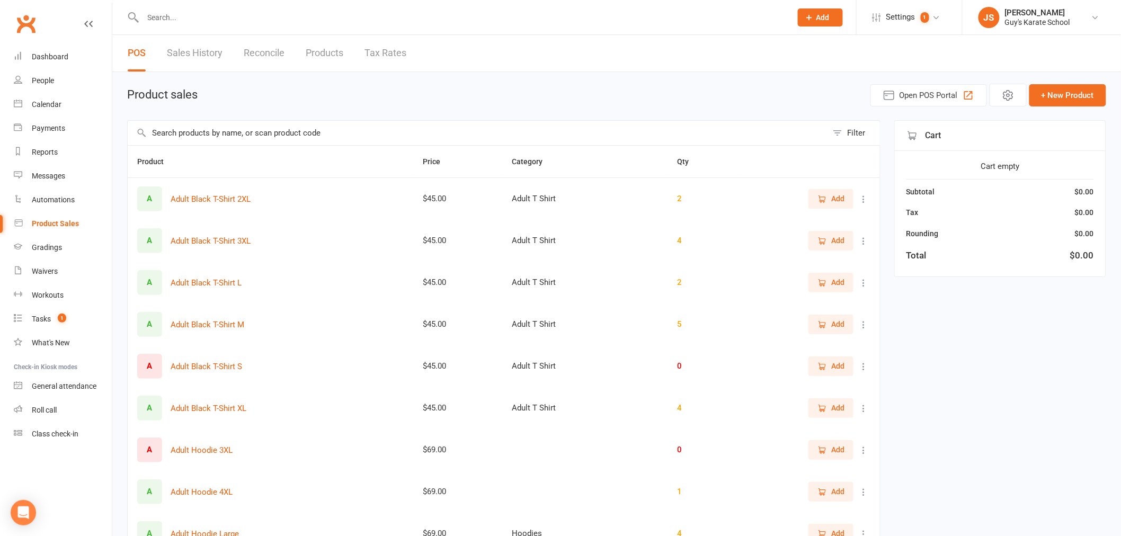
click at [176, 20] on input "text" at bounding box center [462, 17] width 644 height 15
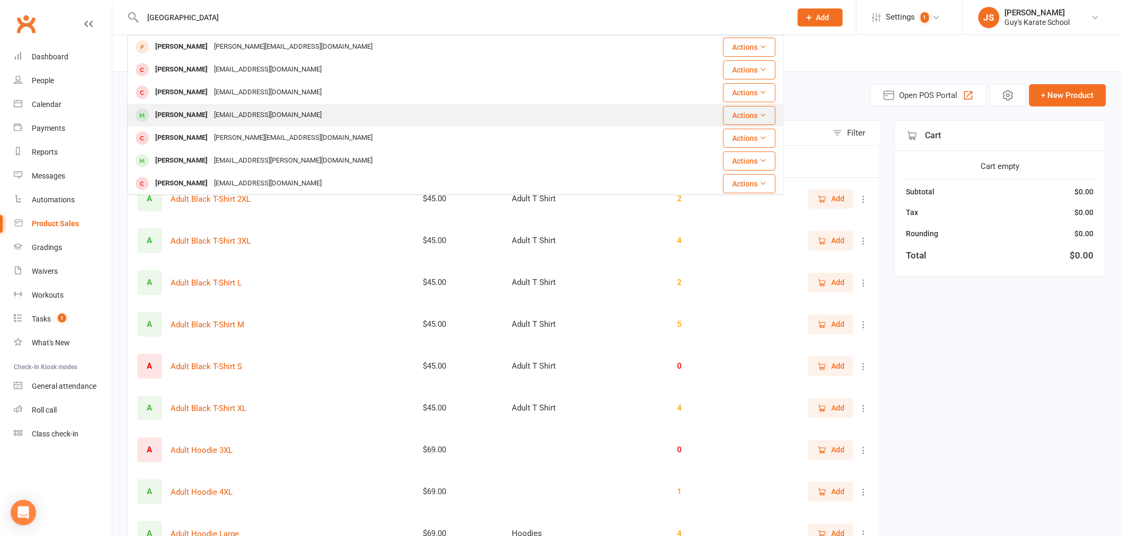
type input "[GEOGRAPHIC_DATA]"
click at [224, 117] on div "[EMAIL_ADDRESS][DOMAIN_NAME]" at bounding box center [268, 115] width 114 height 15
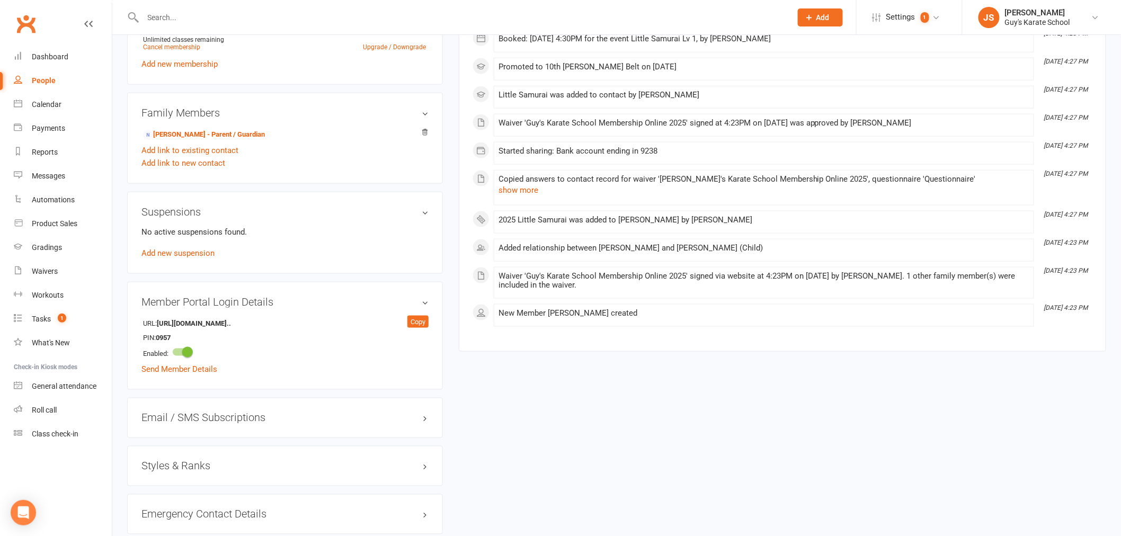
scroll to position [588, 0]
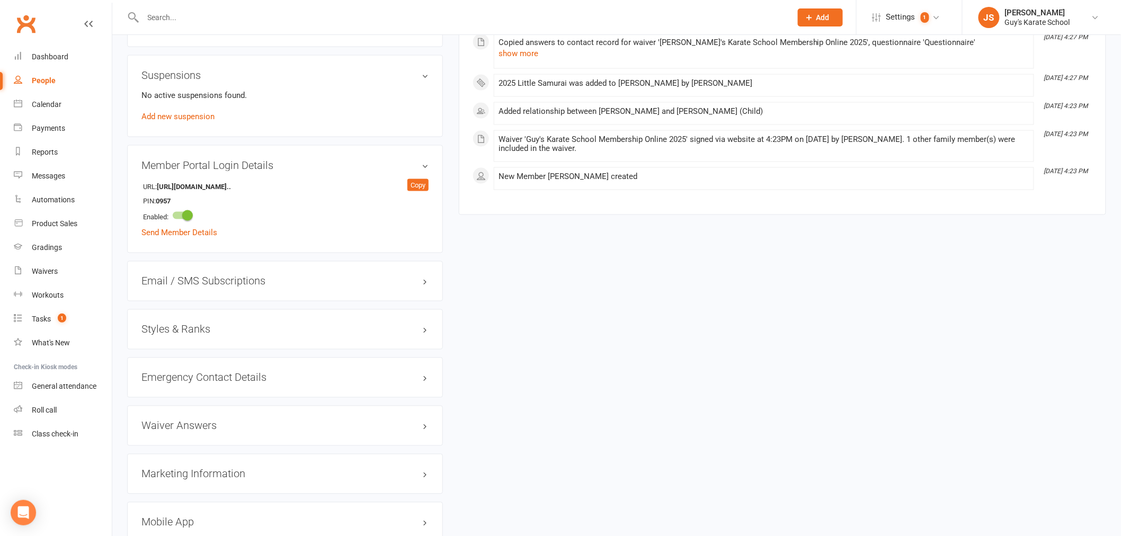
click at [191, 335] on h3 "Styles & Ranks" at bounding box center [284, 330] width 287 height 12
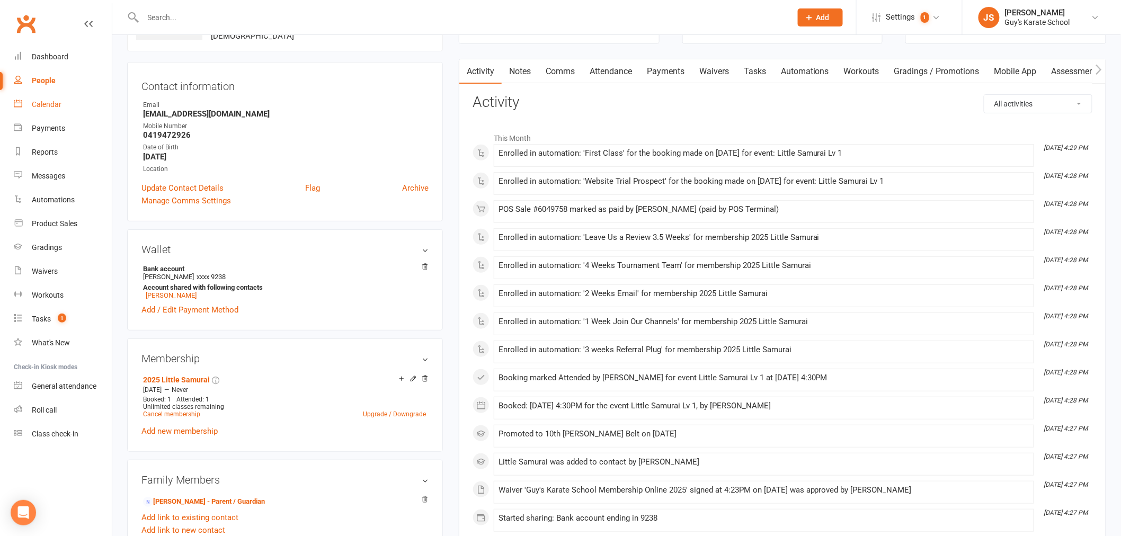
scroll to position [79, 0]
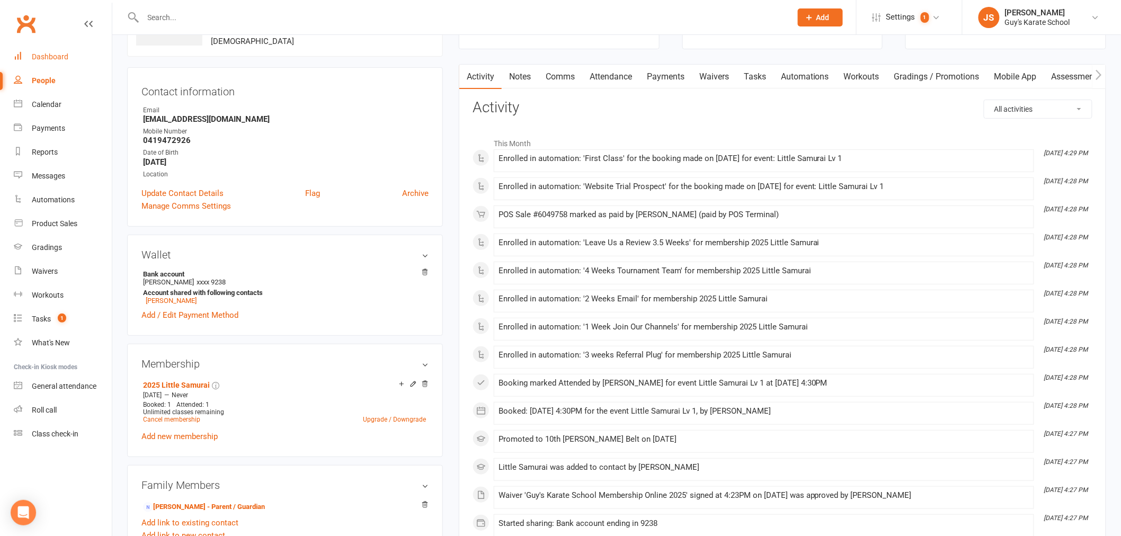
click at [35, 50] on link "Dashboard" at bounding box center [63, 57] width 98 height 24
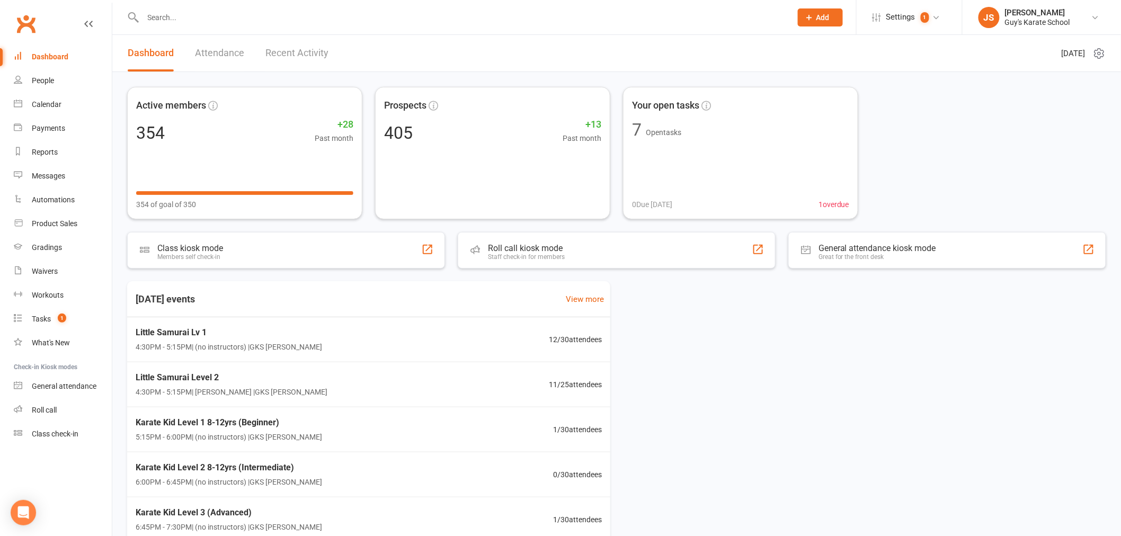
click at [271, 14] on input "text" at bounding box center [462, 17] width 644 height 15
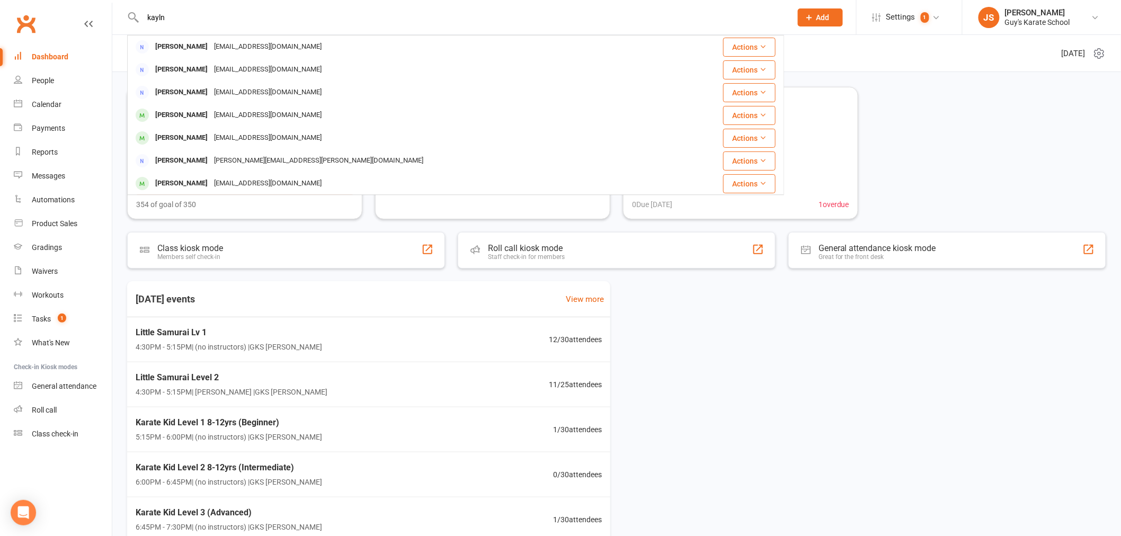
click at [159, 17] on input "kayln" at bounding box center [462, 17] width 644 height 15
type input "kalyn"
click at [50, 114] on link "Calendar" at bounding box center [63, 105] width 98 height 24
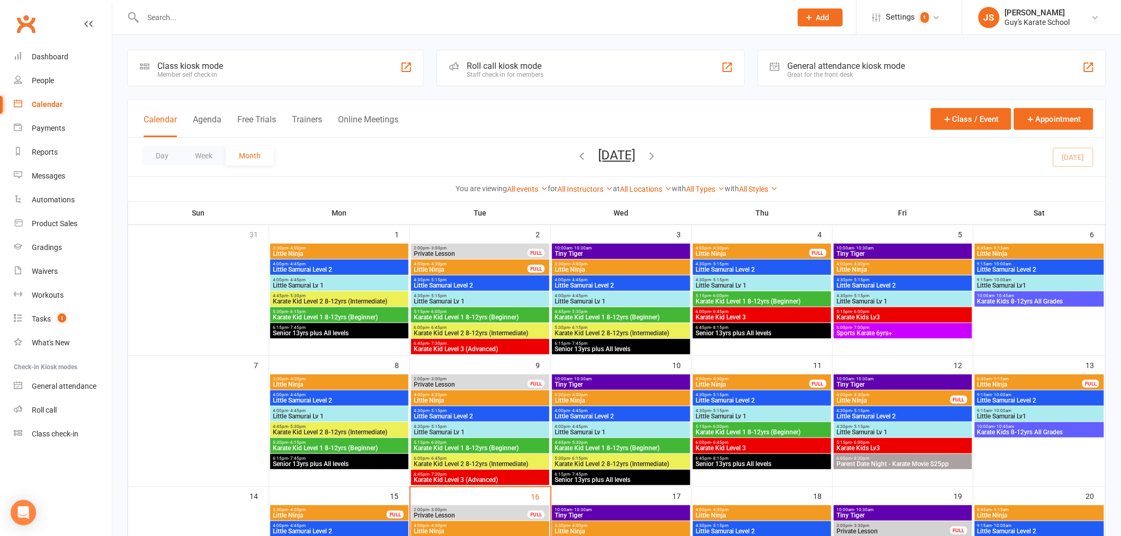
click at [817, 13] on span "Add" at bounding box center [822, 17] width 13 height 8
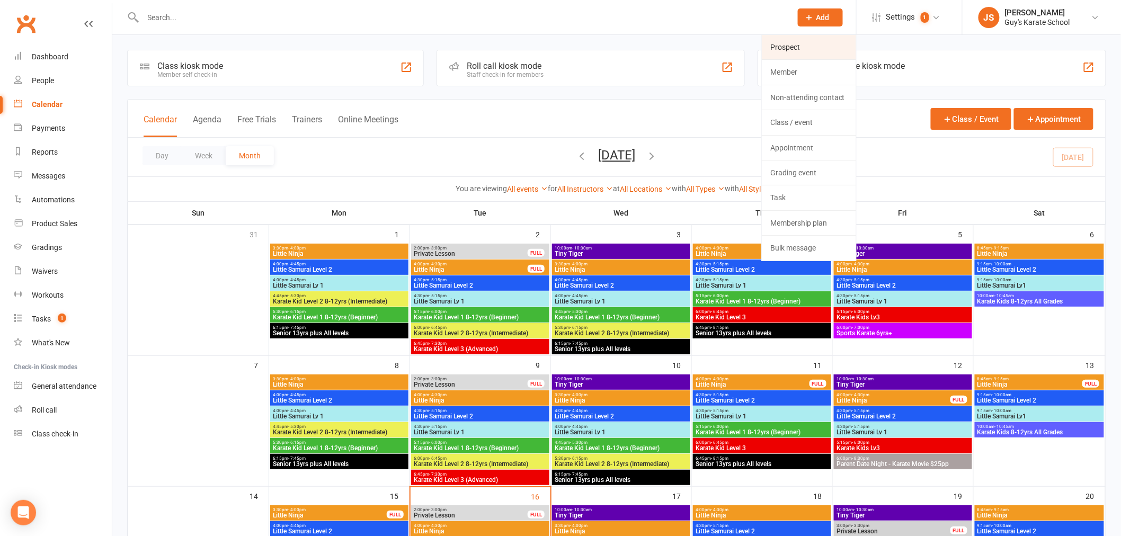
click at [806, 53] on link "Prospect" at bounding box center [809, 47] width 94 height 24
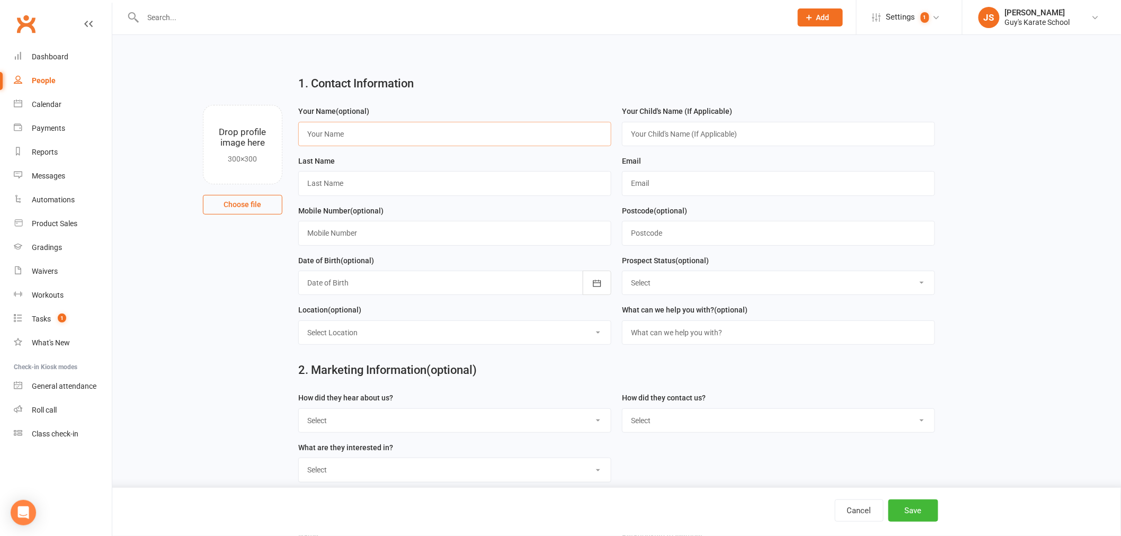
click at [430, 139] on input "text" at bounding box center [454, 134] width 313 height 24
type input "[PERSON_NAME]"
drag, startPoint x: 485, startPoint y: 141, endPoint x: 284, endPoint y: 133, distance: 200.3
click at [284, 105] on div "Drop profile image here 300×300 Choose file Your Name (optional) [PERSON_NAME] …" at bounding box center [616, 105] width 979 height 0
click at [645, 133] on input "text" at bounding box center [778, 134] width 313 height 24
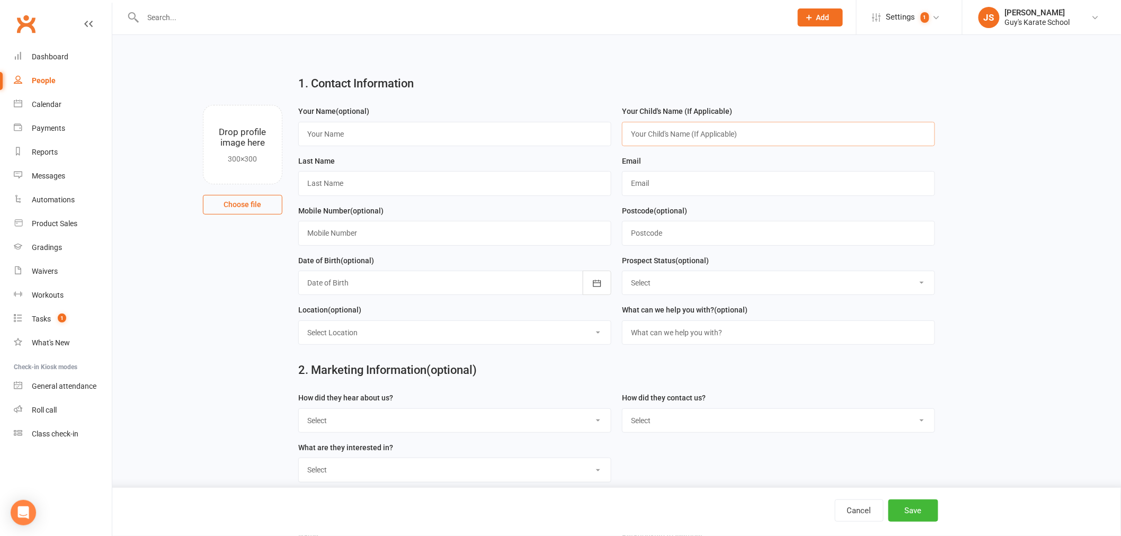
paste input "[PERSON_NAME]"
type input "[PERSON_NAME]"
click at [568, 135] on input "text" at bounding box center [454, 134] width 313 height 24
type input "[PERSON_NAME]"
click at [426, 230] on input "text" at bounding box center [454, 233] width 313 height 24
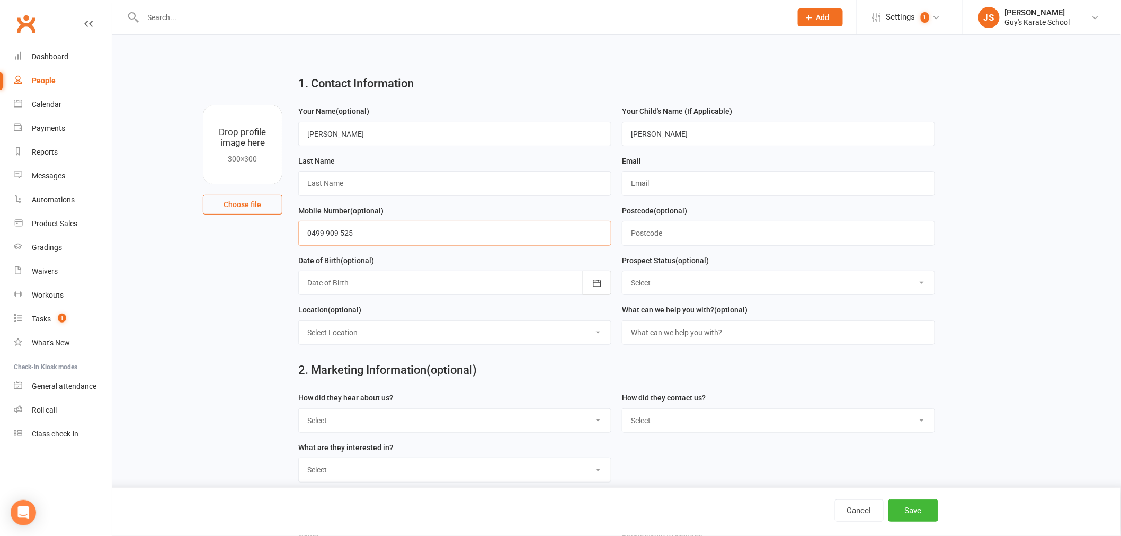
type input "0499 909 525"
click at [617, 188] on div "Email" at bounding box center [778, 180] width 324 height 50
click at [632, 187] on input "text" at bounding box center [778, 183] width 313 height 24
click at [505, 189] on input "text" at bounding box center [454, 183] width 313 height 24
click at [681, 184] on input "text" at bounding box center [778, 183] width 313 height 24
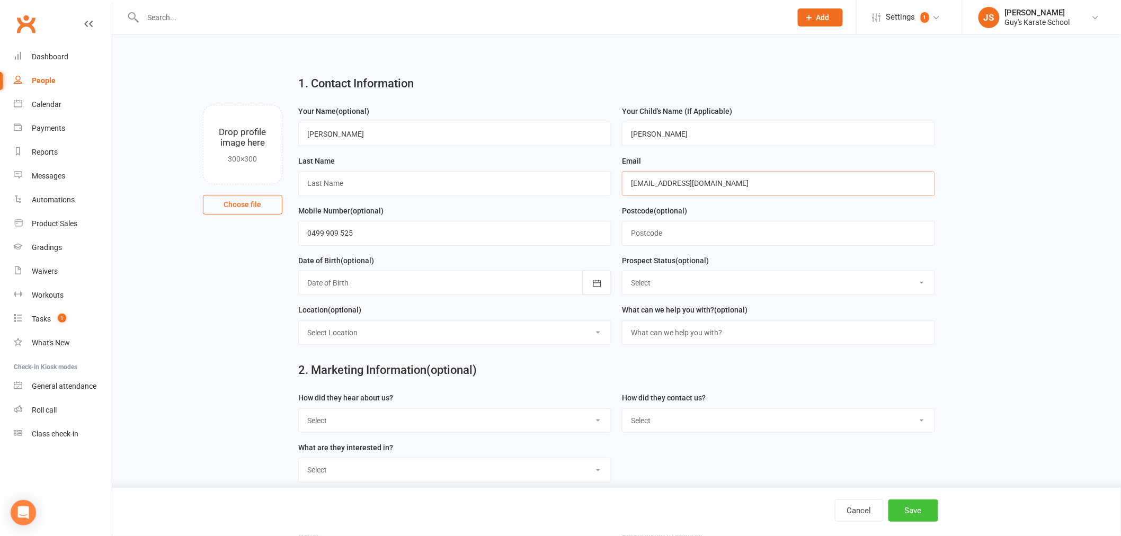
type input "[EMAIL_ADDRESS][DOMAIN_NAME]"
click at [911, 506] on button "Save" at bounding box center [913, 510] width 50 height 22
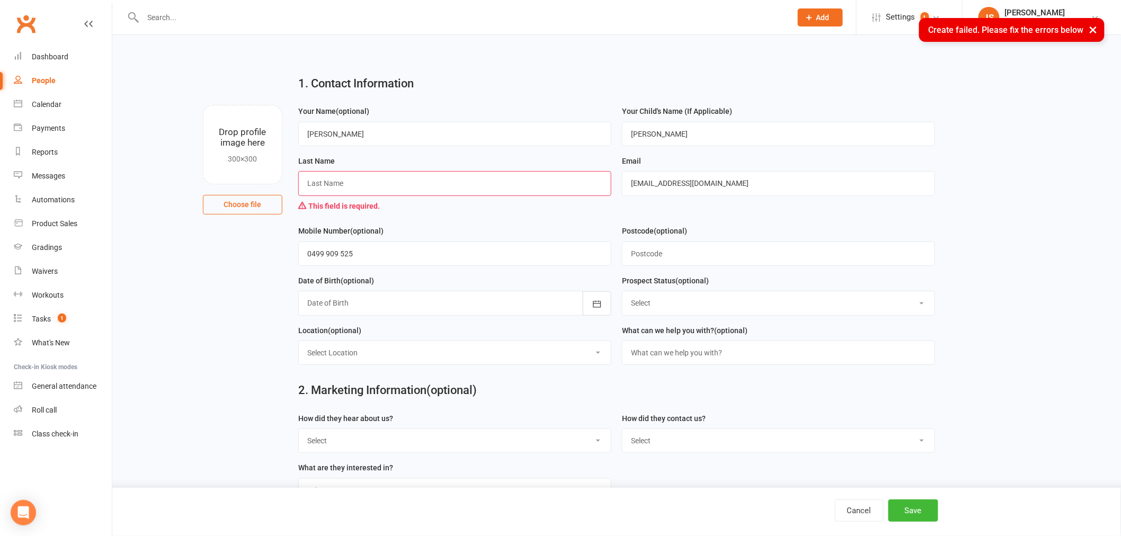
click at [436, 182] on input "text" at bounding box center [454, 183] width 313 height 24
type input "-"
click at [912, 507] on button "Save" at bounding box center [913, 510] width 50 height 22
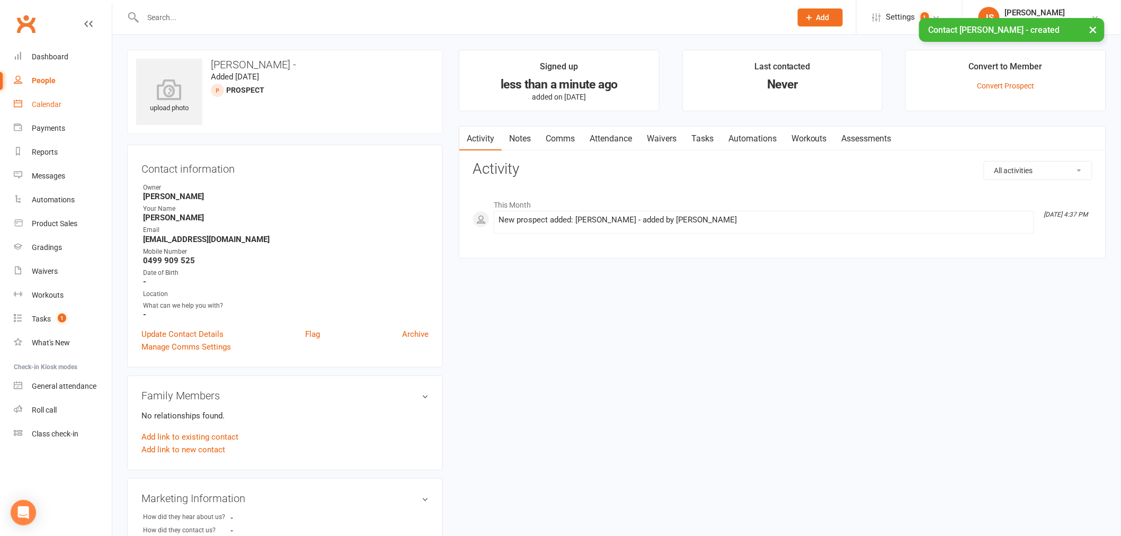
click at [46, 102] on div "Calendar" at bounding box center [47, 104] width 30 height 8
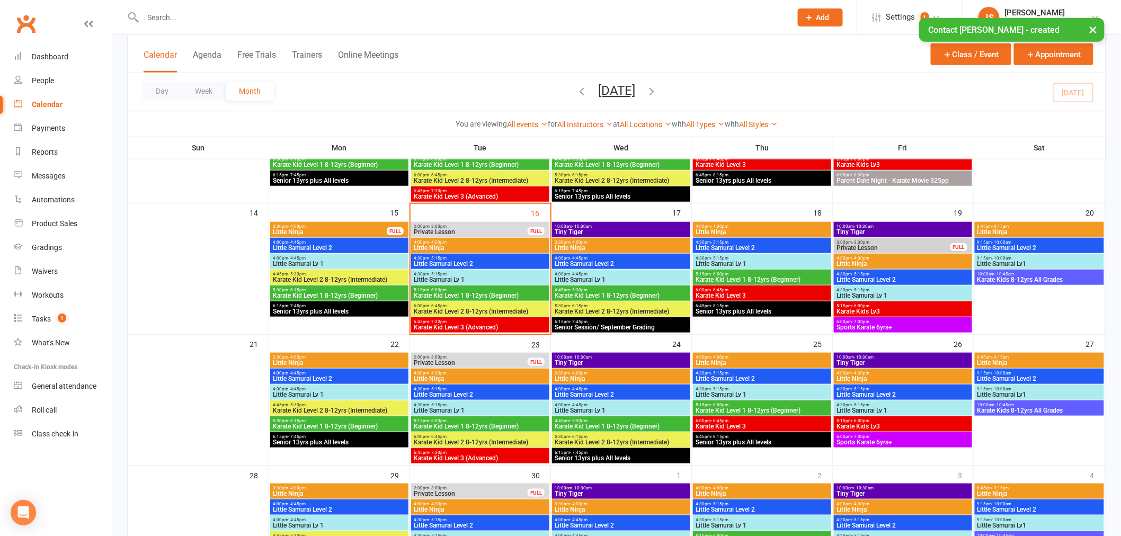
scroll to position [294, 0]
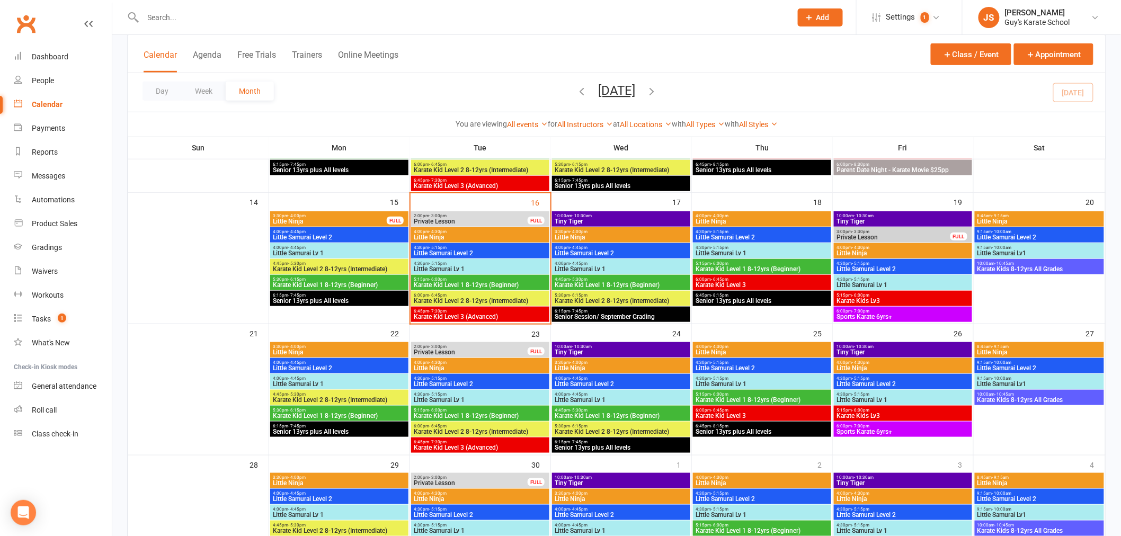
click at [473, 266] on span "Little Samurai Lv 1" at bounding box center [480, 269] width 134 height 6
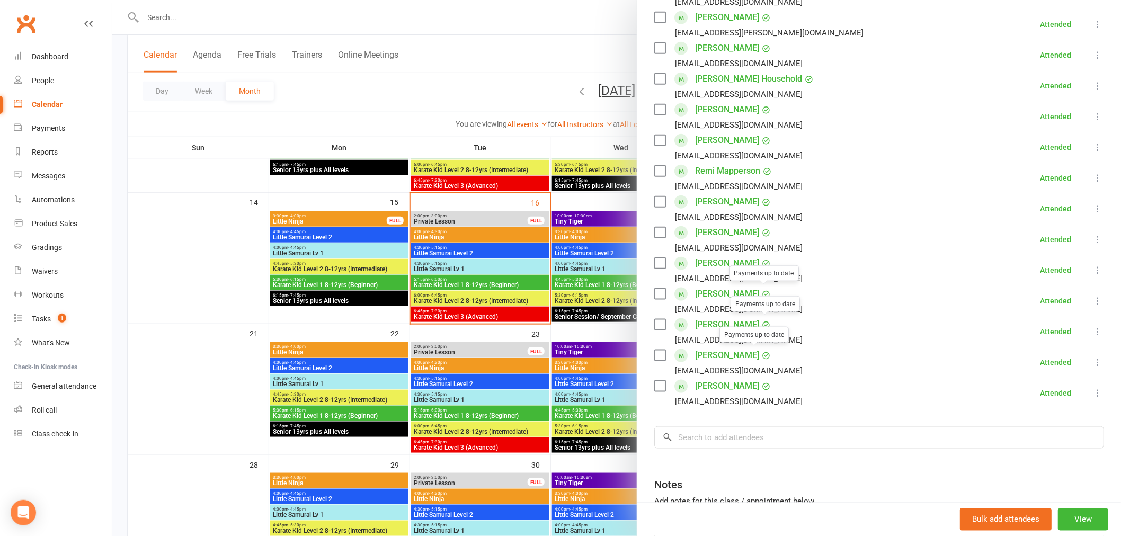
scroll to position [407, 0]
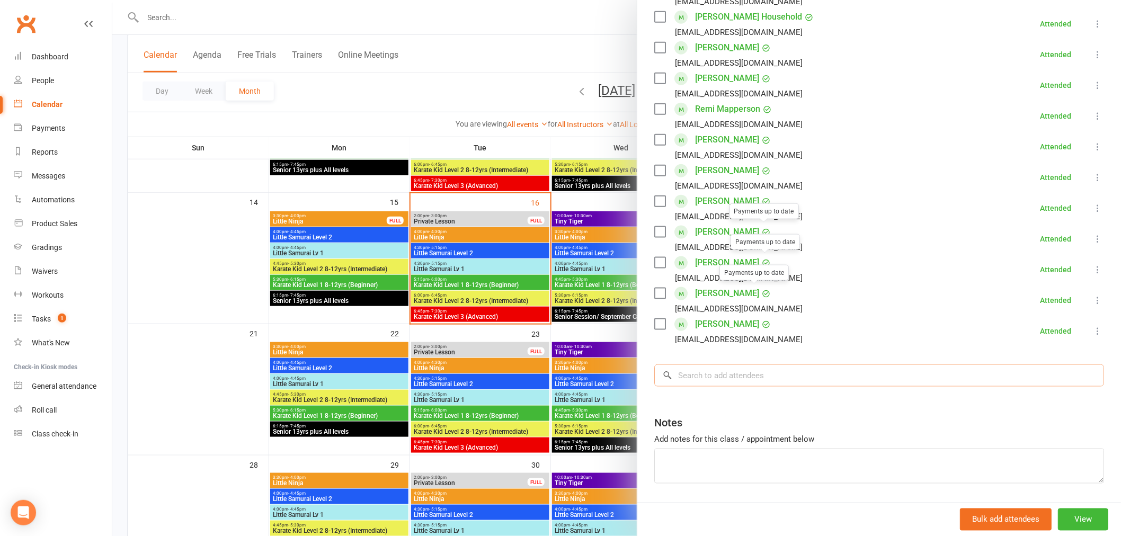
click at [731, 364] on input "search" at bounding box center [879, 375] width 450 height 22
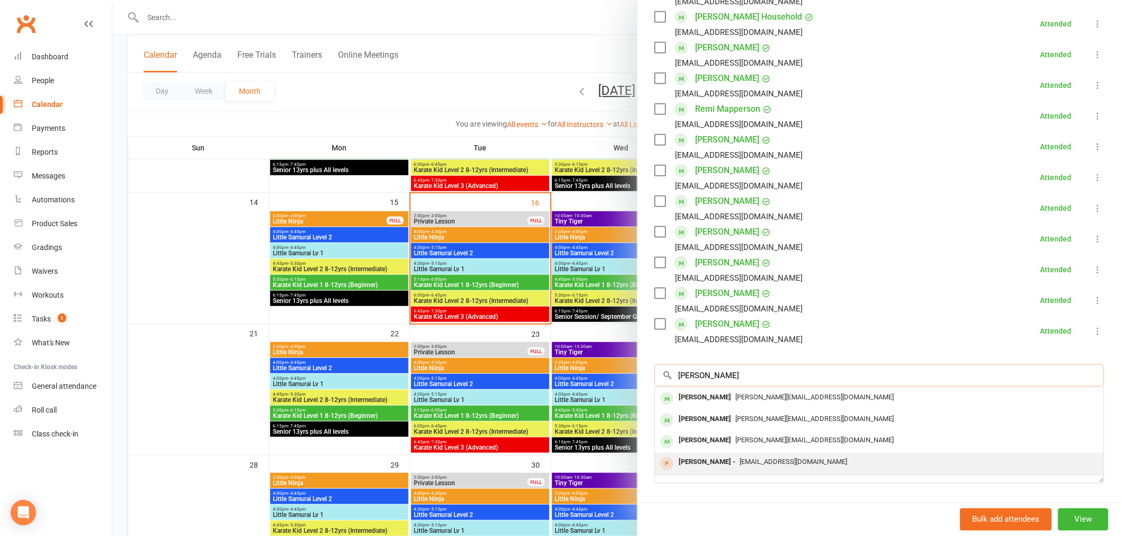
type input "[PERSON_NAME]"
click at [739, 458] on span "[EMAIL_ADDRESS][DOMAIN_NAME]" at bounding box center [793, 462] width 108 height 8
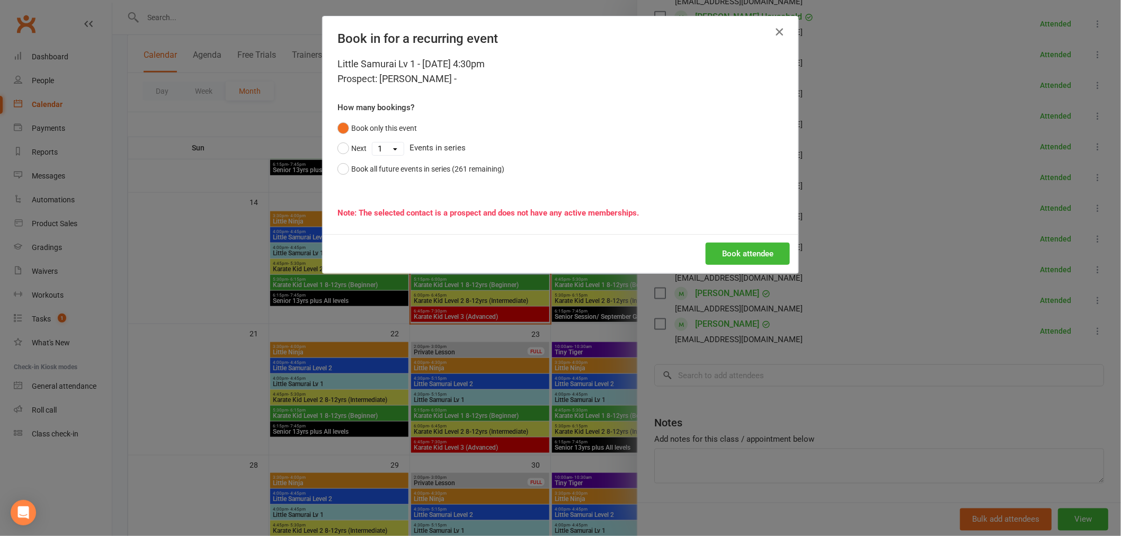
click at [773, 28] on icon "button" at bounding box center [779, 31] width 13 height 13
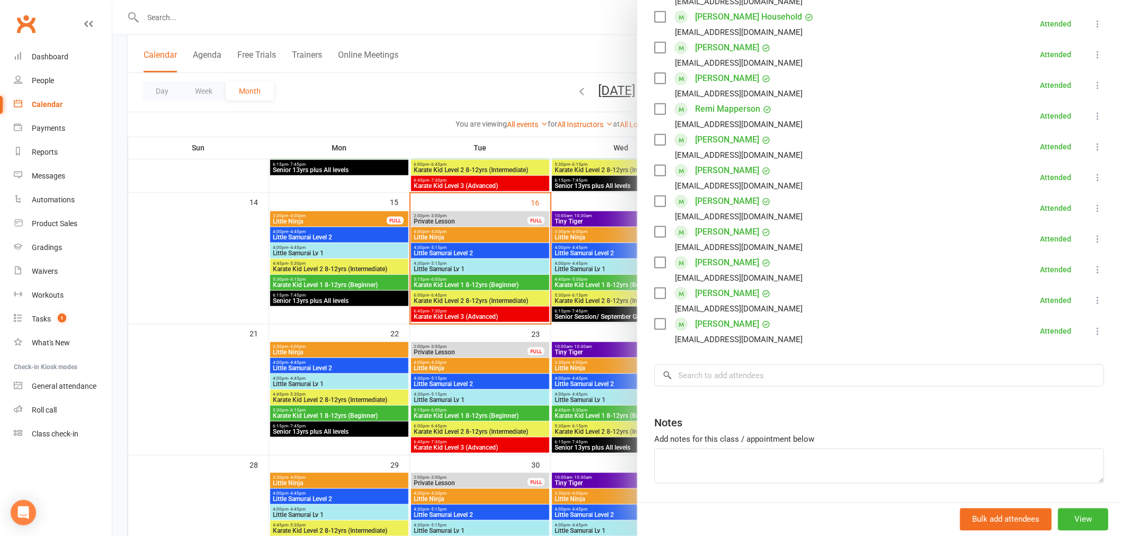
click at [208, 16] on div at bounding box center [616, 268] width 1008 height 536
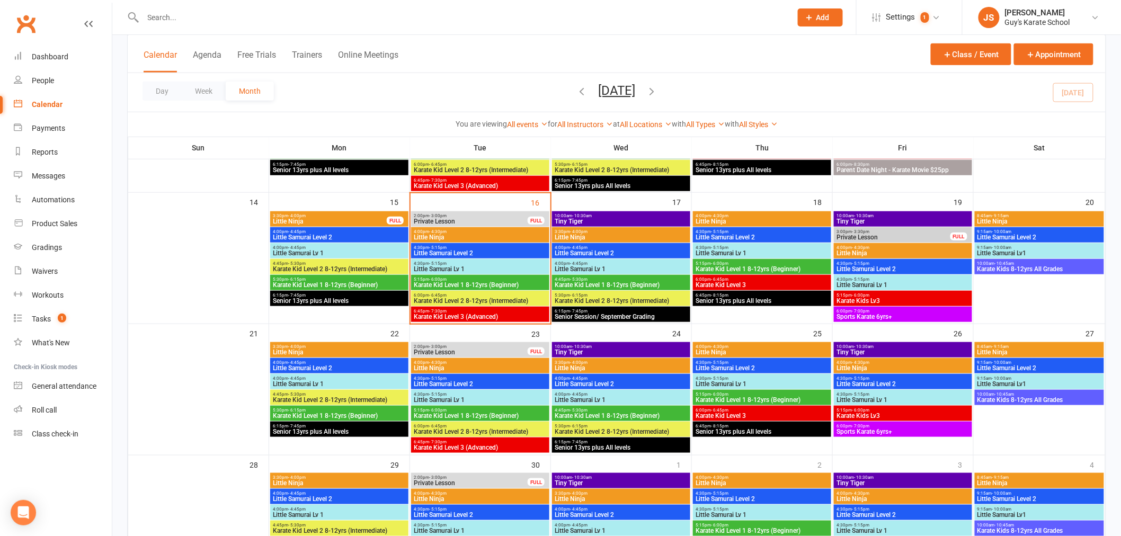
click at [173, 16] on input "text" at bounding box center [462, 17] width 644 height 15
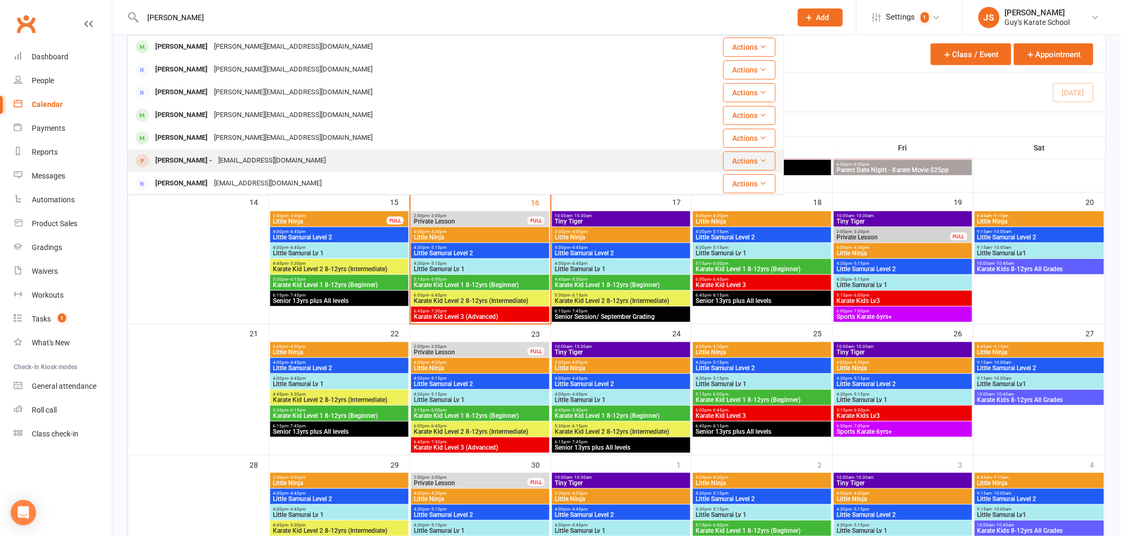
type input "[PERSON_NAME]"
click at [250, 155] on div "[EMAIL_ADDRESS][DOMAIN_NAME]" at bounding box center [272, 160] width 114 height 15
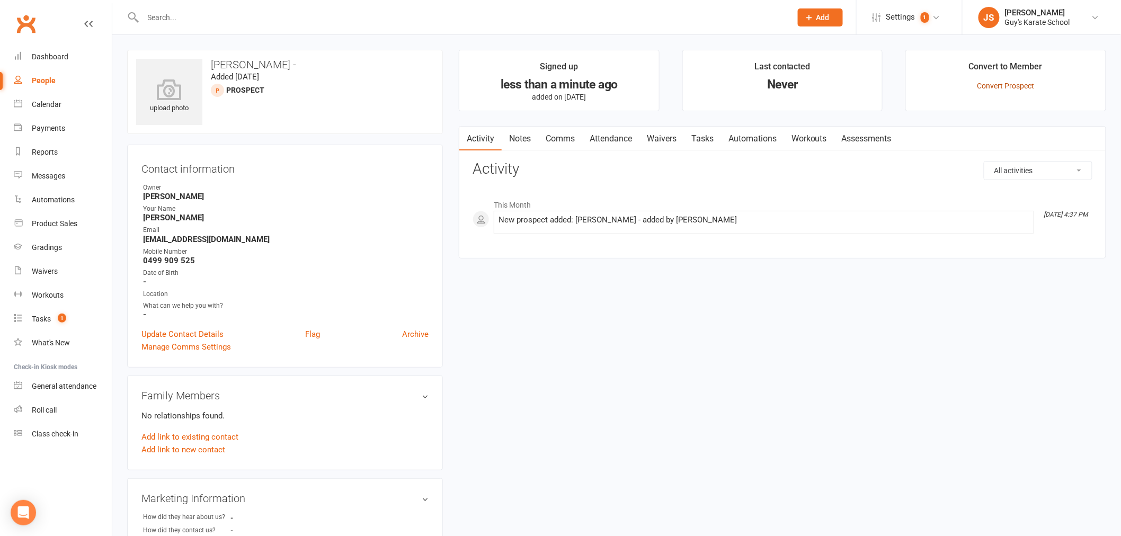
click at [1015, 84] on link "Convert Prospect" at bounding box center [1005, 86] width 57 height 8
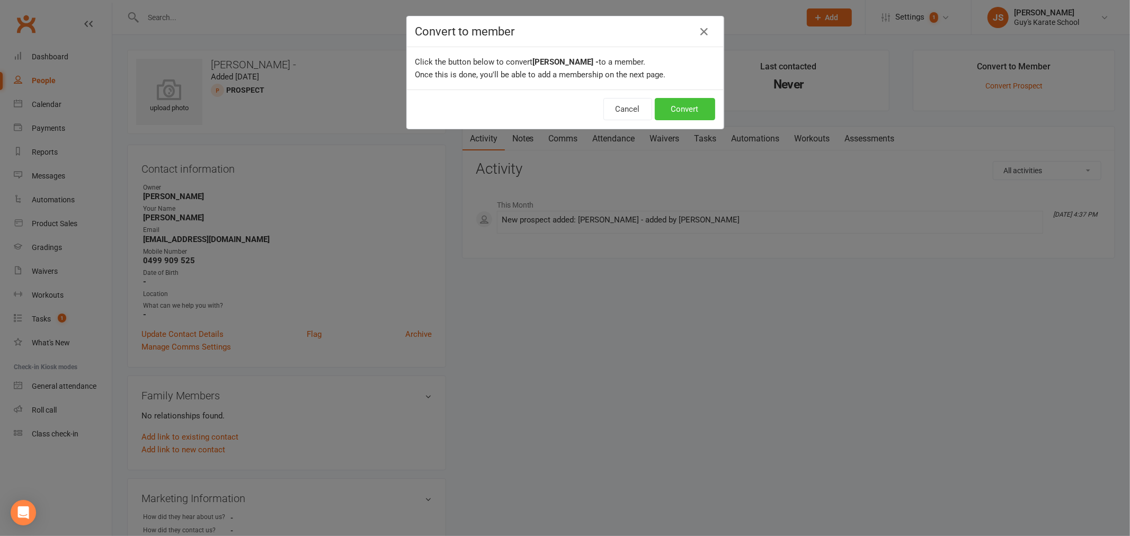
click at [702, 114] on button "Convert" at bounding box center [685, 109] width 60 height 22
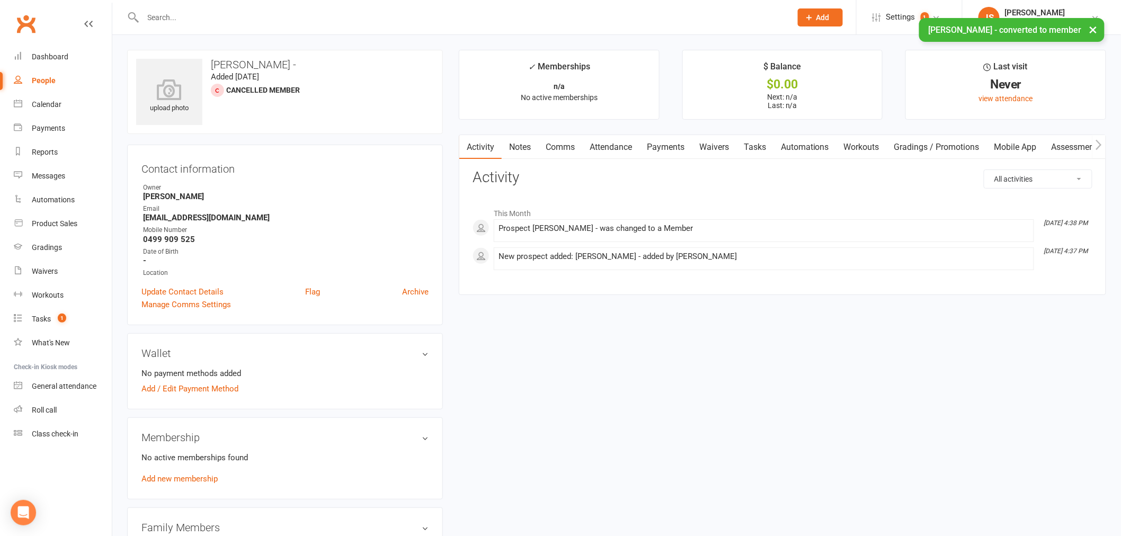
click at [187, 483] on div "No active memberships found Add new membership" at bounding box center [284, 468] width 287 height 34
click at [191, 479] on link "Add new membership" at bounding box center [179, 479] width 76 height 10
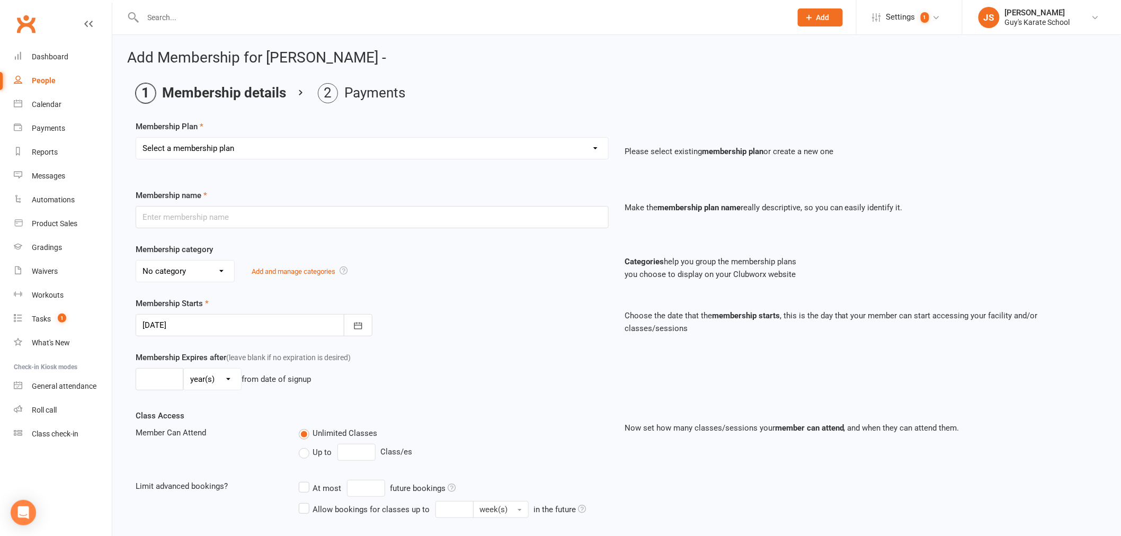
click at [223, 145] on select "Select a membership plan Create new Membership Plan 2025 Little Ninja 2025 Litt…" at bounding box center [372, 148] width 472 height 21
select select "14"
click at [136, 138] on select "Select a membership plan Create new Membership Plan 2025 Little Ninja 2025 Litt…" at bounding box center [372, 148] width 472 height 21
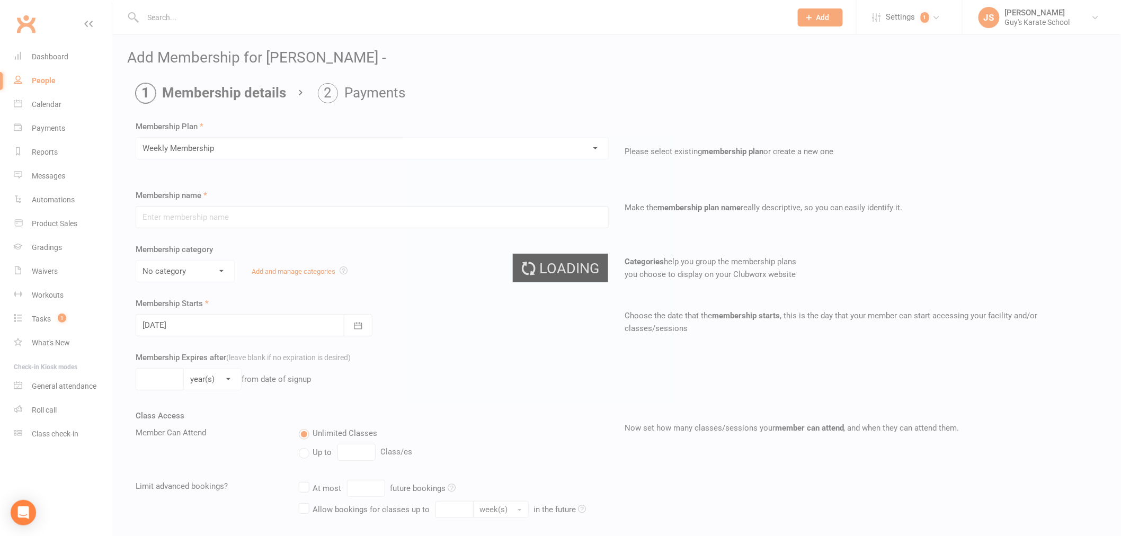
type input "Weekly Membership"
select select "6"
type input "1"
select select "1"
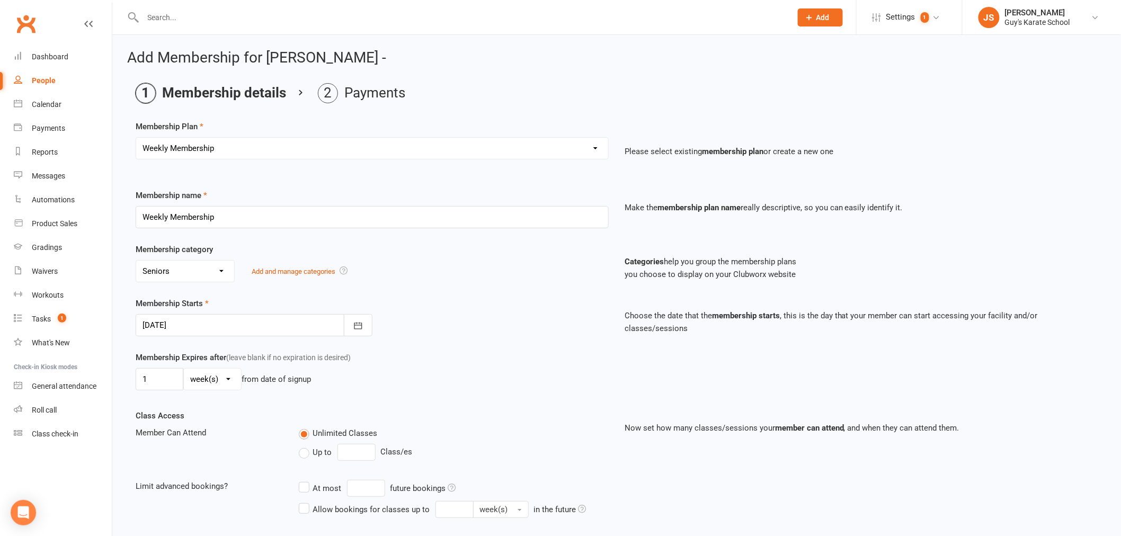
click at [205, 269] on select "No category EVENTS General Karate Kids Little Ninjas Little Samurai [PERSON_NAM…" at bounding box center [185, 271] width 98 height 21
select select "4"
click at [136, 261] on select "No category EVENTS General Karate Kids Little Ninjas Little Samurai [PERSON_NAM…" at bounding box center [185, 271] width 98 height 21
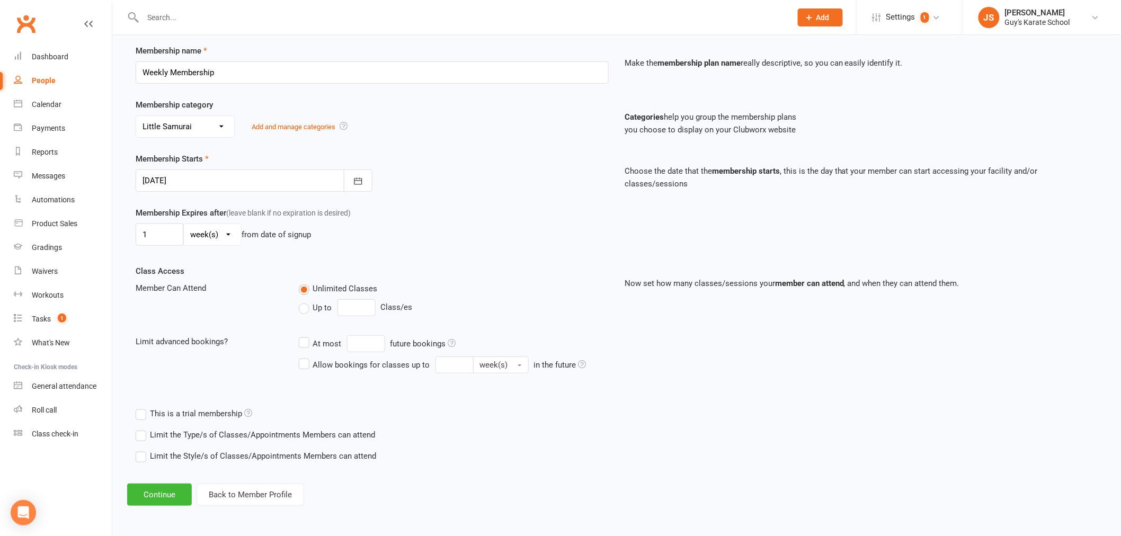
click at [146, 436] on label "Limit the Type/s of Classes/Appointments Members can attend" at bounding box center [255, 434] width 239 height 13
click at [142, 428] on input "Limit the Type/s of Classes/Appointments Members can attend" at bounding box center [139, 428] width 7 height 0
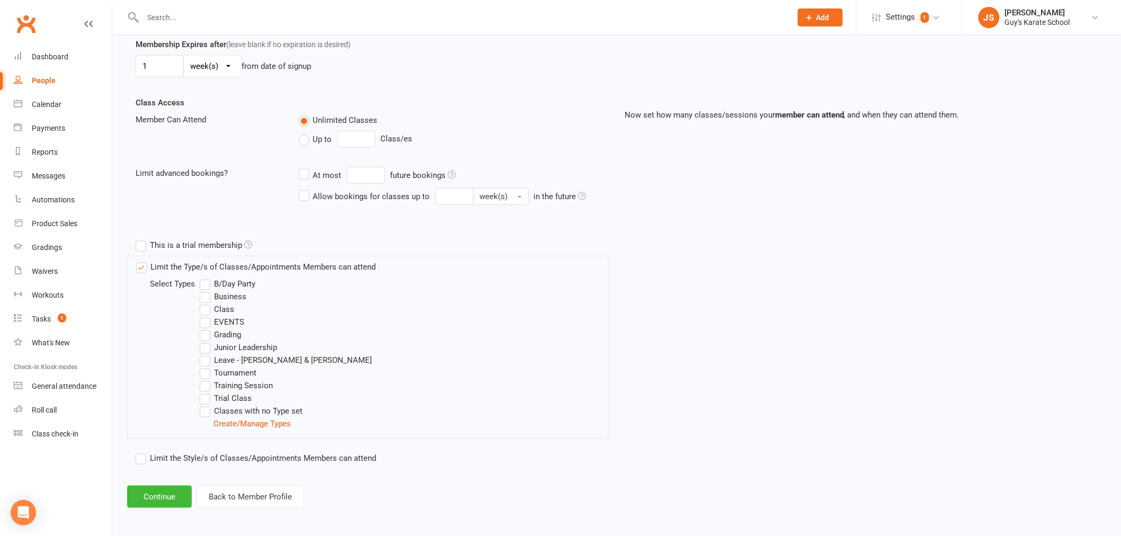
scroll to position [315, 0]
click at [203, 410] on label "Classes with no Type set" at bounding box center [251, 408] width 103 height 13
click at [203, 402] on input "Classes with no Type set" at bounding box center [203, 402] width 7 height 0
click at [205, 383] on label "Training Session" at bounding box center [236, 383] width 73 height 13
click at [205, 377] on input "Training Session" at bounding box center [203, 377] width 7 height 0
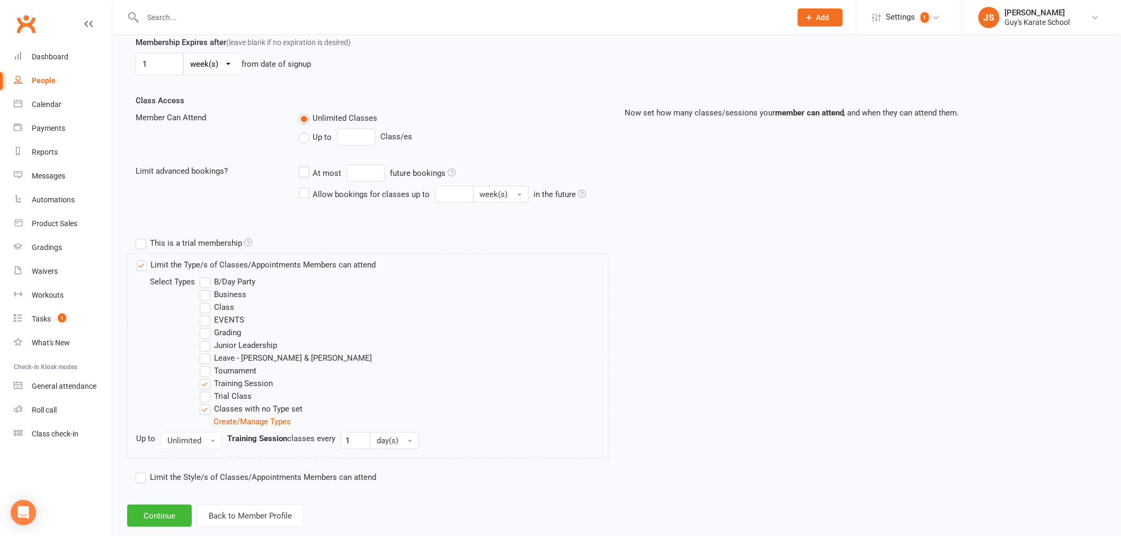
click at [204, 306] on label "Class" at bounding box center [217, 307] width 34 height 13
click at [204, 301] on input "Class" at bounding box center [203, 301] width 7 height 0
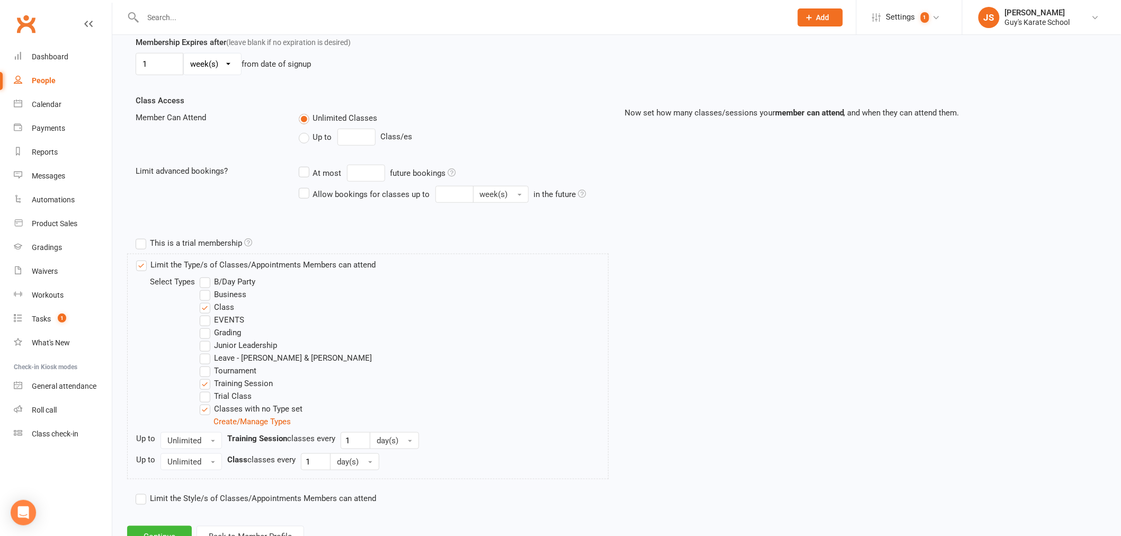
scroll to position [357, 0]
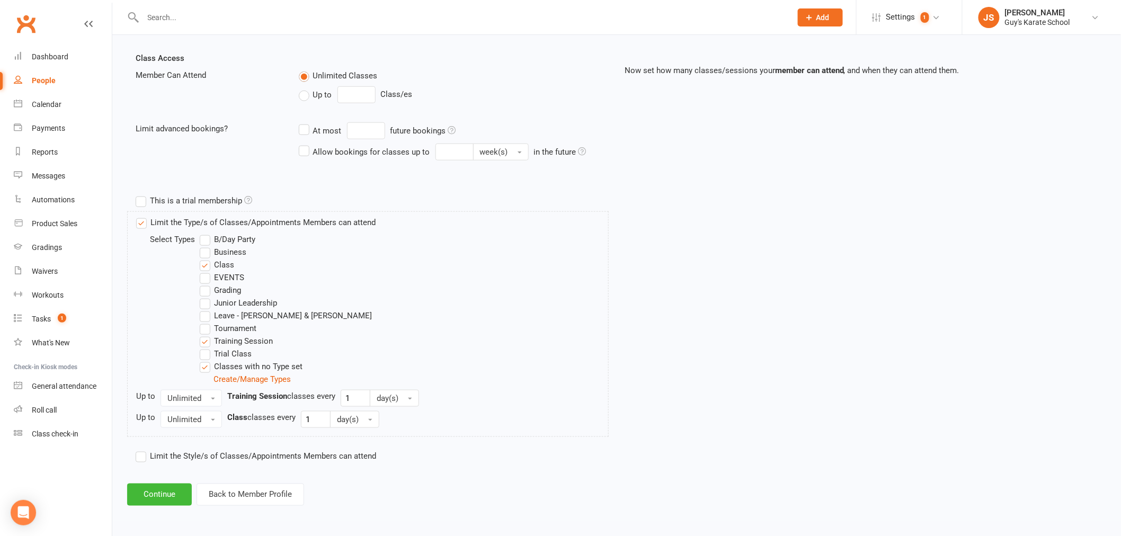
click at [145, 459] on label "Limit the Style/s of Classes/Appointments Members can attend" at bounding box center [256, 456] width 240 height 13
click at [142, 450] on input "Limit the Style/s of Classes/Appointments Members can attend" at bounding box center [139, 450] width 7 height 0
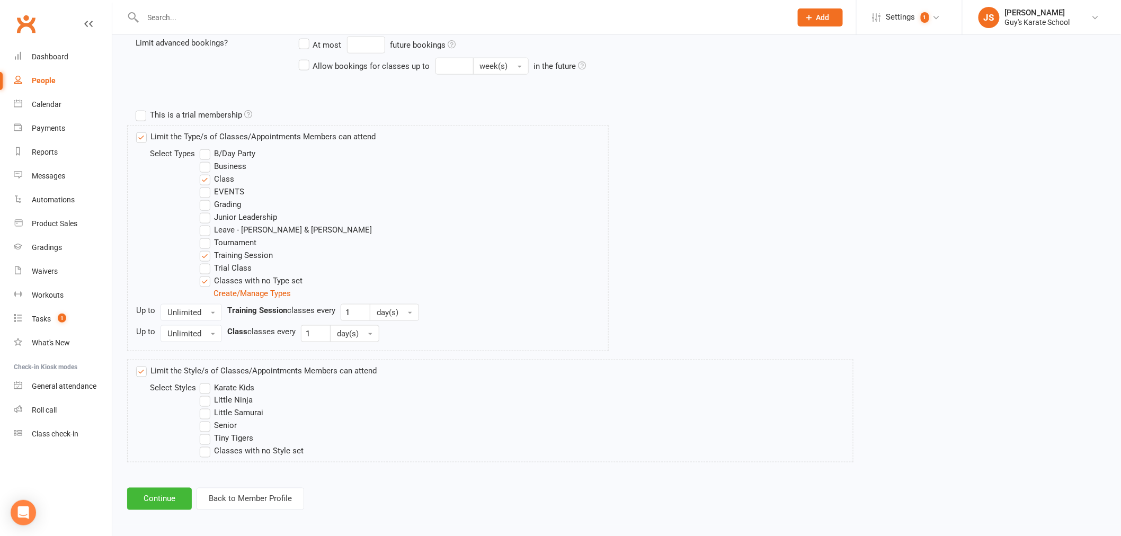
scroll to position [447, 0]
click at [203, 404] on label "Little Samurai" at bounding box center [232, 408] width 64 height 13
click at [203, 402] on input "Little Samurai" at bounding box center [203, 402] width 7 height 0
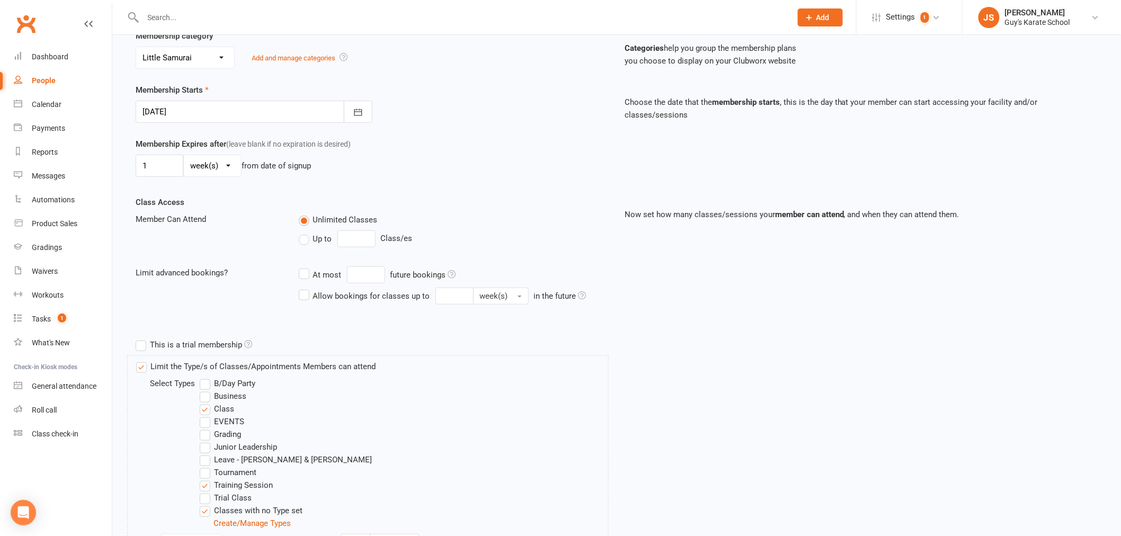
scroll to position [212, 0]
click at [141, 346] on label "This is a trial membership" at bounding box center [194, 345] width 117 height 13
click at [141, 339] on input "This is a trial membership" at bounding box center [139, 339] width 7 height 0
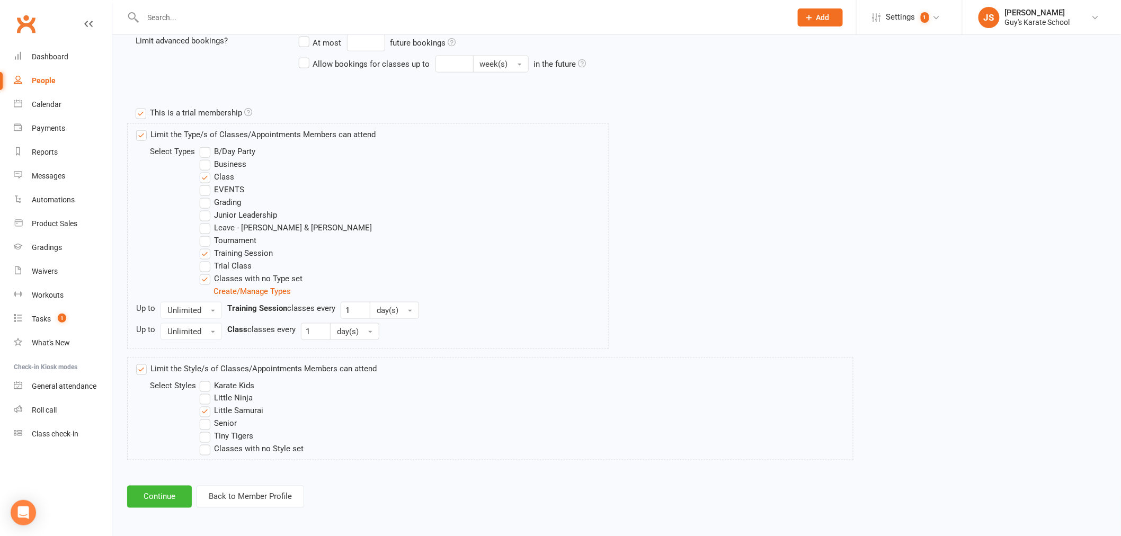
scroll to position [447, 0]
click at [161, 500] on button "Continue" at bounding box center [159, 495] width 65 height 22
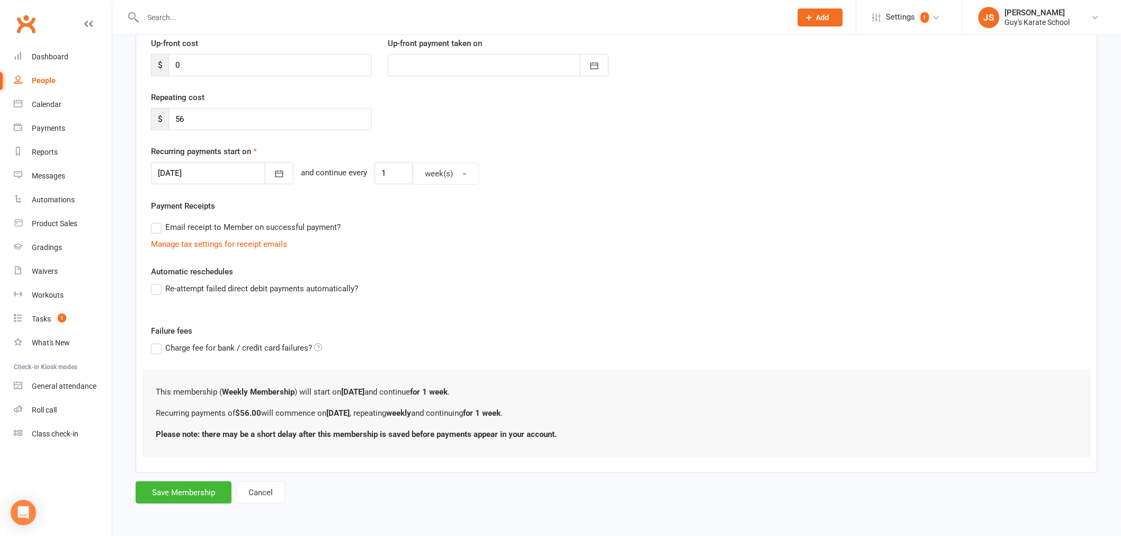
scroll to position [0, 0]
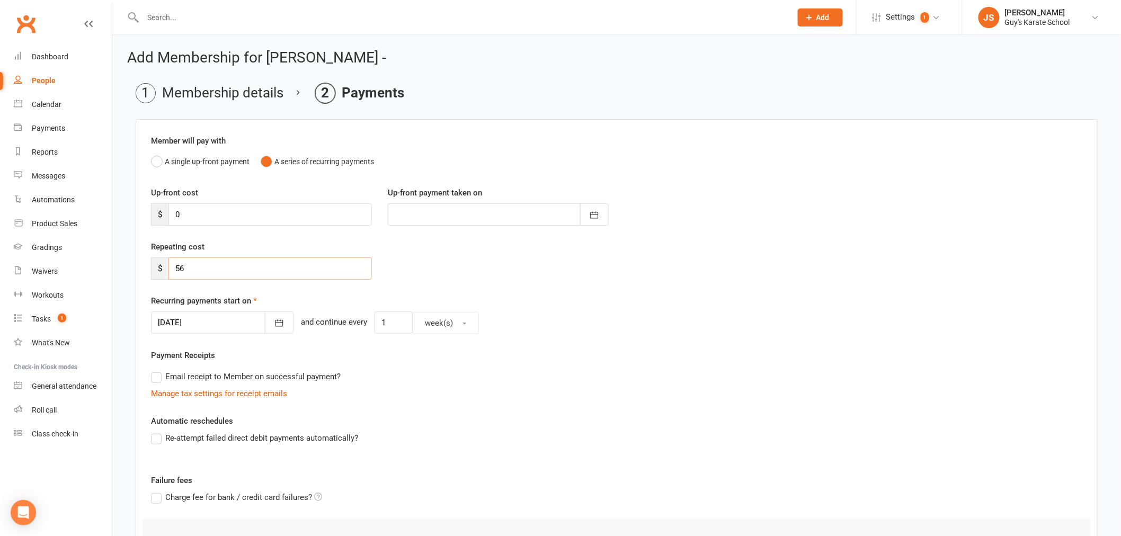
drag, startPoint x: 205, startPoint y: 271, endPoint x: 164, endPoint y: 268, distance: 41.4
click at [164, 268] on div "$ 56" at bounding box center [261, 268] width 221 height 22
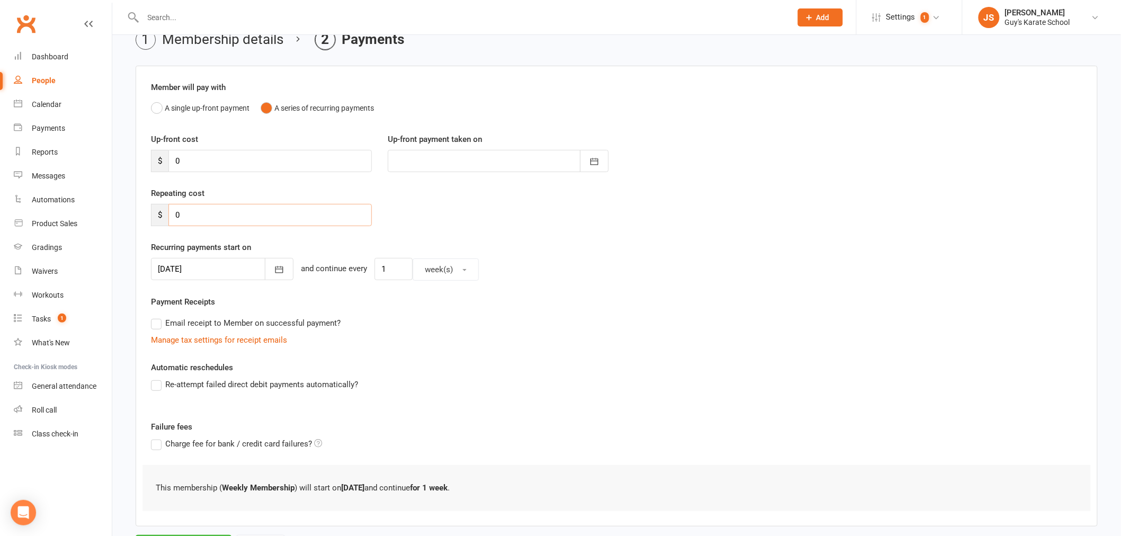
scroll to position [107, 0]
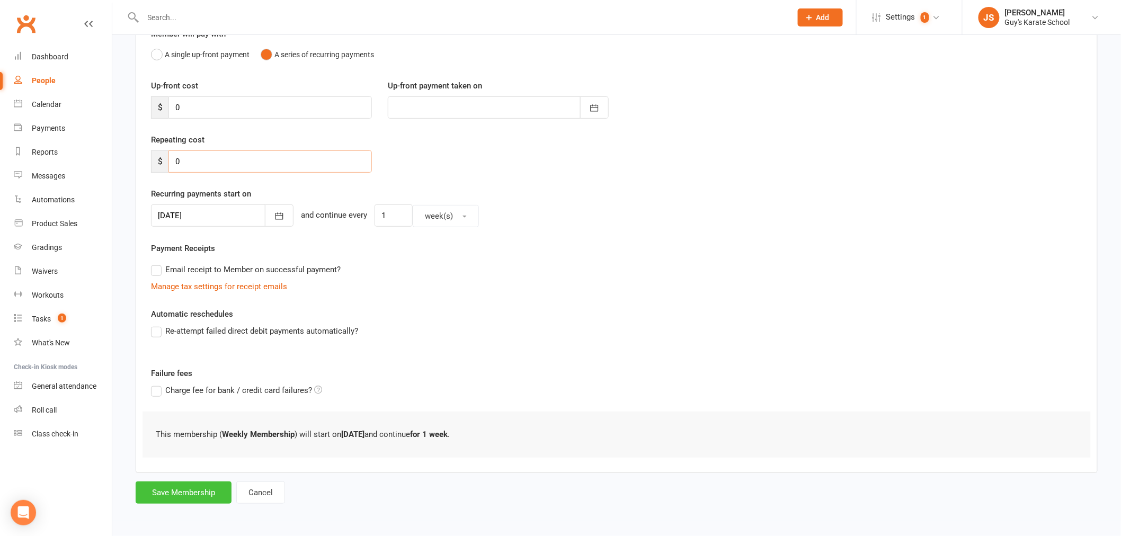
type input "0"
click at [192, 490] on button "Save Membership" at bounding box center [184, 492] width 96 height 22
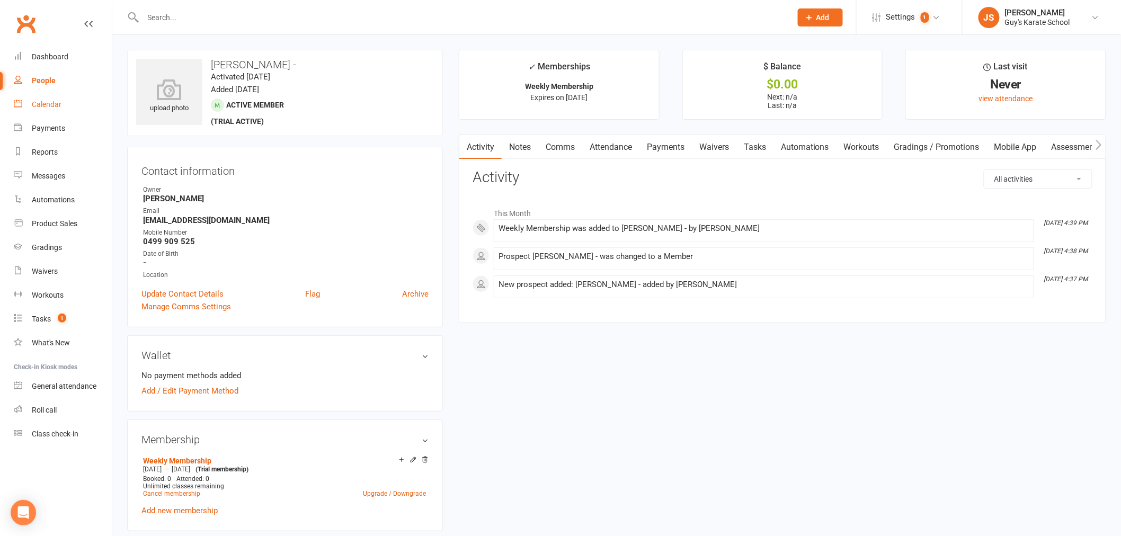
click at [46, 113] on link "Calendar" at bounding box center [63, 105] width 98 height 24
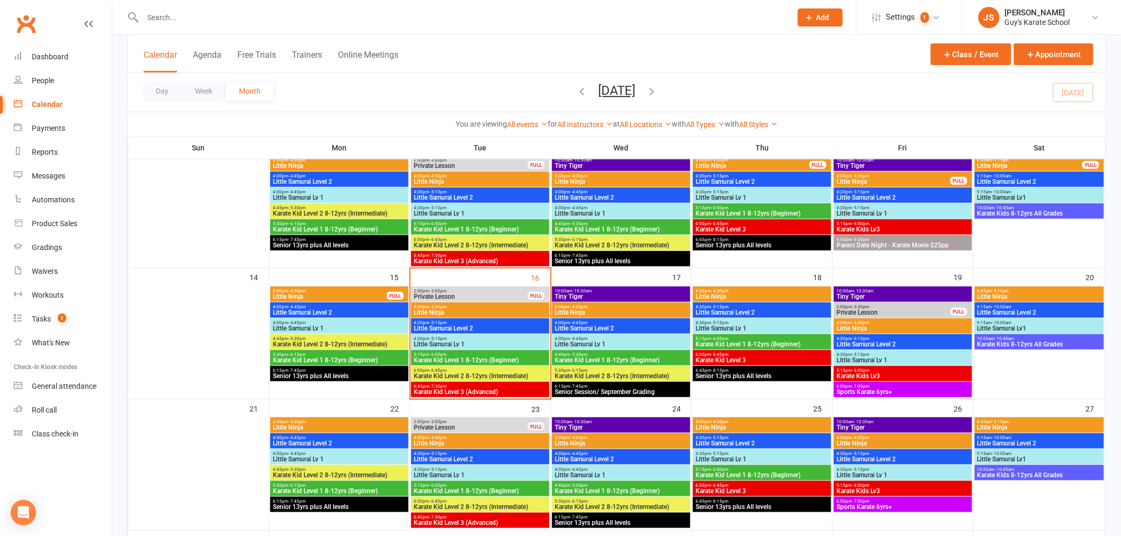
scroll to position [235, 0]
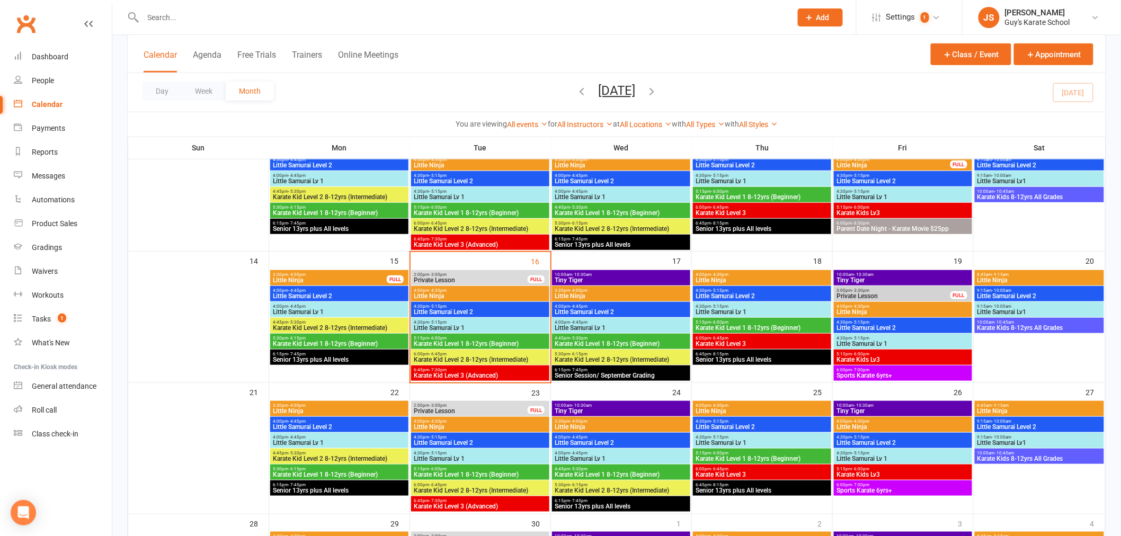
click at [462, 321] on span "4:30pm - 5:15pm" at bounding box center [480, 322] width 134 height 5
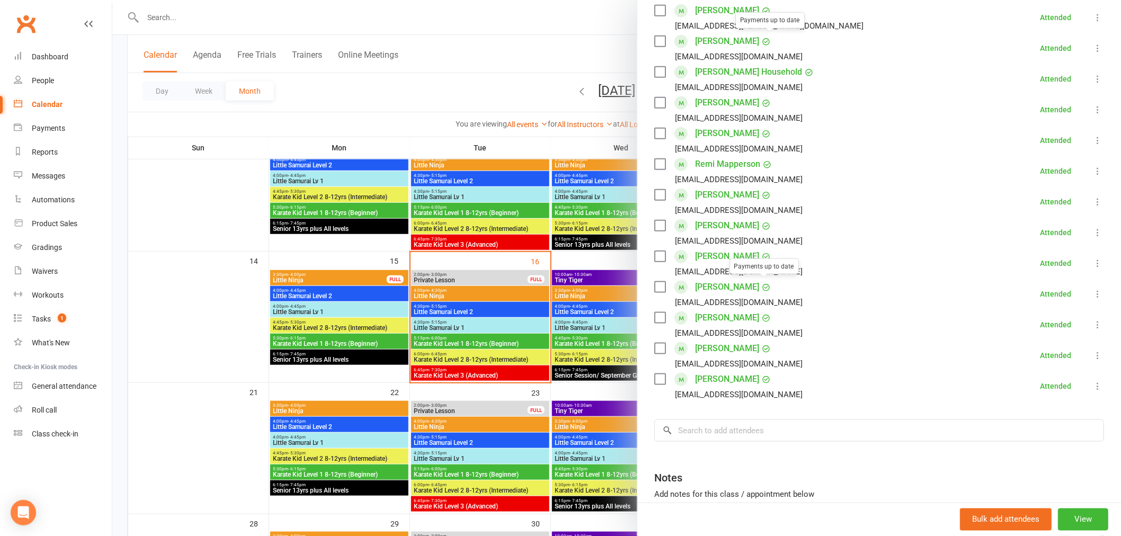
scroll to position [353, 0]
drag, startPoint x: 744, startPoint y: 390, endPoint x: 739, endPoint y: 382, distance: 9.7
click at [740, 418] on input "search" at bounding box center [879, 429] width 450 height 22
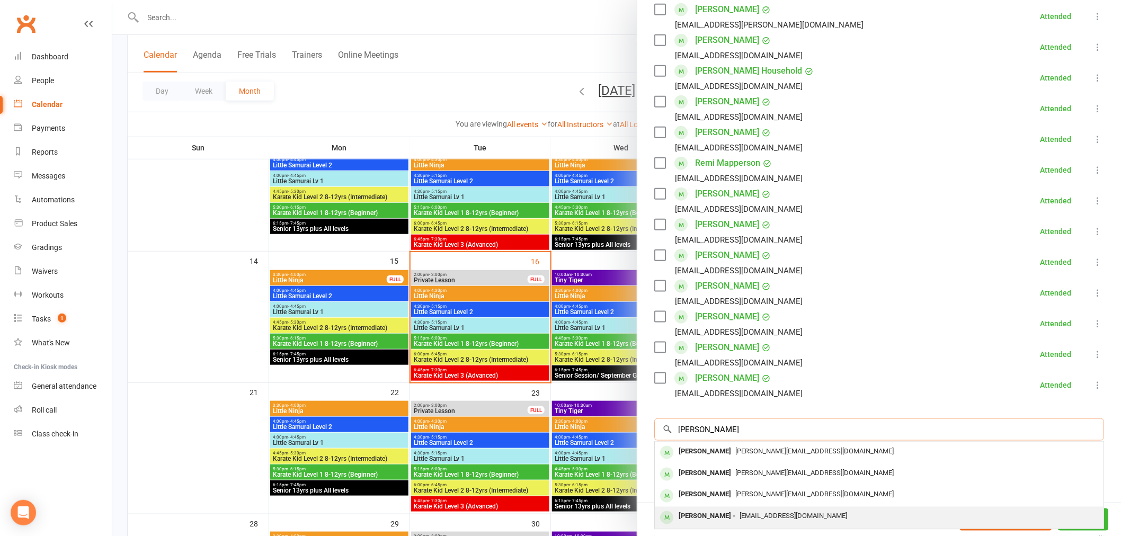
type input "[PERSON_NAME]"
click at [739, 512] on span "[EMAIL_ADDRESS][DOMAIN_NAME]" at bounding box center [793, 516] width 108 height 8
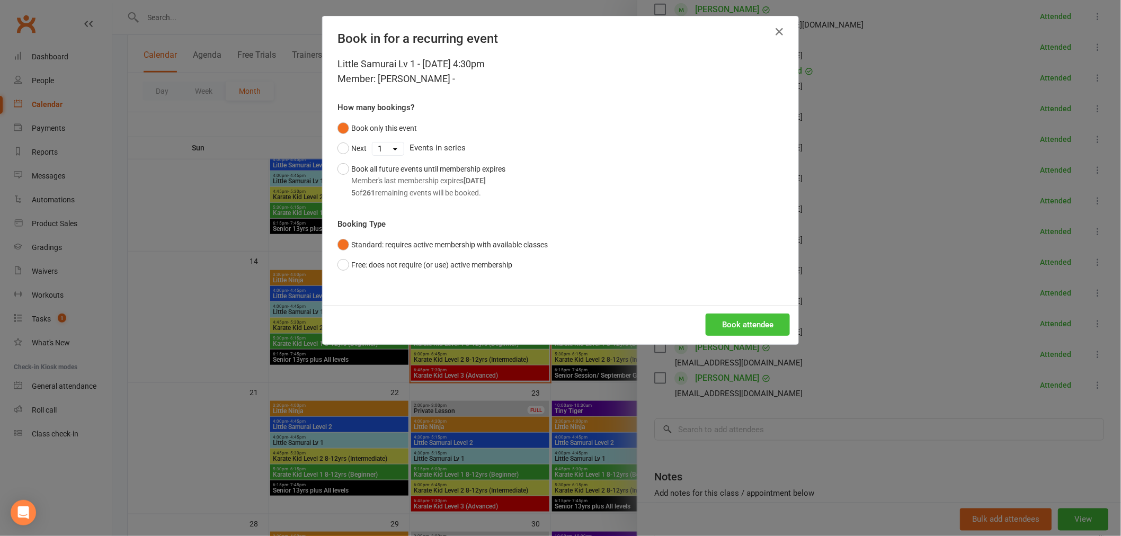
click at [731, 319] on button "Book attendee" at bounding box center [747, 325] width 84 height 22
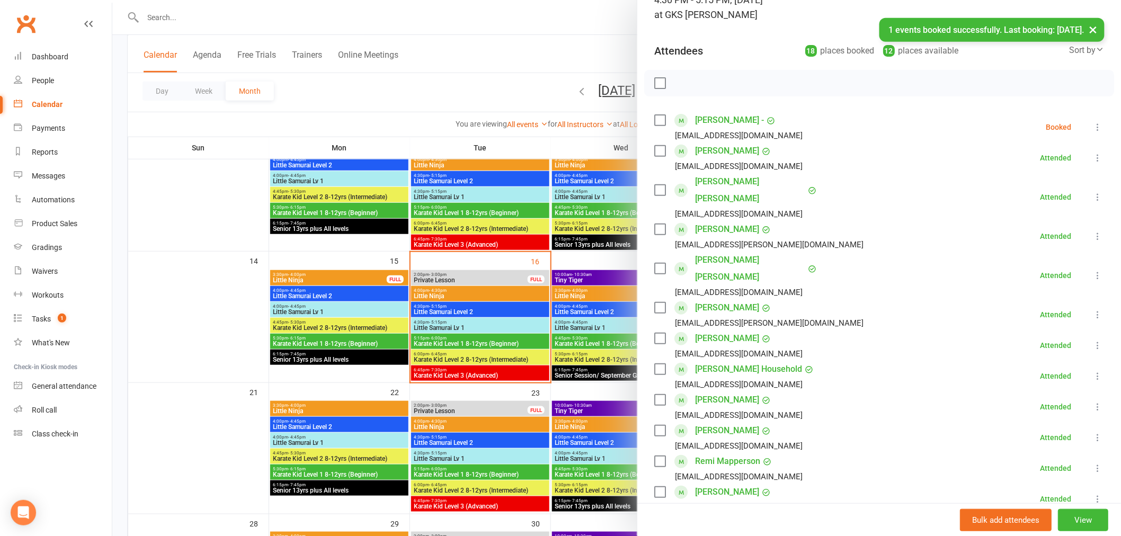
scroll to position [0, 0]
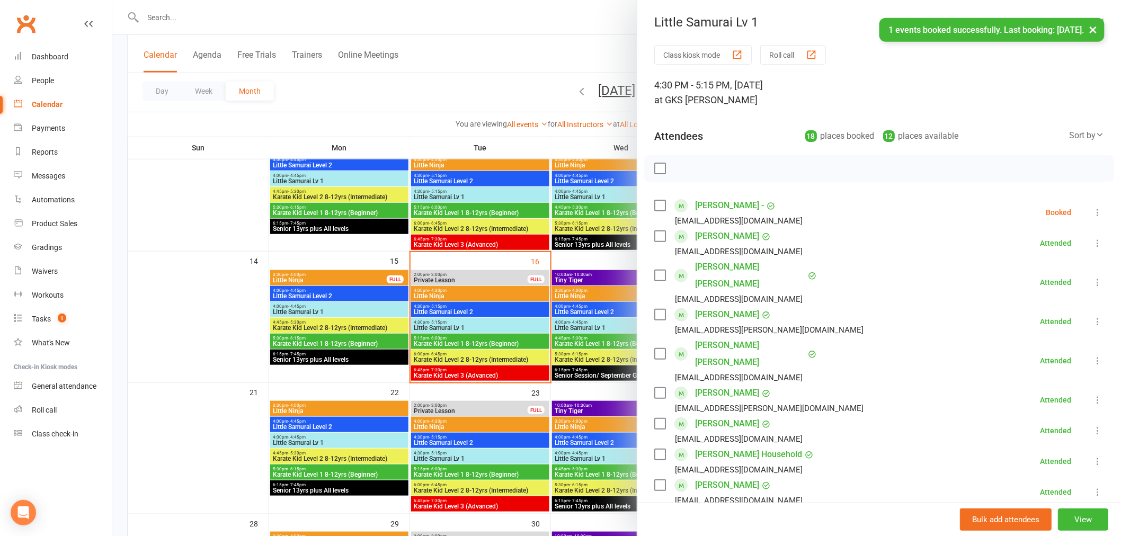
click at [1092, 211] on icon at bounding box center [1097, 212] width 11 height 11
click at [1026, 266] on link "Check in" at bounding box center [1046, 275] width 114 height 21
click at [255, 26] on div at bounding box center [616, 268] width 1008 height 536
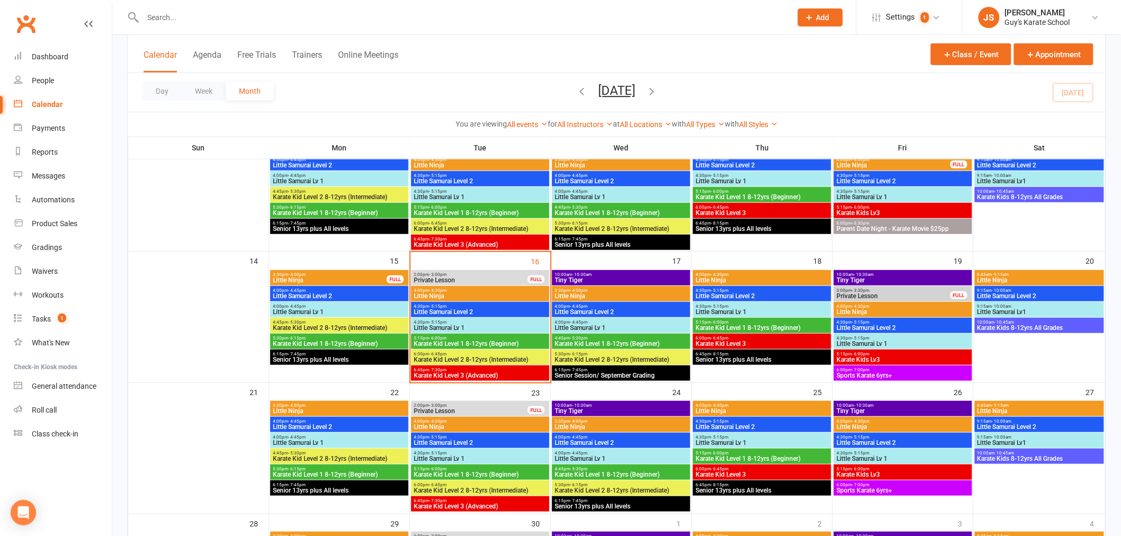
click at [246, 13] on input "text" at bounding box center [462, 17] width 644 height 15
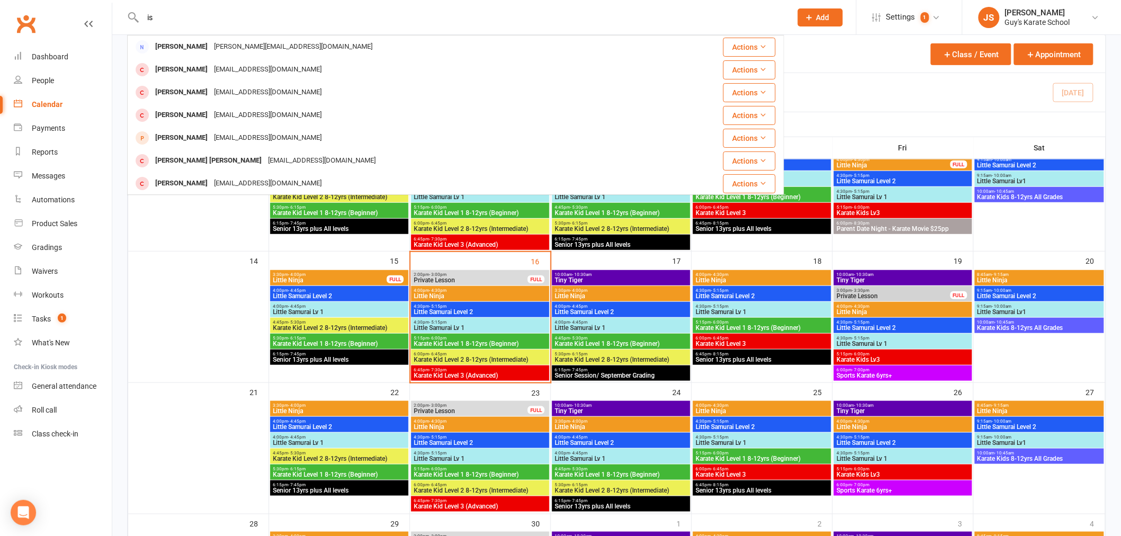
type input "i"
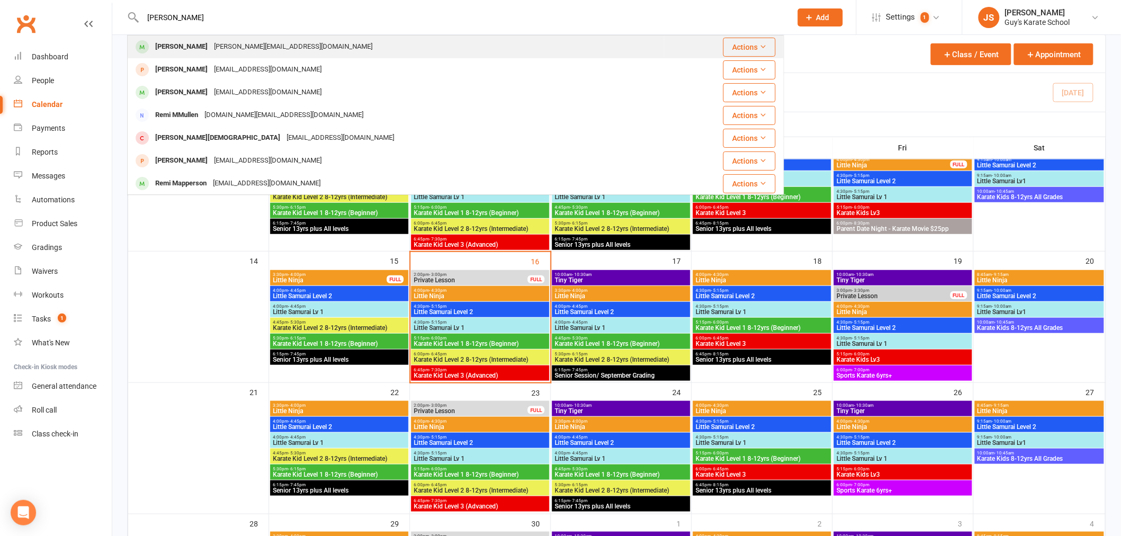
type input "[PERSON_NAME]"
click at [219, 45] on div "[PERSON_NAME][EMAIL_ADDRESS][DOMAIN_NAME]" at bounding box center [293, 46] width 165 height 15
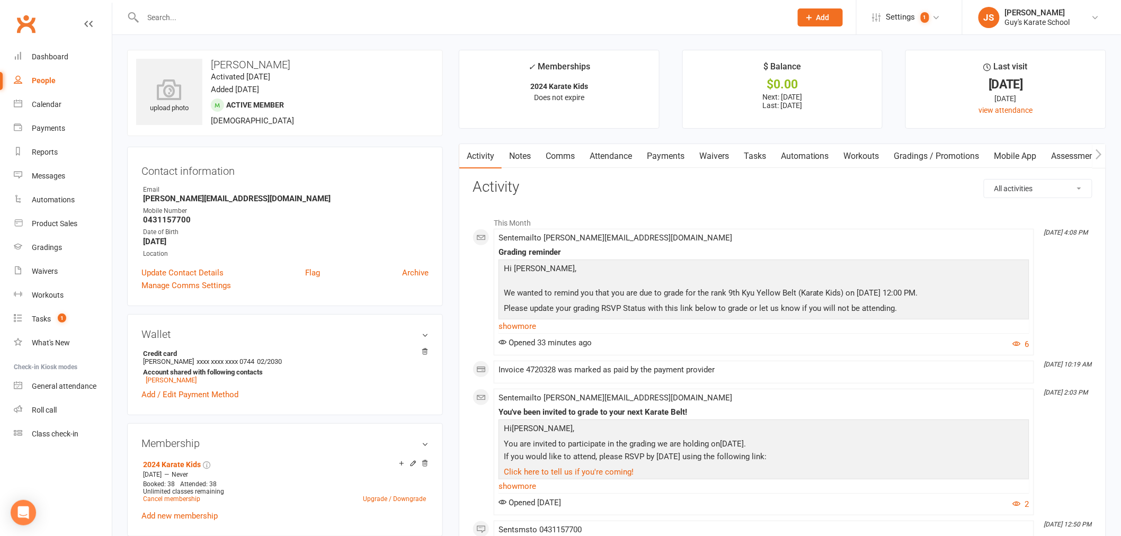
click at [515, 158] on link "Notes" at bounding box center [520, 156] width 37 height 24
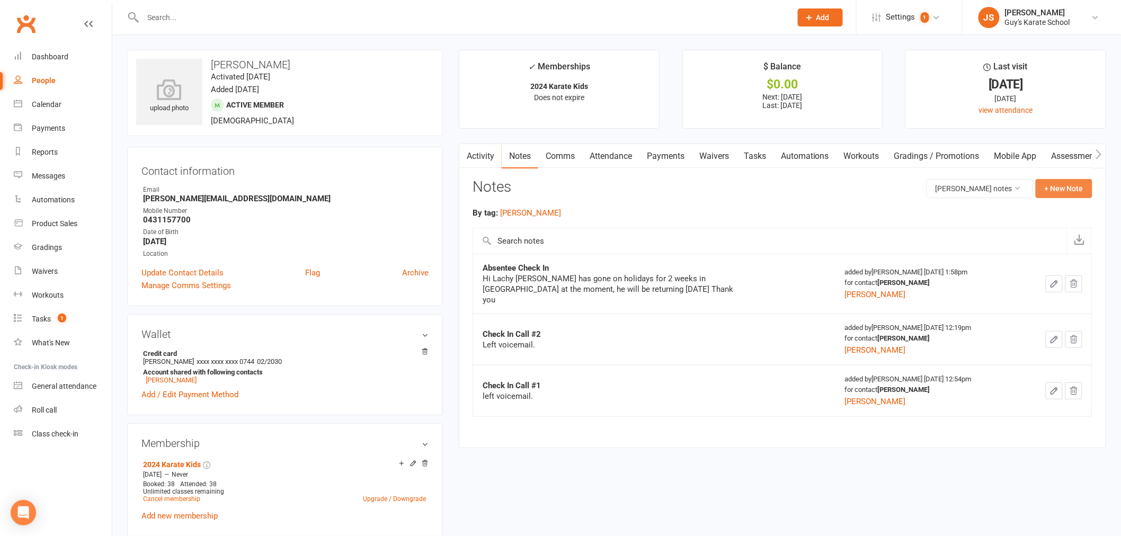
click at [1066, 188] on button "+ New Note" at bounding box center [1063, 188] width 57 height 19
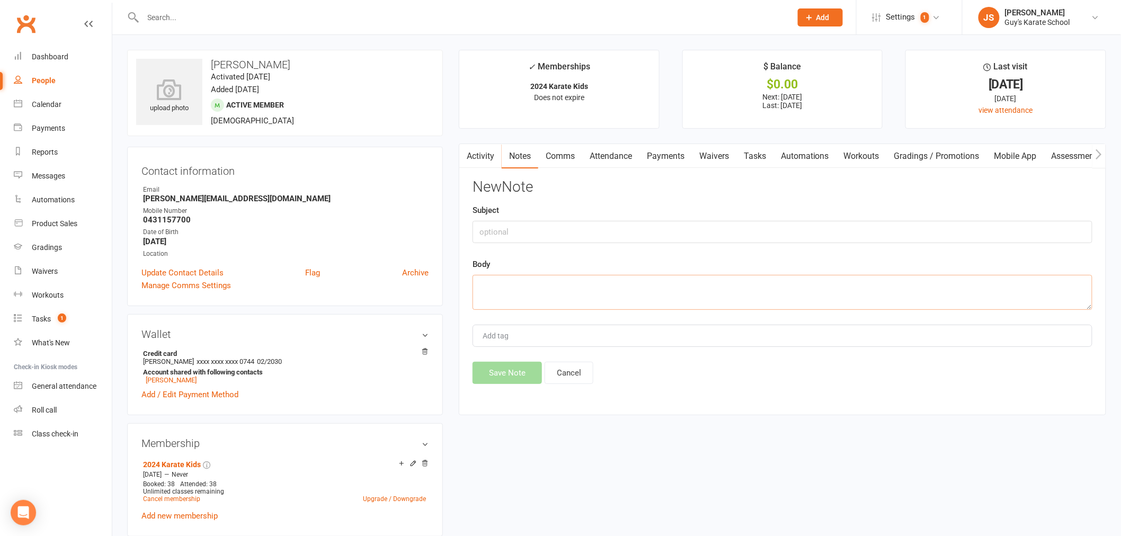
click at [657, 306] on textarea at bounding box center [782, 292] width 620 height 35
paste textarea "Hi, I am writing to inform you that [PERSON_NAME] will no longer be attending […"
type textarea "Hi, I am writing to inform you that [PERSON_NAME] will no longer be attending […"
click at [581, 322] on div "New Note Subject Body Hi, I am writing to inform you that [PERSON_NAME] will no…" at bounding box center [782, 281] width 620 height 205
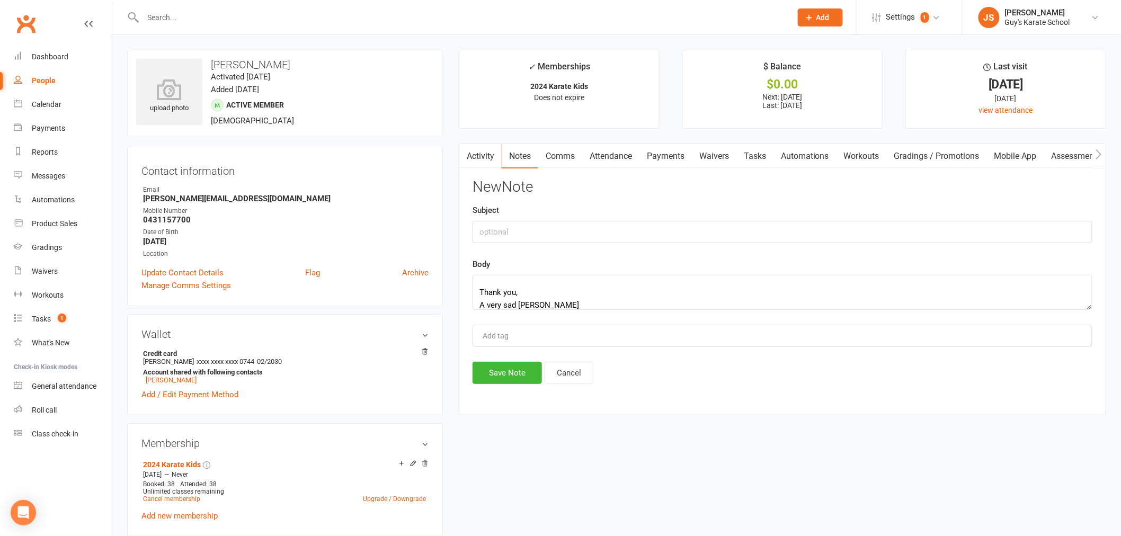
click at [575, 317] on div "New Note Subject Body Hi, I am writing to inform you that [PERSON_NAME] will no…" at bounding box center [782, 281] width 620 height 205
click at [581, 336] on div "Add tag" at bounding box center [782, 336] width 620 height 22
type input "[PERSON_NAME]"
click at [649, 226] on input "text" at bounding box center [782, 232] width 620 height 22
type input "Cancellation received [DATE]"
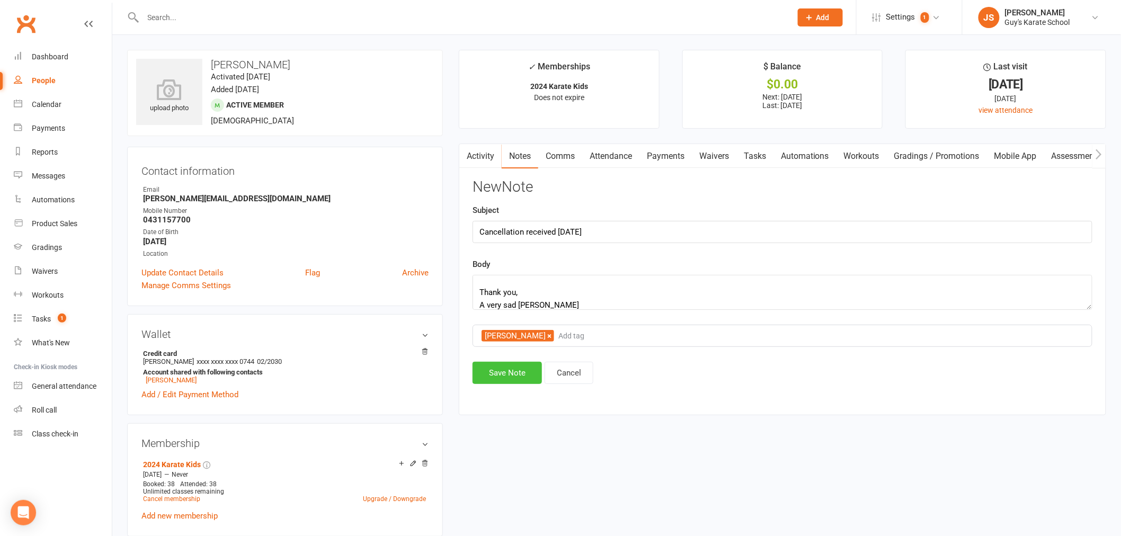
click at [506, 372] on button "Save Note" at bounding box center [506, 373] width 69 height 22
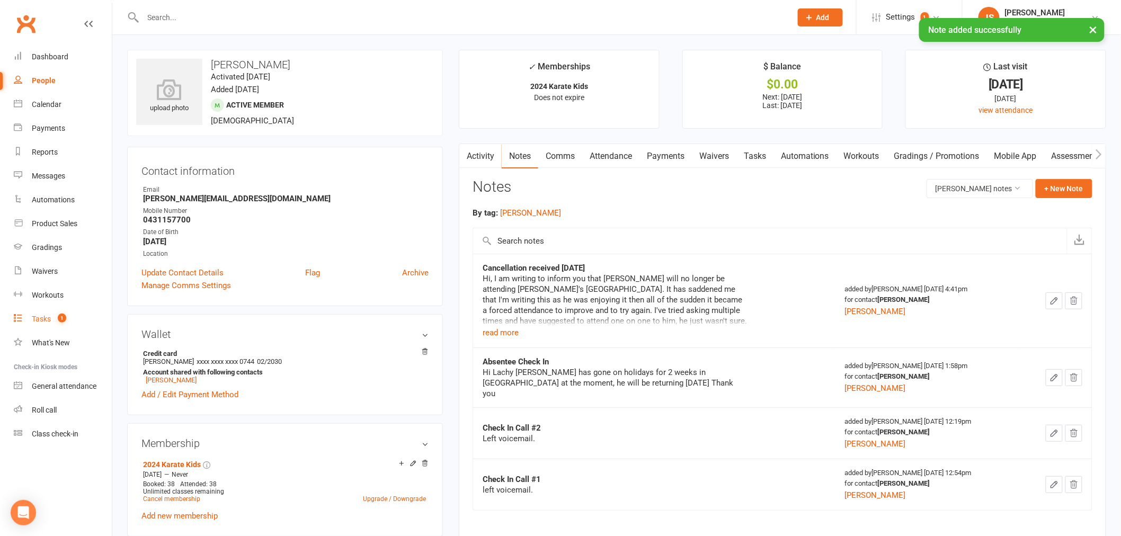
click at [71, 318] on link "Tasks 1" at bounding box center [63, 319] width 98 height 24
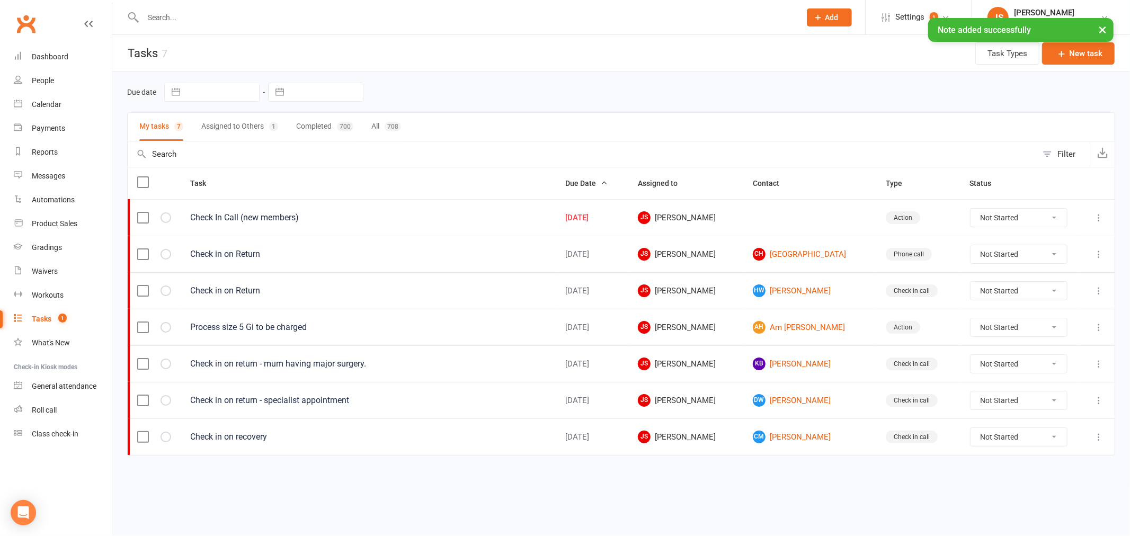
click at [267, 137] on button "Assigned to Others 1" at bounding box center [239, 127] width 77 height 28
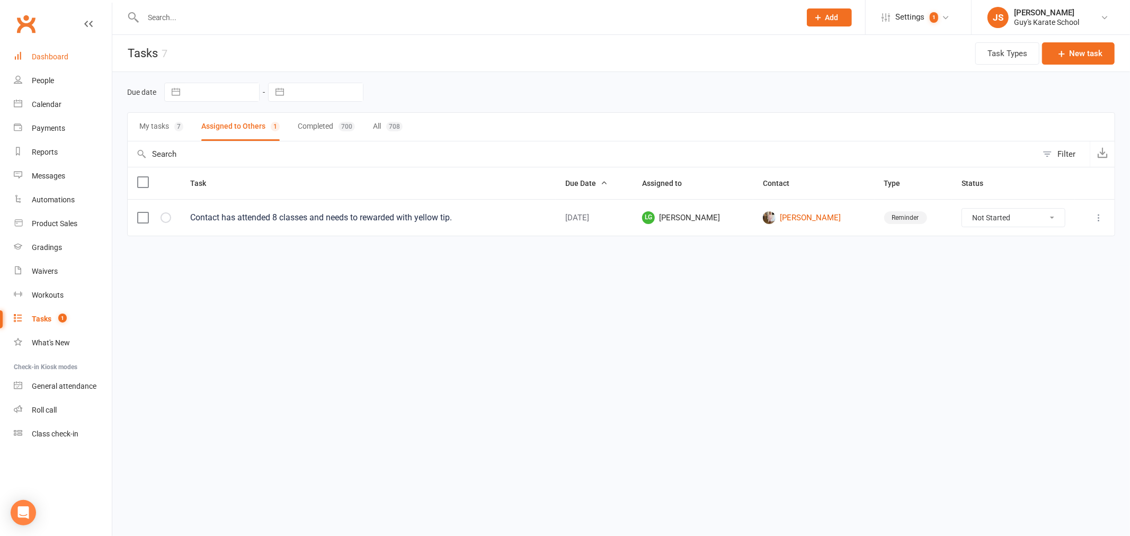
click at [68, 60] on link "Dashboard" at bounding box center [63, 57] width 98 height 24
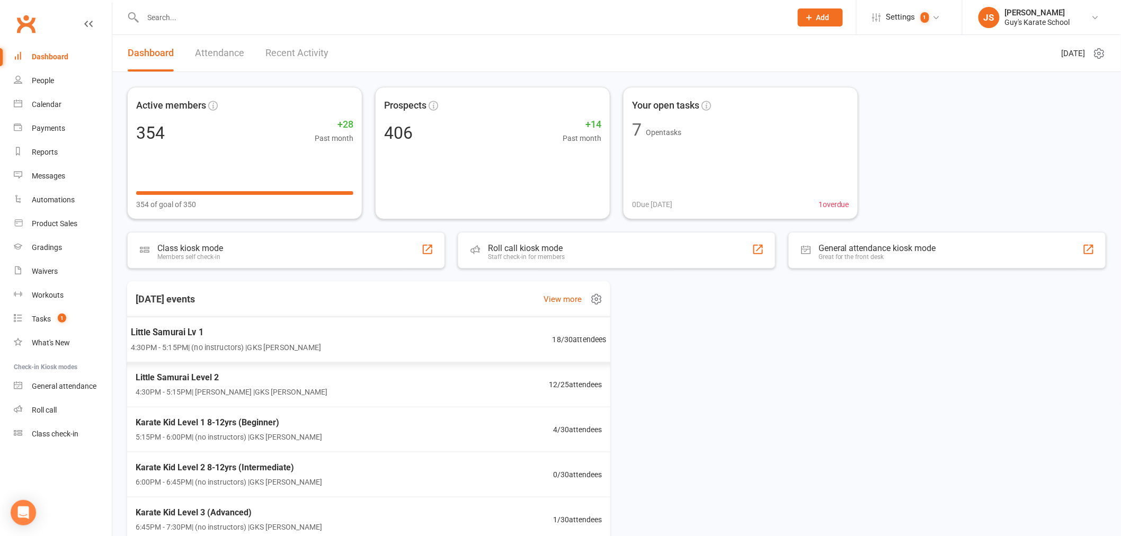
click at [326, 329] on div "Little Samurai Lv 1 4:30PM - 5:15PM | (no instructors) | GKS [PERSON_NAME] 18 /…" at bounding box center [369, 340] width 502 height 46
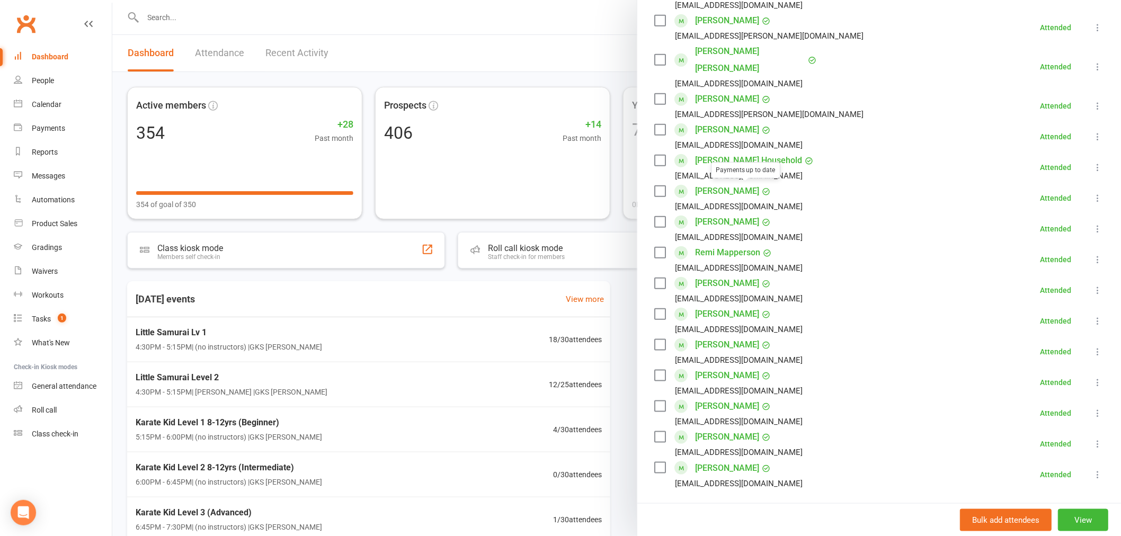
scroll to position [353, 0]
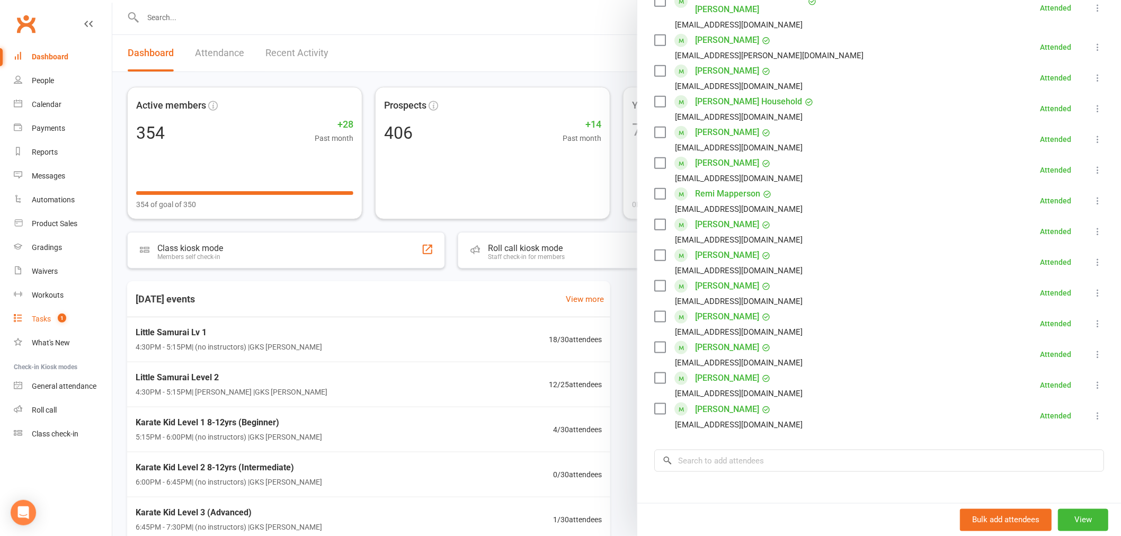
click at [58, 314] on span "1" at bounding box center [62, 318] width 8 height 9
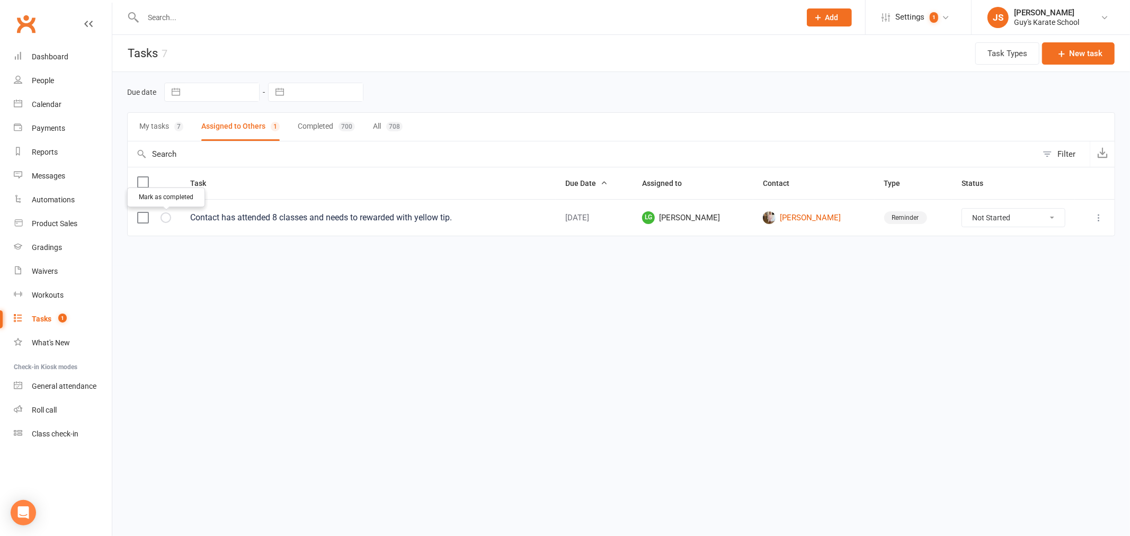
click at [166, 223] on button "button" at bounding box center [165, 217] width 11 height 11
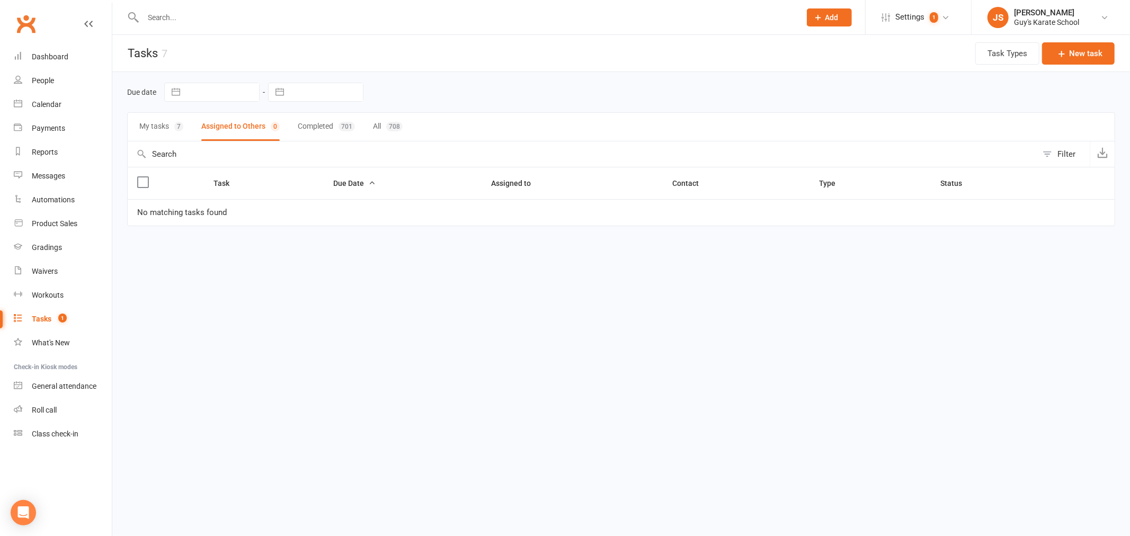
click at [242, 8] on div at bounding box center [460, 17] width 666 height 34
click at [252, 17] on input "text" at bounding box center [466, 17] width 653 height 15
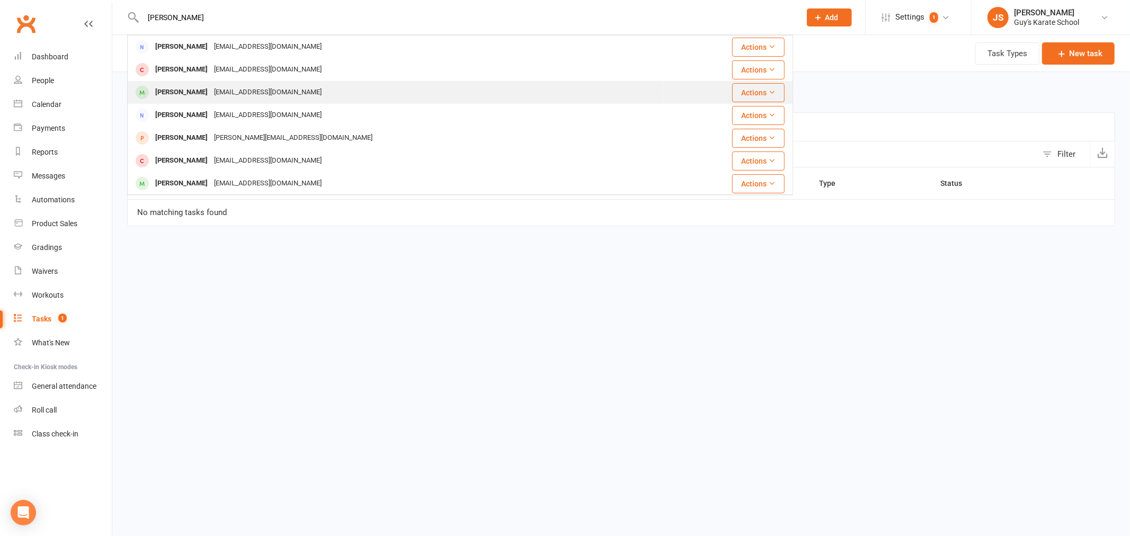
type input "[PERSON_NAME]"
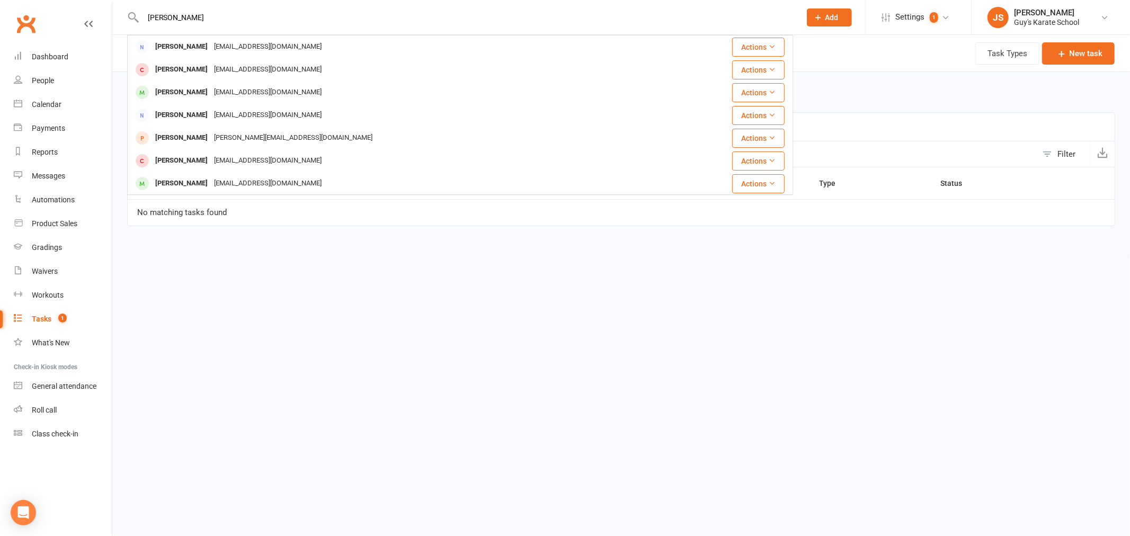
click at [249, 96] on div "[EMAIL_ADDRESS][DOMAIN_NAME]" at bounding box center [268, 92] width 114 height 15
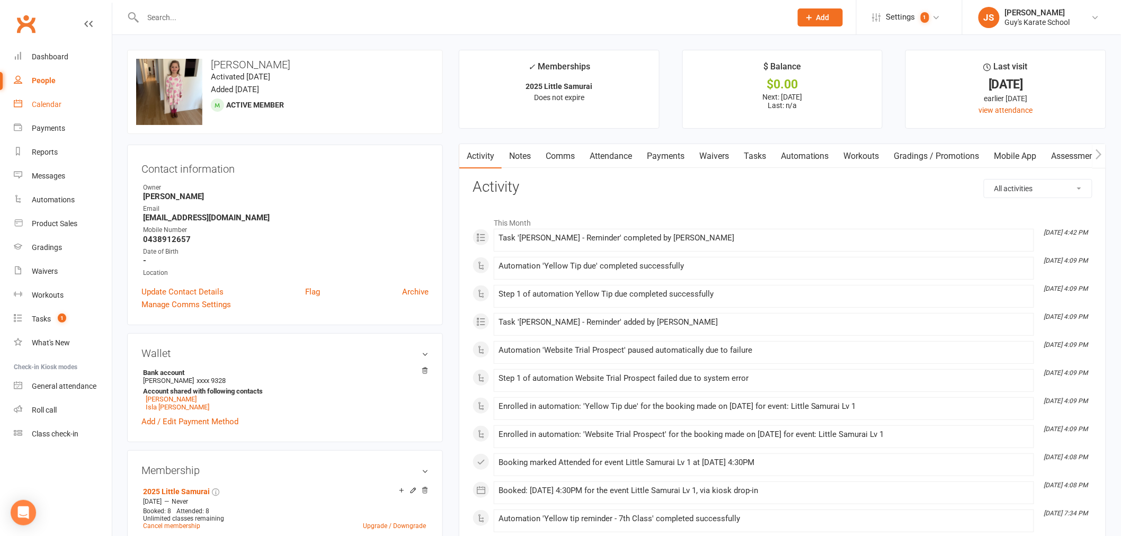
click at [49, 110] on link "Calendar" at bounding box center [63, 105] width 98 height 24
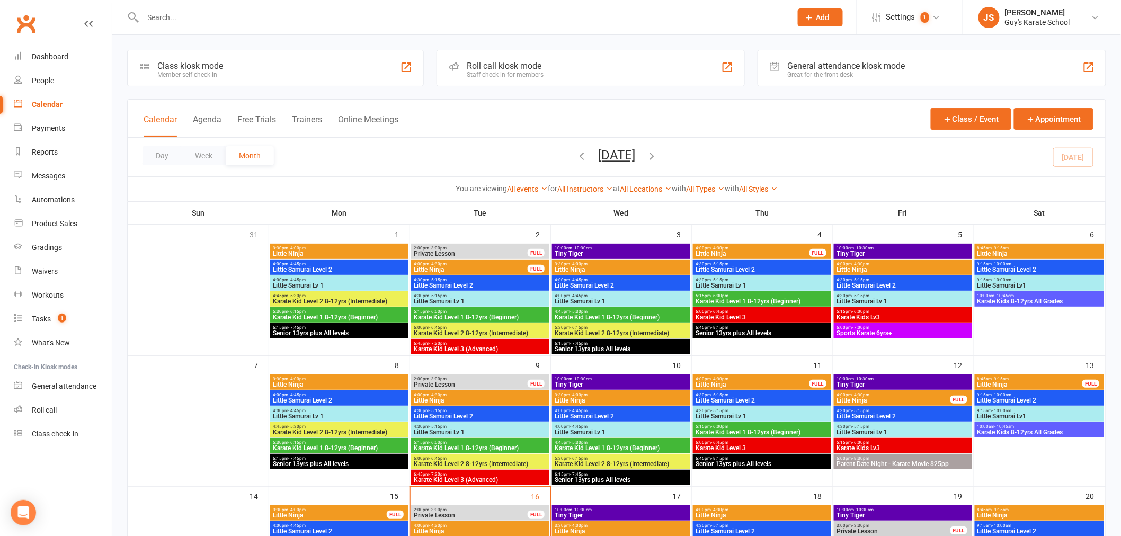
click at [167, 17] on input "text" at bounding box center [462, 17] width 644 height 15
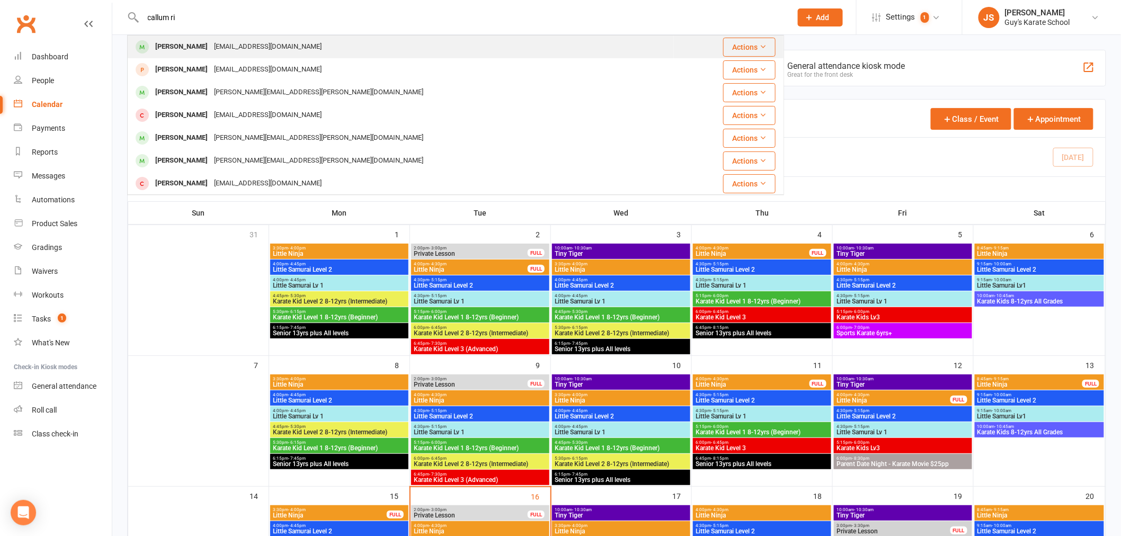
type input "callum ri"
click at [211, 48] on div "[EMAIL_ADDRESS][DOMAIN_NAME]" at bounding box center [268, 46] width 114 height 15
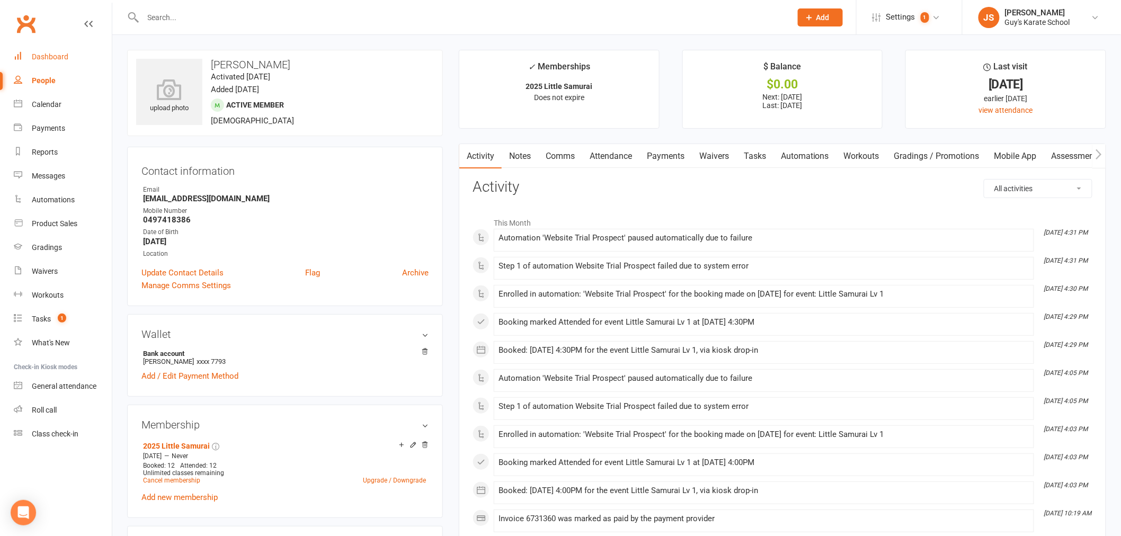
click at [60, 62] on link "Dashboard" at bounding box center [63, 57] width 98 height 24
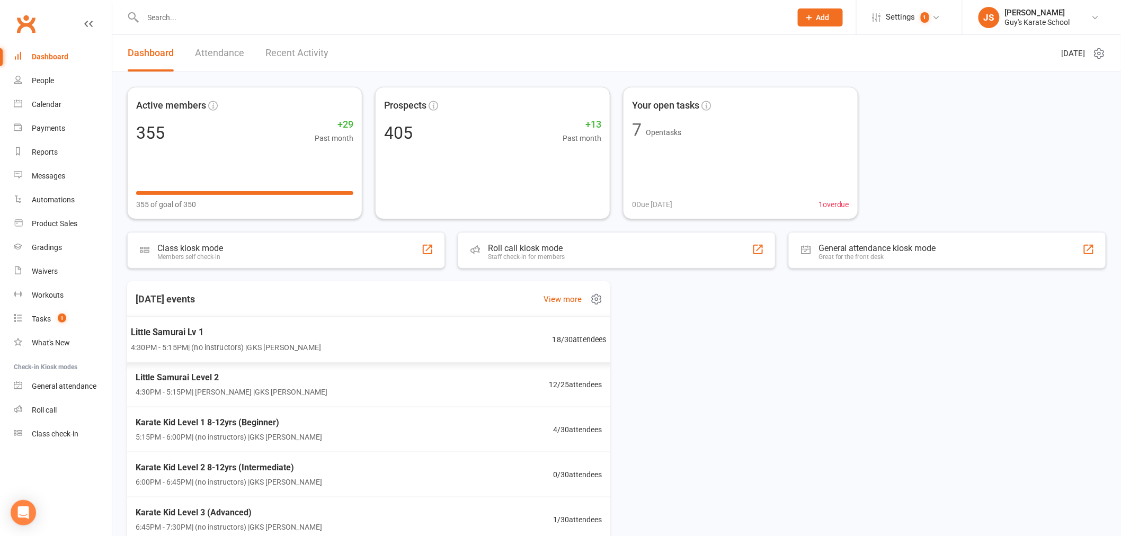
scroll to position [61, 0]
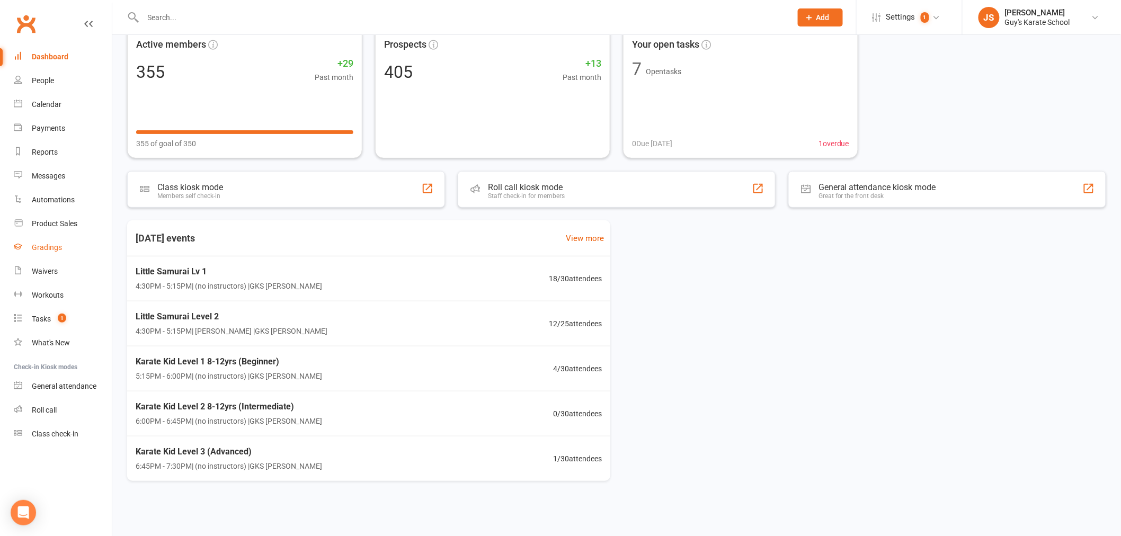
click at [65, 236] on link "Gradings" at bounding box center [63, 248] width 98 height 24
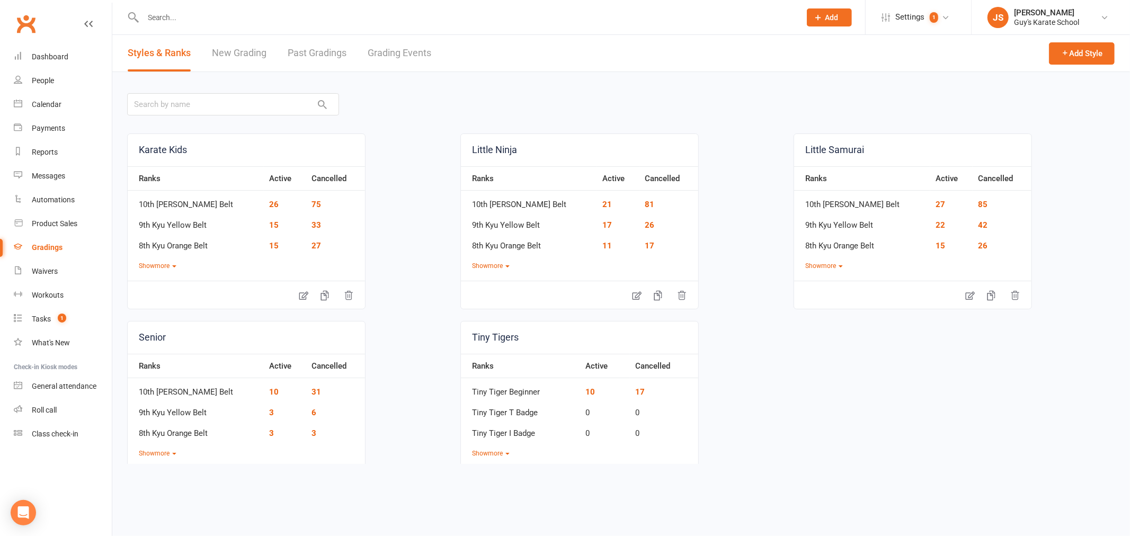
click at [447, 60] on header "Styles & Ranks New Grading Past Gradings Grading Events Add Style" at bounding box center [620, 53] width 1017 height 37
click at [413, 43] on link "Grading Events" at bounding box center [400, 53] width 64 height 37
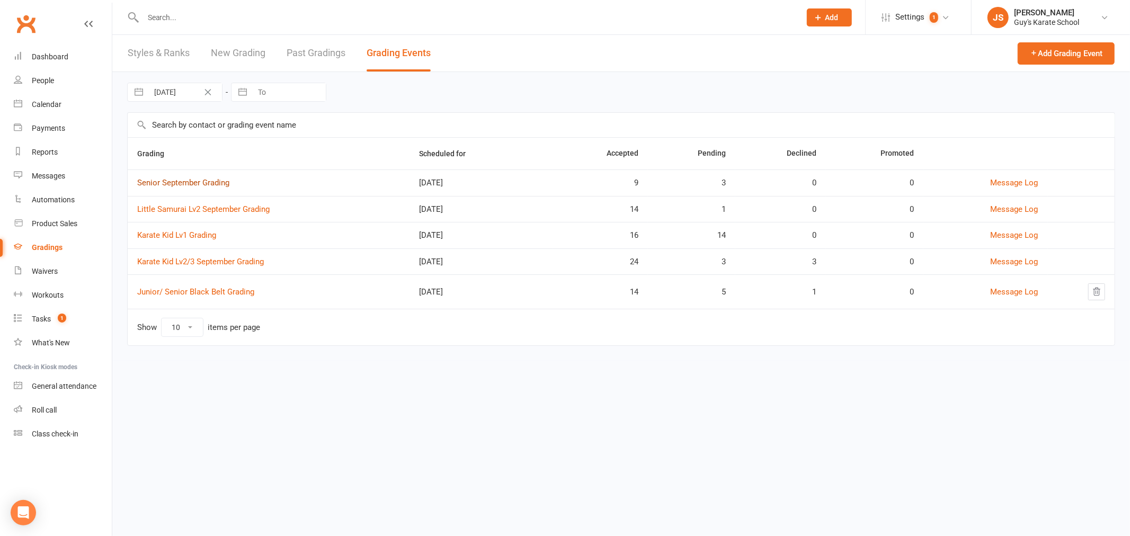
click at [214, 182] on link "Senior September Grading" at bounding box center [183, 183] width 92 height 10
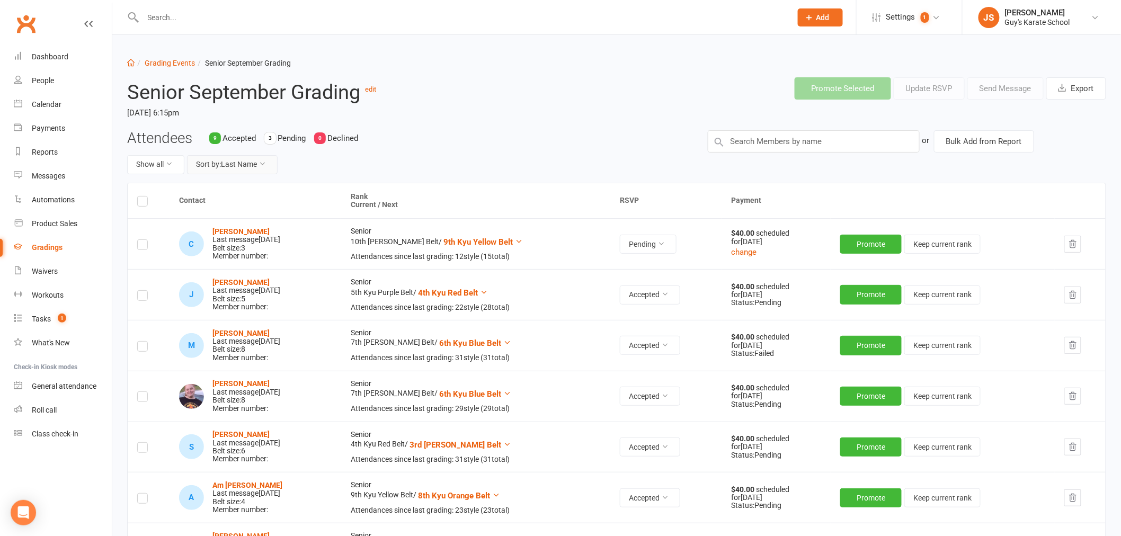
click at [234, 174] on button "Sort by: Last Name" at bounding box center [232, 164] width 91 height 19
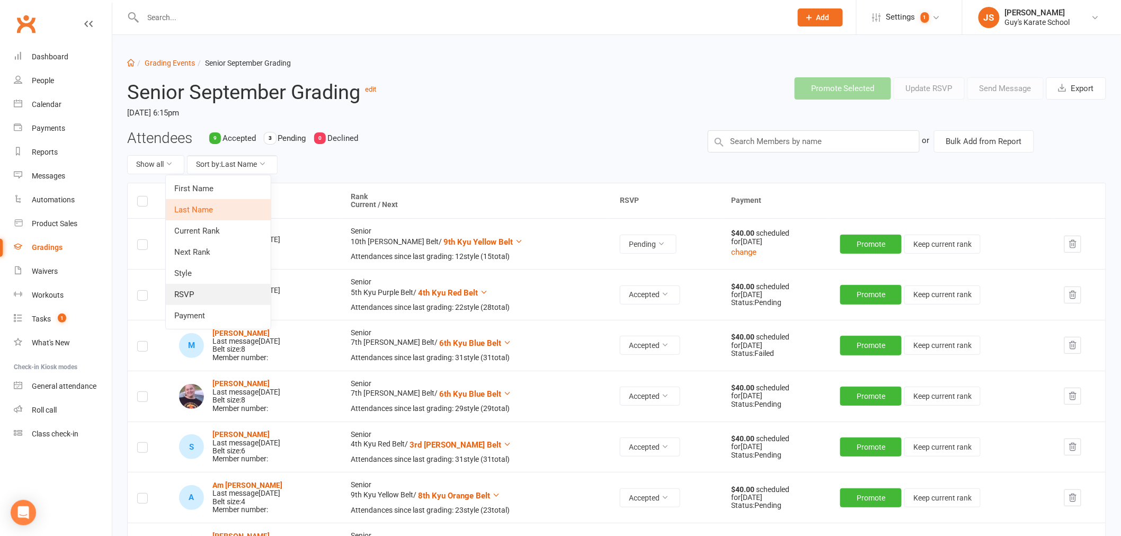
click at [194, 287] on link "RSVP" at bounding box center [218, 294] width 105 height 21
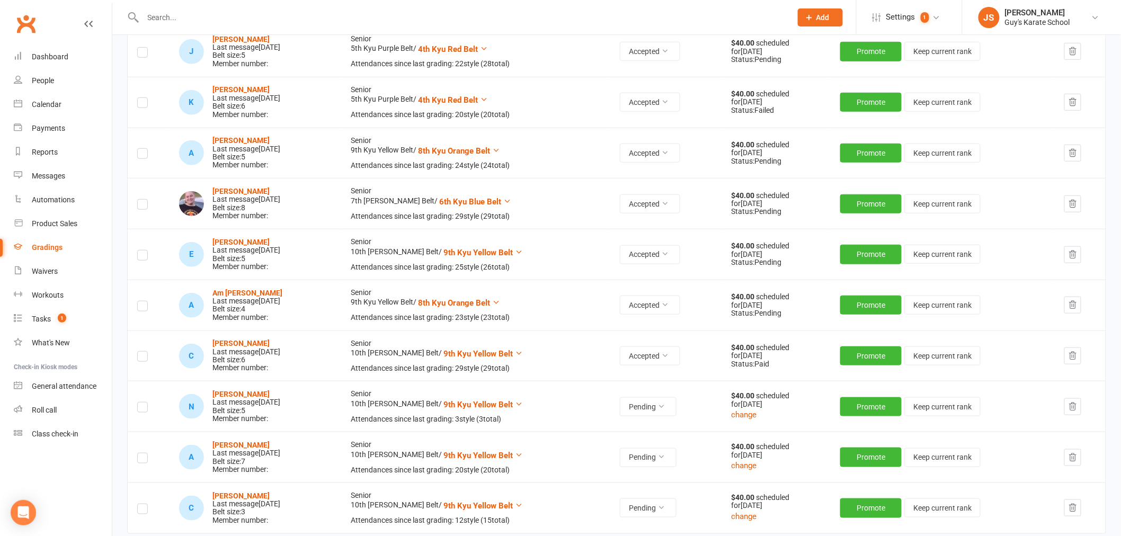
scroll to position [353, 0]
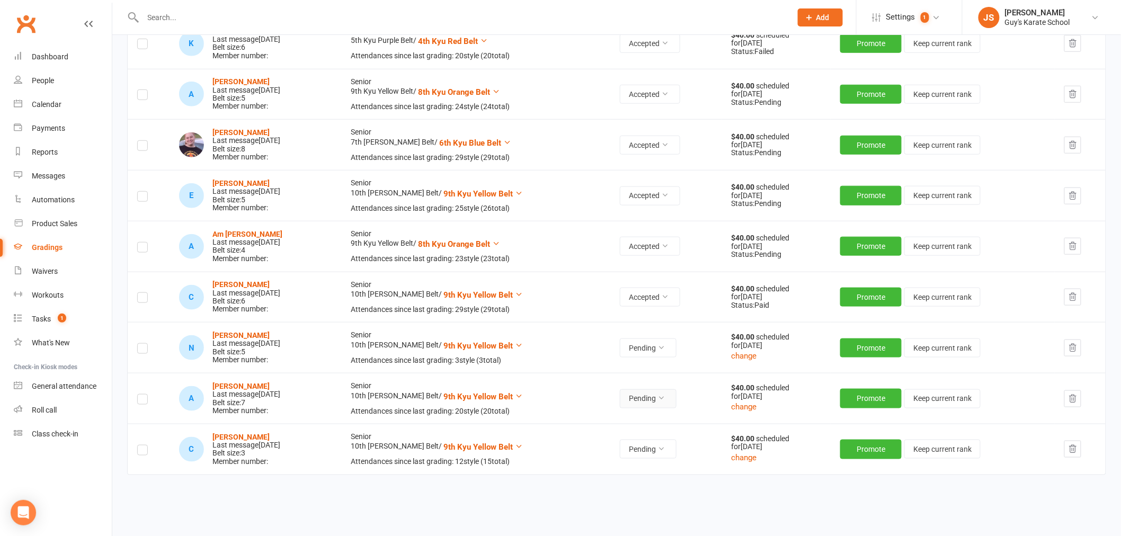
click at [656, 406] on button "Pending" at bounding box center [648, 398] width 57 height 19
click at [625, 427] on link "Accepted" at bounding box center [621, 423] width 105 height 21
click at [239, 336] on strong "[PERSON_NAME]" at bounding box center [240, 335] width 57 height 8
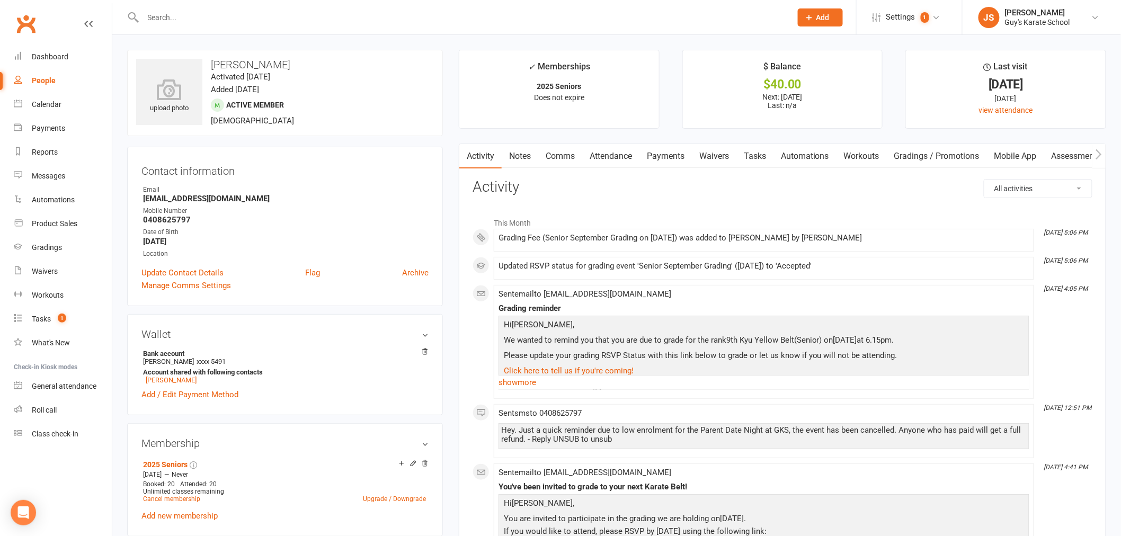
click at [526, 150] on link "Notes" at bounding box center [520, 156] width 37 height 24
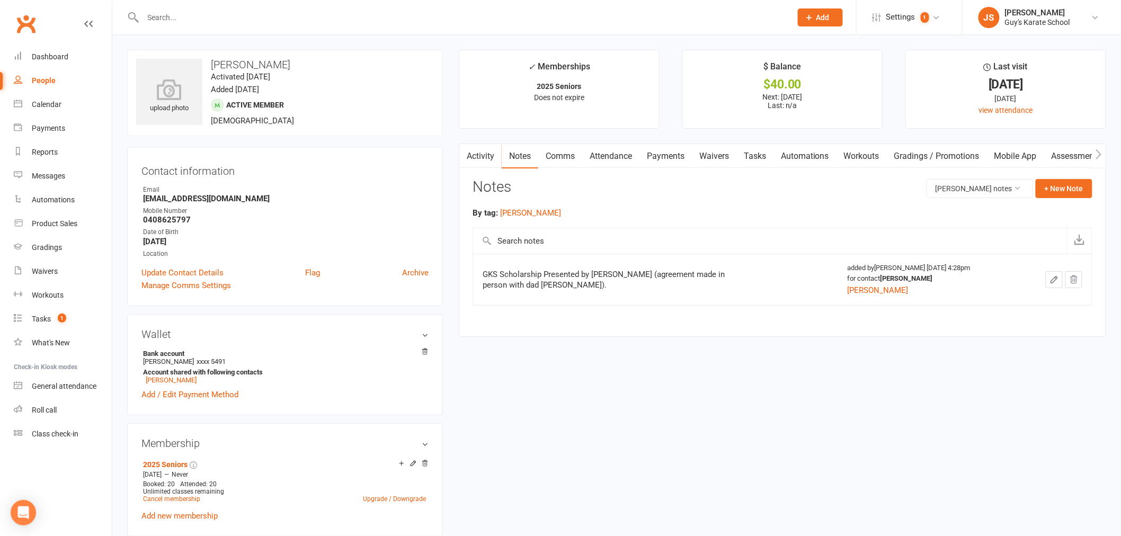
click at [657, 152] on link "Payments" at bounding box center [665, 156] width 52 height 24
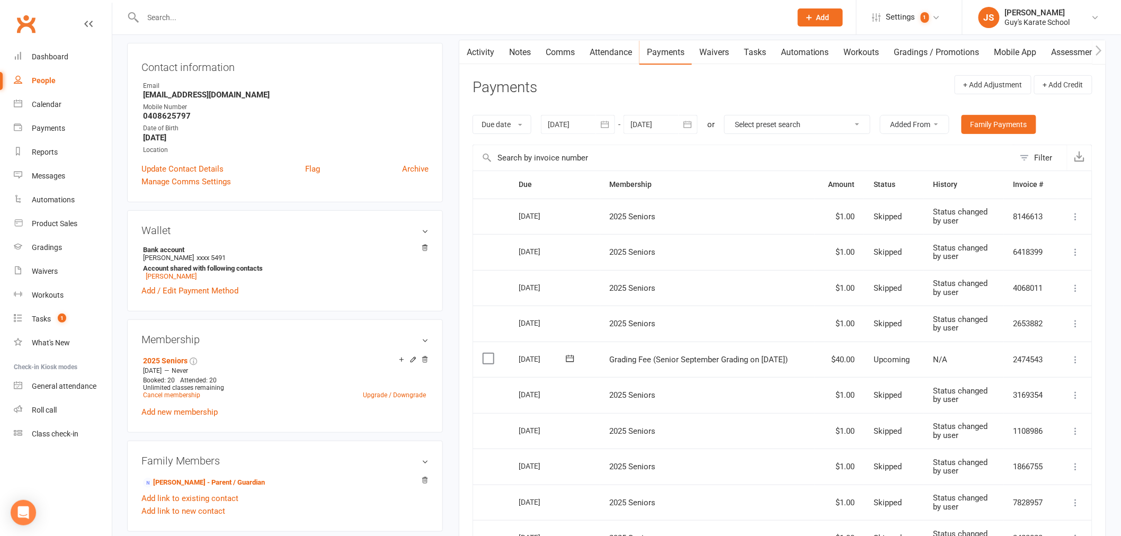
scroll to position [118, 0]
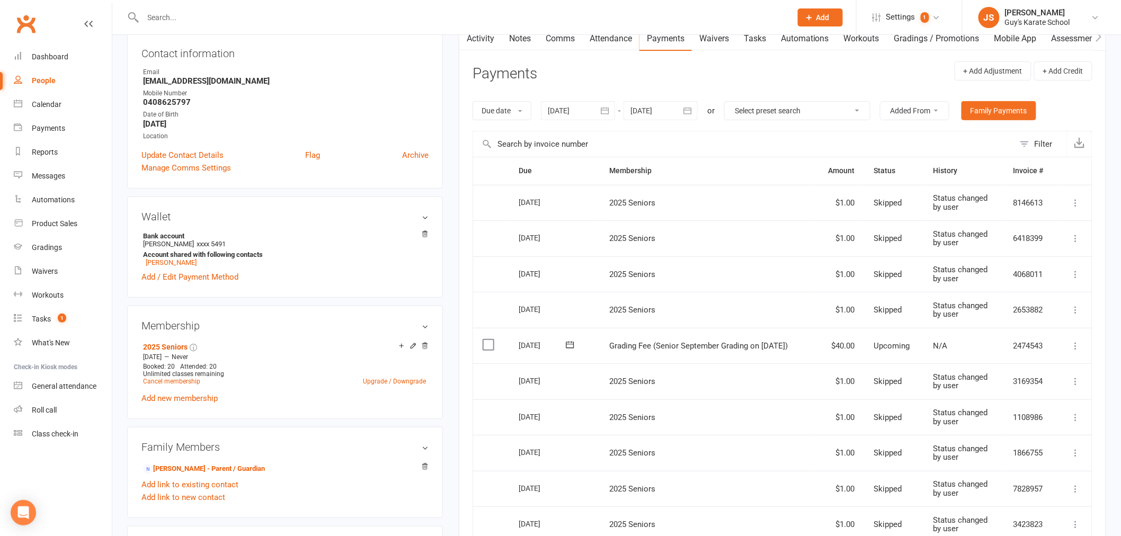
click at [1078, 343] on icon at bounding box center [1075, 346] width 11 height 11
click at [1023, 430] on link "Skip" at bounding box center [1029, 429] width 105 height 21
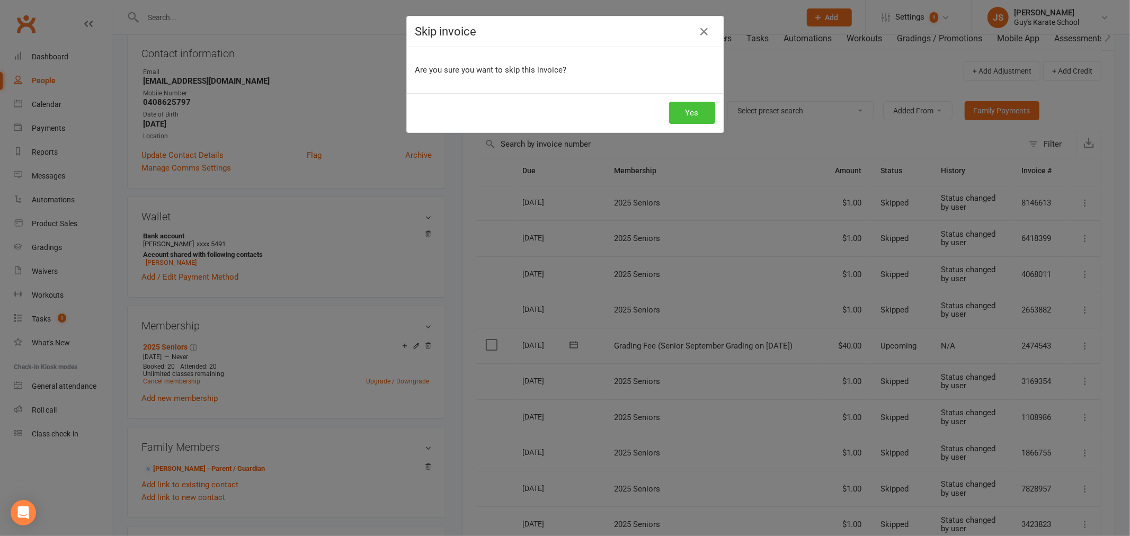
click at [686, 109] on button "Yes" at bounding box center [692, 113] width 46 height 22
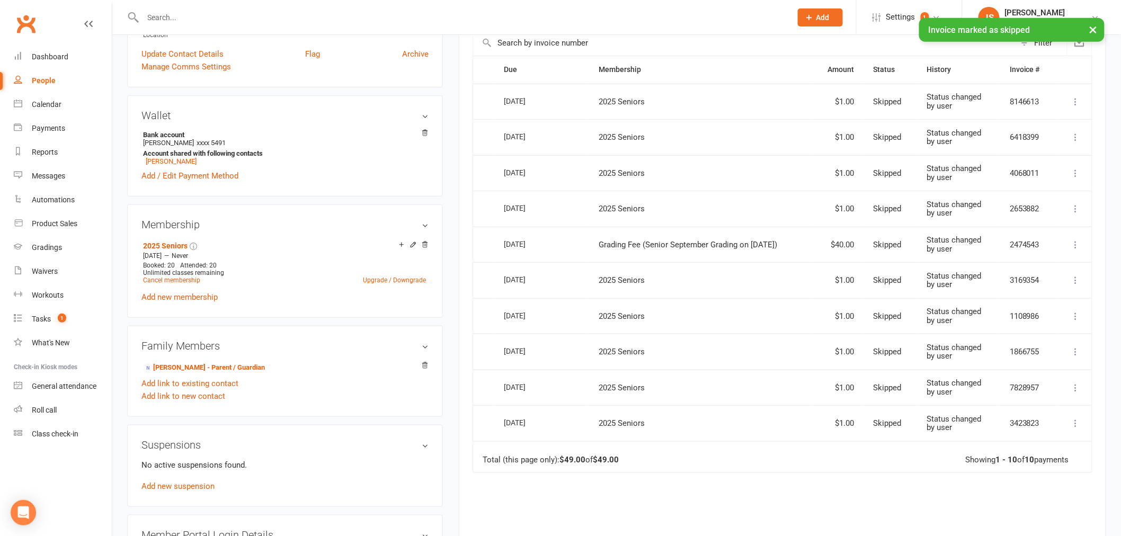
scroll to position [0, 0]
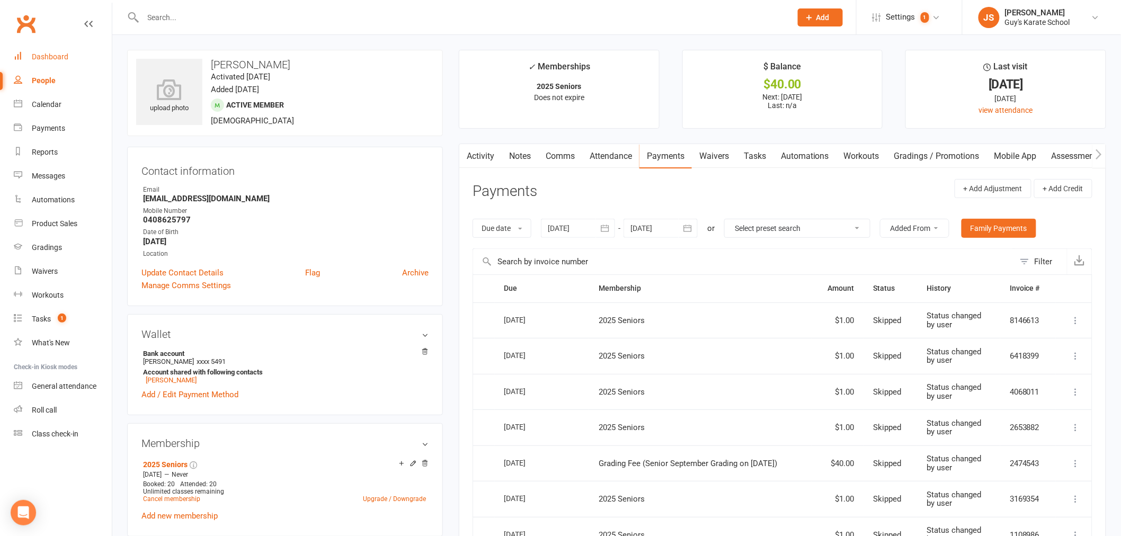
click at [40, 50] on link "Dashboard" at bounding box center [63, 57] width 98 height 24
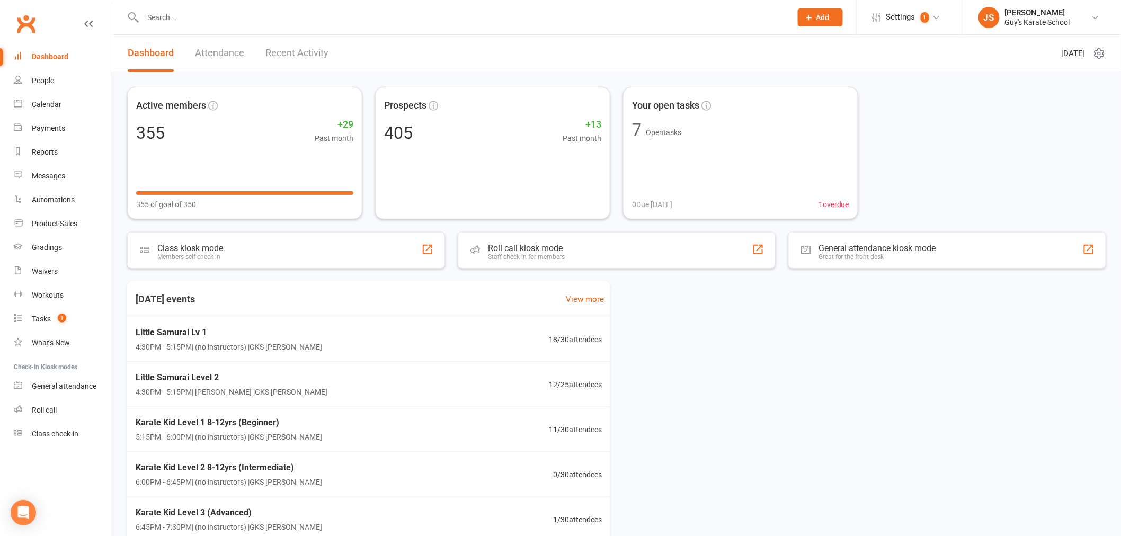
click at [195, 12] on input "text" at bounding box center [462, 17] width 644 height 15
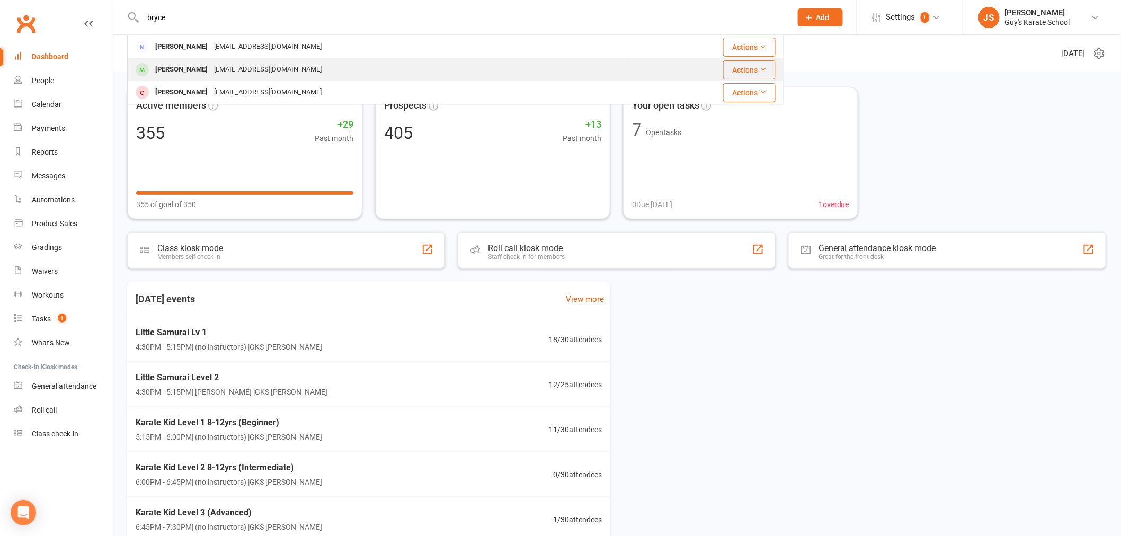
type input "bryce"
click at [244, 72] on div "[EMAIL_ADDRESS][DOMAIN_NAME]" at bounding box center [268, 69] width 114 height 15
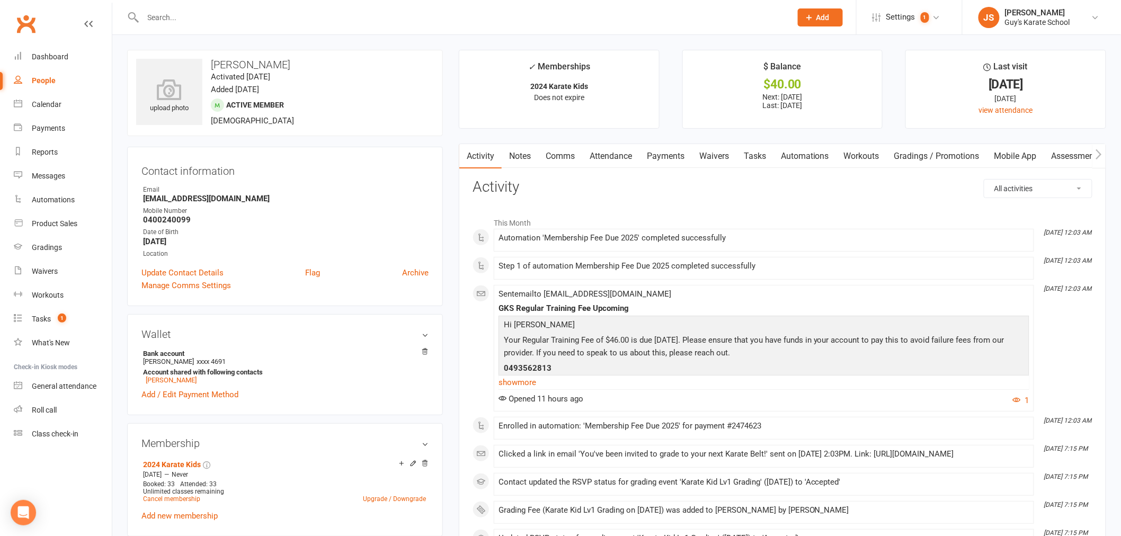
click at [681, 157] on link "Payments" at bounding box center [665, 156] width 52 height 24
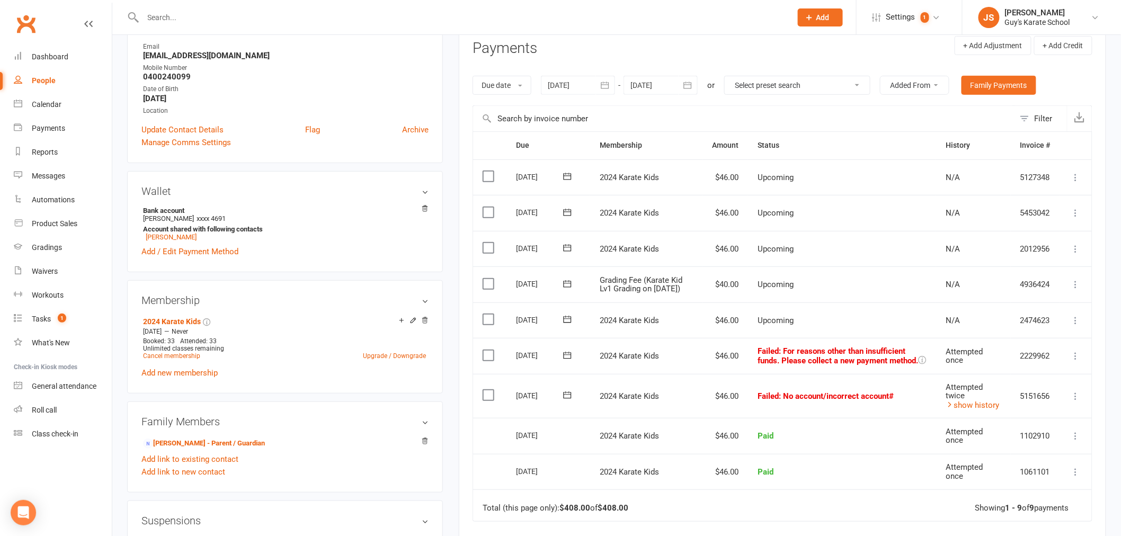
scroll to position [176, 0]
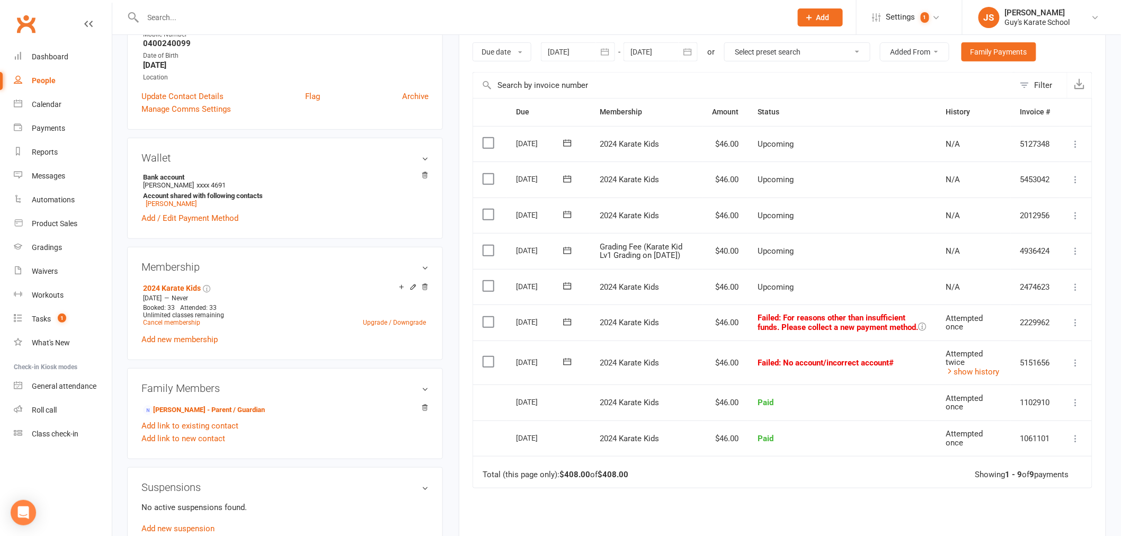
click at [918, 330] on icon at bounding box center [922, 327] width 8 height 8
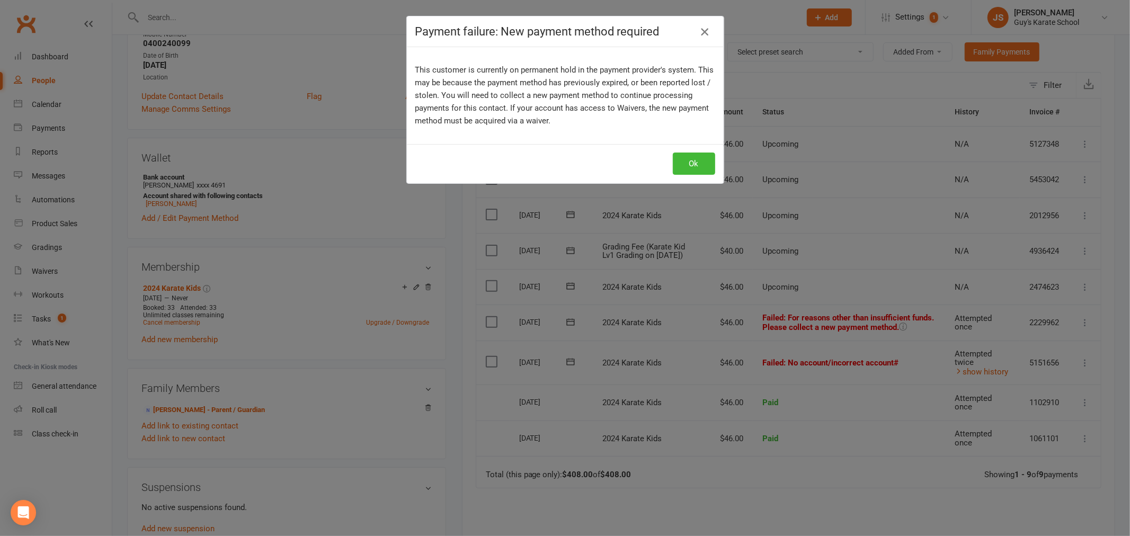
click at [703, 33] on icon "button" at bounding box center [704, 31] width 13 height 13
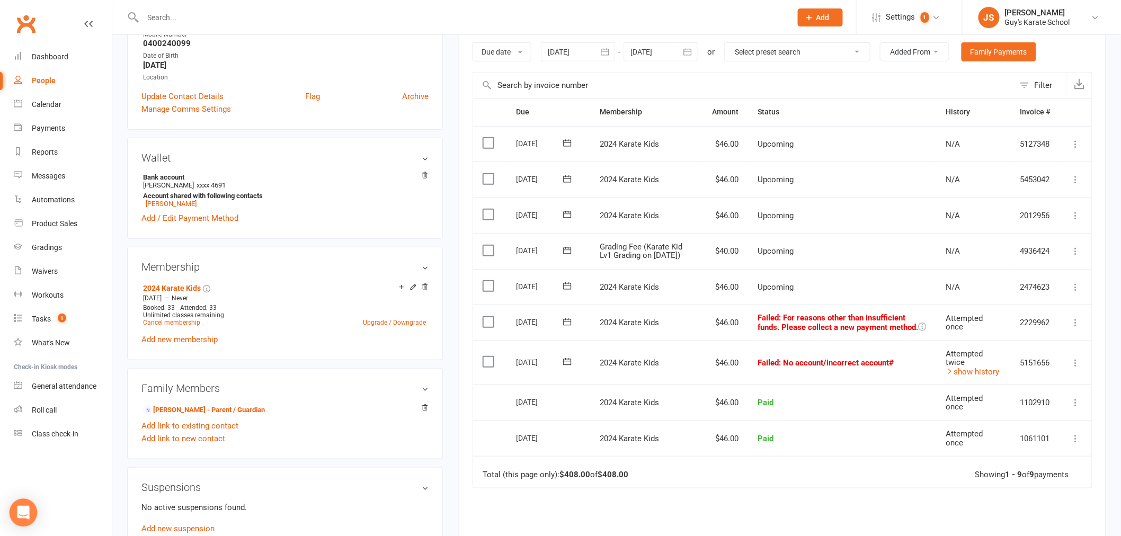
click at [18, 508] on icon "Open Intercom Messenger" at bounding box center [23, 513] width 14 height 14
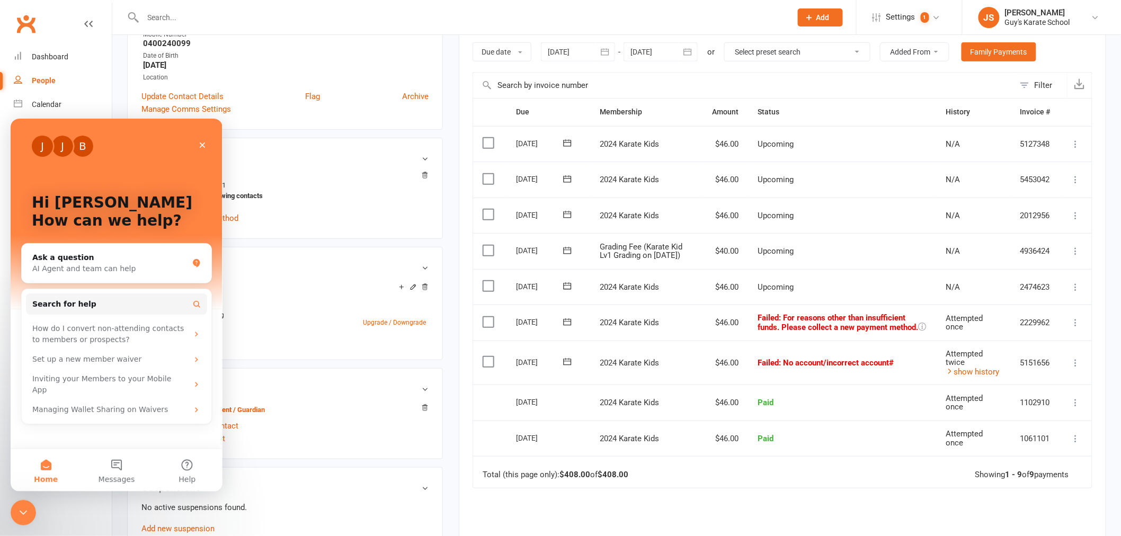
scroll to position [0, 0]
click at [120, 479] on span "Messages" at bounding box center [117, 478] width 37 height 7
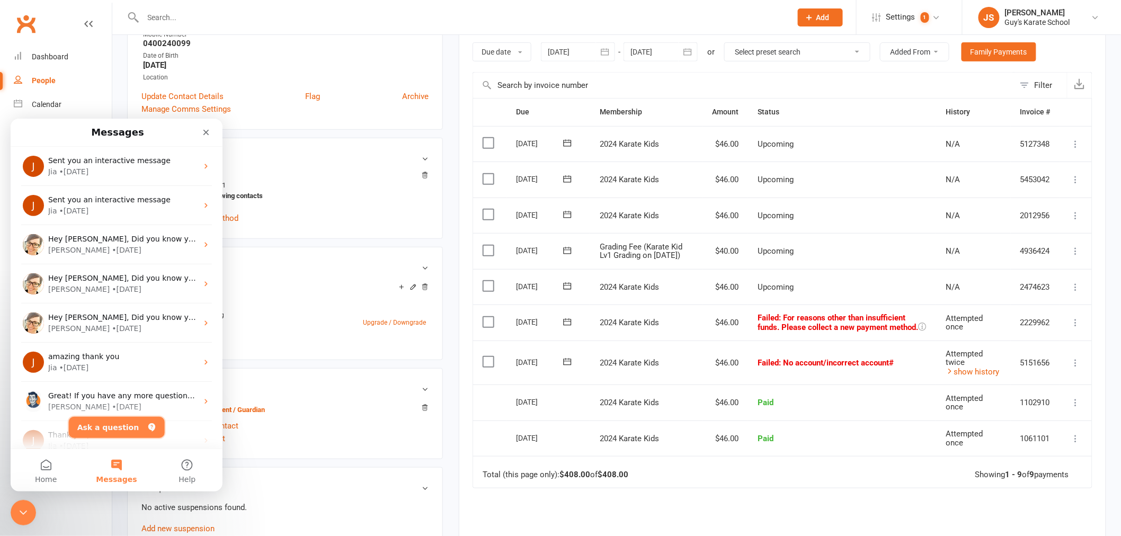
click at [123, 427] on button "Ask a question" at bounding box center [117, 426] width 96 height 21
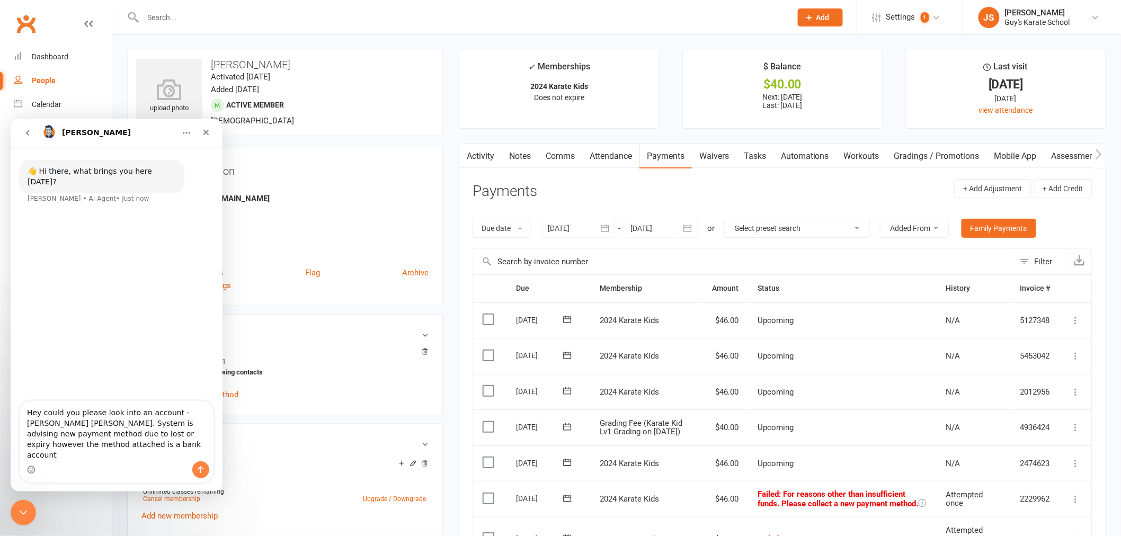
type textarea "Hey could you please look into an account - [PERSON_NAME] [PERSON_NAME]. System…"
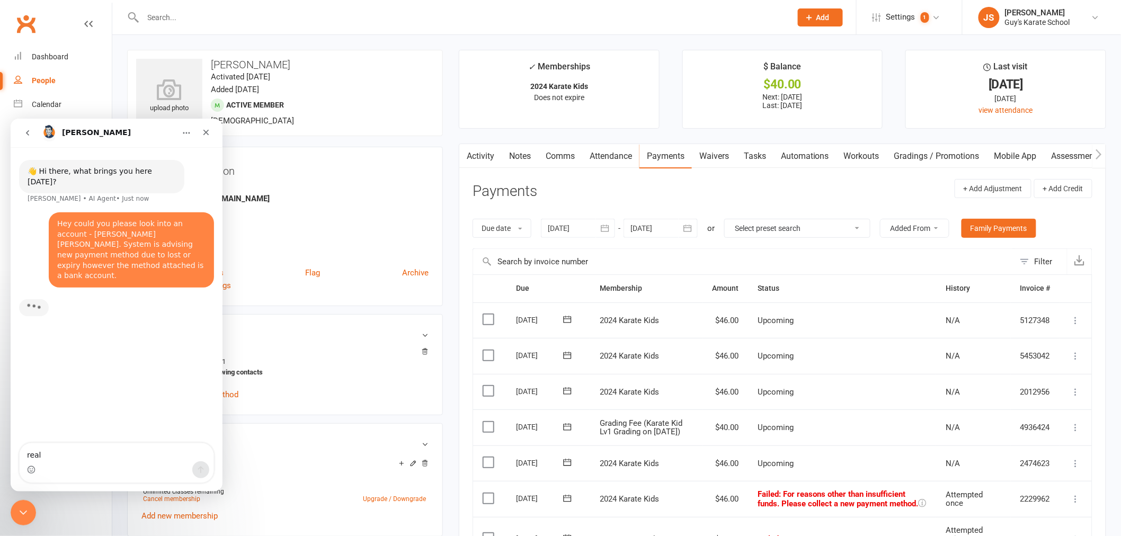
type textarea "real p"
type textarea "real person"
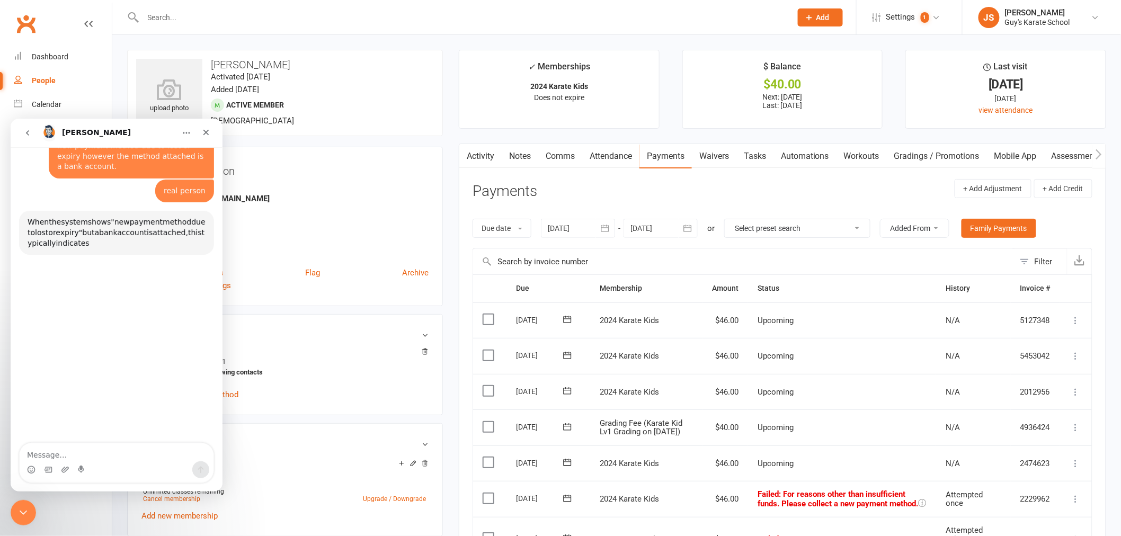
scroll to position [112, 0]
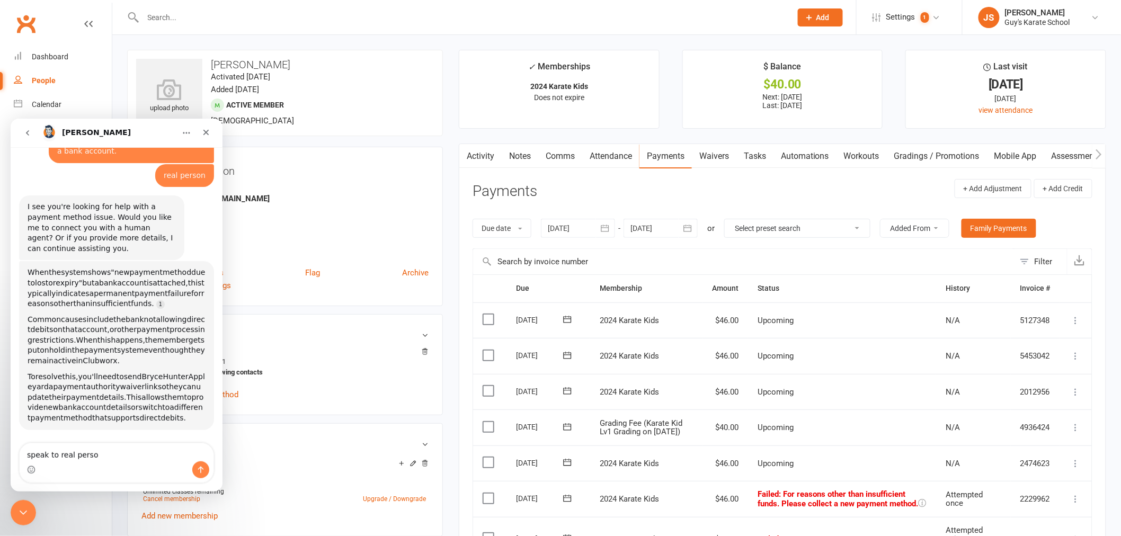
type textarea "speak to real person"
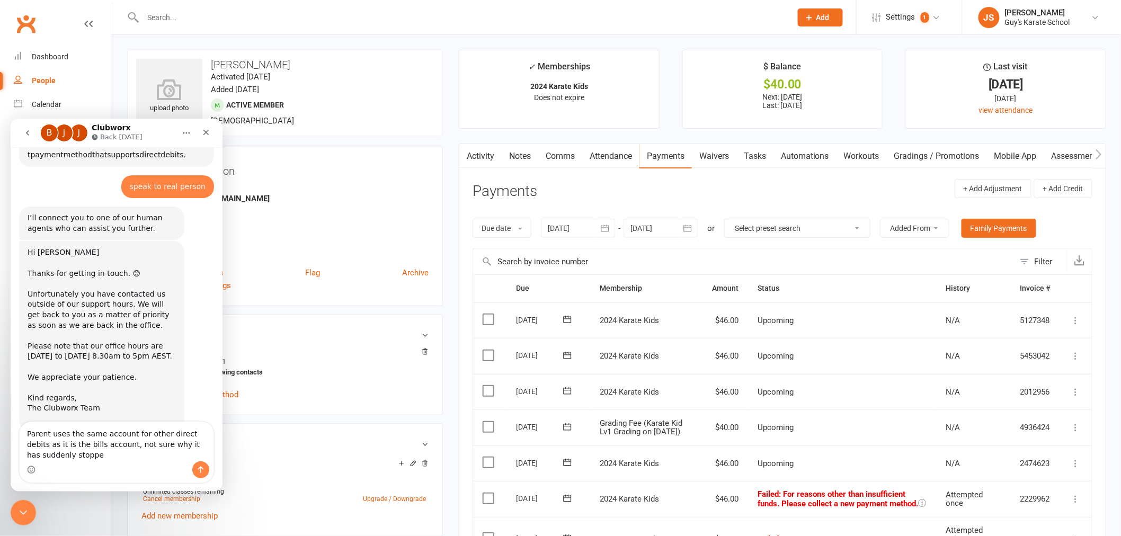
scroll to position [387, 0]
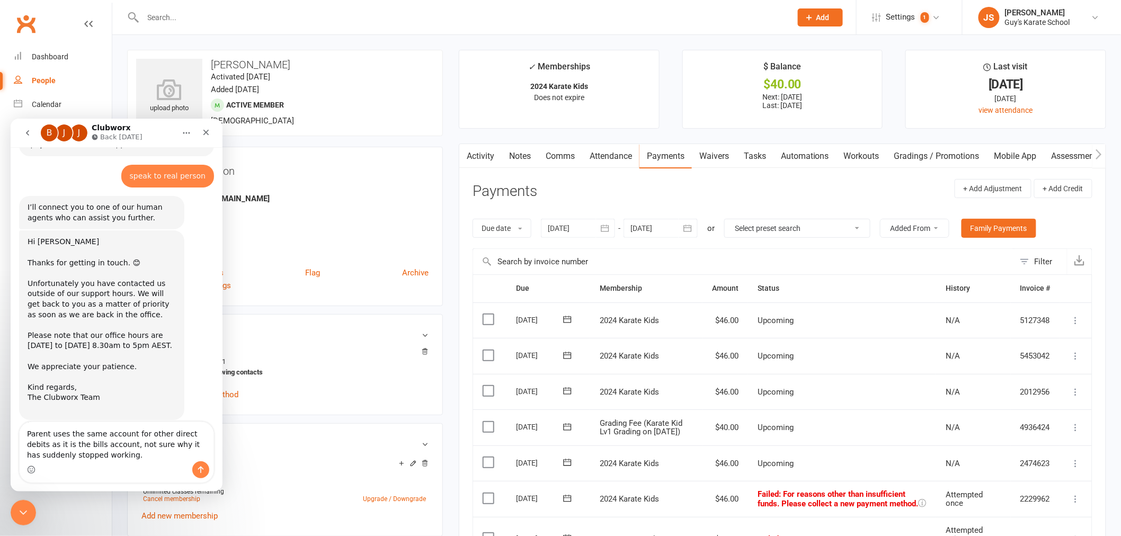
type textarea "Parent uses the same account for other direct debits as it is the bills account…"
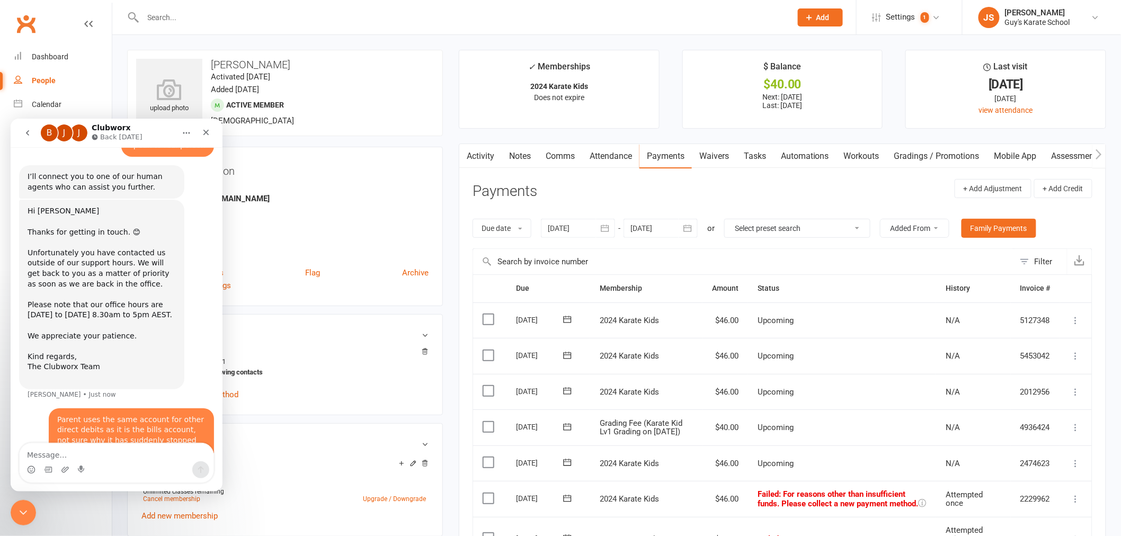
scroll to position [417, 0]
click at [453, 438] on main "✓ Memberships 2024 Karate Kids Does not expire $ Balance $40.00 Next: [DATE] La…" at bounding box center [782, 439] width 663 height 778
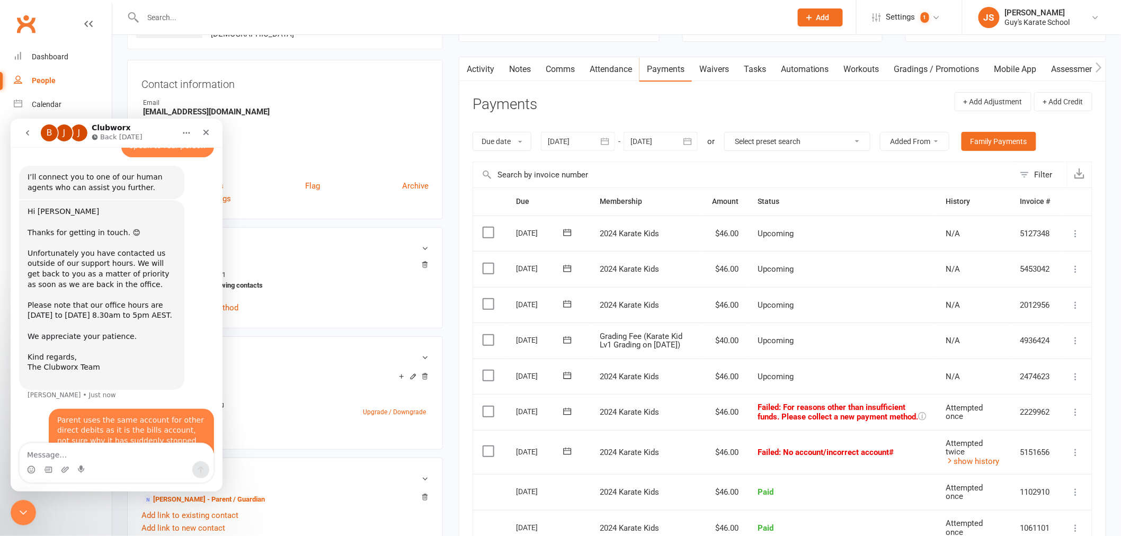
scroll to position [235, 0]
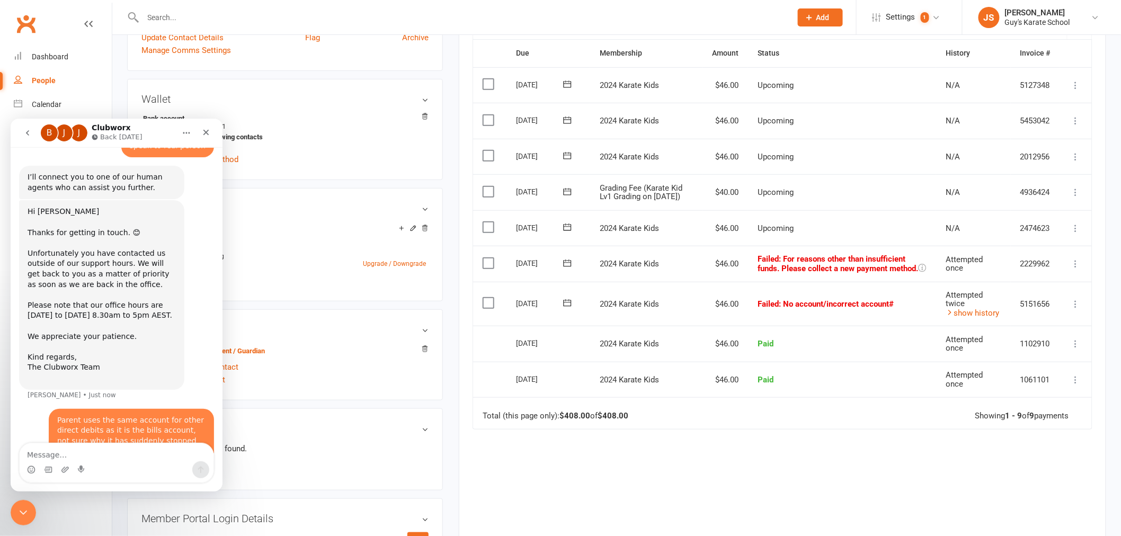
click at [1077, 309] on icon at bounding box center [1075, 304] width 11 height 11
click at [1044, 355] on link "Mark as Paid (POS)" at bounding box center [1029, 345] width 105 height 21
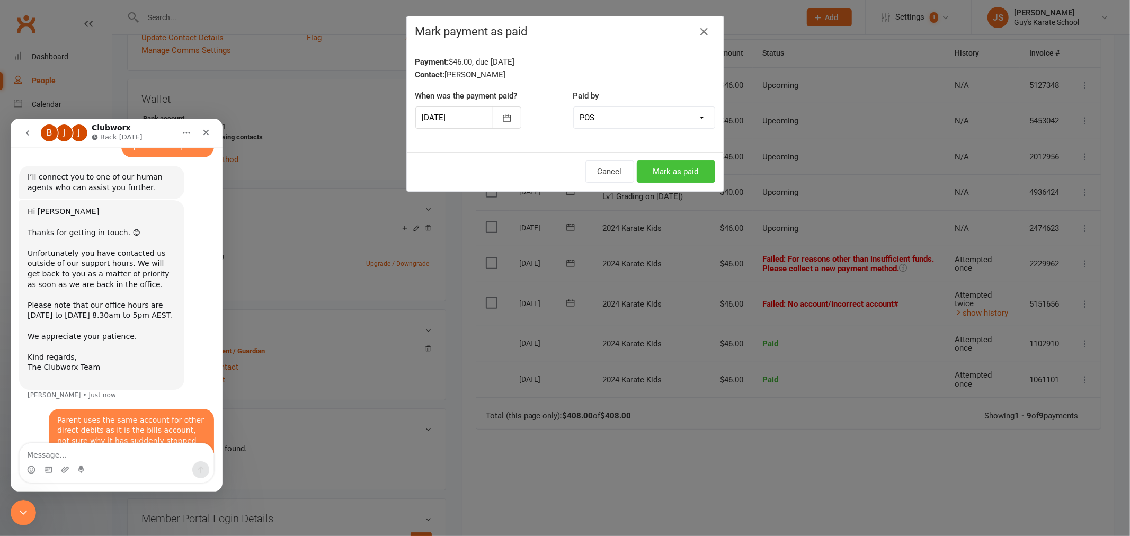
click at [680, 173] on button "Mark as paid" at bounding box center [676, 171] width 78 height 22
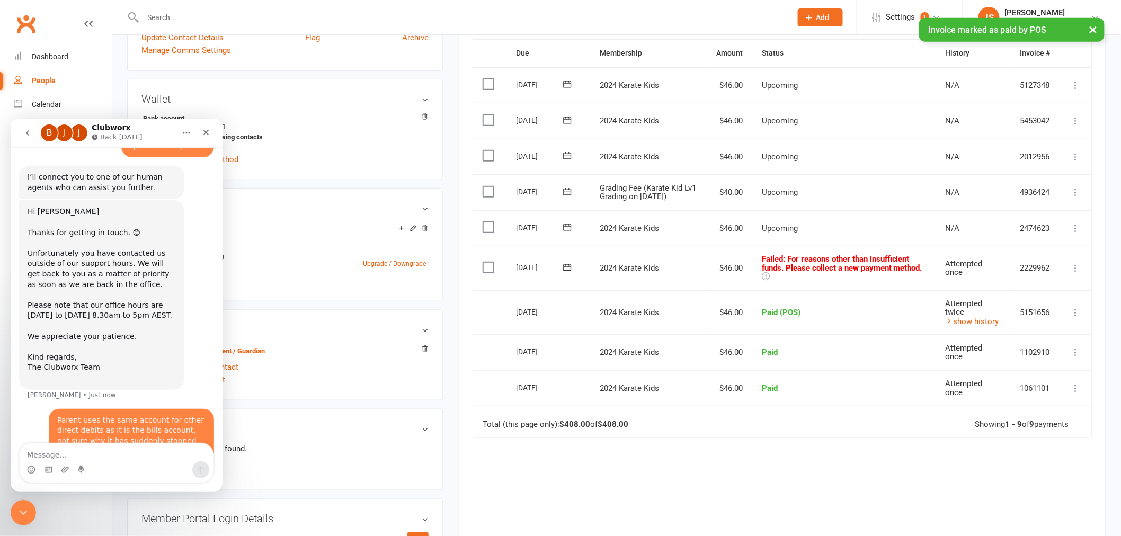
click at [1075, 267] on icon at bounding box center [1075, 268] width 11 height 11
click at [1039, 315] on link "Mark as Paid (POS)" at bounding box center [1029, 309] width 105 height 21
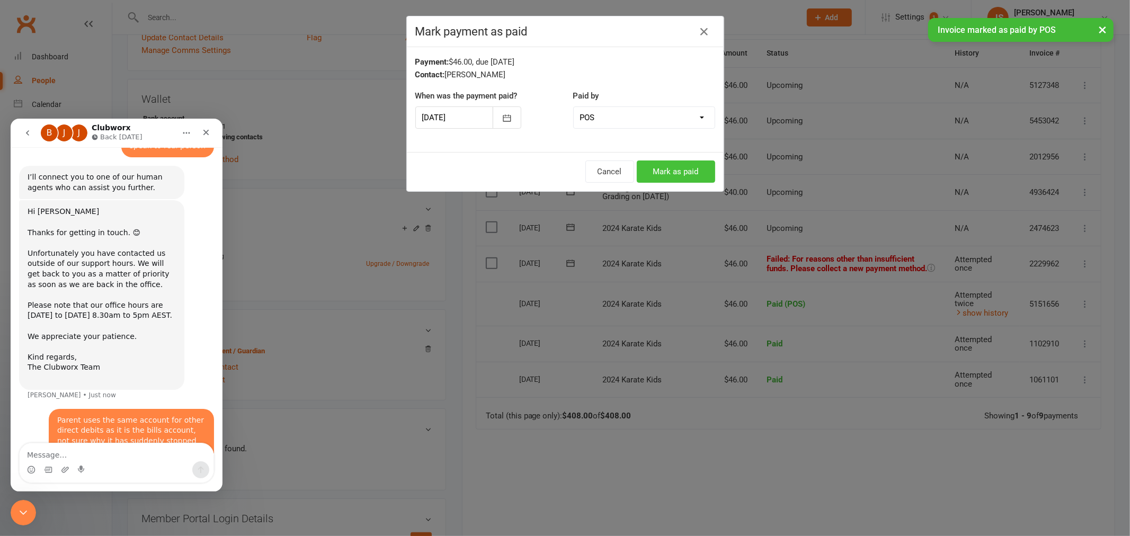
click at [675, 170] on button "Mark as paid" at bounding box center [676, 171] width 78 height 22
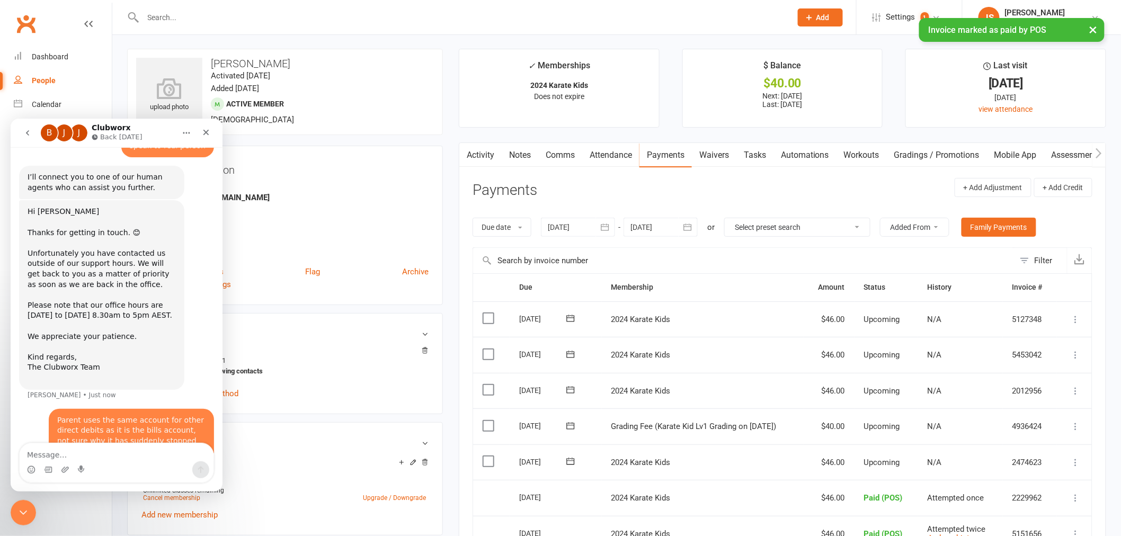
scroll to position [0, 0]
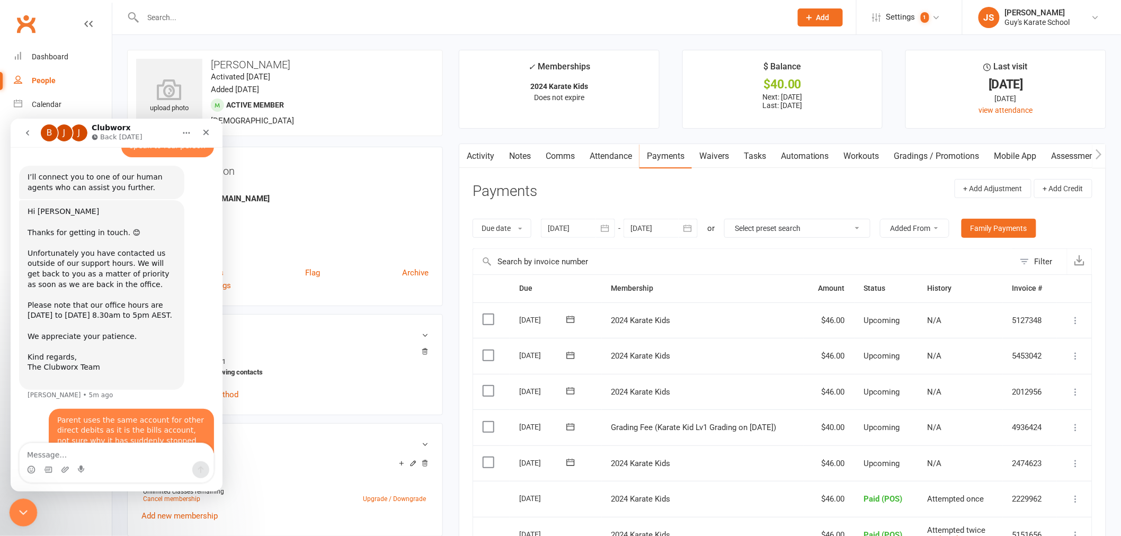
click at [25, 514] on icon "Close Intercom Messenger" at bounding box center [21, 511] width 13 height 13
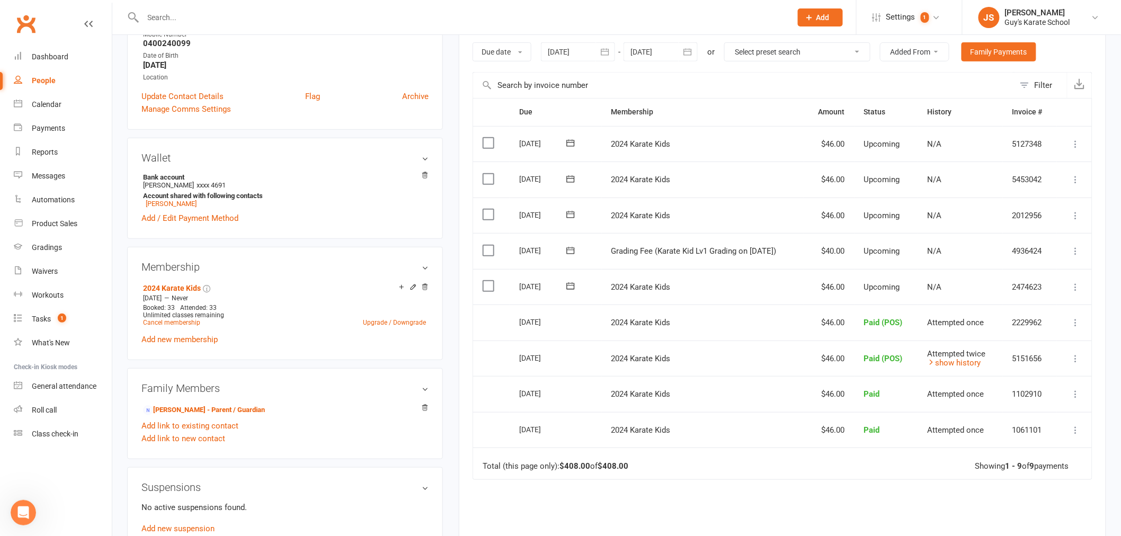
scroll to position [59, 0]
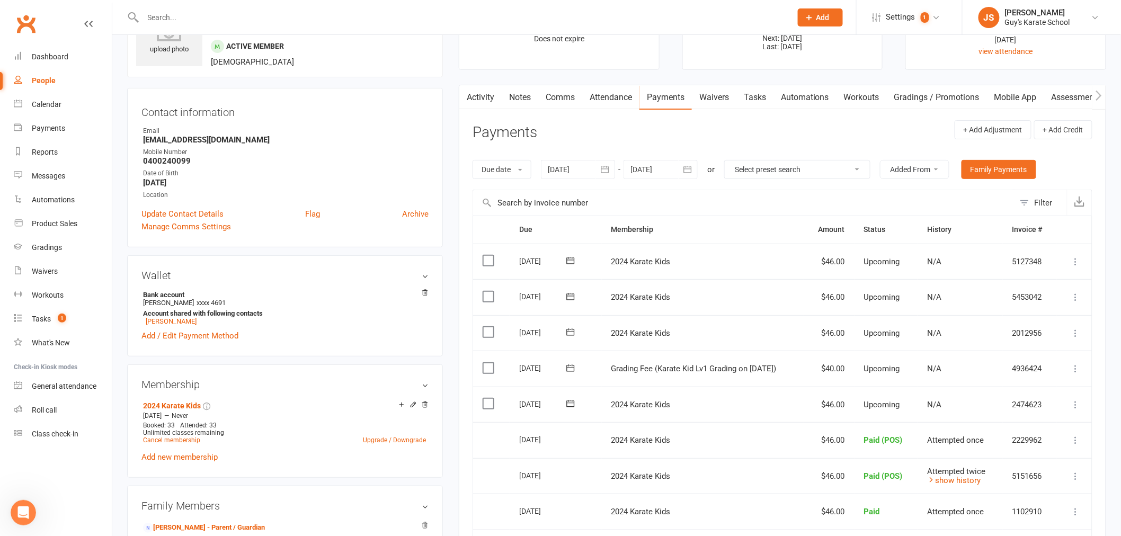
click at [210, 17] on input "text" at bounding box center [462, 17] width 644 height 15
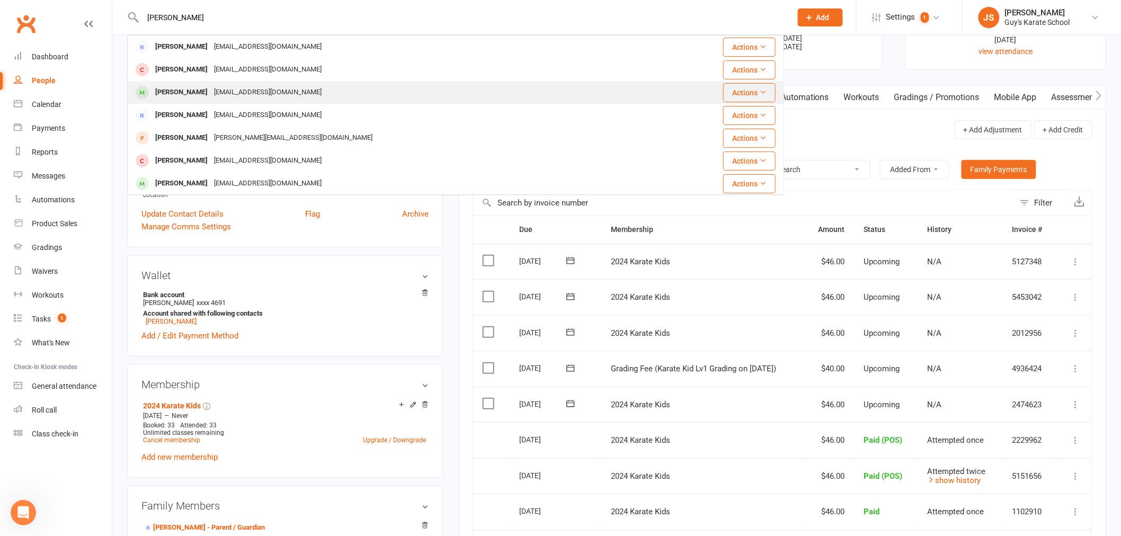
type input "[PERSON_NAME]"
click at [211, 91] on div "[EMAIL_ADDRESS][DOMAIN_NAME]" at bounding box center [268, 92] width 114 height 15
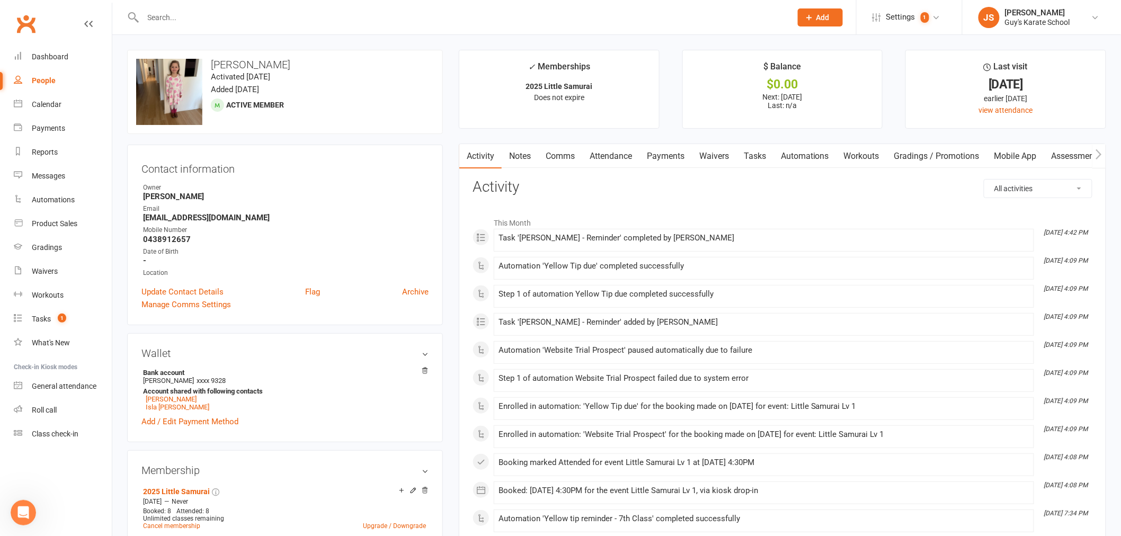
click at [671, 150] on link "Payments" at bounding box center [665, 156] width 52 height 24
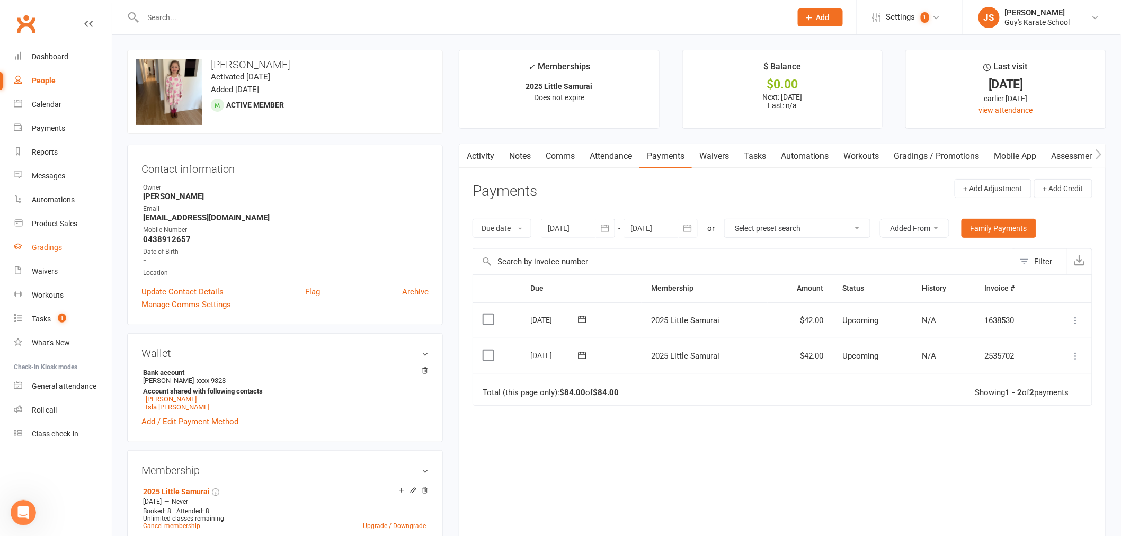
click at [43, 248] on div "Gradings" at bounding box center [47, 247] width 30 height 8
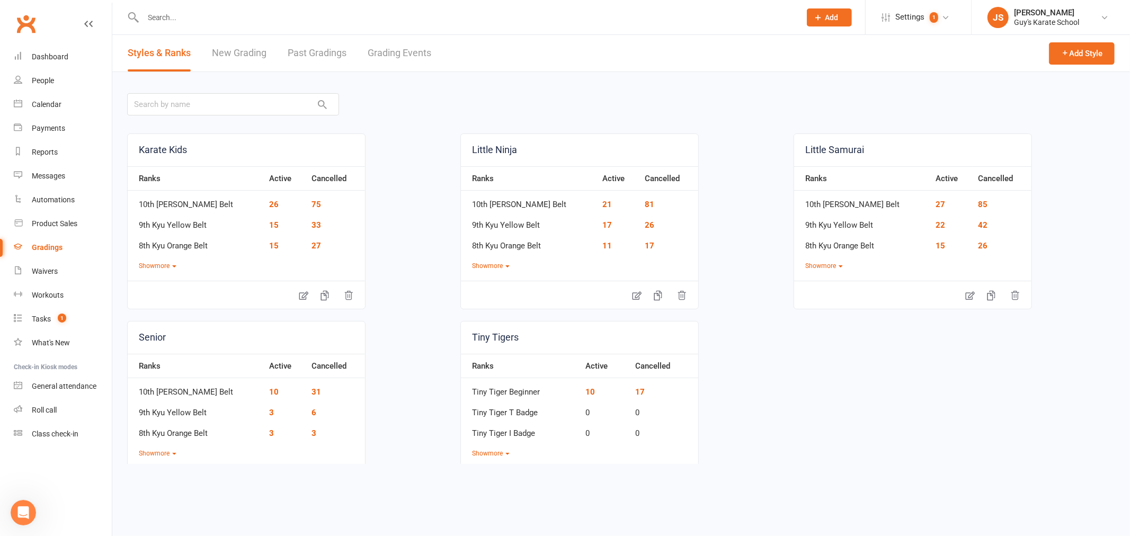
click at [396, 64] on link "Grading Events" at bounding box center [400, 53] width 64 height 37
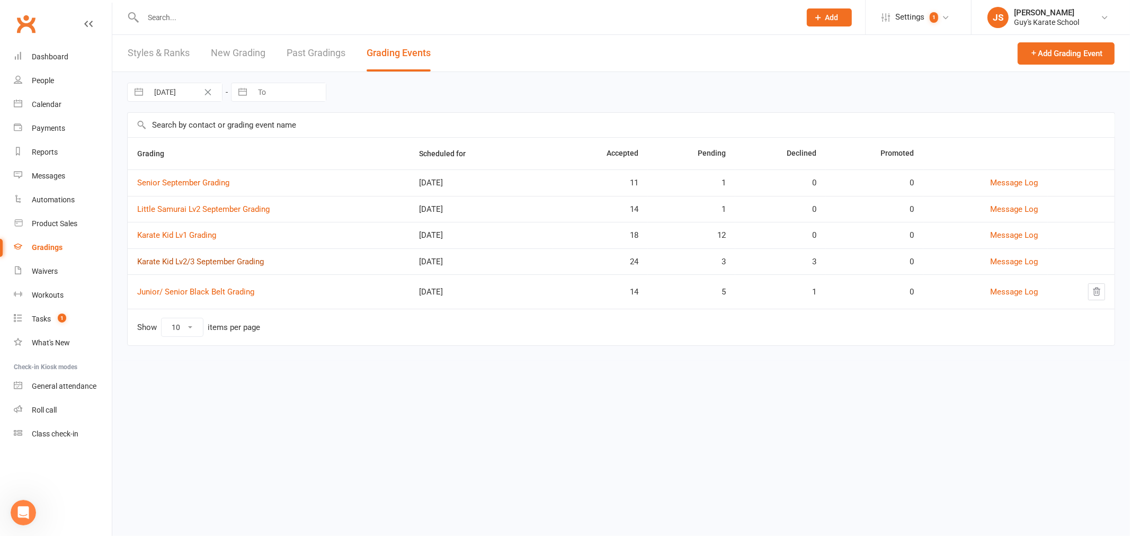
click at [199, 264] on link "Karate Kid Lv2/3 September Grading" at bounding box center [200, 262] width 127 height 10
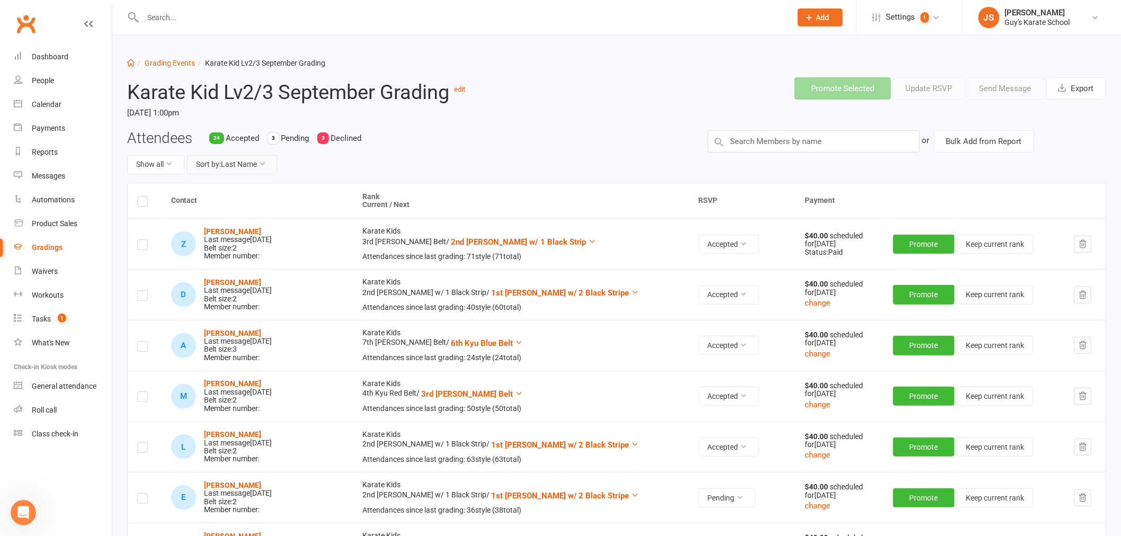
click at [251, 165] on button "Sort by: Last Name" at bounding box center [232, 164] width 91 height 19
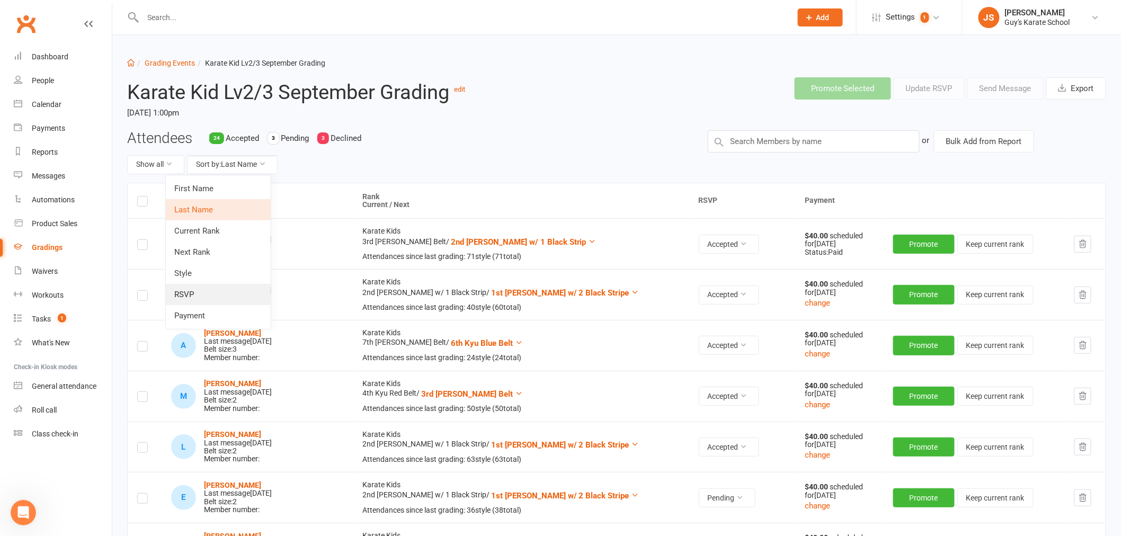
click at [228, 297] on link "RSVP" at bounding box center [218, 294] width 105 height 21
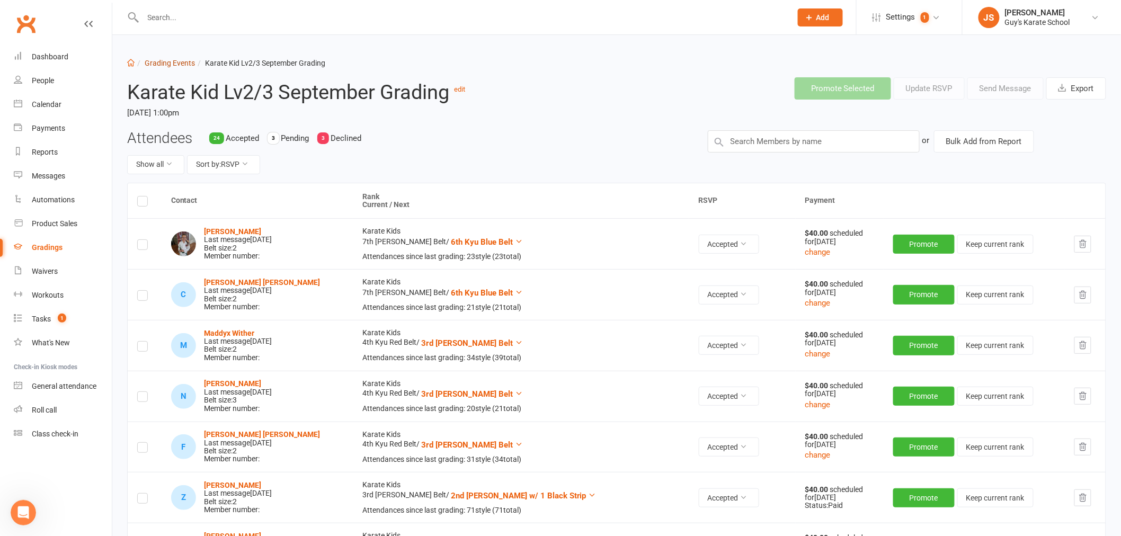
click at [175, 67] on link "Grading Events" at bounding box center [170, 63] width 50 height 8
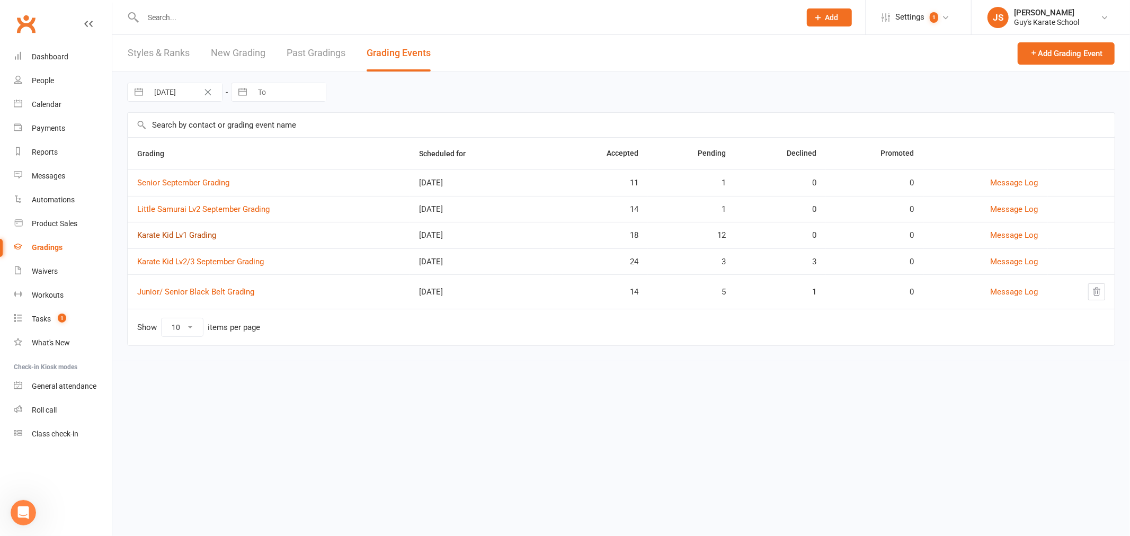
click at [207, 235] on link "Karate Kid Lv1 Grading" at bounding box center [176, 235] width 79 height 10
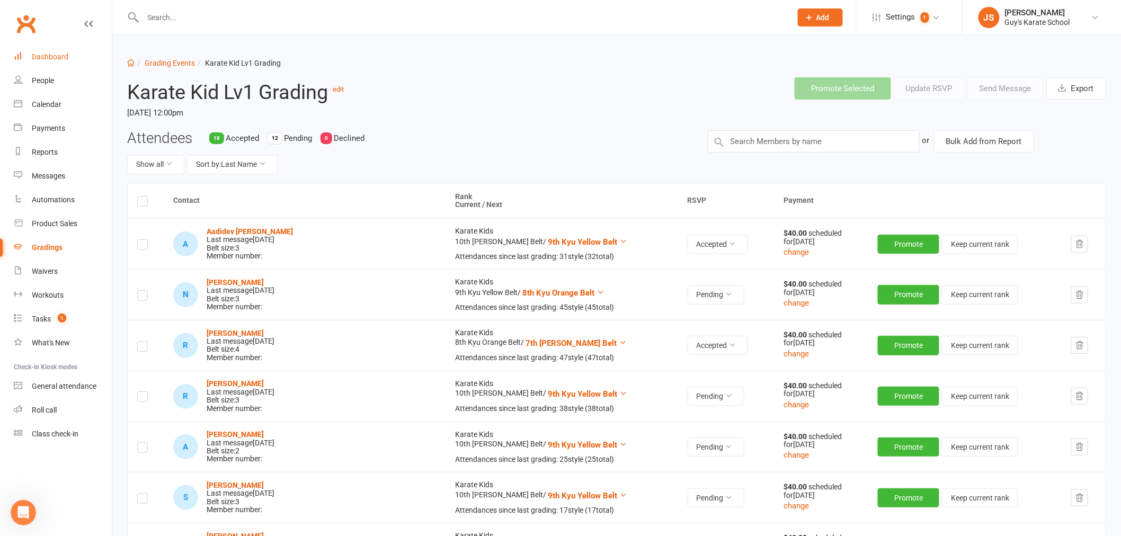
click at [44, 60] on div "Dashboard" at bounding box center [50, 56] width 37 height 8
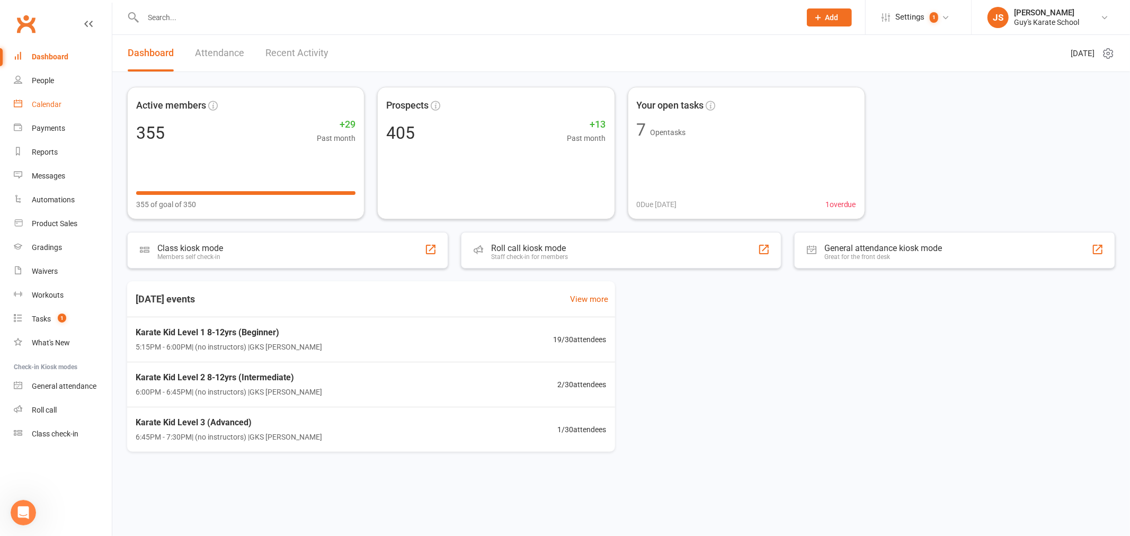
click at [48, 105] on div "Calendar" at bounding box center [47, 104] width 30 height 8
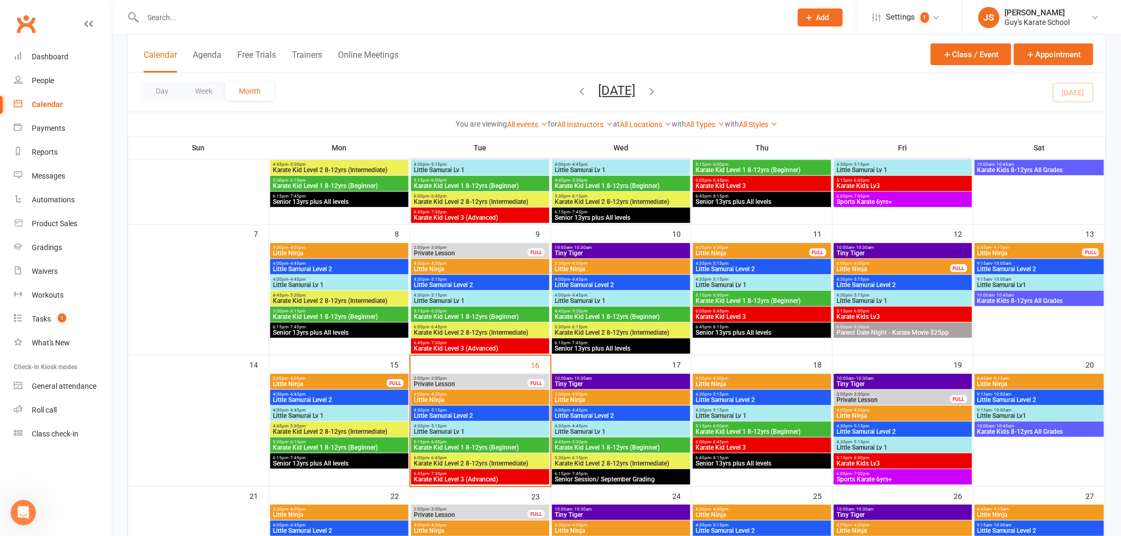
scroll to position [176, 0]
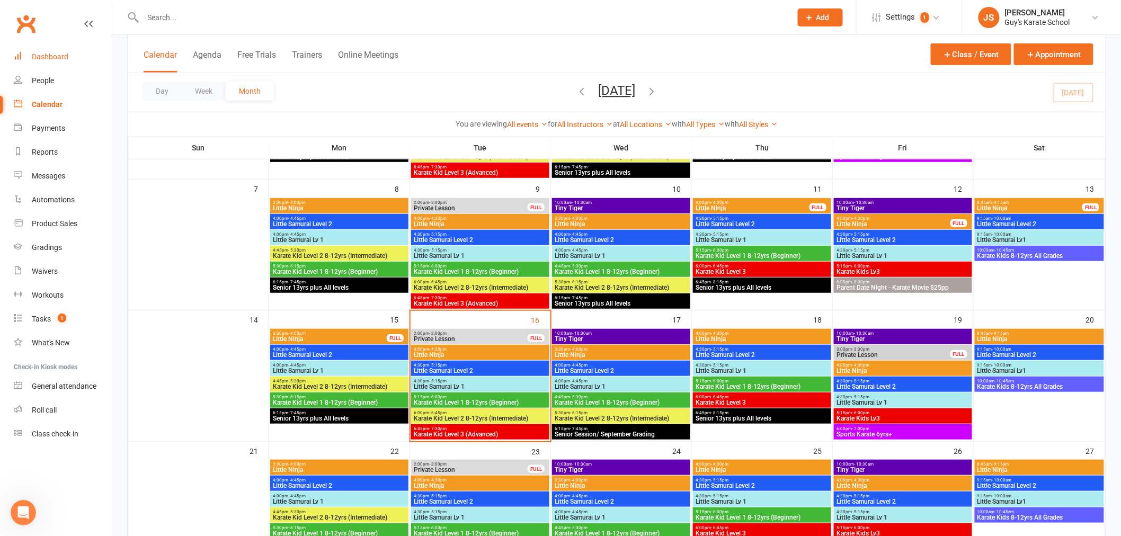
click at [76, 61] on link "Dashboard" at bounding box center [63, 57] width 98 height 24
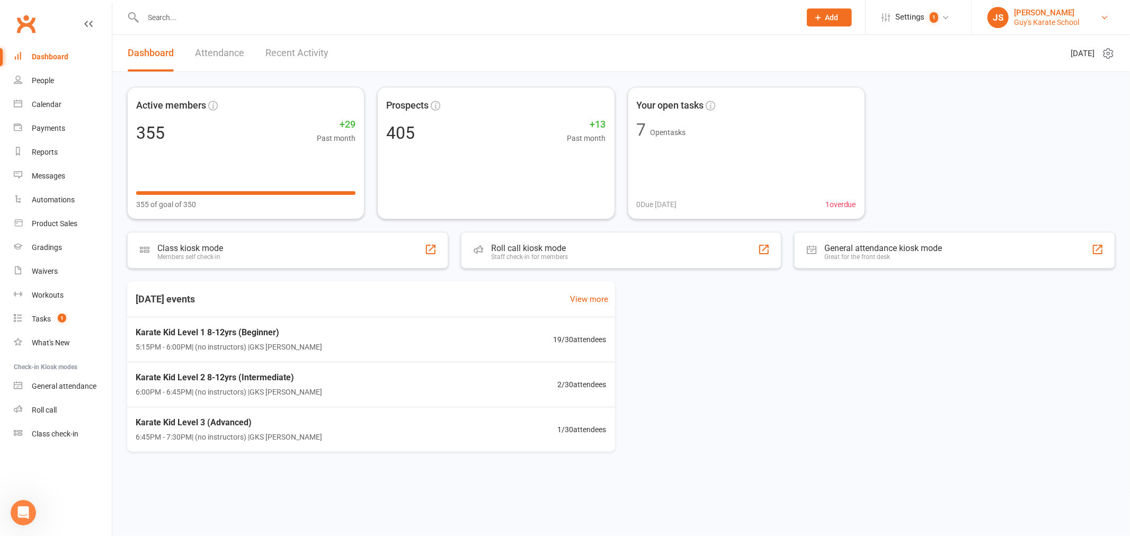
click at [1088, 18] on link "JS [PERSON_NAME] [PERSON_NAME]'s Karate School" at bounding box center [1050, 17] width 127 height 21
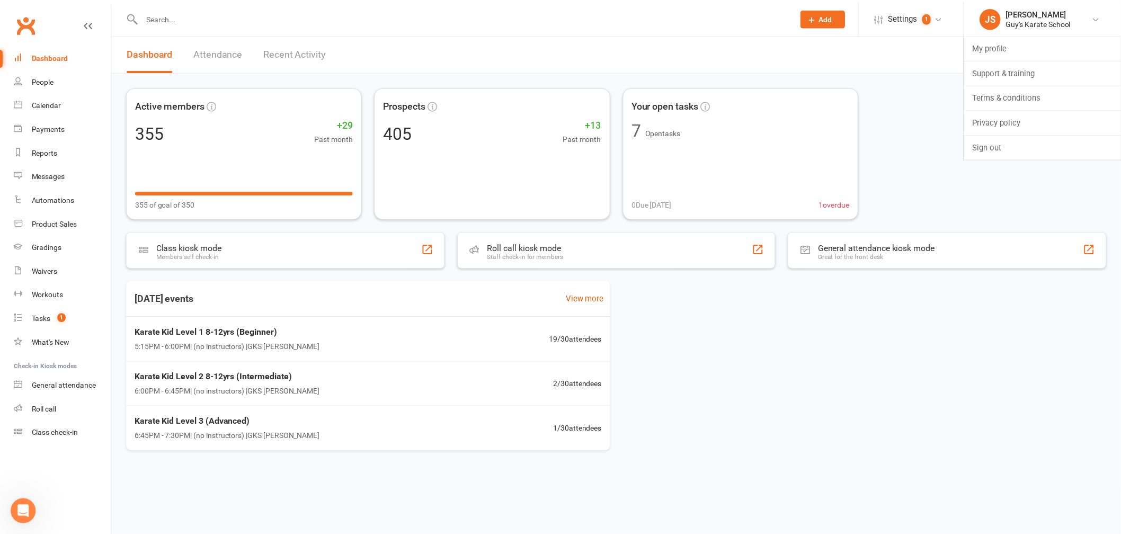
scroll to position [417, 0]
click at [177, 19] on input "text" at bounding box center [466, 17] width 653 height 15
click at [47, 152] on div "Reports" at bounding box center [45, 152] width 26 height 8
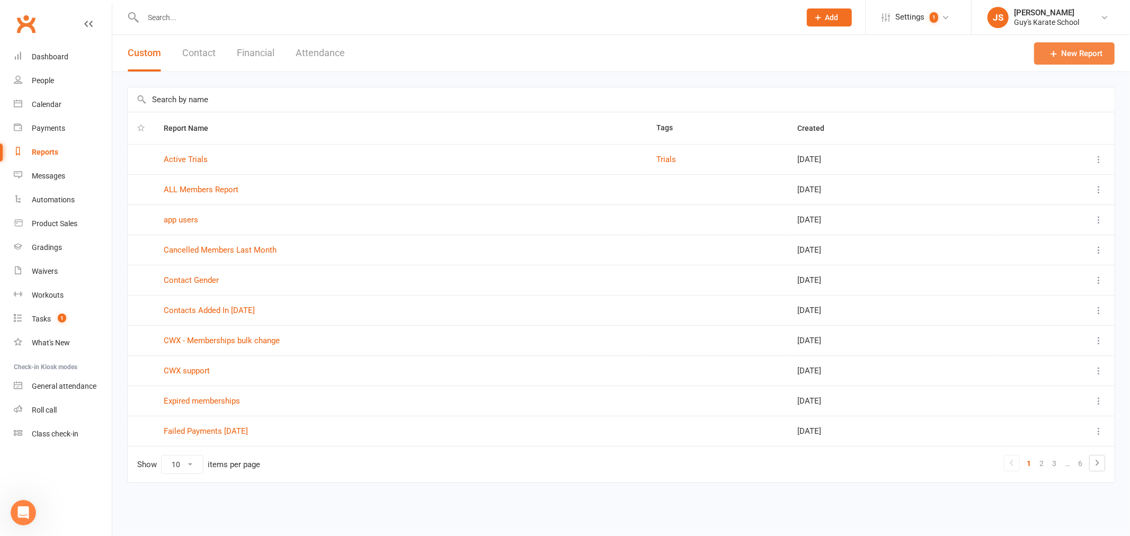
click at [1067, 54] on link "New Report" at bounding box center [1074, 53] width 80 height 22
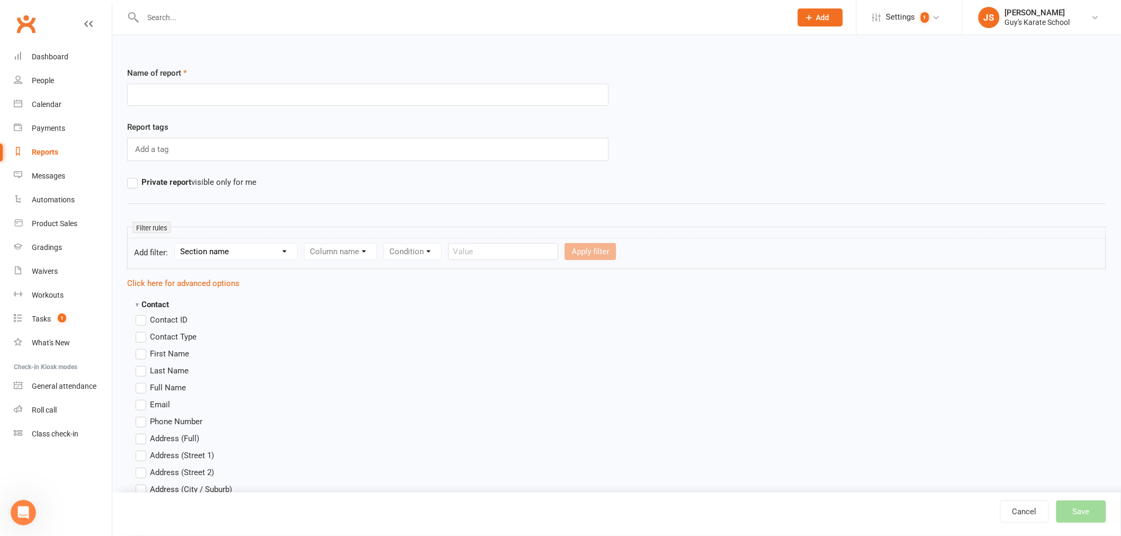
click at [231, 255] on select "Section name Contact Attendance Aggregate Payment Booking Waitlist Attendees Ca…" at bounding box center [236, 252] width 122 height 16
click at [176, 244] on select "Section name Contact Attendance Aggregate Payment Booking Waitlist Attendees Ca…" at bounding box center [236, 252] width 122 height 16
click at [344, 253] on select "Column name Attendance Last Marked Attendance First Marked Last Attended First …" at bounding box center [397, 252] width 184 height 16
click at [345, 253] on select "Column name Attendance Last Marked Attendance First Marked Last Attended First …" at bounding box center [397, 252] width 184 height 16
click at [538, 252] on div "Condition" at bounding box center [525, 251] width 58 height 17
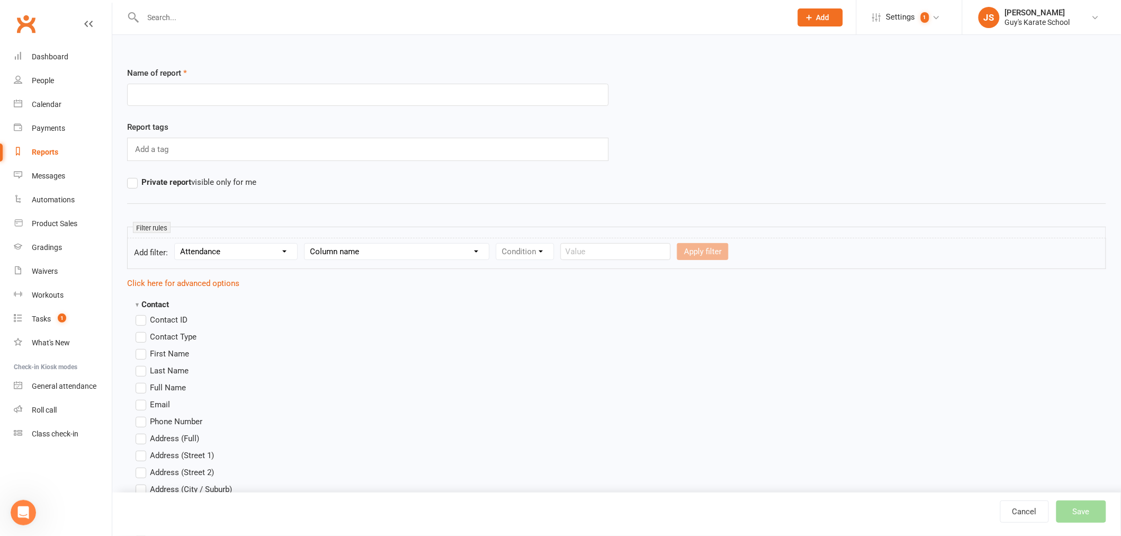
click at [541, 249] on div "Condition" at bounding box center [525, 251] width 58 height 17
click at [600, 249] on input "text" at bounding box center [615, 251] width 110 height 17
click at [547, 249] on div "Condition" at bounding box center [525, 251] width 58 height 17
click at [228, 253] on select "Section name Contact Attendance Aggregate Payment Booking Waitlist Attendees Ca…" at bounding box center [236, 252] width 122 height 16
select select "18"
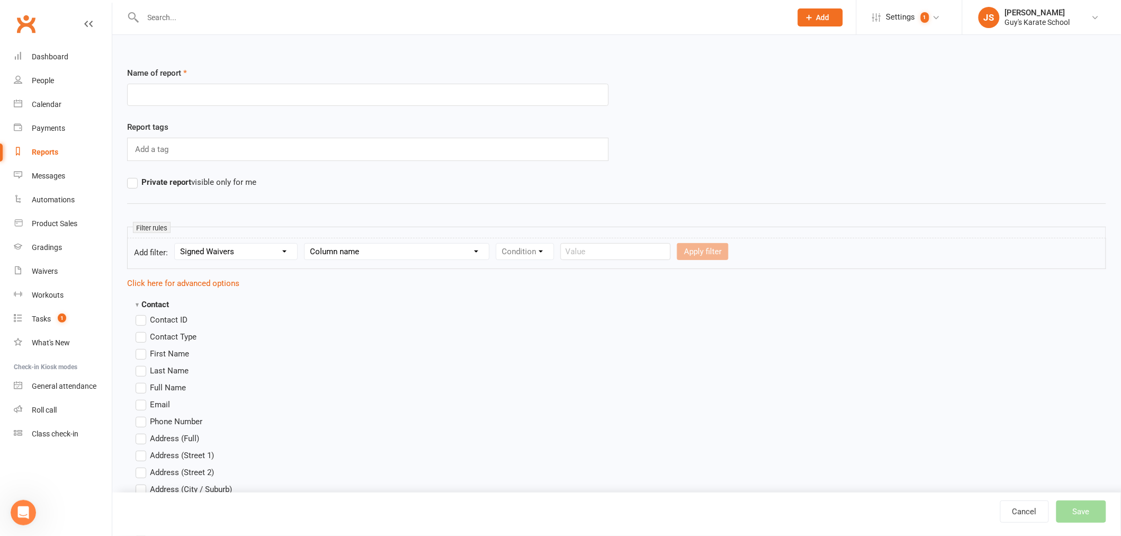
click at [176, 244] on select "Section name Contact Attendance Aggregate Payment Booking Waitlist Attendees Ca…" at bounding box center [236, 252] width 122 height 16
click at [450, 250] on select "Column name Waiver Name Waiver Reference Waiver Type Waiver Status Prefill / Cr…" at bounding box center [383, 252] width 156 height 16
select select "2"
click at [307, 244] on select "Column name Waiver Name Waiver Reference Waiver Type Waiver Status Prefill / Cr…" at bounding box center [383, 252] width 156 height 16
click at [496, 252] on select "Condition Equals Does not equal Contains Does not contain Is blank or does not …" at bounding box center [529, 252] width 122 height 16
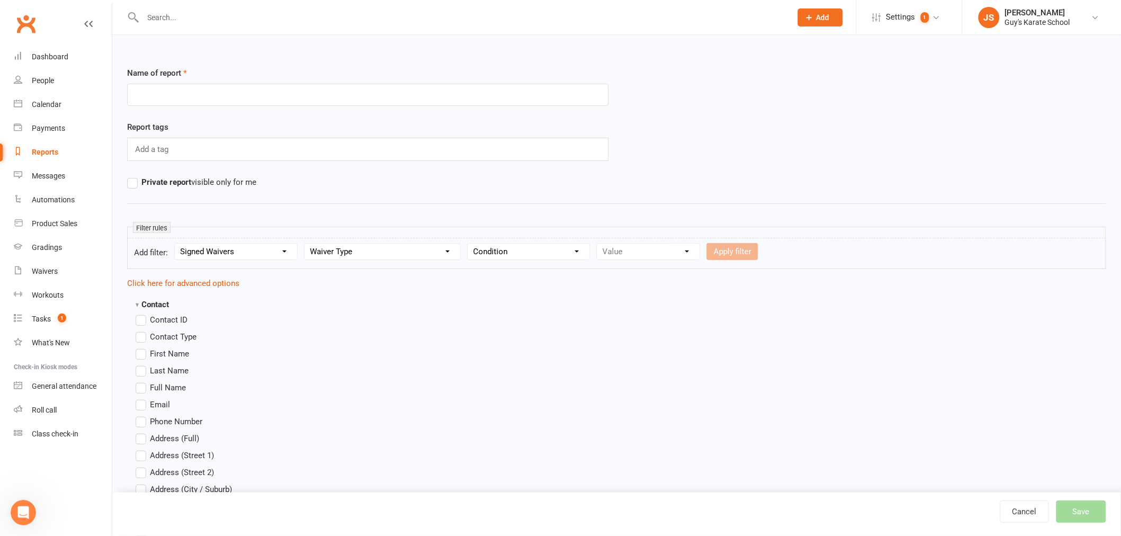
select select "0"
click at [470, 244] on select "Condition Equals Does not equal Contains Does not contain Is blank or does not …" at bounding box center [529, 252] width 122 height 16
click at [617, 250] on select "Value Member Prospect Non-attending Contact" at bounding box center [648, 252] width 103 height 16
select select "1"
click at [597, 244] on select "Value Member Prospect Non-attending Contact" at bounding box center [648, 252] width 103 height 16
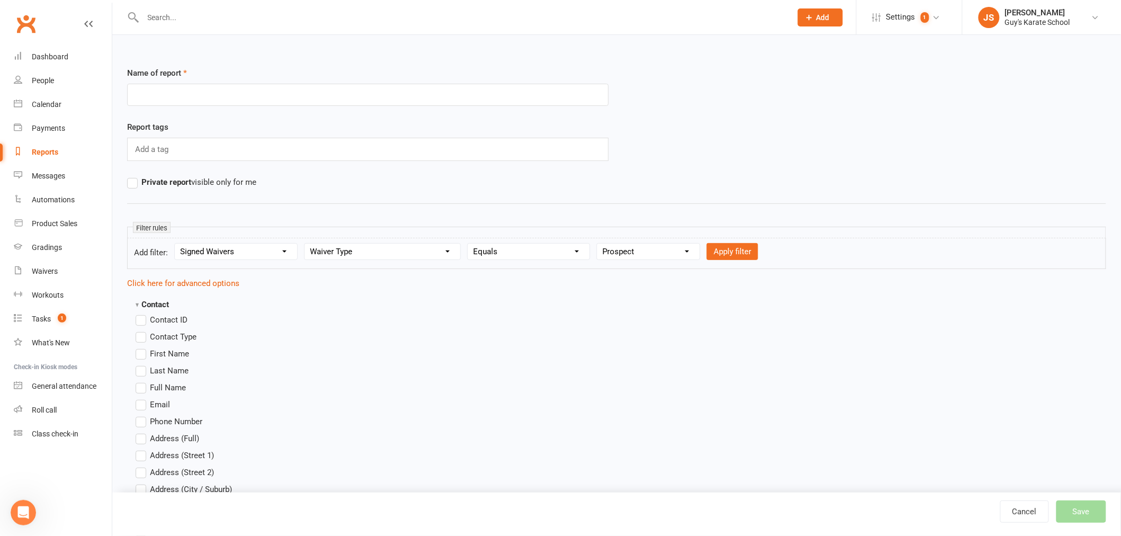
click at [690, 249] on select "Value Member Prospect Non-attending Contact" at bounding box center [648, 252] width 103 height 16
click at [718, 250] on button "Apply filter" at bounding box center [731, 251] width 51 height 17
select select
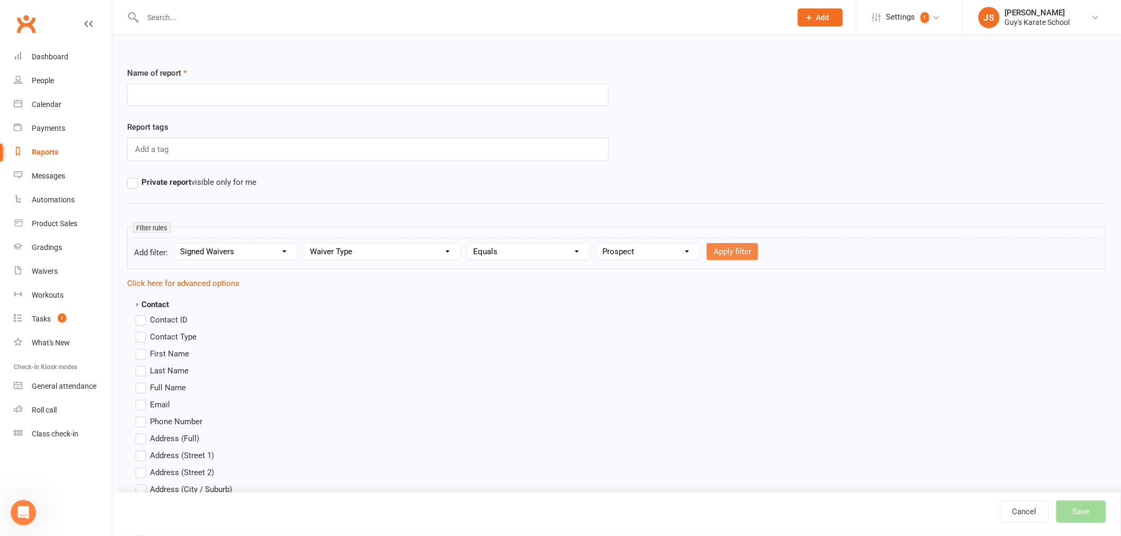
select select
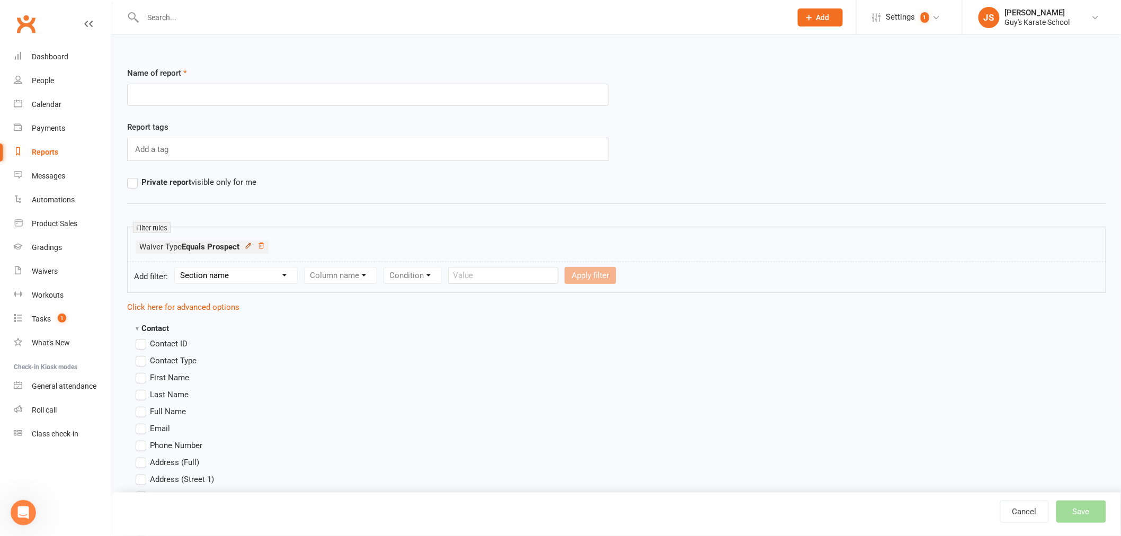
click at [249, 245] on icon at bounding box center [248, 245] width 5 height 5
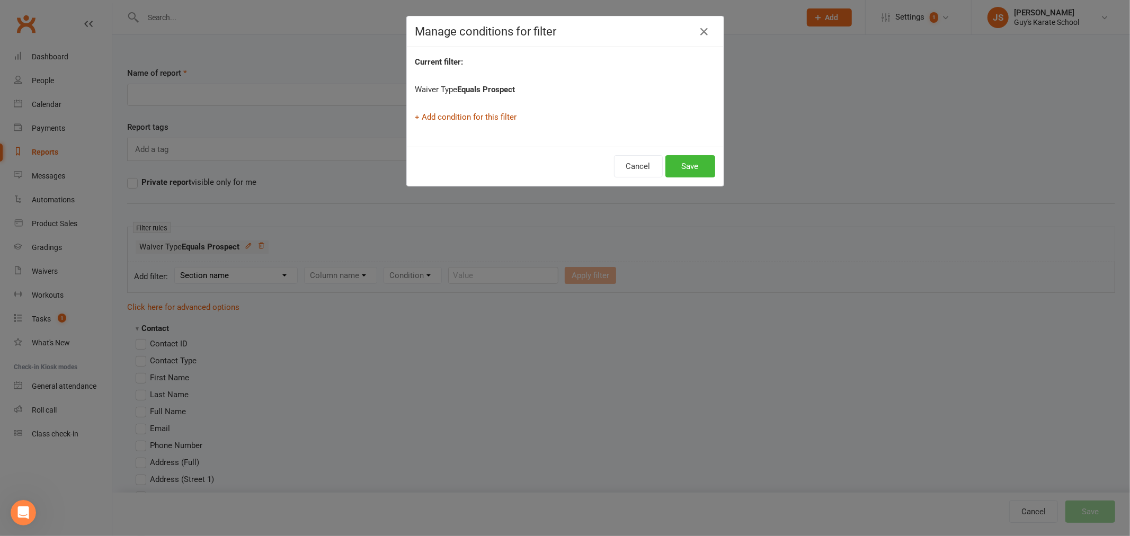
click at [442, 115] on link "+ Add condition for this filter" at bounding box center [466, 117] width 102 height 10
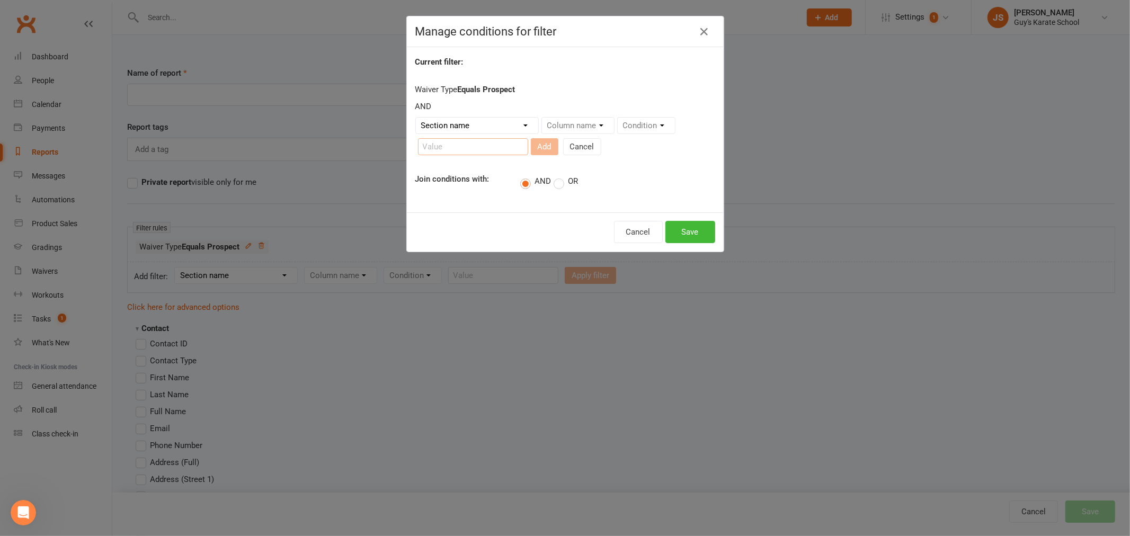
click at [444, 146] on input "text" at bounding box center [473, 146] width 110 height 17
type input "birthday party"
click at [464, 124] on select "Section name Contact Attendance Aggregate Payment Booking Waitlist Attendees Ca…" at bounding box center [477, 126] width 122 height 16
click at [594, 126] on div "Column name" at bounding box center [577, 125] width 73 height 17
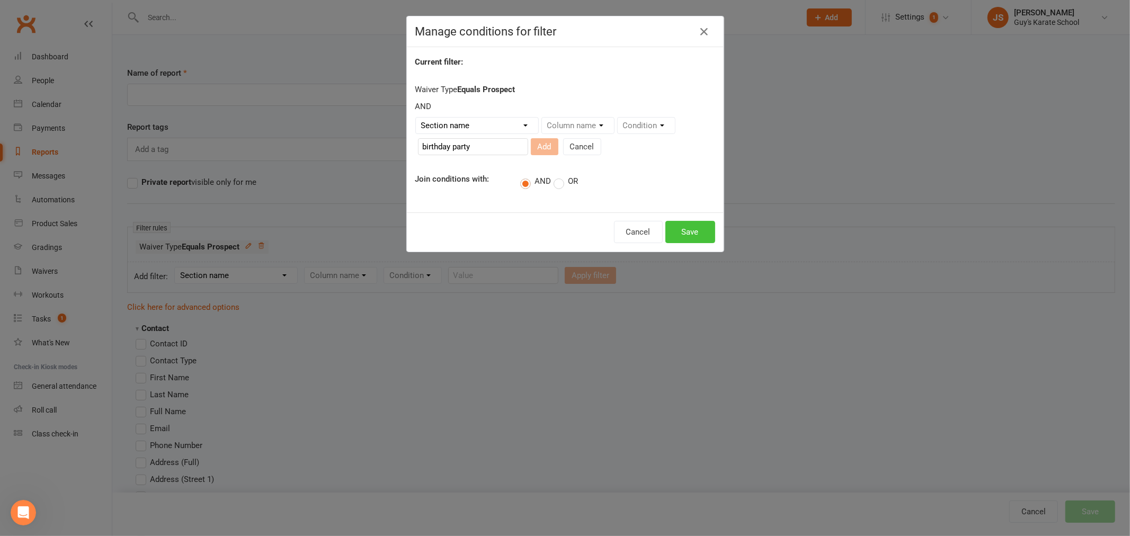
click at [686, 230] on button "Save" at bounding box center [690, 232] width 50 height 22
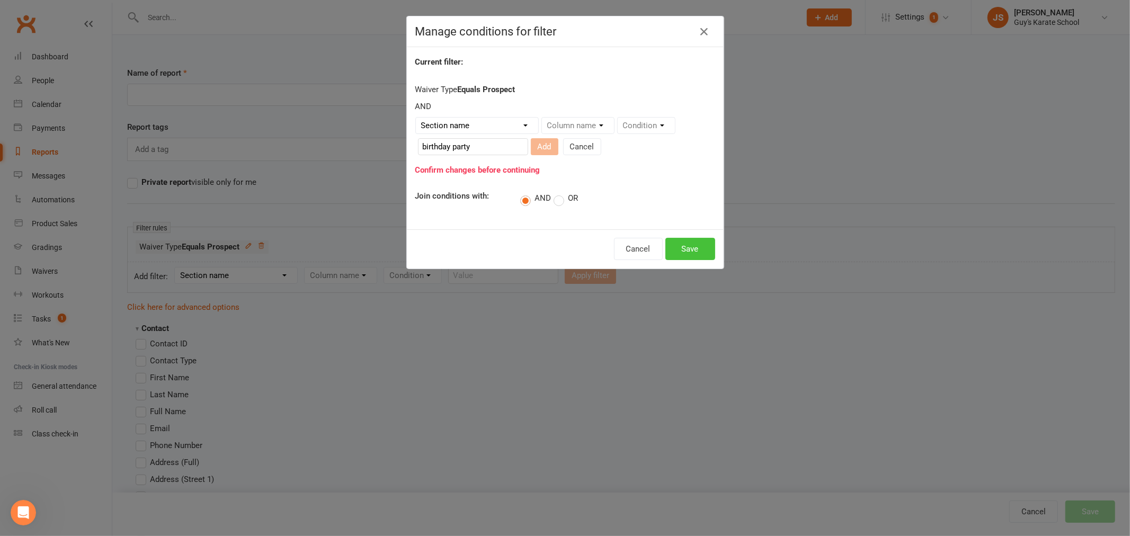
click at [681, 249] on button "Save" at bounding box center [690, 249] width 50 height 22
click at [578, 126] on div "Column name" at bounding box center [577, 125] width 73 height 17
click at [522, 126] on select "Section name Contact Attendance Aggregate Payment Booking Waitlist Attendees Ca…" at bounding box center [477, 126] width 122 height 16
click at [795, 364] on div "Manage conditions for filter Current filter: Waiver Type Equals Prospect AND Se…" at bounding box center [565, 268] width 1130 height 536
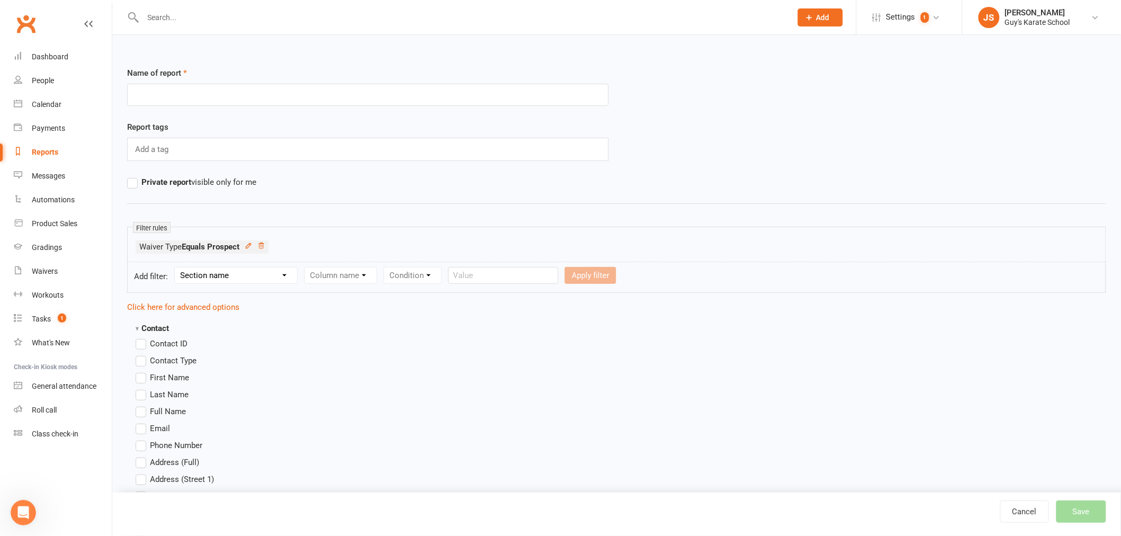
click at [140, 374] on label "First Name" at bounding box center [162, 377] width 53 height 13
click at [140, 371] on input "First Name" at bounding box center [139, 371] width 7 height 0
drag, startPoint x: 144, startPoint y: 396, endPoint x: 147, endPoint y: 405, distance: 10.2
click at [143, 396] on label "Last Name" at bounding box center [162, 394] width 53 height 13
click at [142, 388] on input "Last Name" at bounding box center [139, 388] width 7 height 0
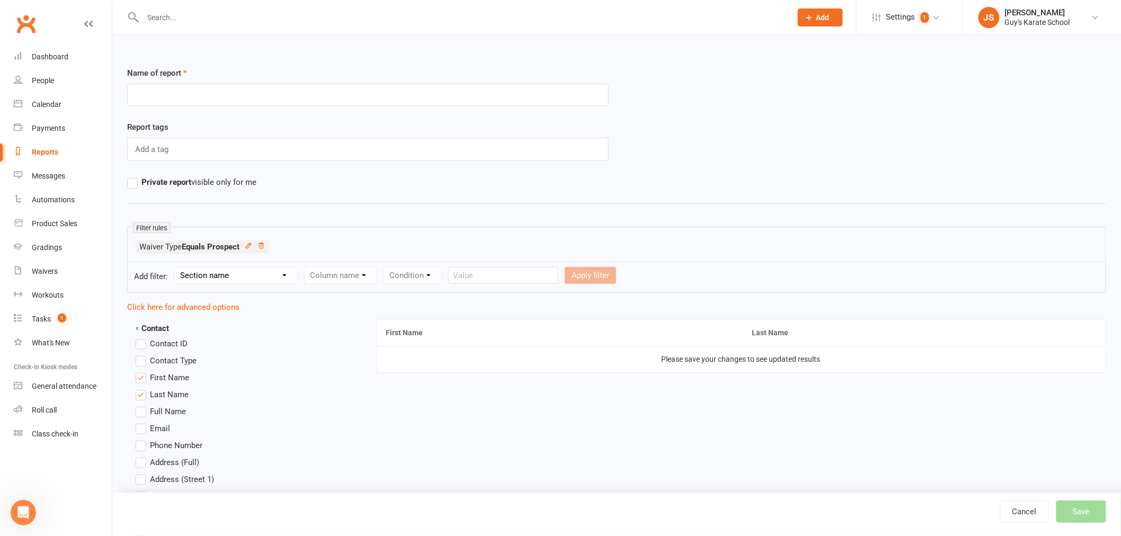
click at [140, 429] on label "Email" at bounding box center [153, 428] width 34 height 13
click at [140, 422] on input "Email" at bounding box center [139, 422] width 7 height 0
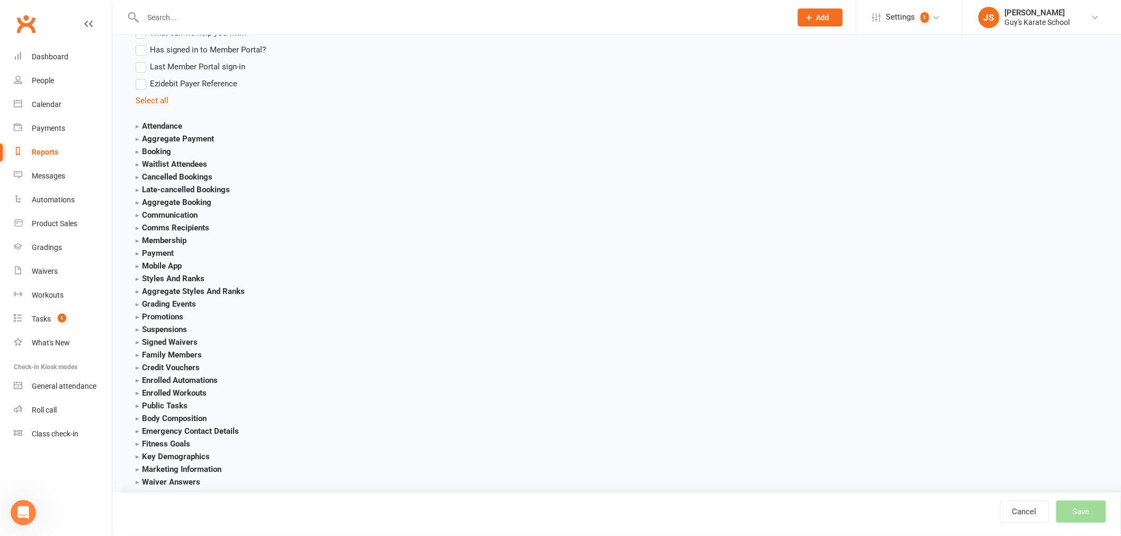
scroll to position [1167, 0]
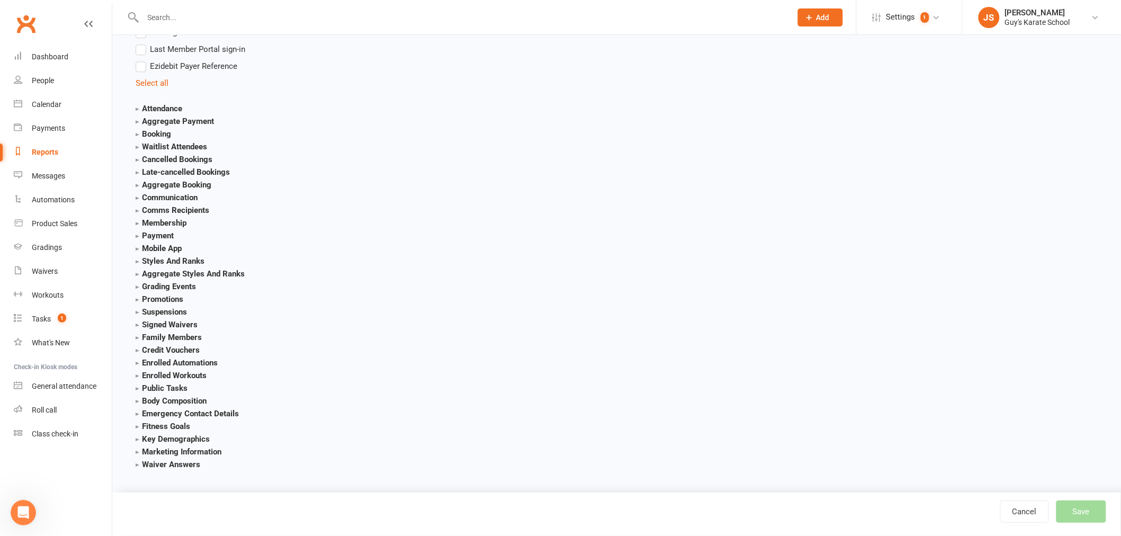
click at [143, 324] on strong "Signed Waivers" at bounding box center [167, 325] width 62 height 10
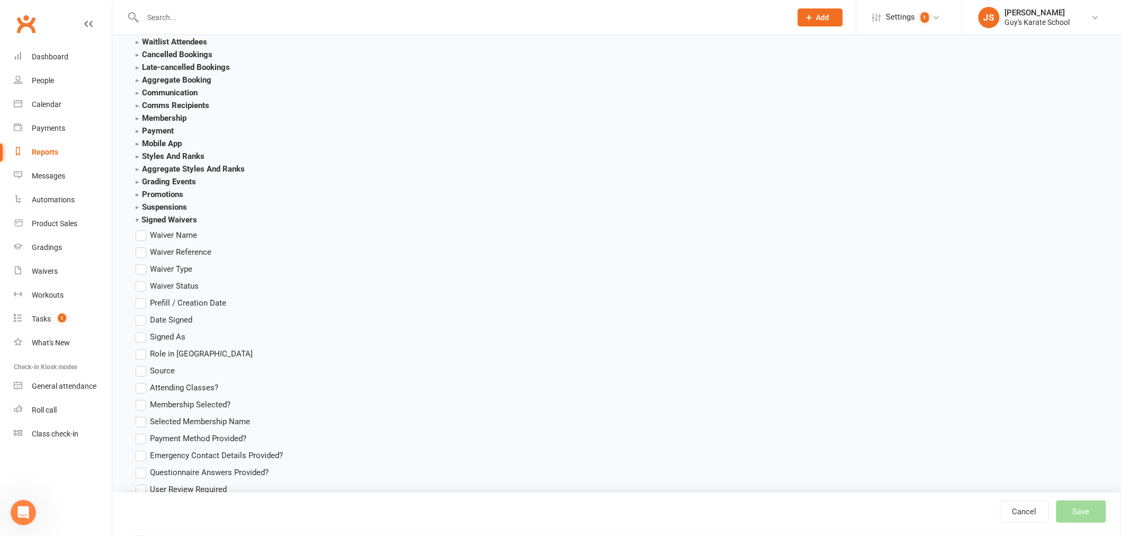
scroll to position [1284, 0]
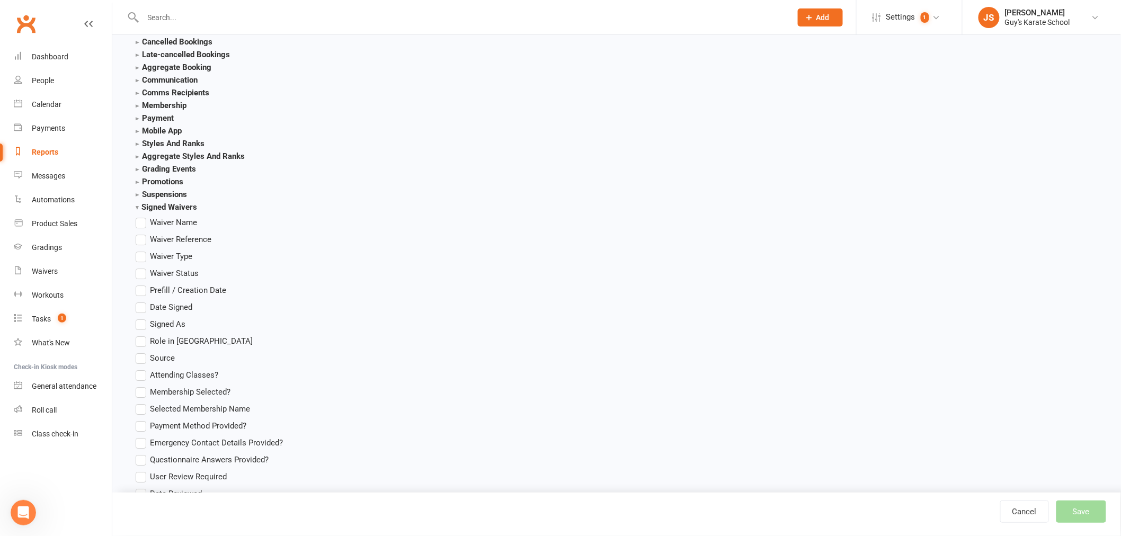
click at [140, 221] on label "Waiver Name" at bounding box center [166, 222] width 61 height 13
click at [140, 216] on input "Waiver Name" at bounding box center [139, 216] width 7 height 0
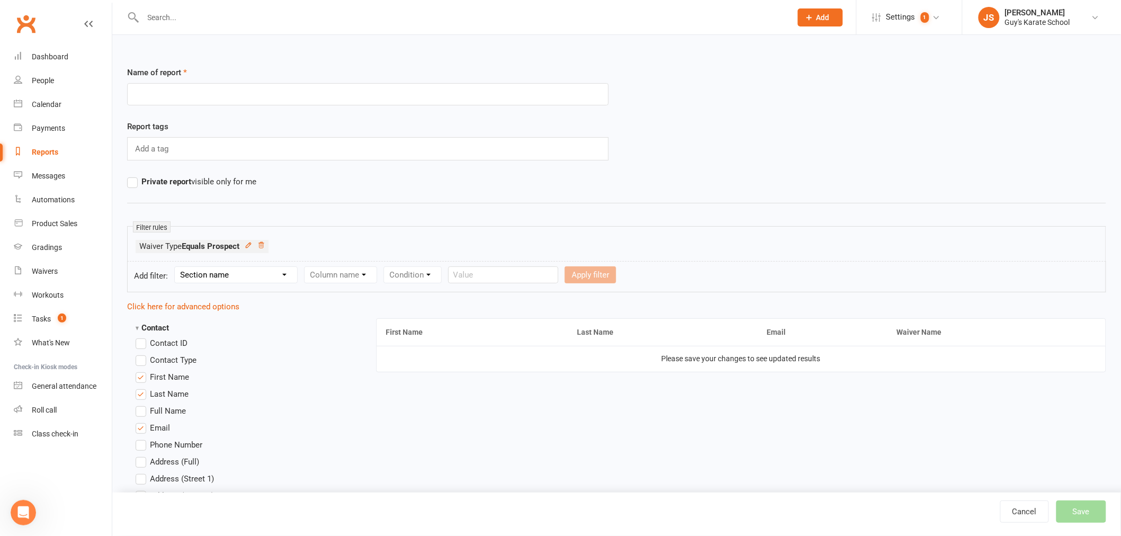
scroll to position [0, 0]
click at [141, 96] on input "text" at bounding box center [367, 95] width 481 height 22
type input "Birthday Party"
click at [1078, 514] on button "Save" at bounding box center [1081, 511] width 50 height 22
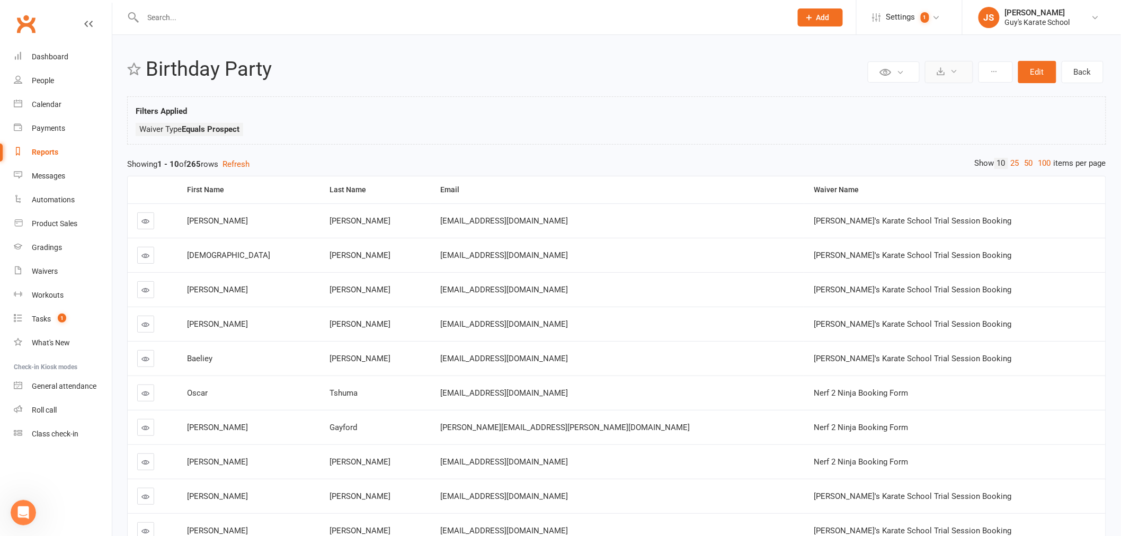
click at [945, 72] on button at bounding box center [949, 72] width 48 height 22
click at [878, 96] on link "Export to CSV" at bounding box center [916, 97] width 111 height 21
click at [898, 70] on icon at bounding box center [901, 72] width 8 height 8
click at [990, 71] on button at bounding box center [995, 71] width 34 height 21
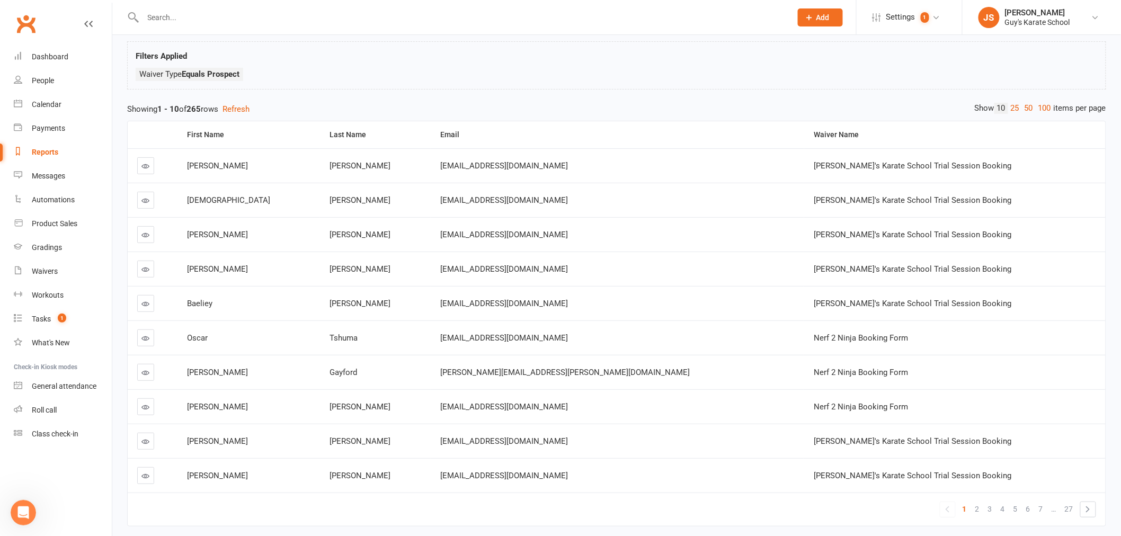
scroll to position [106, 0]
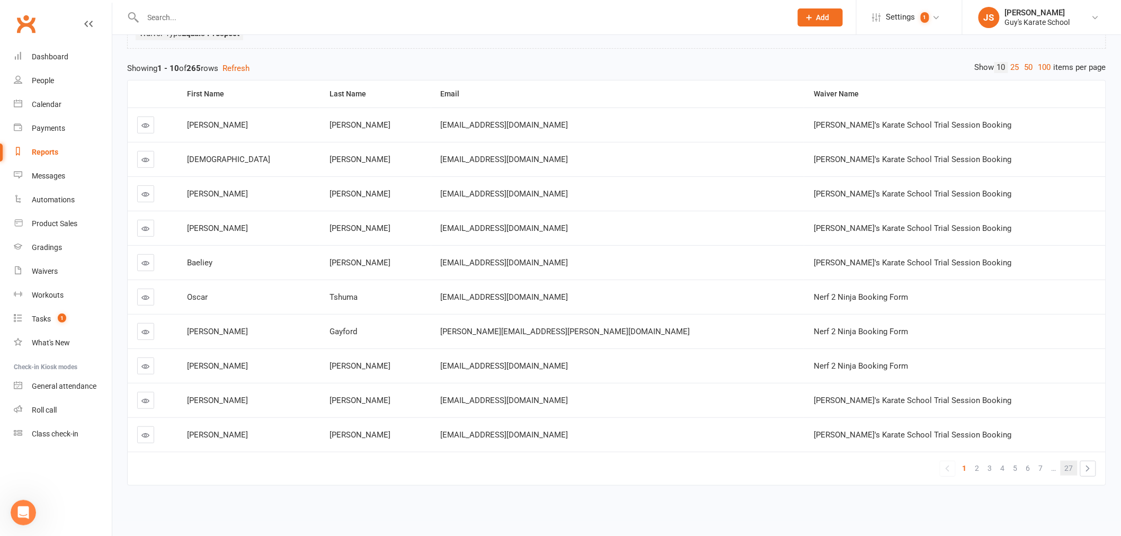
click at [1068, 461] on span "27" at bounding box center [1068, 468] width 8 height 15
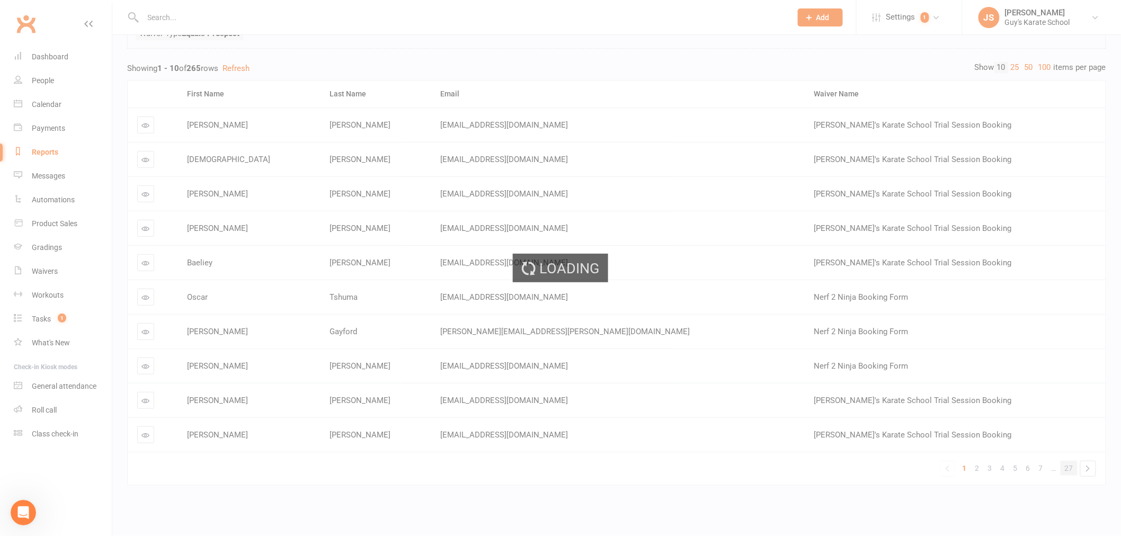
scroll to position [0, 0]
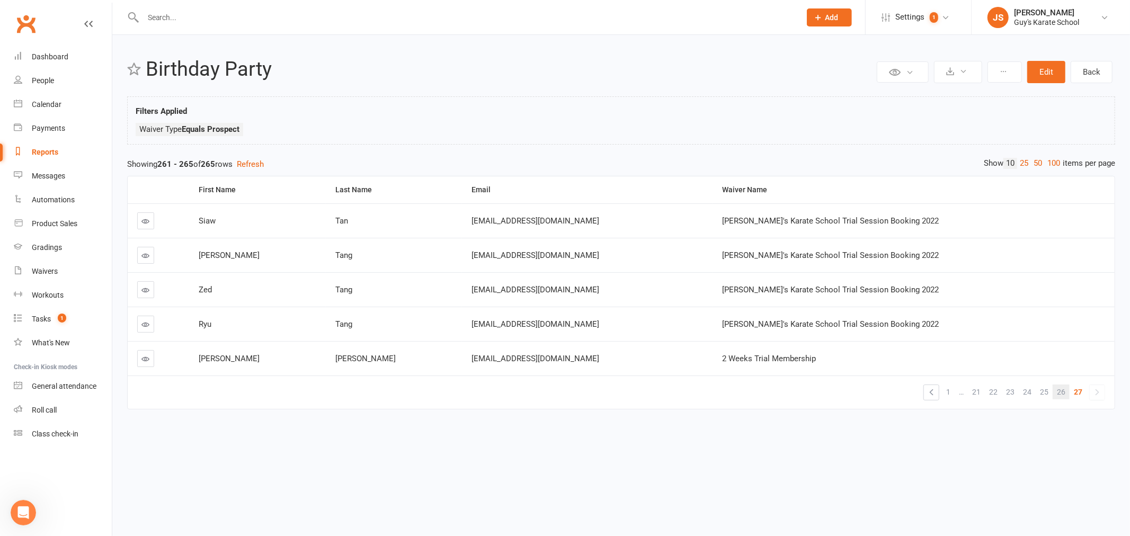
click at [1060, 392] on span "26" at bounding box center [1061, 391] width 8 height 15
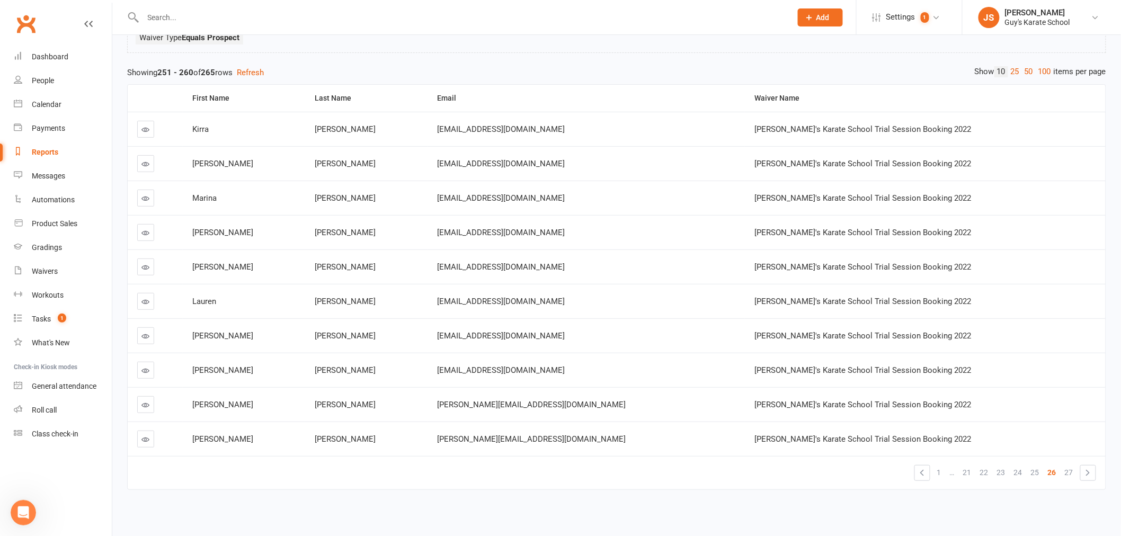
scroll to position [106, 0]
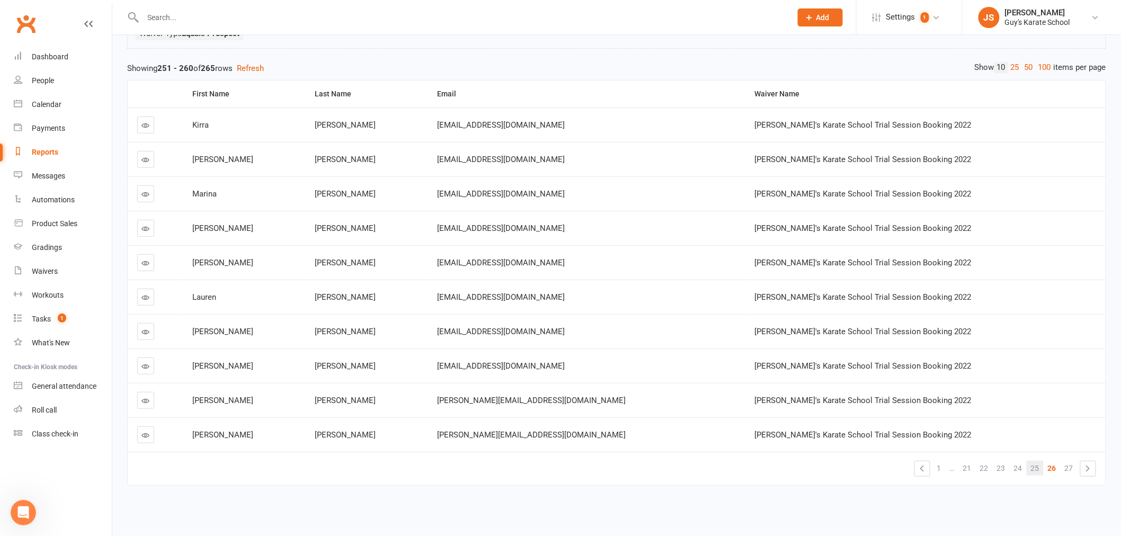
click at [1032, 461] on span "25" at bounding box center [1035, 468] width 8 height 15
click at [1017, 461] on span "24" at bounding box center [1018, 468] width 8 height 15
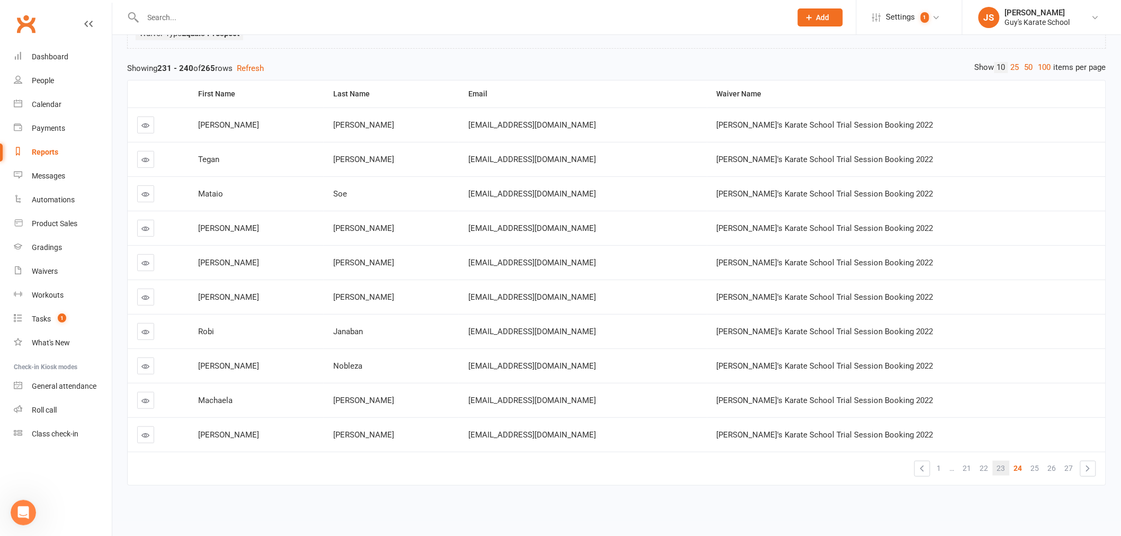
click at [998, 461] on span "23" at bounding box center [1001, 468] width 8 height 15
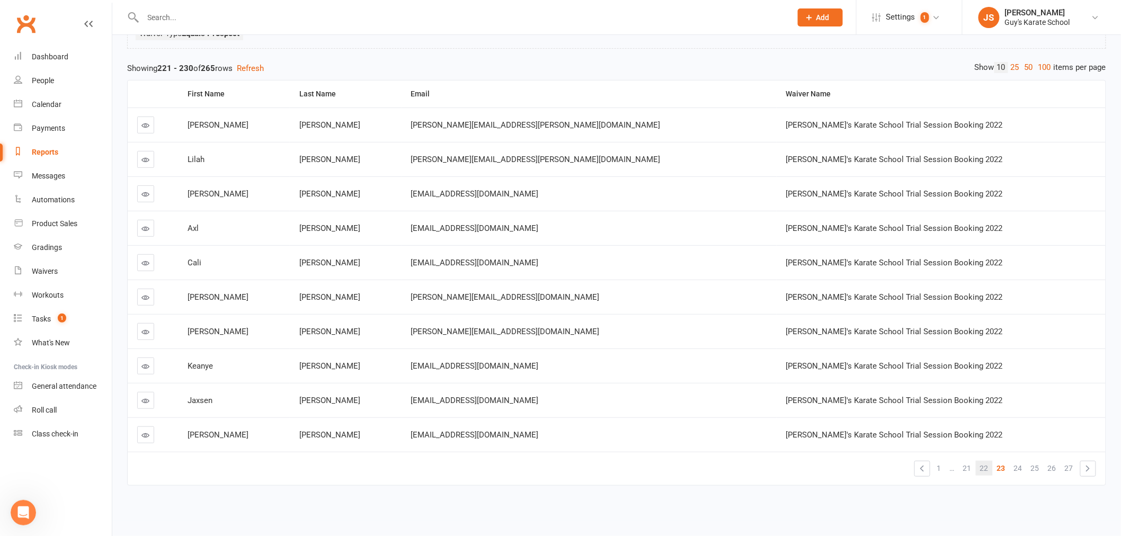
click at [987, 461] on span "22" at bounding box center [984, 468] width 8 height 15
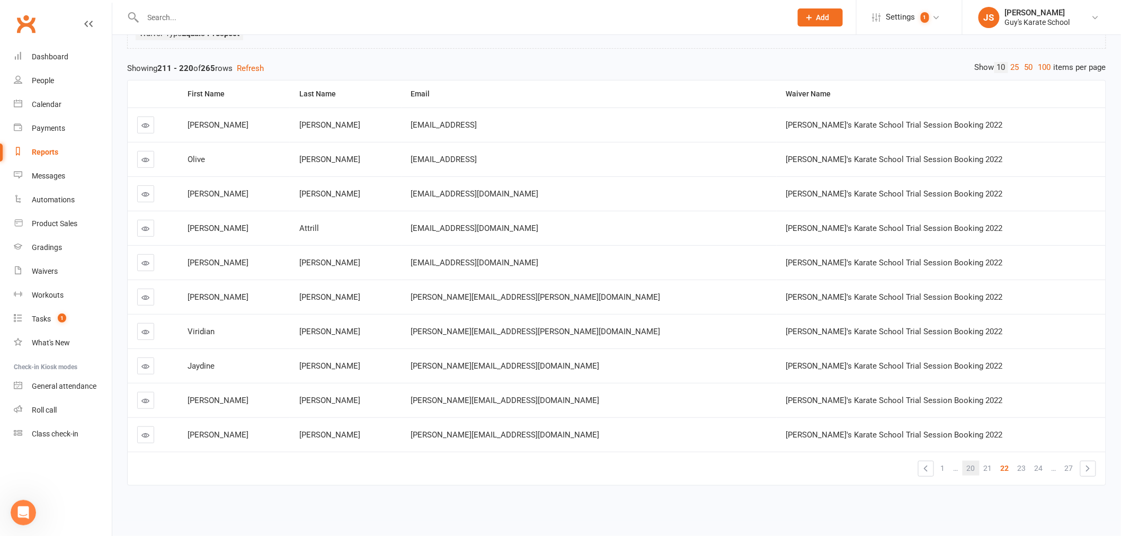
click at [970, 461] on span "20" at bounding box center [970, 468] width 8 height 15
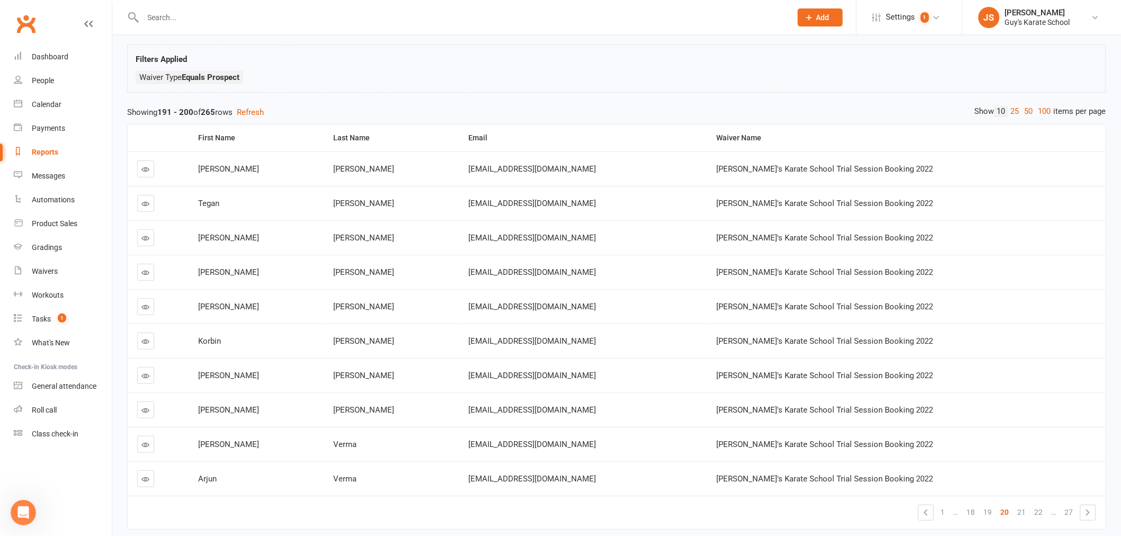
scroll to position [0, 0]
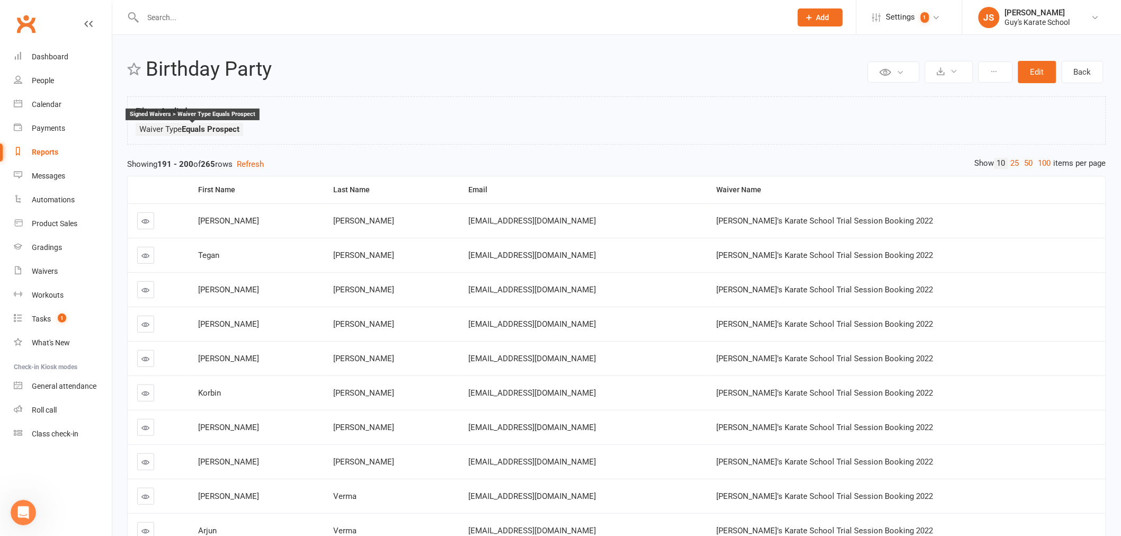
click at [185, 130] on strong "Equals Prospect" at bounding box center [211, 129] width 58 height 10
click at [1038, 67] on button "Edit" at bounding box center [1037, 72] width 38 height 22
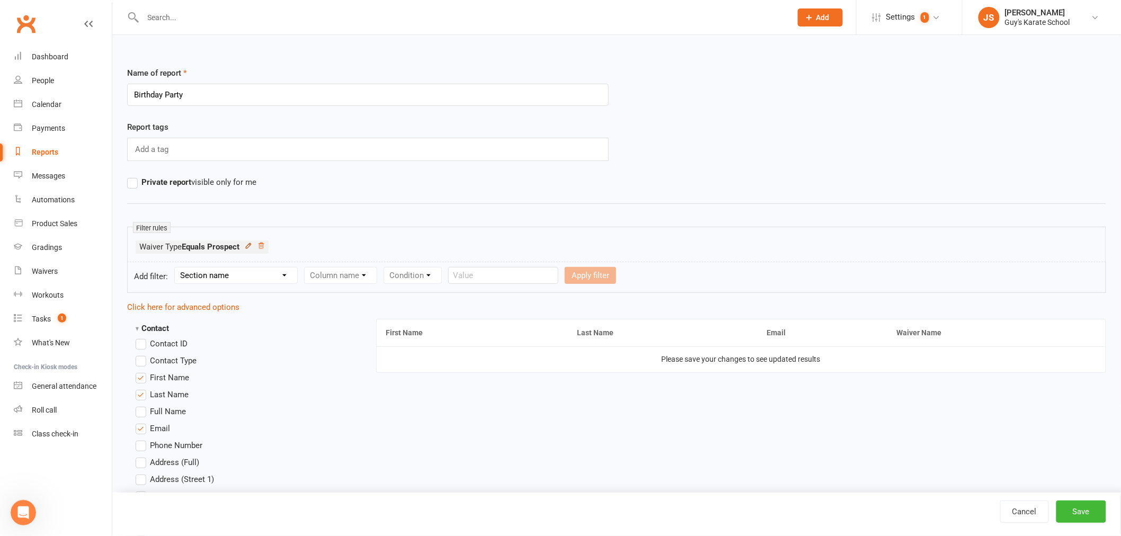
click at [248, 244] on icon at bounding box center [248, 245] width 7 height 7
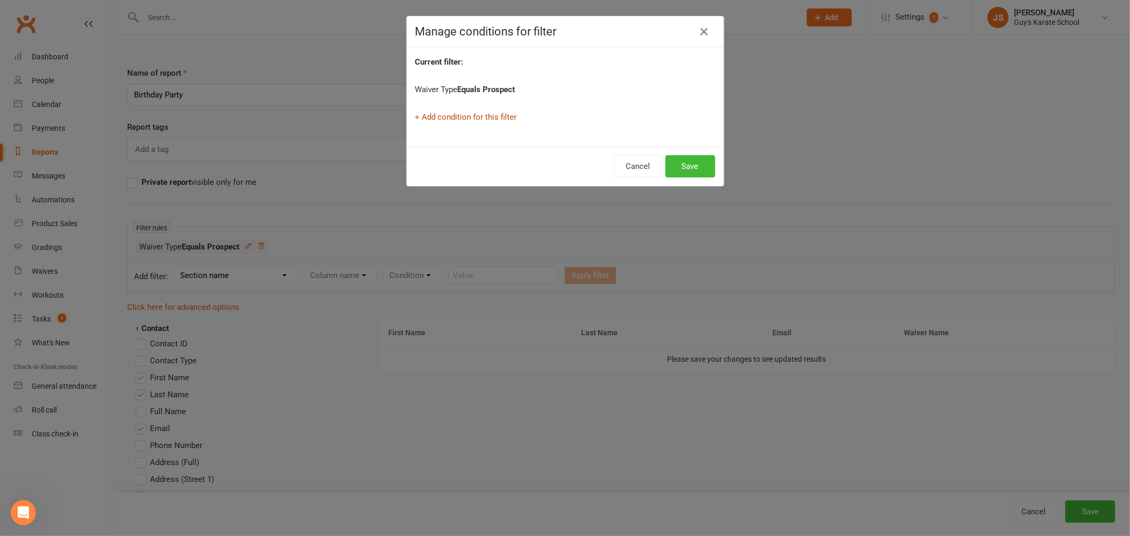
click at [447, 115] on link "+ Add condition for this filter" at bounding box center [466, 117] width 102 height 10
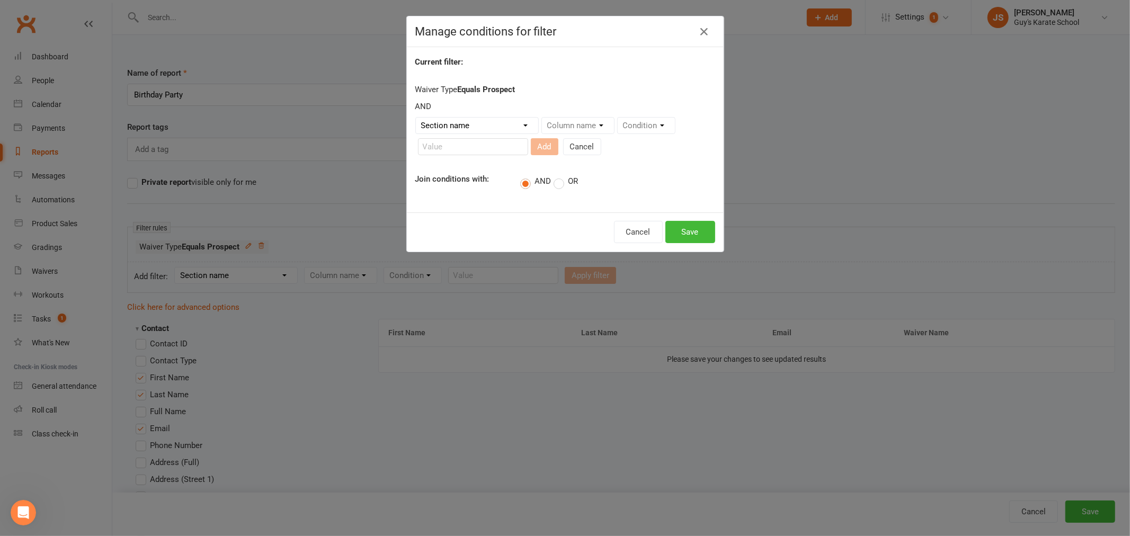
click at [448, 123] on select "Section name Contact Attendance Aggregate Payment Booking Waitlist Attendees Ca…" at bounding box center [477, 126] width 122 height 16
select select "0"
click at [416, 118] on select "Section name Contact Attendance Aggregate Payment Booking Waitlist Attendees Ca…" at bounding box center [477, 126] width 122 height 16
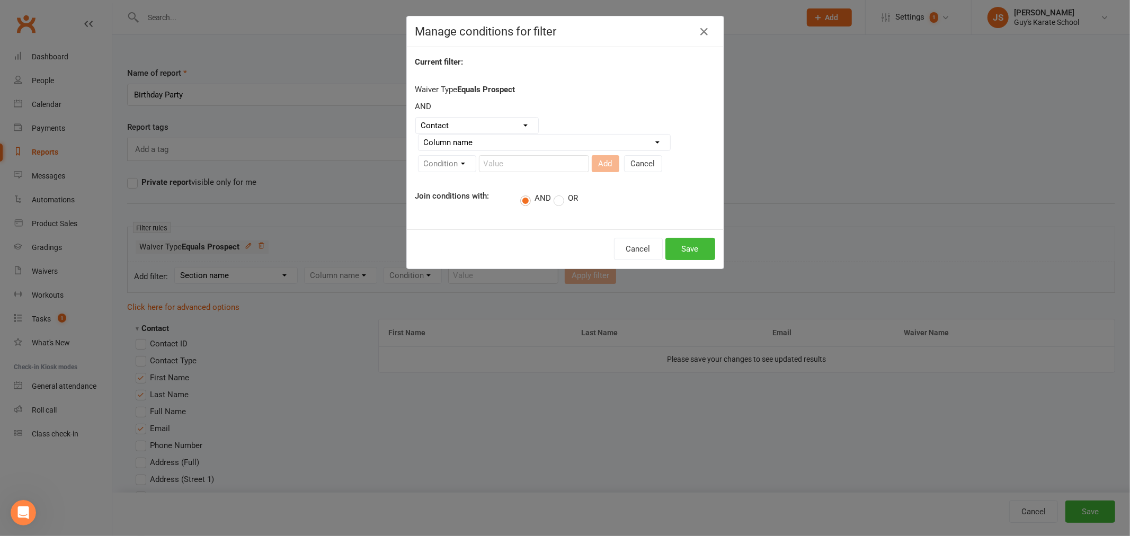
click at [459, 160] on div "Condition" at bounding box center [447, 163] width 58 height 17
click at [458, 161] on div "Condition" at bounding box center [447, 163] width 58 height 17
click at [505, 161] on input "text" at bounding box center [534, 163] width 110 height 17
type input "Birthday Party"
click at [457, 163] on div "Condition" at bounding box center [447, 163] width 58 height 17
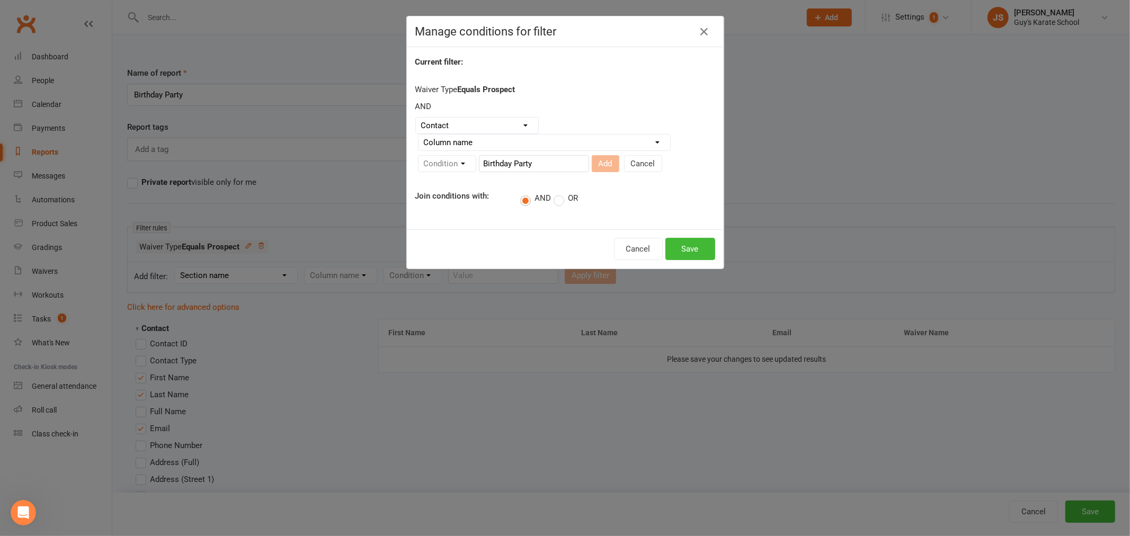
click at [457, 163] on div "Condition" at bounding box center [447, 163] width 58 height 17
click at [521, 141] on select "Column name Contact Type First Name Last Name Full Name Email Phone Number Addr…" at bounding box center [544, 143] width 252 height 16
select select "1"
click at [418, 135] on select "Column name Contact Type First Name Last Name Full Name Email Phone Number Addr…" at bounding box center [544, 143] width 252 height 16
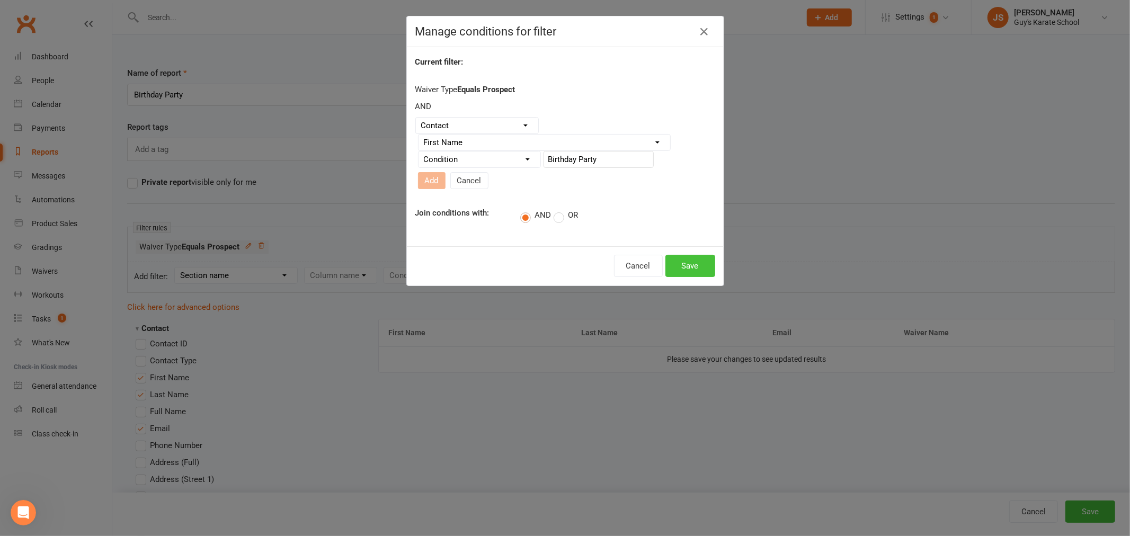
click at [679, 255] on button "Save" at bounding box center [690, 266] width 50 height 22
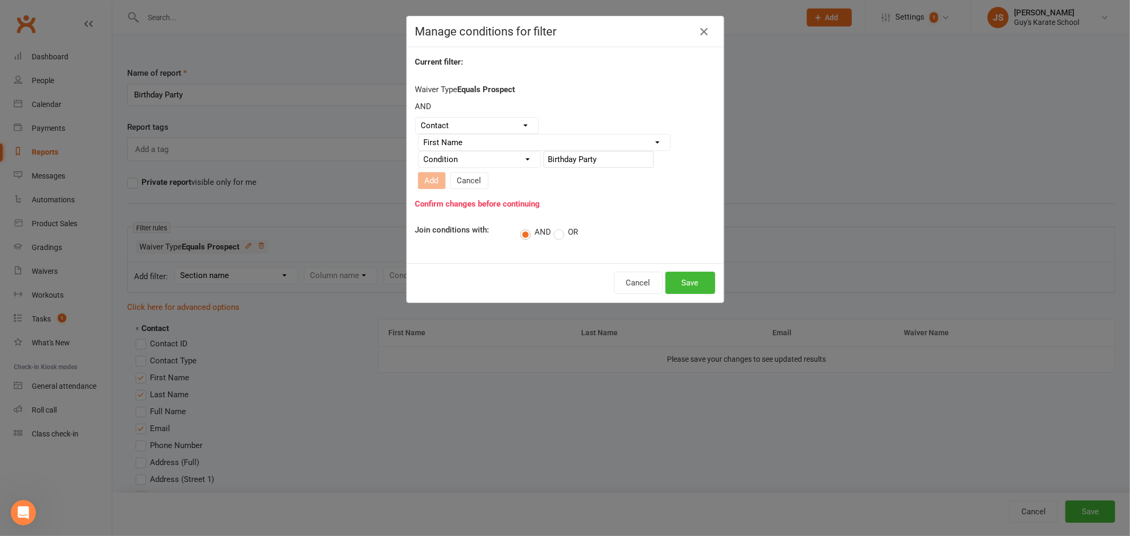
click at [452, 162] on select "Condition Equals Does not equal Contains Does not contain Is blank or does not …" at bounding box center [479, 159] width 122 height 16
select select "0"
click at [418, 156] on select "Condition Equals Does not equal Contains Does not contain Is blank or does not …" at bounding box center [479, 159] width 122 height 16
click at [552, 162] on input "text" at bounding box center [598, 159] width 110 height 17
type input "Birthday Party"
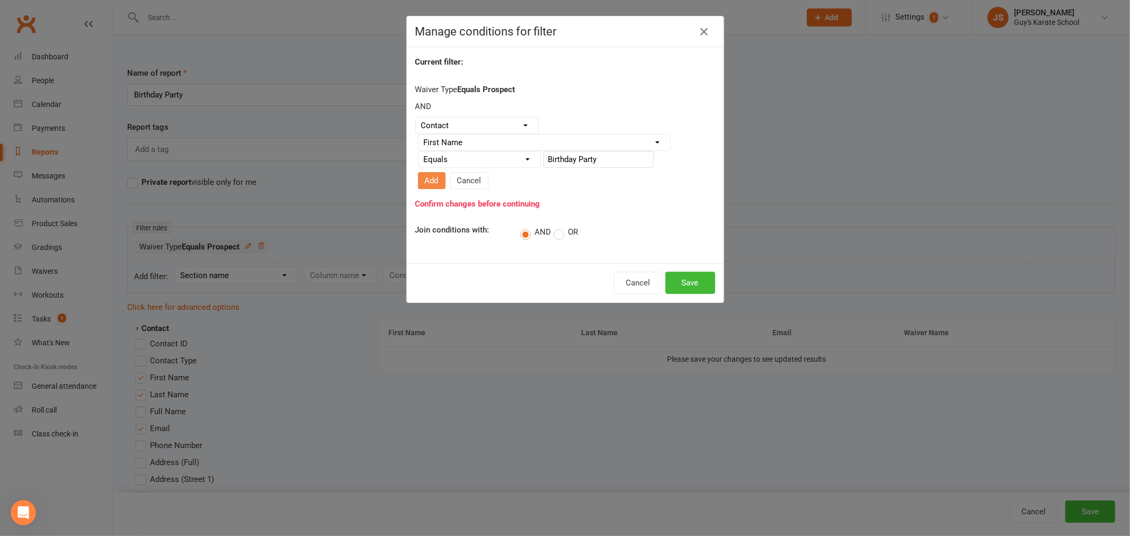
click at [445, 172] on button "Add" at bounding box center [432, 180] width 28 height 17
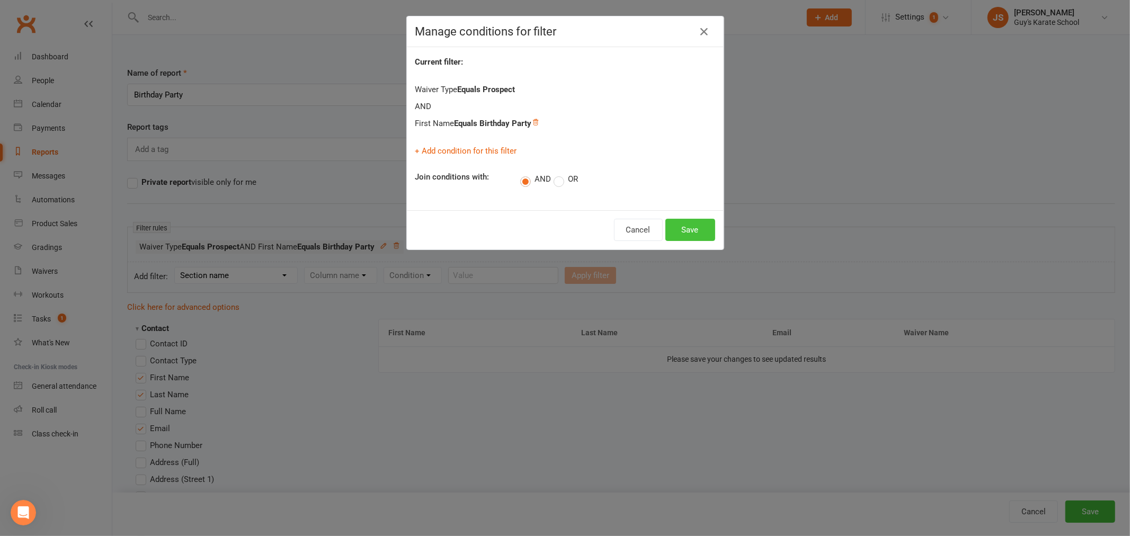
click at [685, 230] on button "Save" at bounding box center [690, 230] width 50 height 22
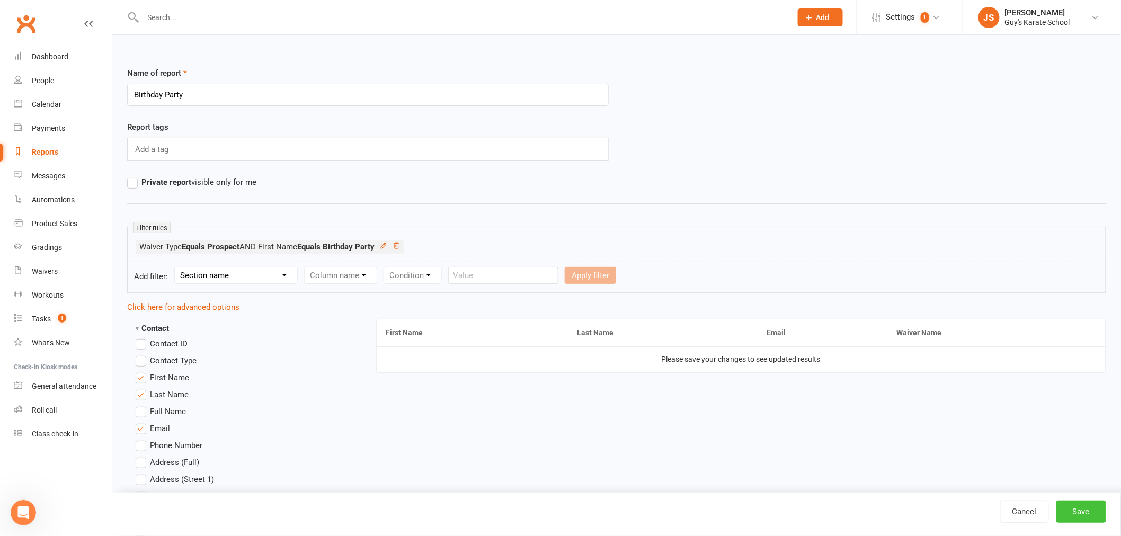
click at [1081, 507] on button "Save" at bounding box center [1081, 511] width 50 height 22
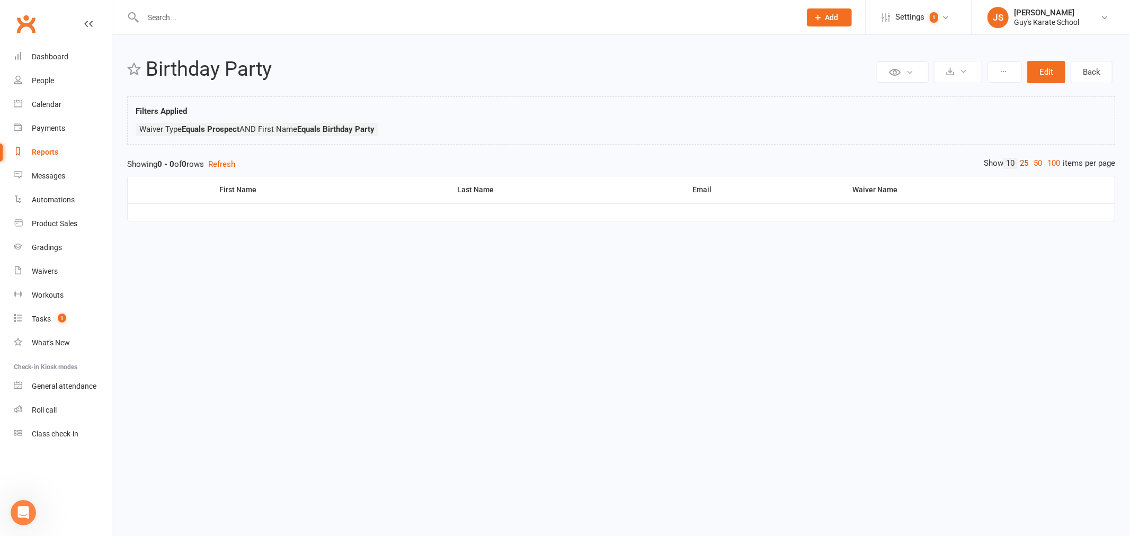
click at [1019, 163] on link "25" at bounding box center [1024, 163] width 14 height 11
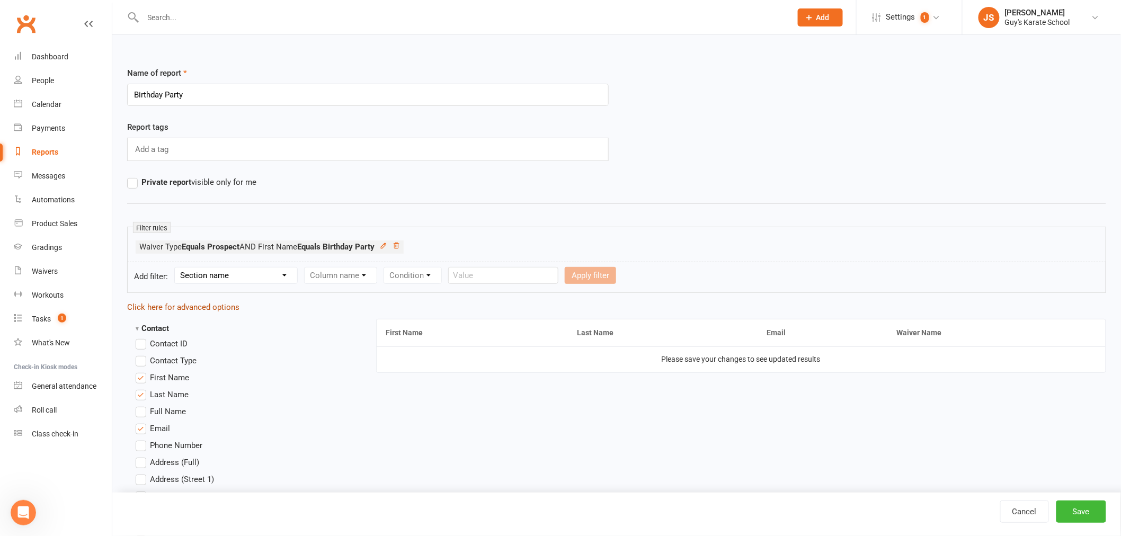
click at [187, 307] on link "Click here for advanced options" at bounding box center [183, 307] width 112 height 10
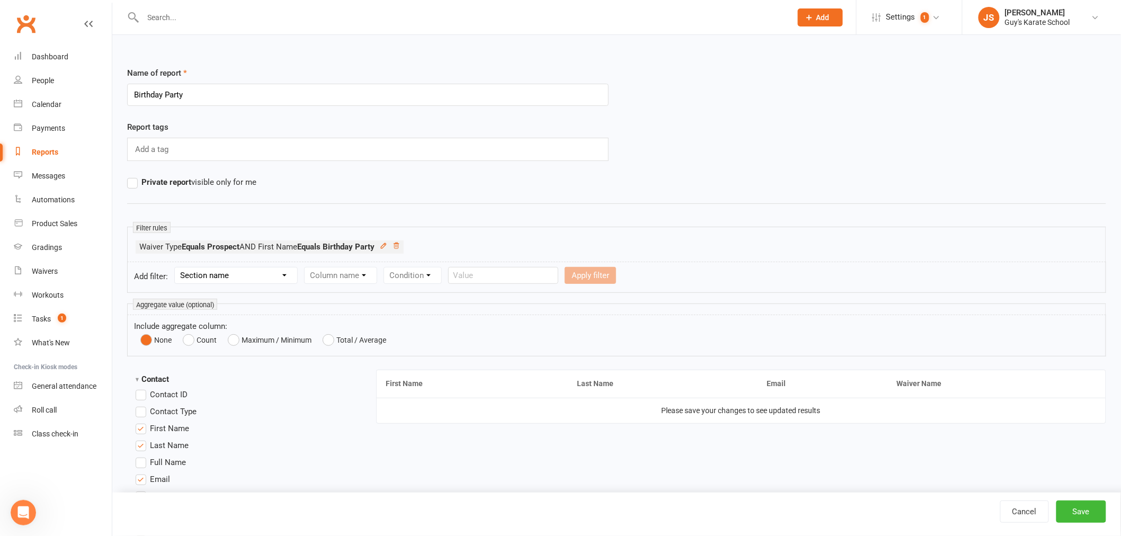
click at [313, 188] on div "Private report visible only for me" at bounding box center [367, 182] width 497 height 13
click at [476, 240] on ul "Waiver Type Equals Prospect AND First Name Equals Birthday Party" at bounding box center [617, 249] width 962 height 19
